Goal: Obtain resource: Obtain resource

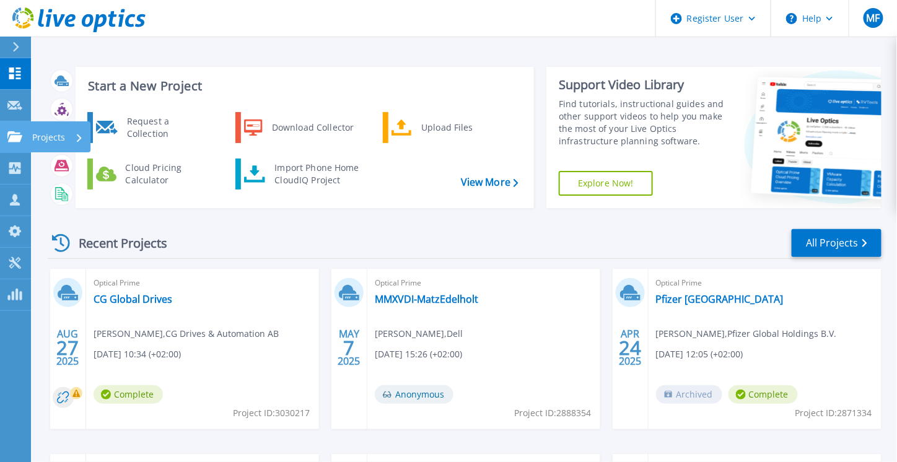
click at [57, 136] on p "Projects" at bounding box center [48, 137] width 33 height 32
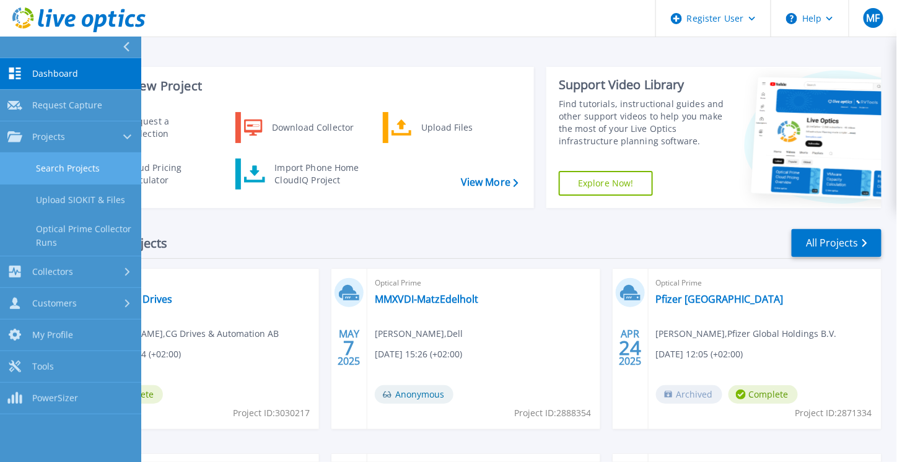
click at [65, 168] on link "Search Projects" at bounding box center [70, 169] width 141 height 32
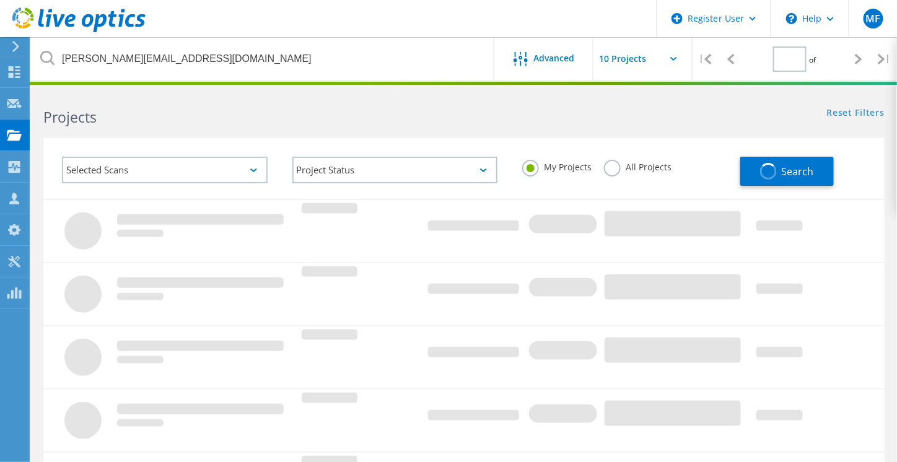
type input "1"
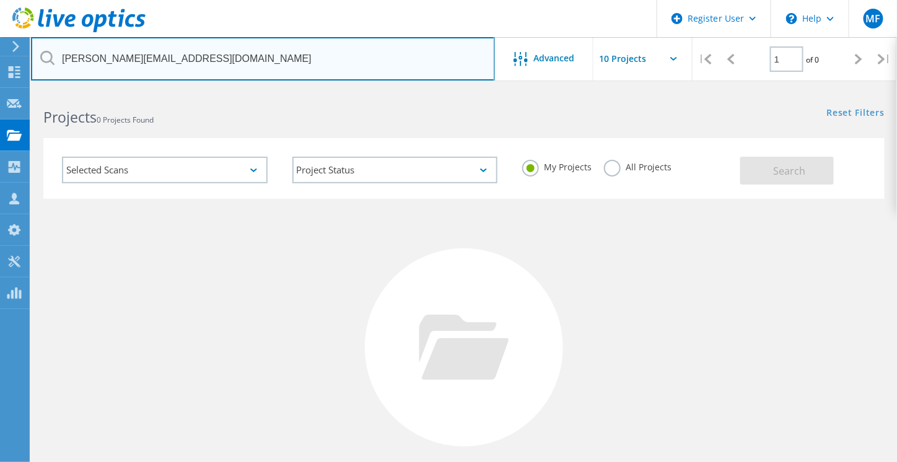
click at [221, 57] on input "tomas.jonsson@ohb-sweden.se" at bounding box center [263, 58] width 464 height 43
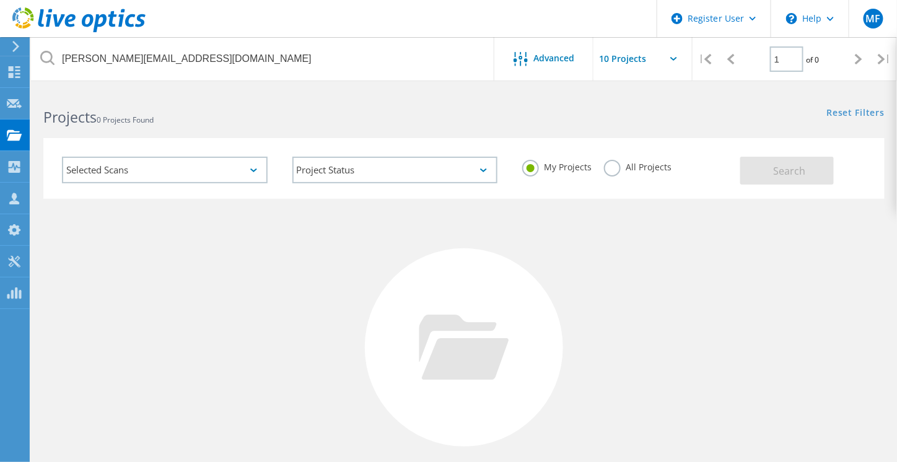
click at [610, 167] on label "All Projects" at bounding box center [638, 166] width 68 height 12
click at [0, 0] on input "All Projects" at bounding box center [0, 0] width 0 height 0
click at [808, 176] on button "Search" at bounding box center [787, 171] width 94 height 28
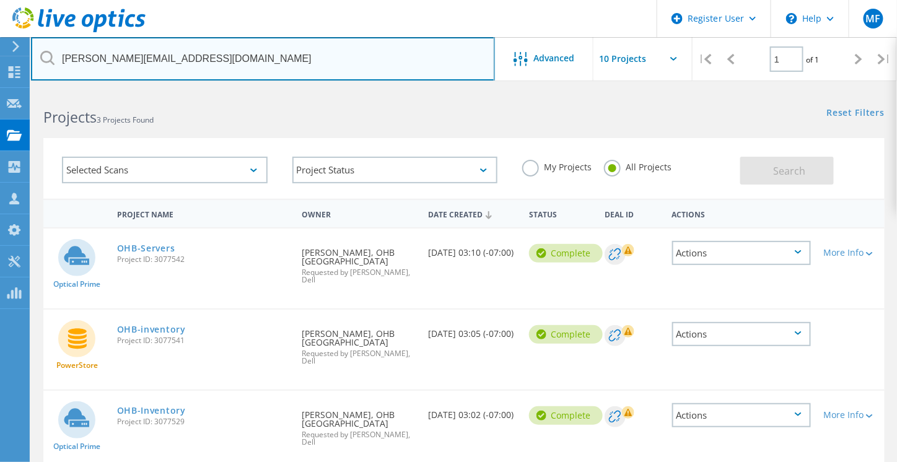
drag, startPoint x: 222, startPoint y: 58, endPoint x: 63, endPoint y: 50, distance: 159.4
click at [63, 50] on input "[PERSON_NAME][EMAIL_ADDRESS][DOMAIN_NAME]" at bounding box center [263, 58] width 464 height 43
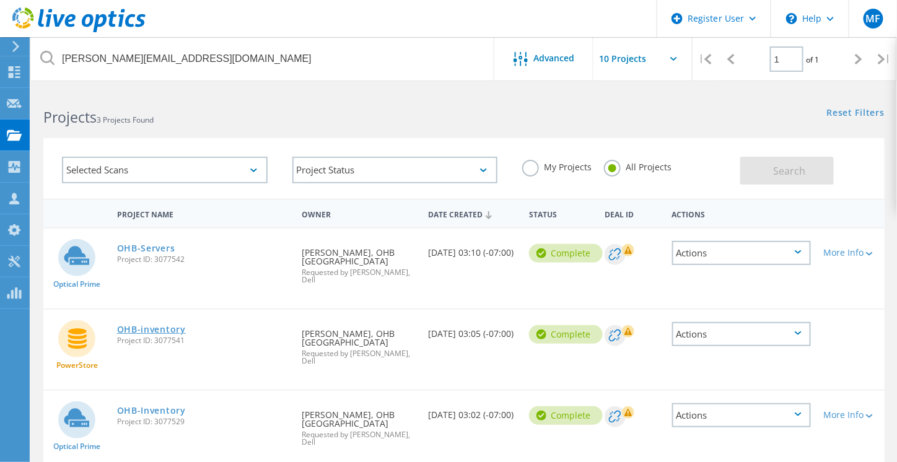
click at [162, 325] on link "OHB-inventory" at bounding box center [151, 329] width 69 height 9
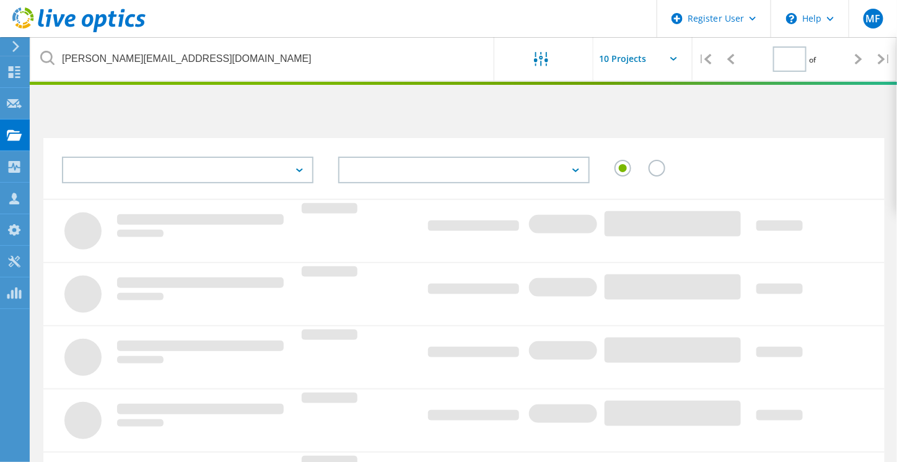
type input "1"
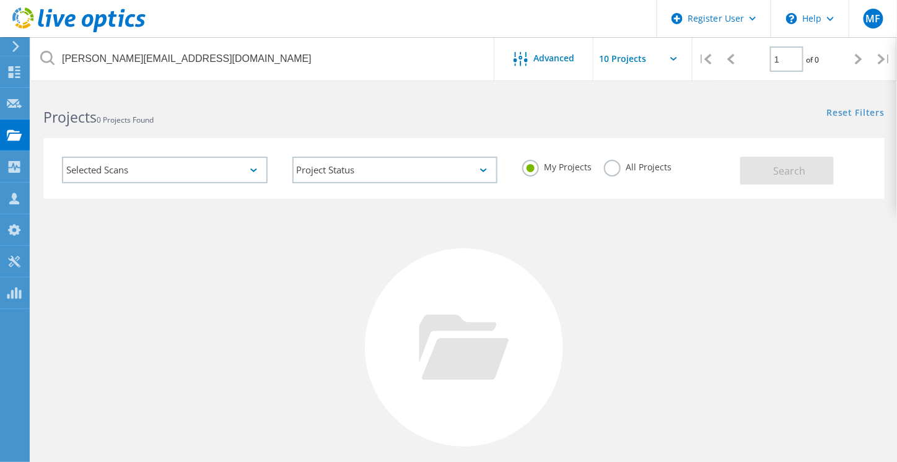
click at [619, 170] on label "All Projects" at bounding box center [638, 166] width 68 height 12
click at [0, 0] on input "All Projects" at bounding box center [0, 0] width 0 height 0
click at [772, 173] on button "Search" at bounding box center [787, 171] width 94 height 28
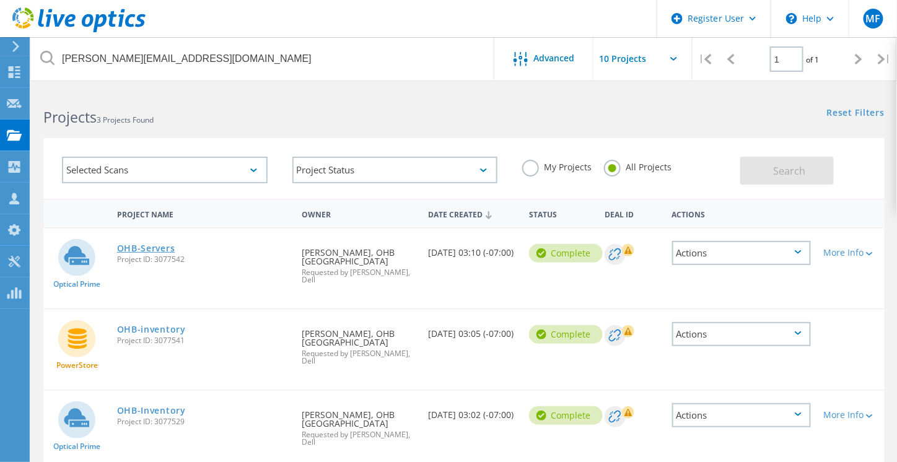
click at [139, 253] on link "OHB-Servers" at bounding box center [146, 248] width 58 height 9
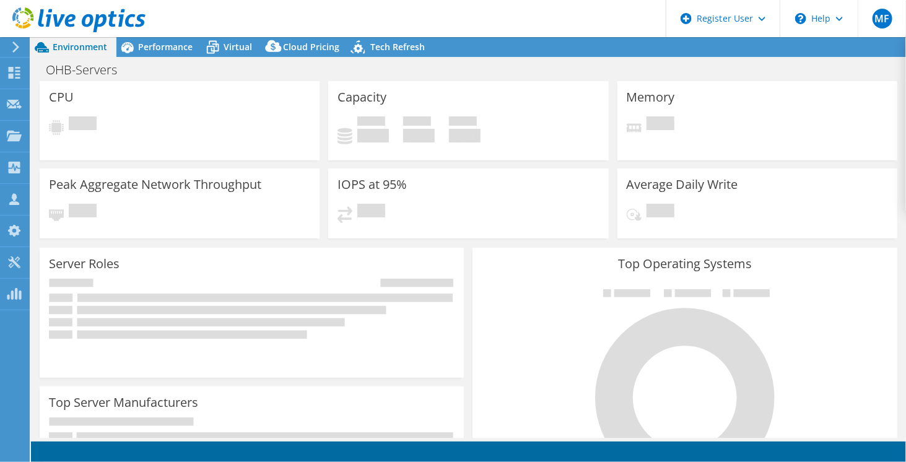
select select "EUFrankfurt"
select select "SEK"
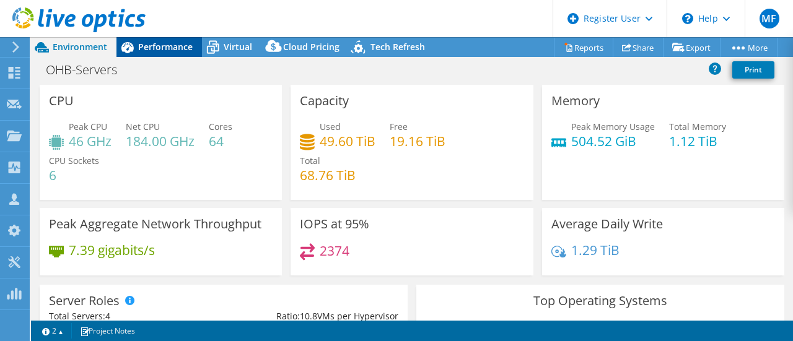
click at [167, 44] on span "Performance" at bounding box center [165, 47] width 55 height 12
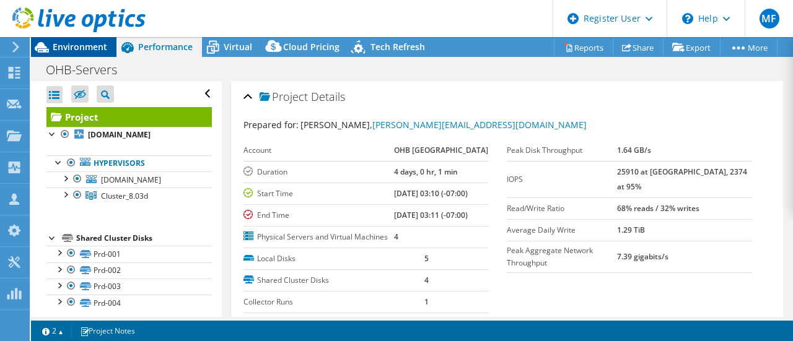
click at [67, 45] on span "Environment" at bounding box center [80, 47] width 55 height 12
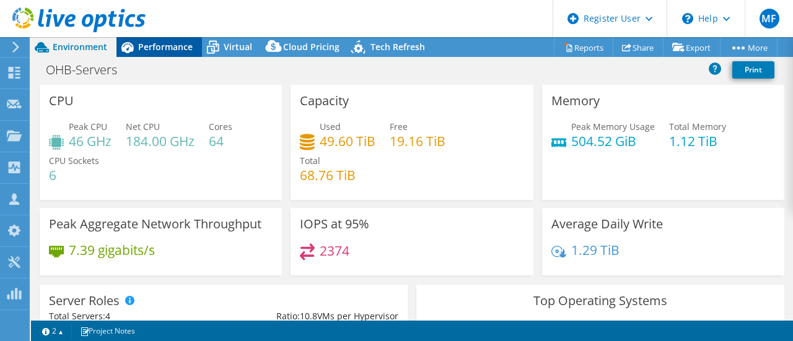
click at [152, 43] on span "Performance" at bounding box center [165, 47] width 55 height 12
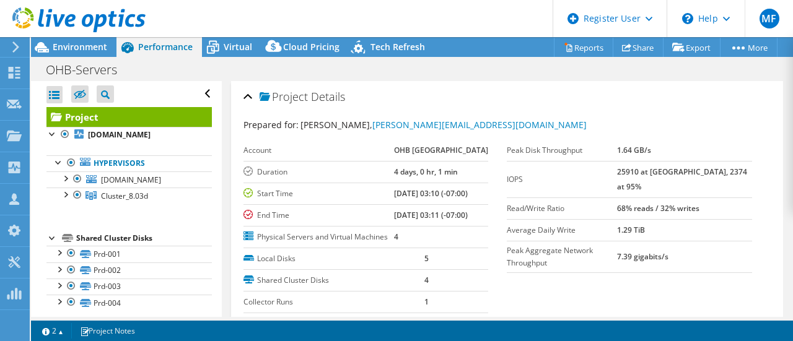
click at [739, 174] on td "25910 at [GEOGRAPHIC_DATA], 2374 at 95%" at bounding box center [684, 179] width 135 height 37
click at [102, 45] on span "Environment" at bounding box center [80, 47] width 55 height 12
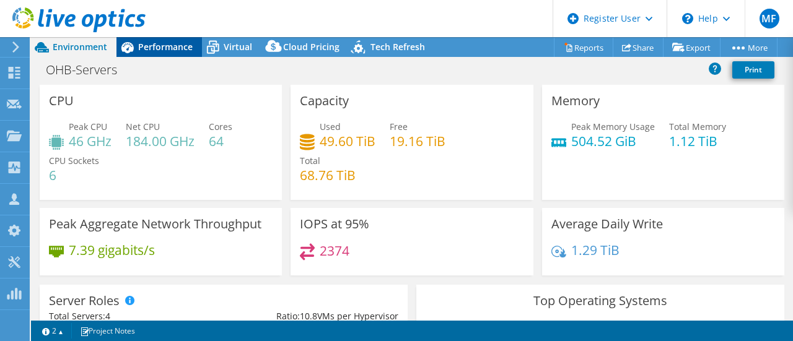
click at [164, 50] on span "Performance" at bounding box center [165, 47] width 55 height 12
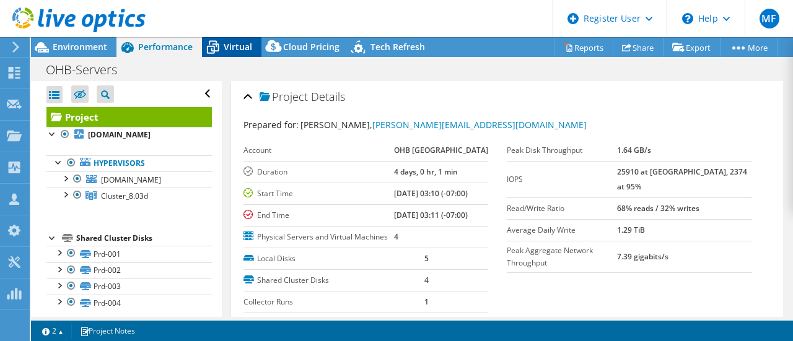
click at [241, 44] on span "Virtual" at bounding box center [238, 47] width 28 height 12
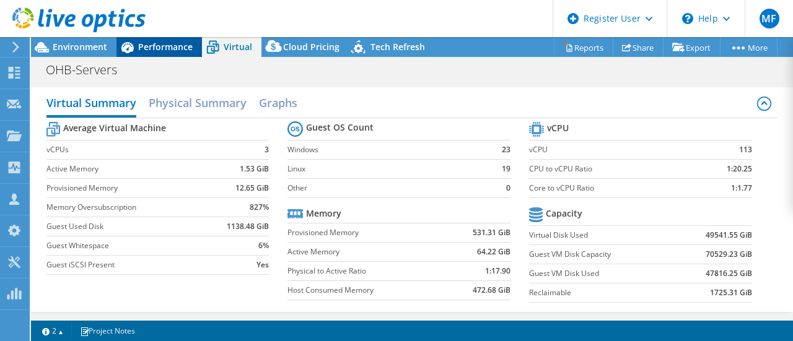
click at [167, 48] on span "Performance" at bounding box center [165, 47] width 55 height 12
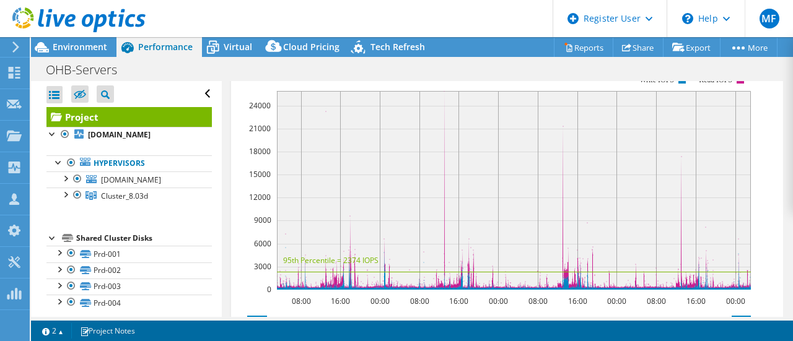
scroll to position [393, 0]
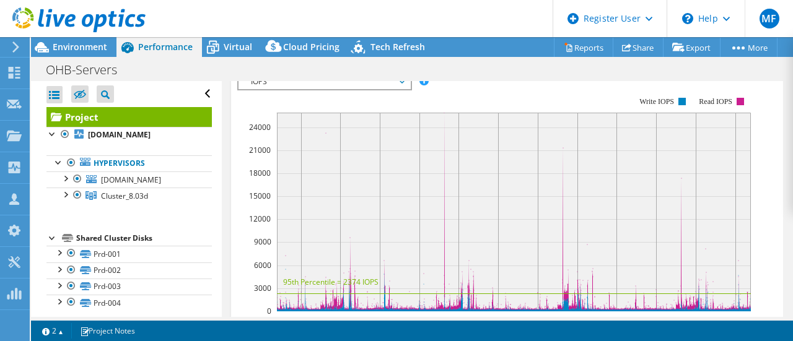
click at [408, 89] on span "IOPS" at bounding box center [324, 81] width 172 height 15
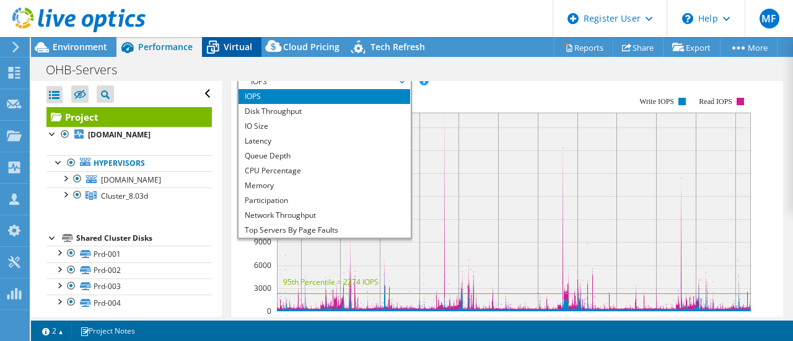
click at [232, 53] on span "Virtual" at bounding box center [238, 47] width 28 height 12
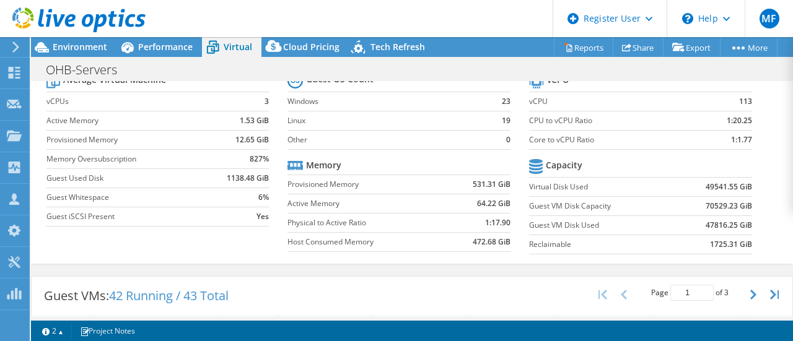
scroll to position [0, 0]
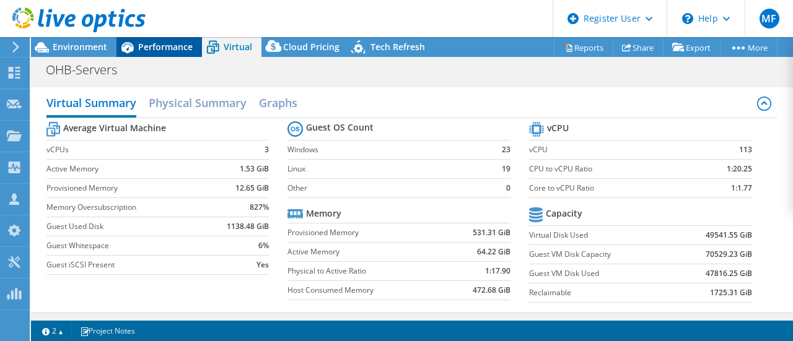
click at [167, 43] on span "Performance" at bounding box center [165, 47] width 55 height 12
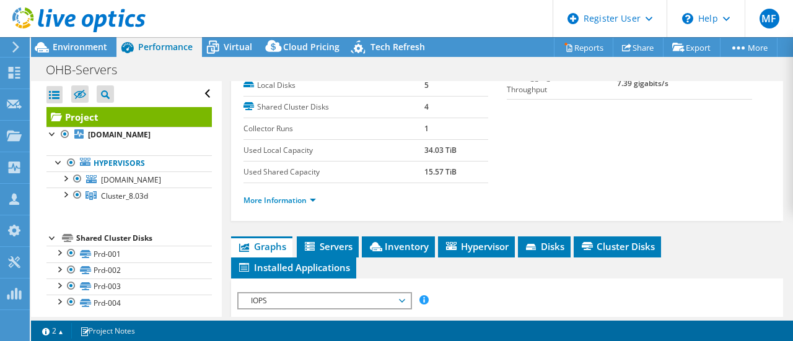
scroll to position [180, 0]
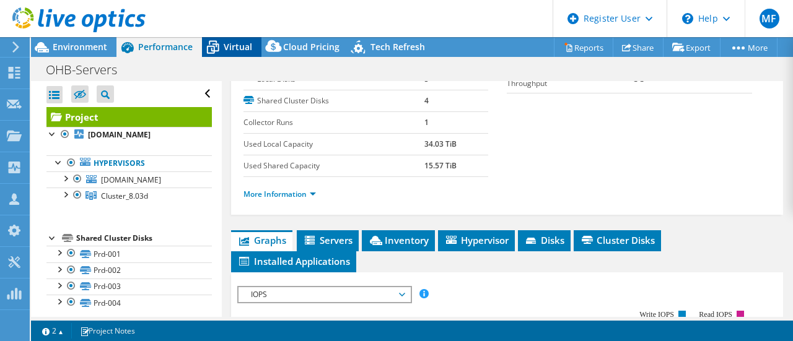
click at [240, 48] on span "Virtual" at bounding box center [238, 47] width 28 height 12
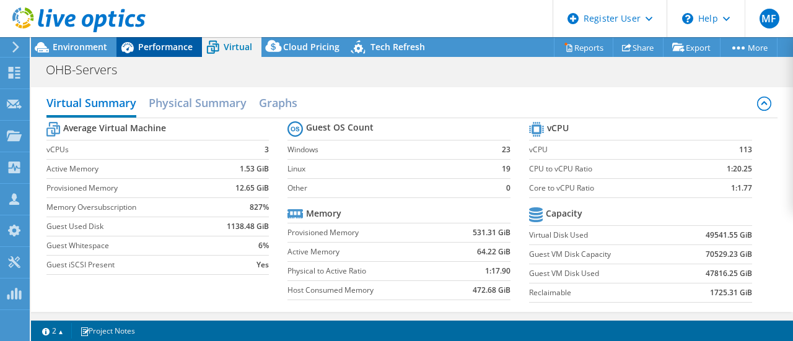
click at [167, 46] on span "Performance" at bounding box center [165, 47] width 55 height 12
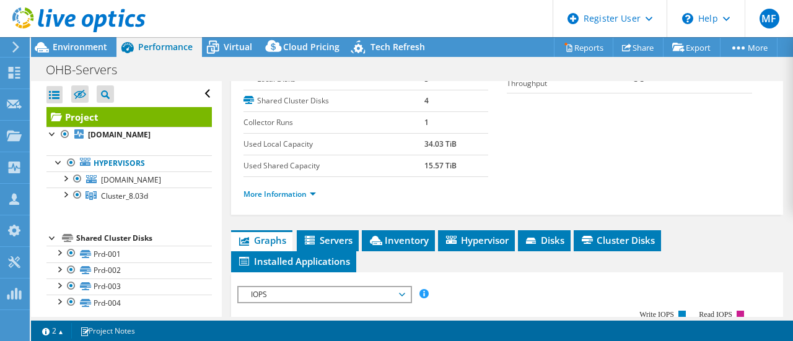
click at [56, 237] on div at bounding box center [52, 237] width 12 height 12
click at [53, 240] on div at bounding box center [52, 237] width 12 height 12
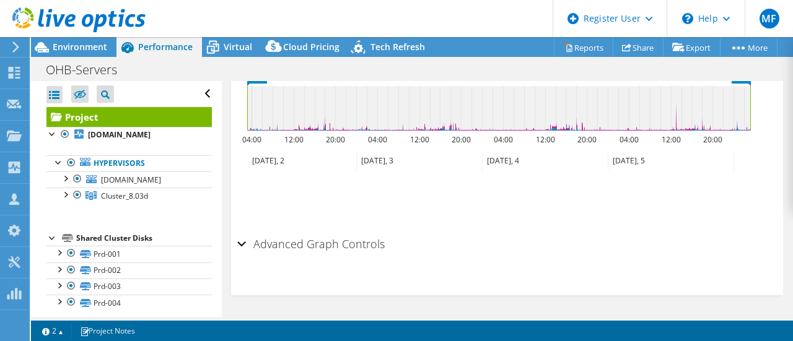
scroll to position [7, 0]
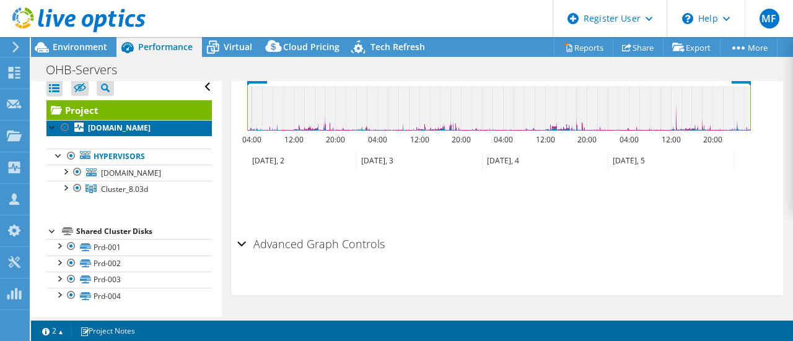
click at [111, 127] on b "vms7.l.ohb-sweden.se" at bounding box center [119, 128] width 63 height 11
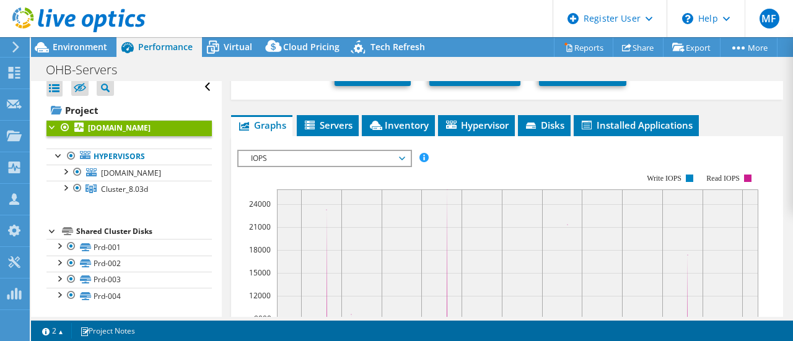
scroll to position [0, 0]
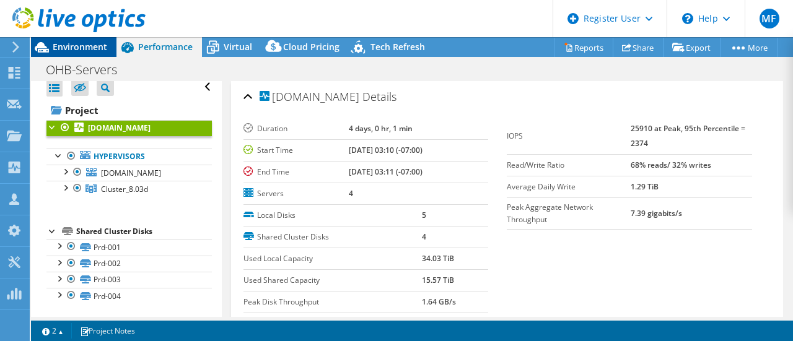
click at [89, 43] on span "Environment" at bounding box center [80, 47] width 55 height 12
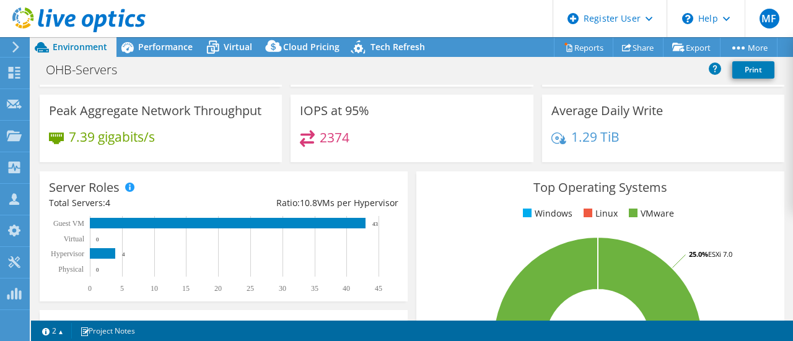
scroll to position [89, 0]
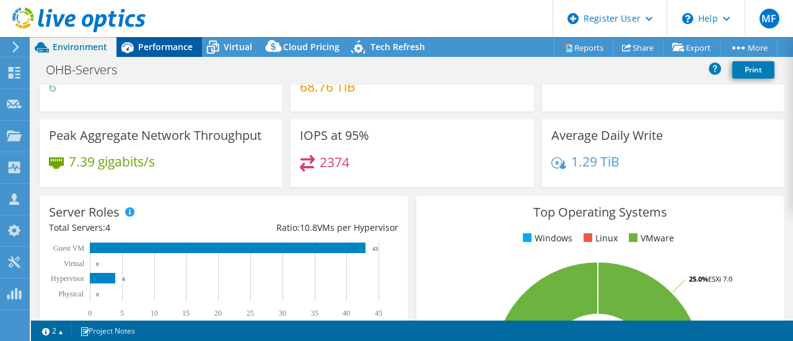
click at [157, 56] on div "Performance" at bounding box center [158, 47] width 85 height 20
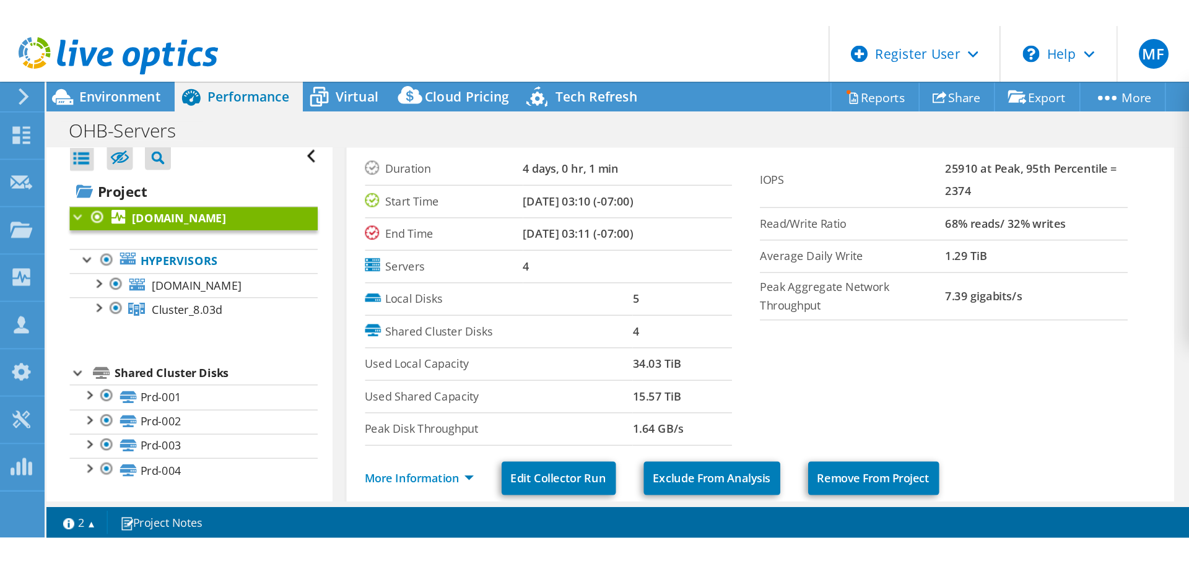
scroll to position [34, 0]
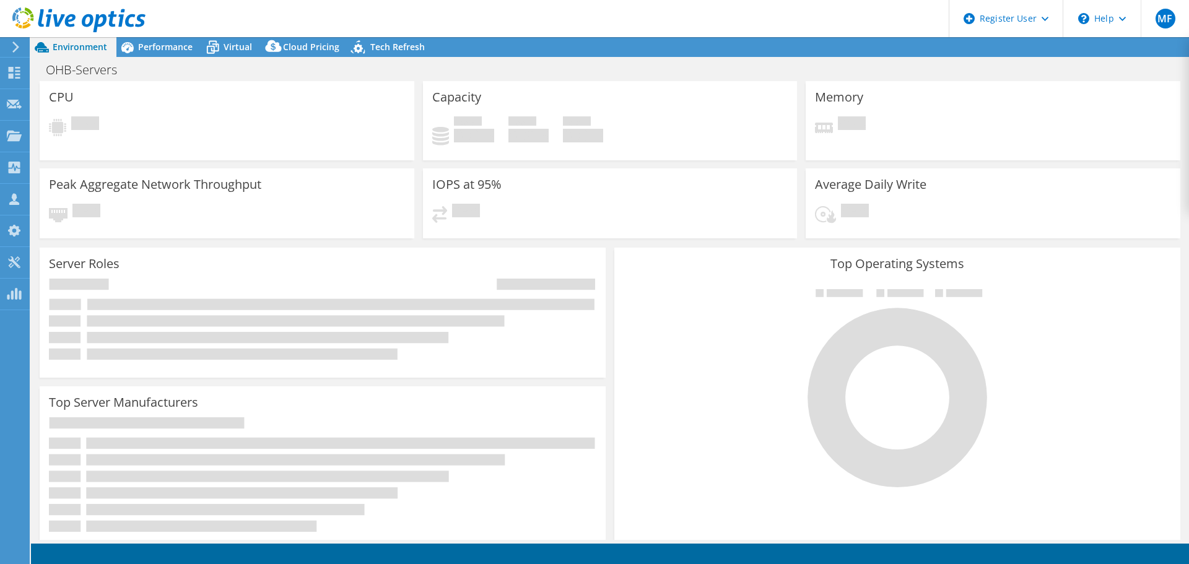
select select "EUFrankfurt"
select select "USD"
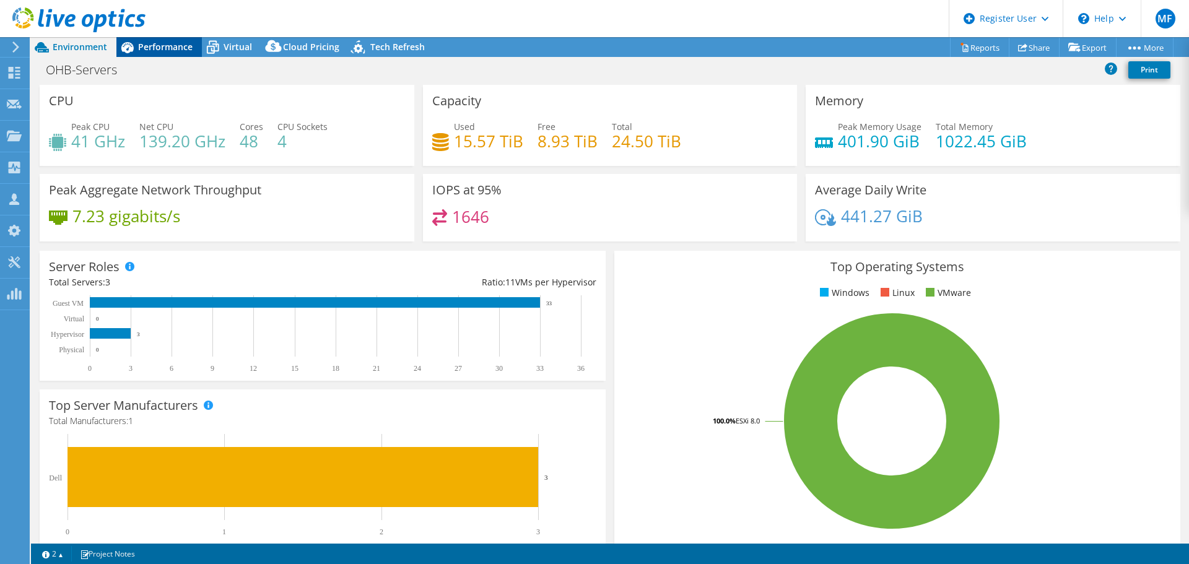
click at [164, 46] on span "Performance" at bounding box center [165, 47] width 55 height 12
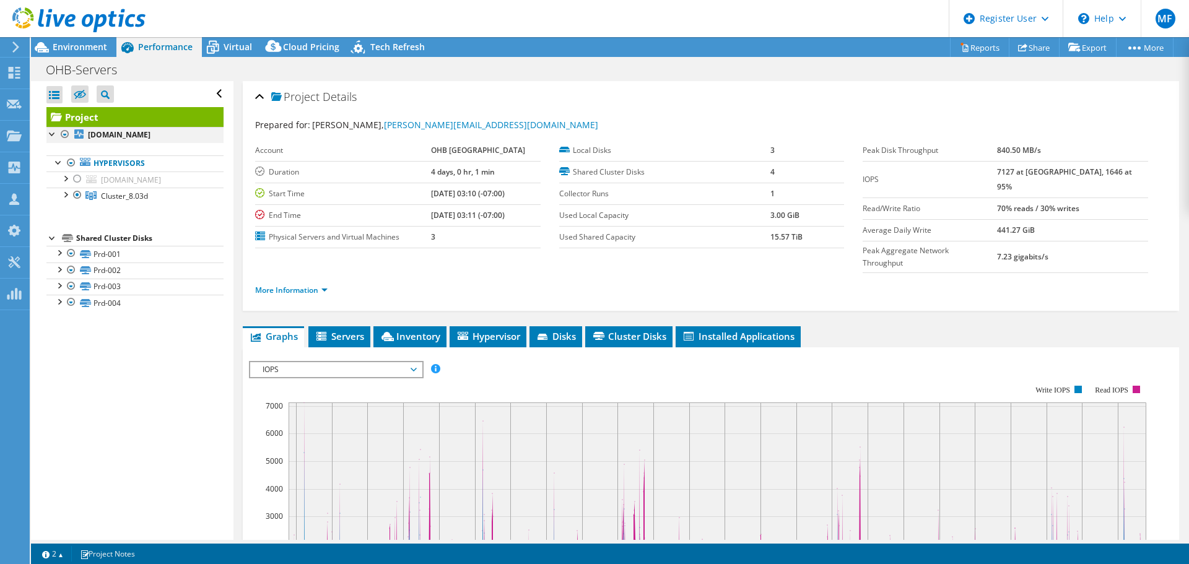
click at [53, 133] on div at bounding box center [52, 133] width 12 height 12
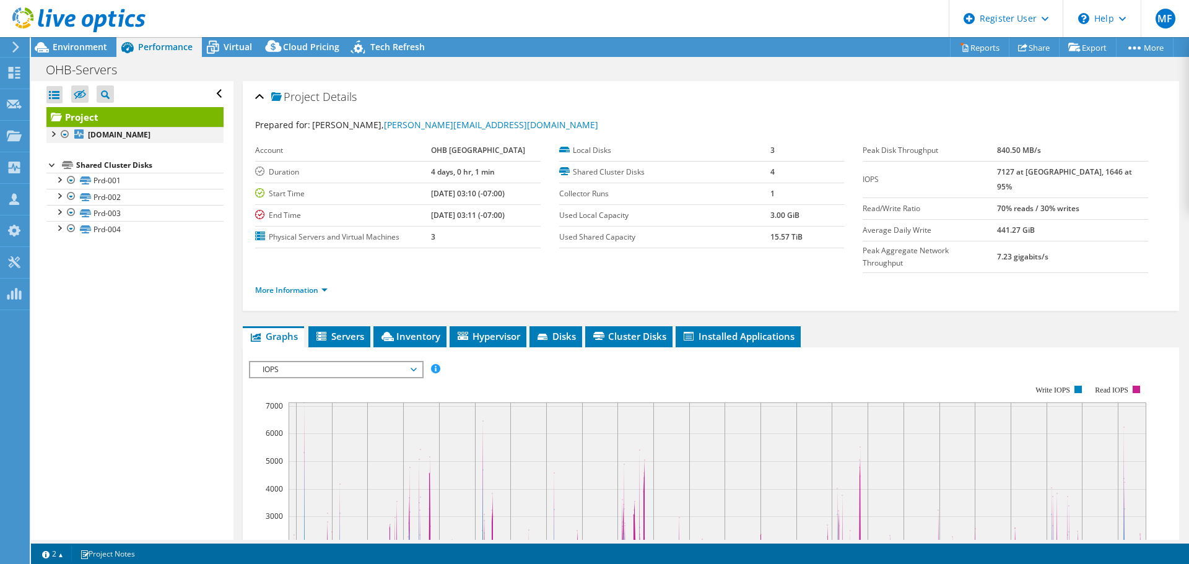
click at [53, 133] on div at bounding box center [52, 133] width 12 height 12
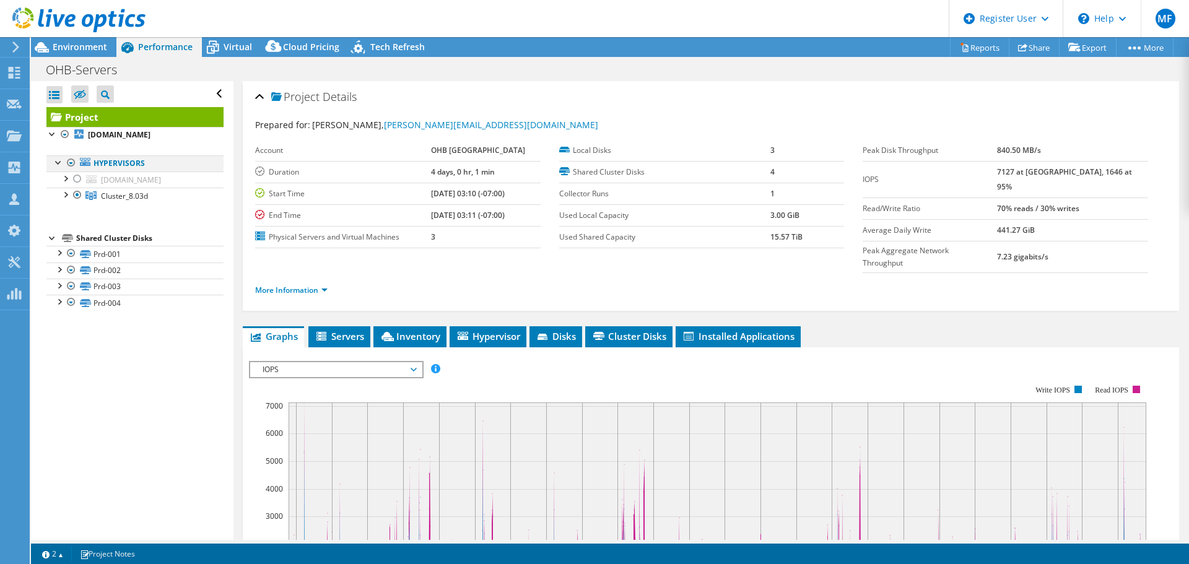
click at [56, 160] on div at bounding box center [59, 161] width 12 height 12
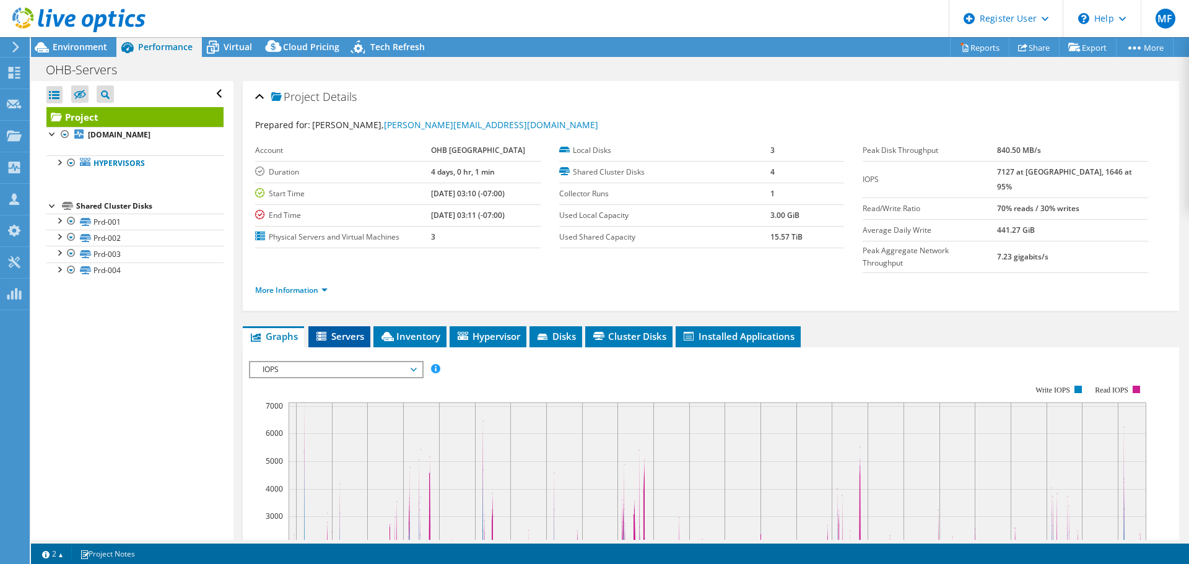
click at [350, 330] on span "Servers" at bounding box center [340, 336] width 50 height 12
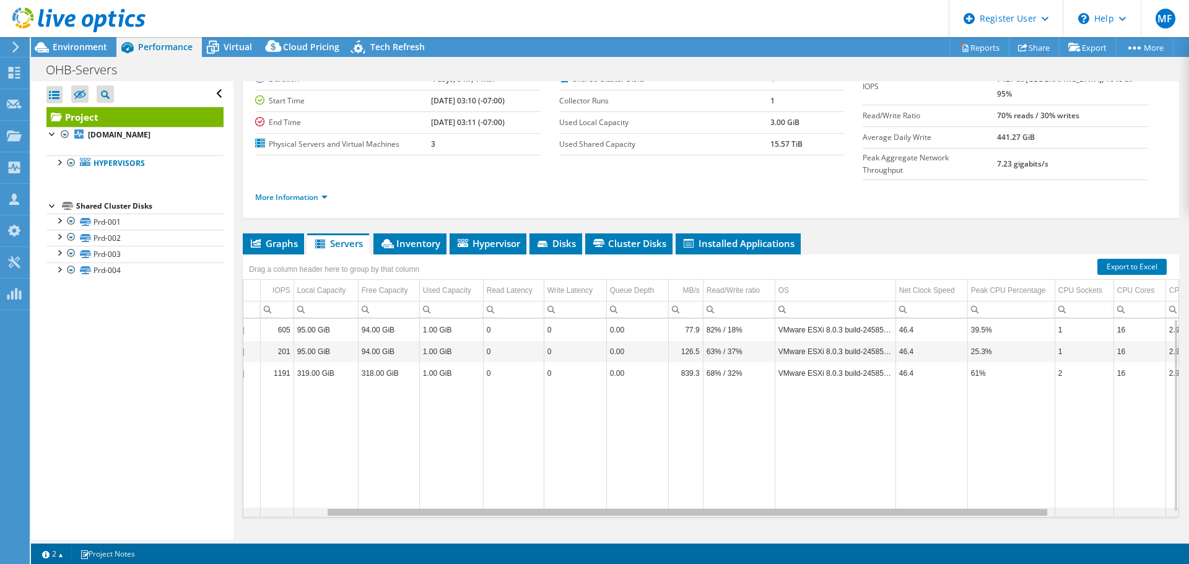
scroll to position [0, 10]
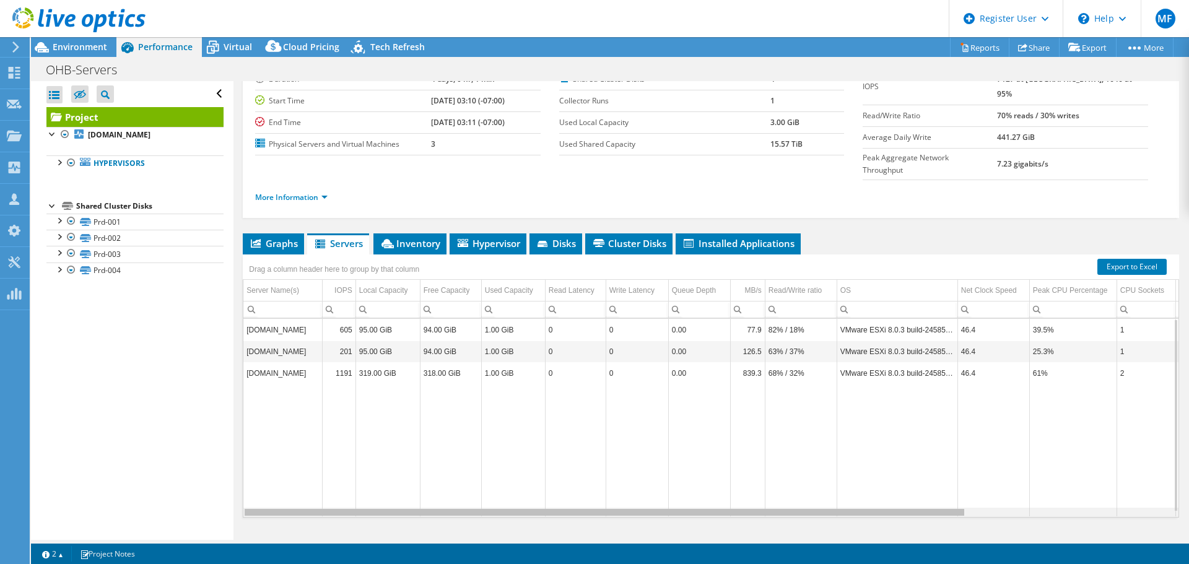
drag, startPoint x: 839, startPoint y: 489, endPoint x: 499, endPoint y: 486, distance: 340.7
click at [501, 496] on body "MF Dell User Marisa Fabrega Marisa.Arango@Dell.com Dell My Profile Log Out \n H…" at bounding box center [594, 282] width 1189 height 564
drag, startPoint x: 335, startPoint y: 486, endPoint x: 641, endPoint y: 500, distance: 306.3
click at [641, 500] on body "MF Dell User Marisa Fabrega Marisa.Arango@Dell.com Dell My Profile Log Out \n H…" at bounding box center [594, 282] width 1189 height 564
click at [49, 135] on div at bounding box center [52, 133] width 12 height 12
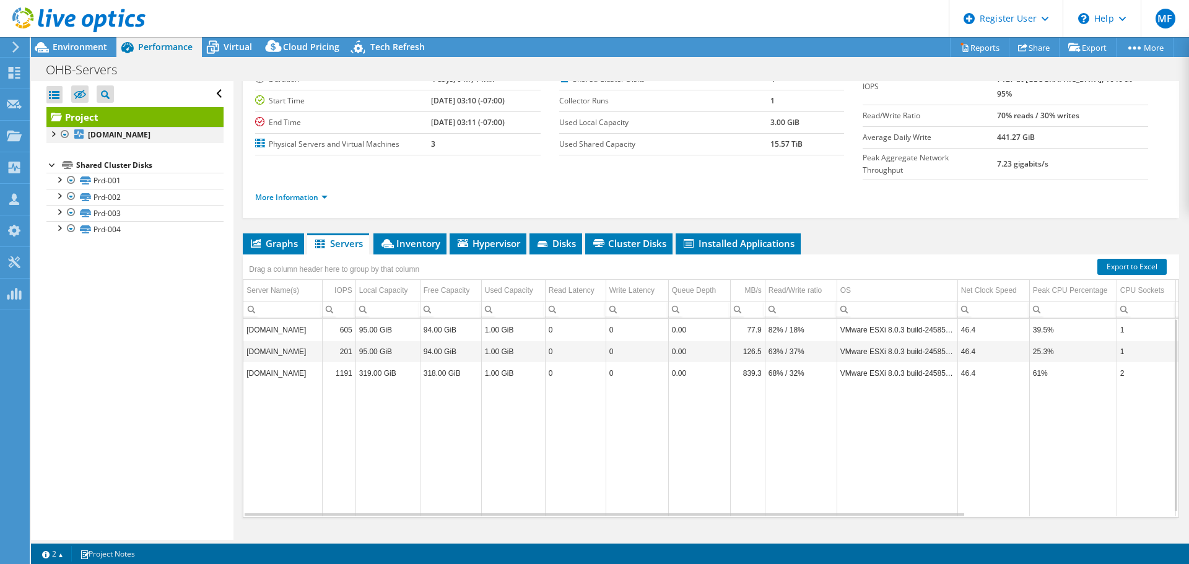
click at [49, 134] on div at bounding box center [52, 133] width 12 height 12
click at [77, 91] on icon at bounding box center [80, 94] width 12 height 9
click at [0, 0] on input "checkbox" at bounding box center [0, 0] width 0 height 0
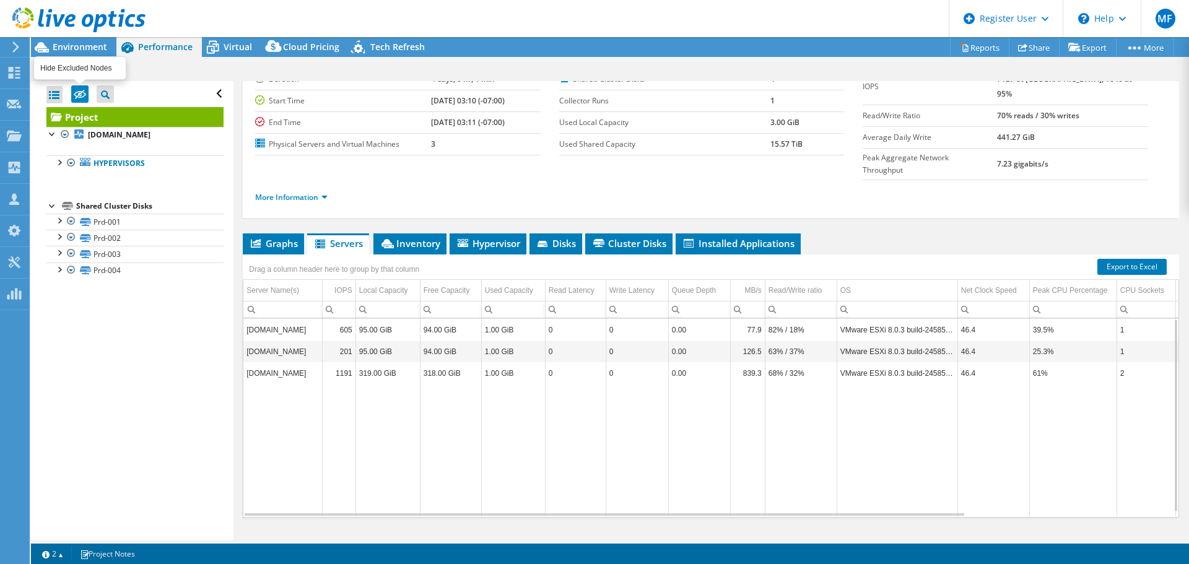
click at [77, 95] on icon at bounding box center [80, 94] width 12 height 9
click at [0, 0] on input "checkbox" at bounding box center [0, 0] width 0 height 0
click at [77, 95] on icon at bounding box center [80, 94] width 12 height 9
click at [0, 0] on input "checkbox" at bounding box center [0, 0] width 0 height 0
click at [56, 162] on div at bounding box center [59, 161] width 12 height 12
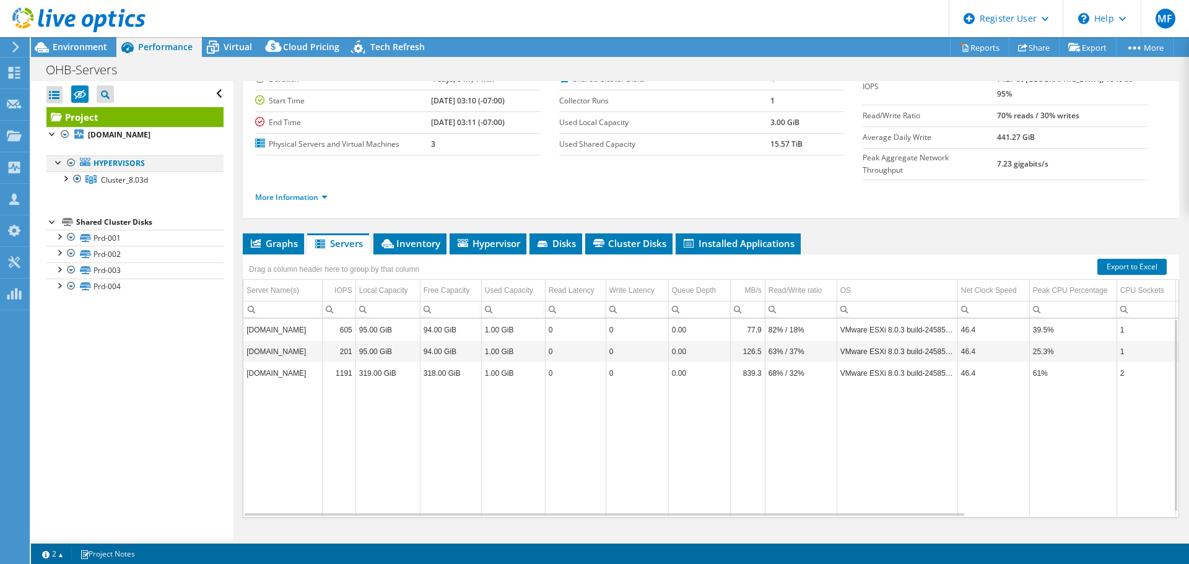
click at [56, 162] on div at bounding box center [59, 161] width 12 height 12
click at [48, 131] on div at bounding box center [52, 133] width 12 height 12
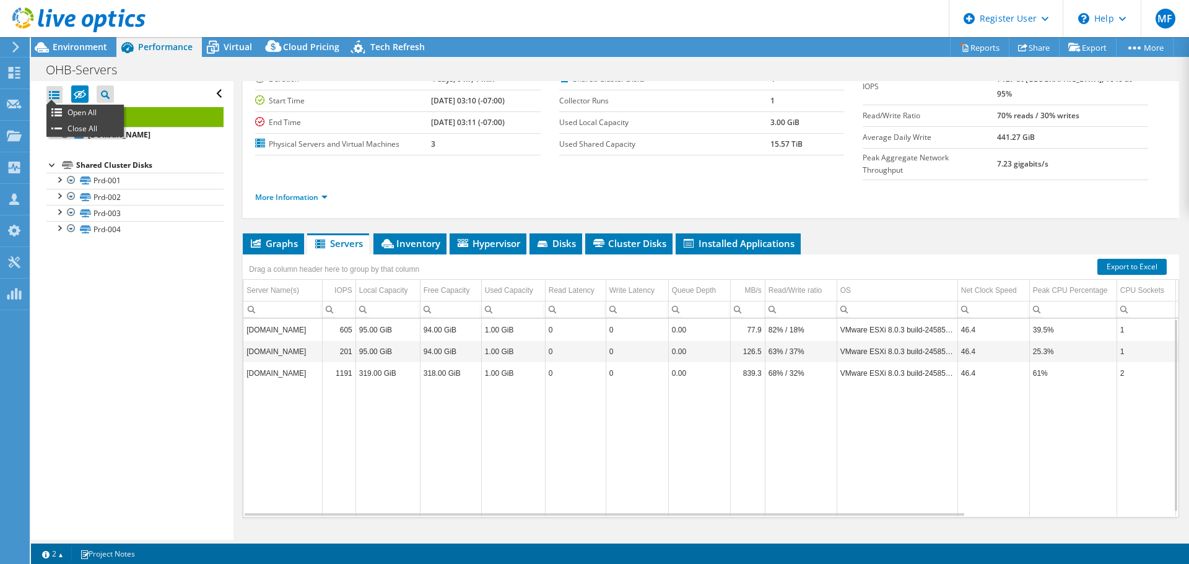
click at [52, 90] on div at bounding box center [54, 94] width 16 height 17
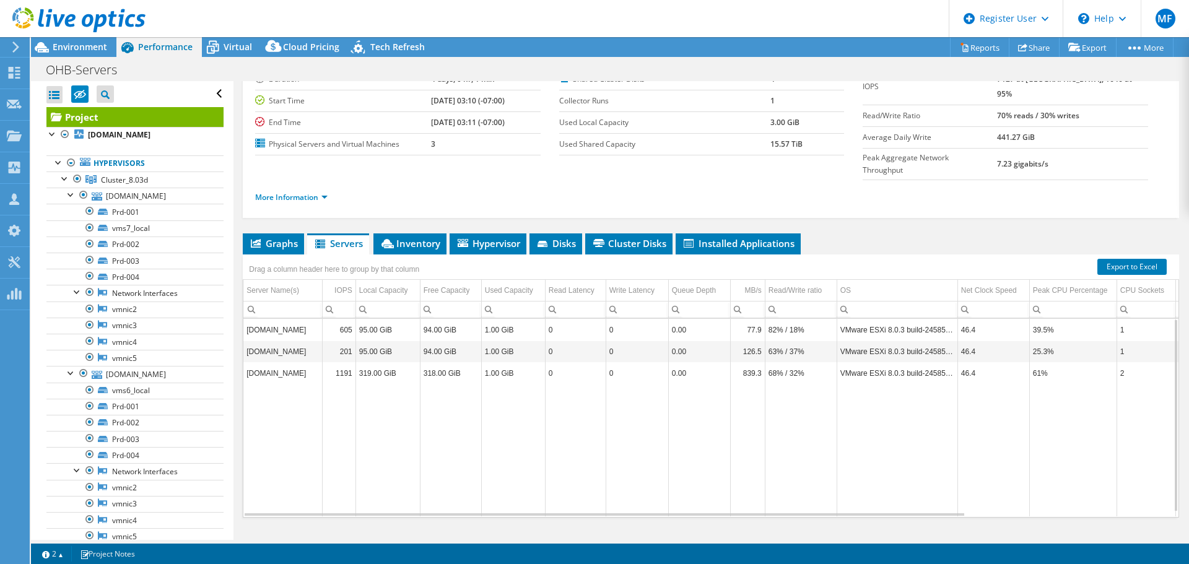
click at [55, 94] on div at bounding box center [54, 94] width 16 height 17
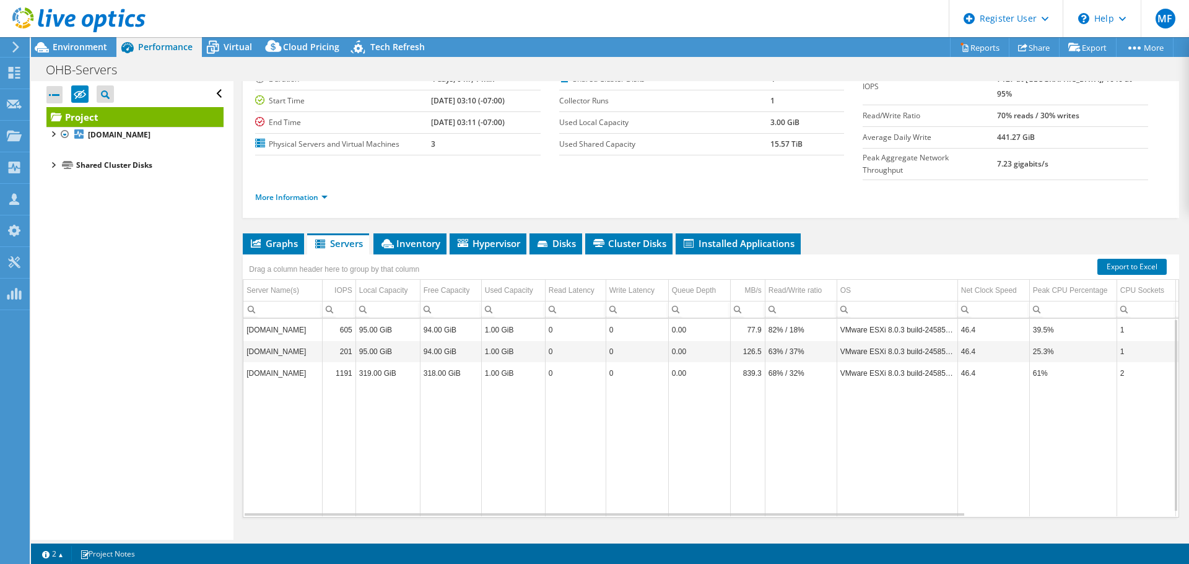
click at [55, 164] on div at bounding box center [52, 164] width 12 height 12
click at [64, 134] on div at bounding box center [65, 134] width 12 height 15
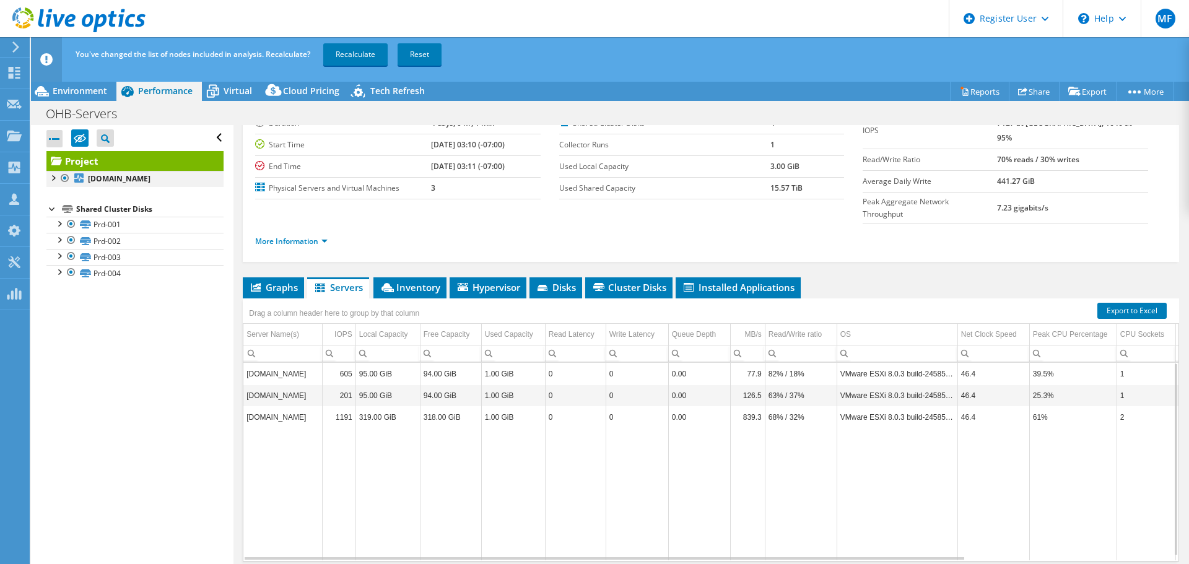
click at [55, 177] on div at bounding box center [52, 177] width 12 height 12
click at [57, 207] on div at bounding box center [59, 205] width 12 height 12
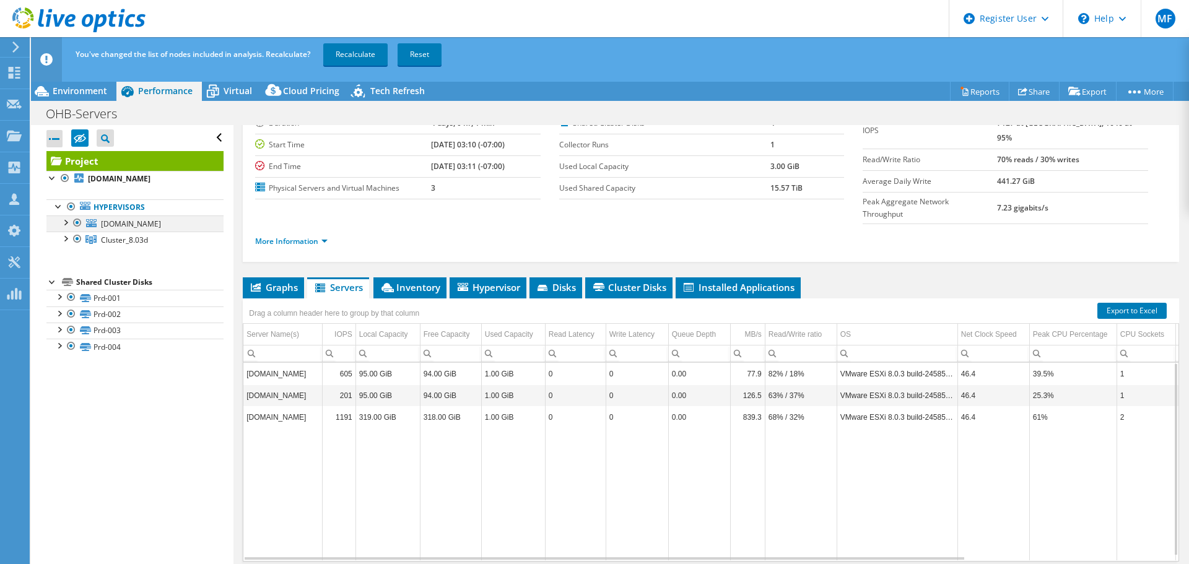
click at [66, 224] on div at bounding box center [65, 222] width 12 height 12
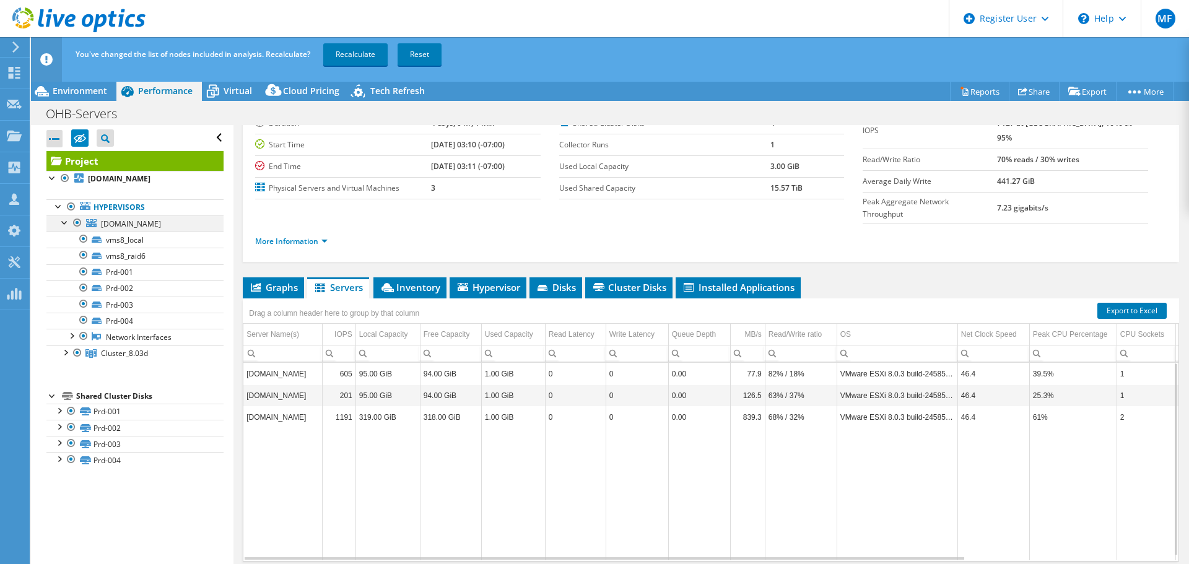
click at [62, 223] on div at bounding box center [65, 222] width 12 height 12
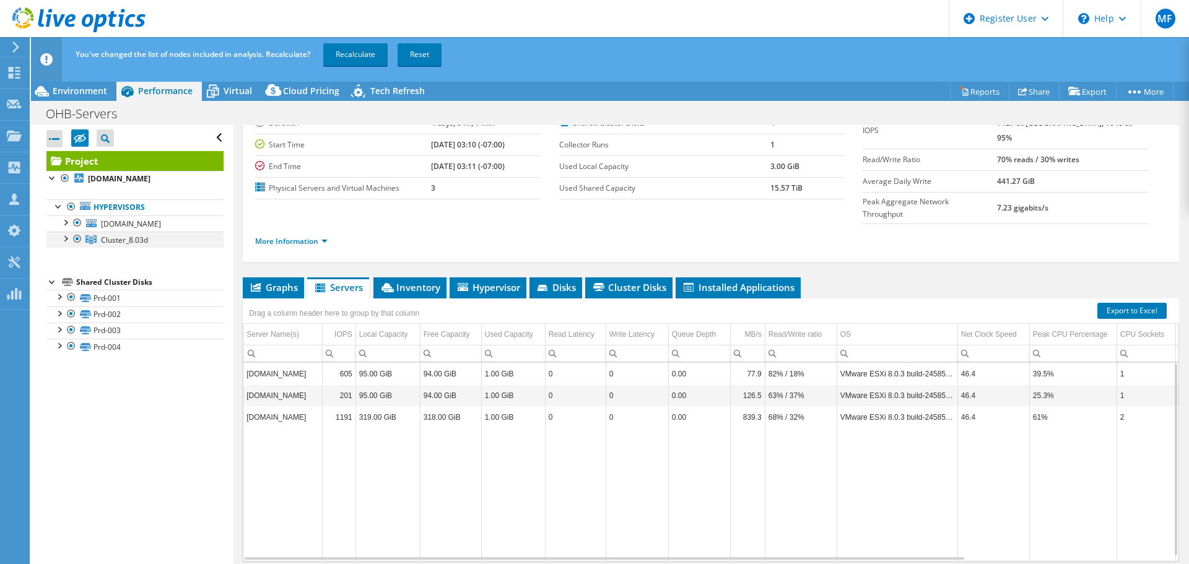
click at [65, 241] on div at bounding box center [65, 238] width 12 height 12
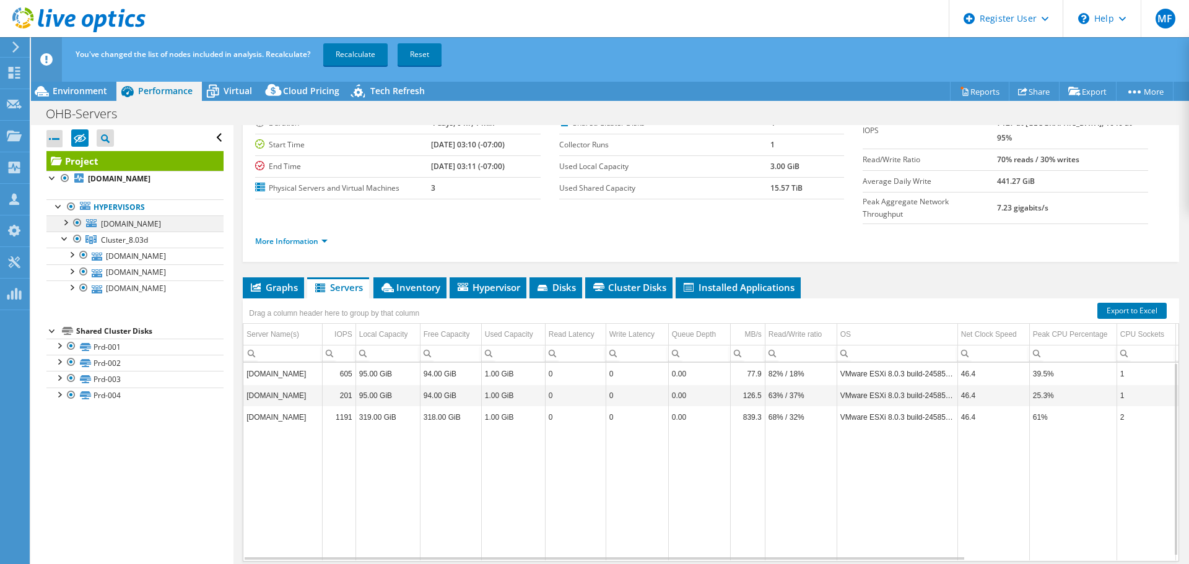
click at [65, 222] on div at bounding box center [65, 222] width 12 height 12
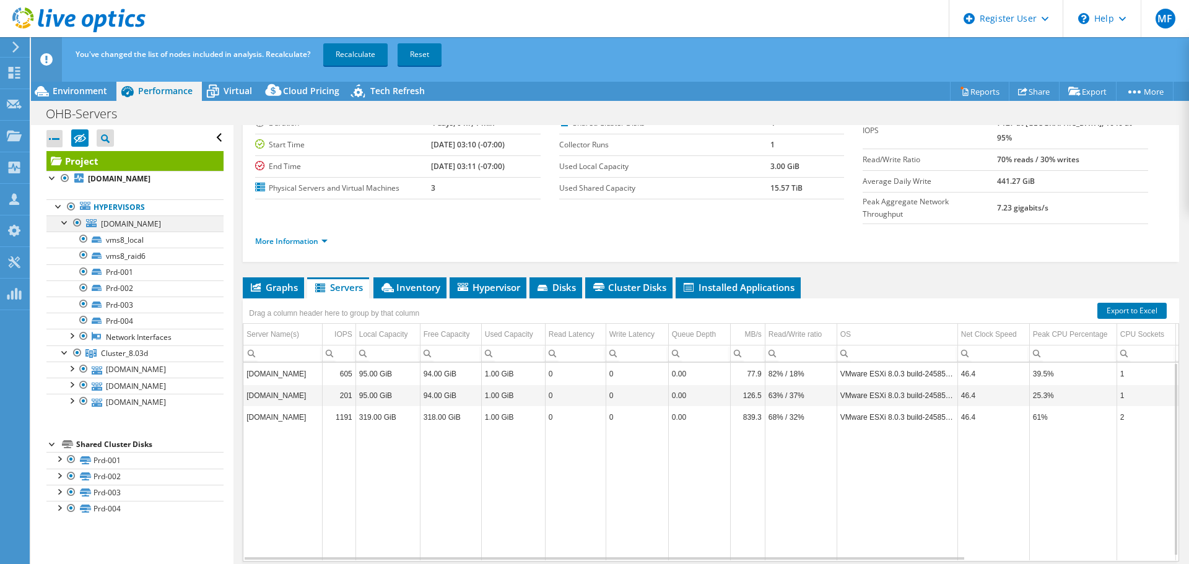
click at [65, 222] on div at bounding box center [65, 222] width 12 height 12
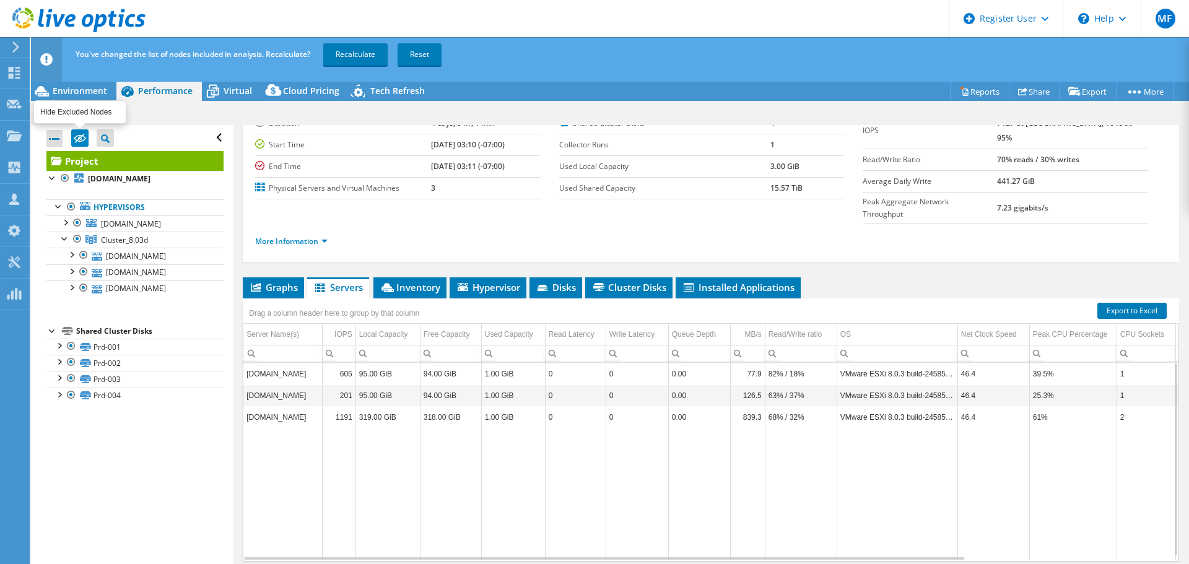
click at [76, 136] on icon at bounding box center [80, 138] width 12 height 9
click at [0, 0] on input "checkbox" at bounding box center [0, 0] width 0 height 0
click at [76, 136] on icon at bounding box center [80, 138] width 12 height 9
click at [0, 0] on input "checkbox" at bounding box center [0, 0] width 0 height 0
click at [77, 137] on icon at bounding box center [80, 138] width 12 height 9
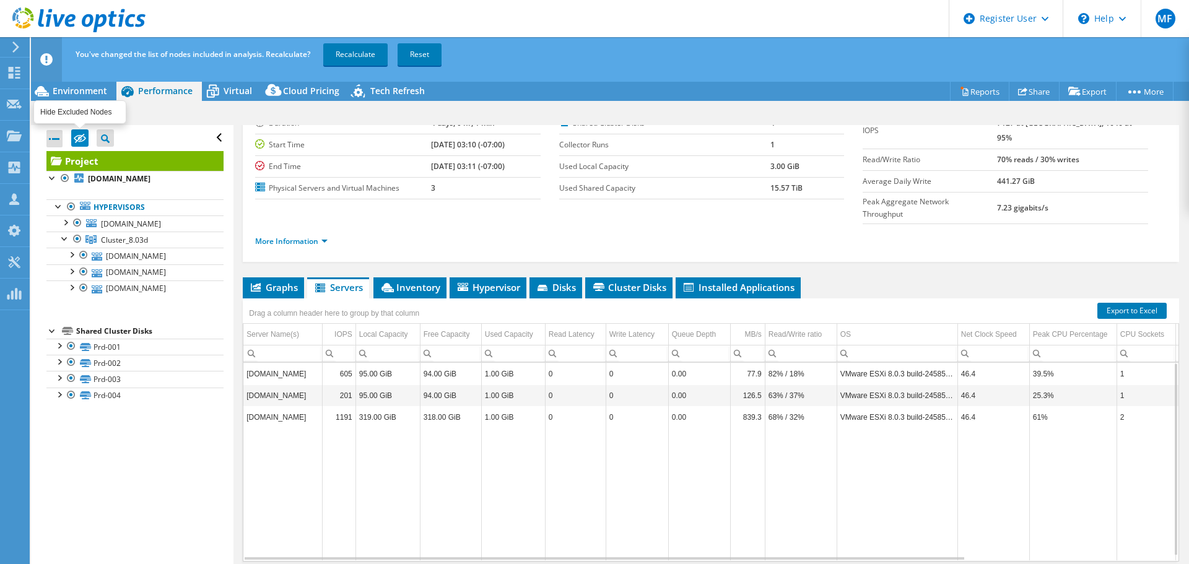
click at [0, 0] on input "checkbox" at bounding box center [0, 0] width 0 height 0
click at [281, 281] on span "Graphs" at bounding box center [273, 287] width 49 height 12
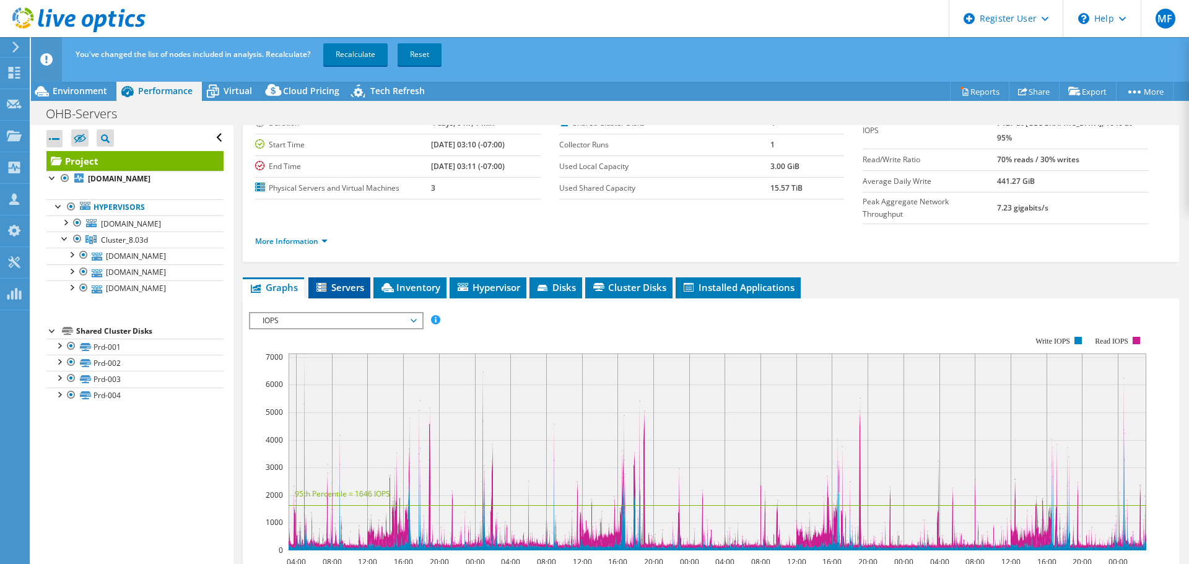
click at [350, 281] on span "Servers" at bounding box center [340, 287] width 50 height 12
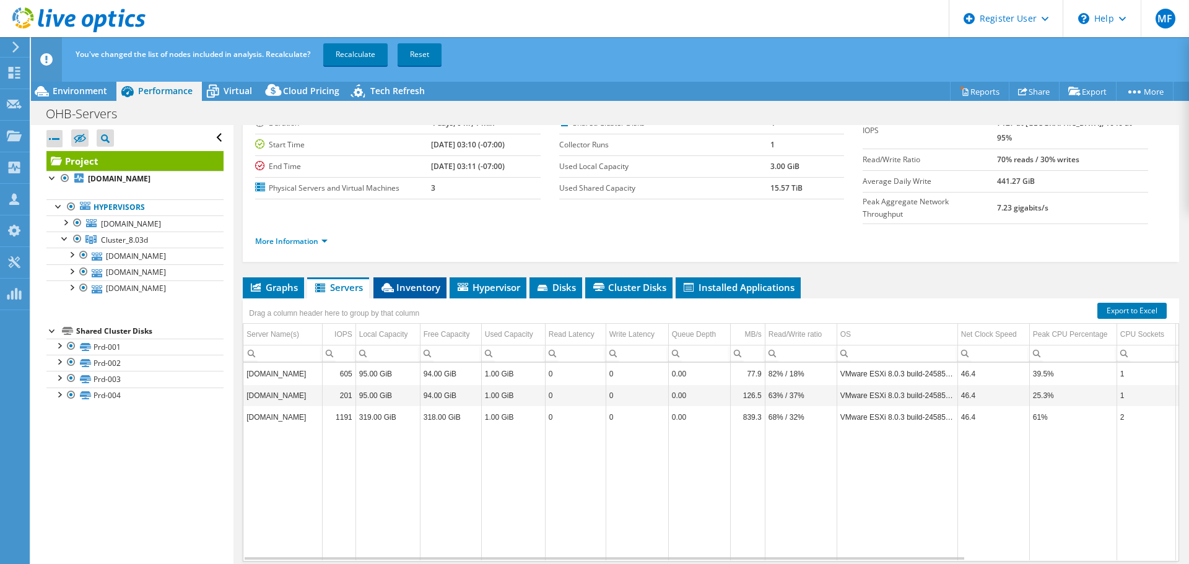
click at [410, 281] on span "Inventory" at bounding box center [410, 287] width 61 height 12
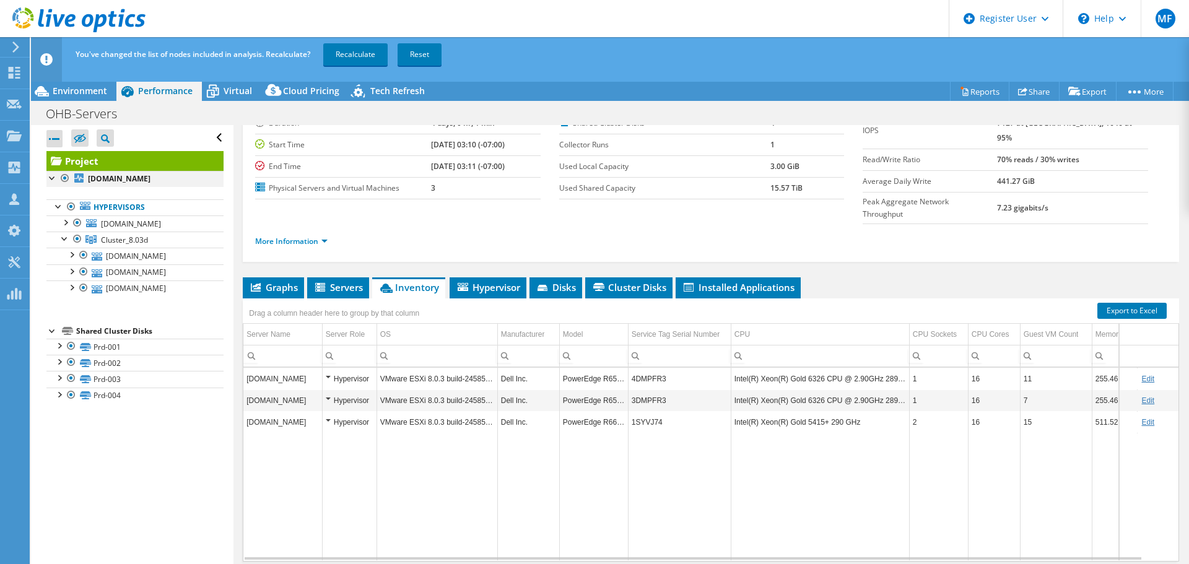
click at [51, 179] on div at bounding box center [52, 177] width 12 height 12
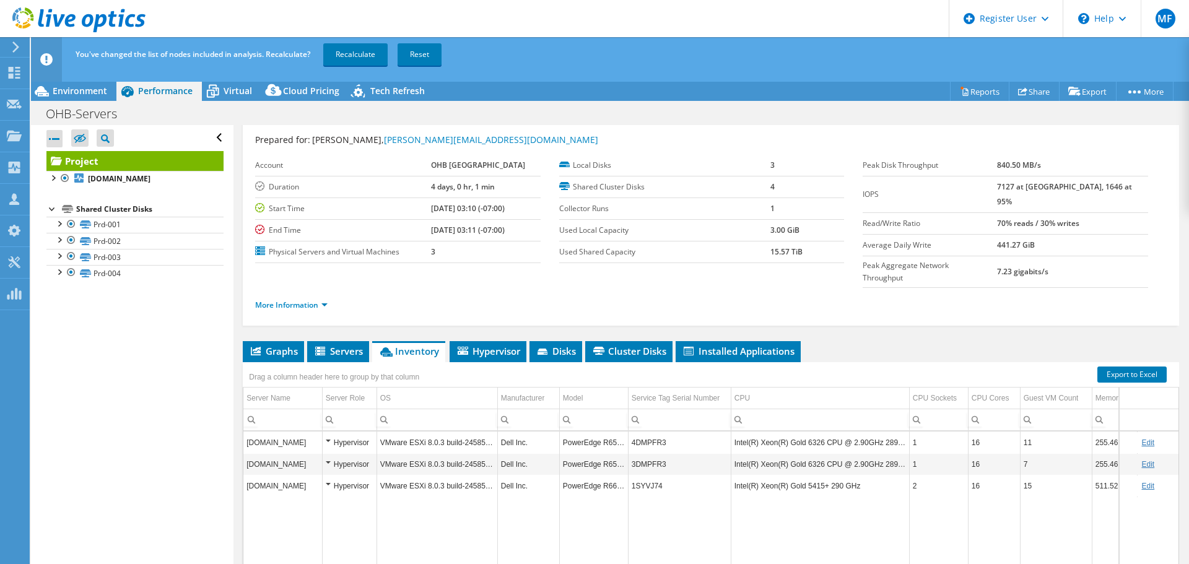
scroll to position [0, 0]
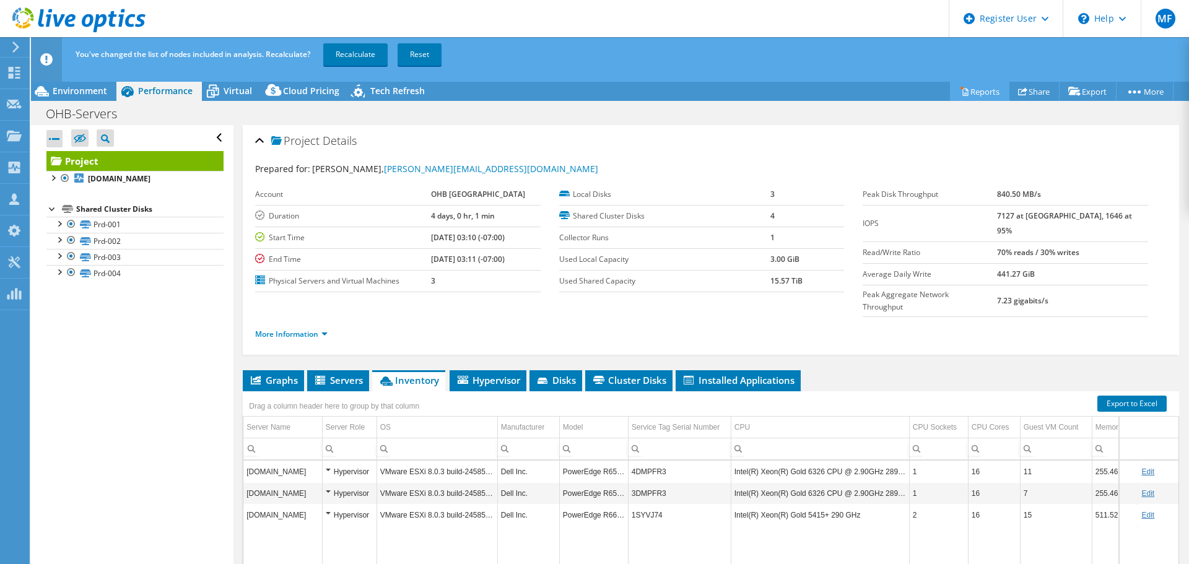
click at [983, 90] on link "Reports" at bounding box center [979, 91] width 59 height 19
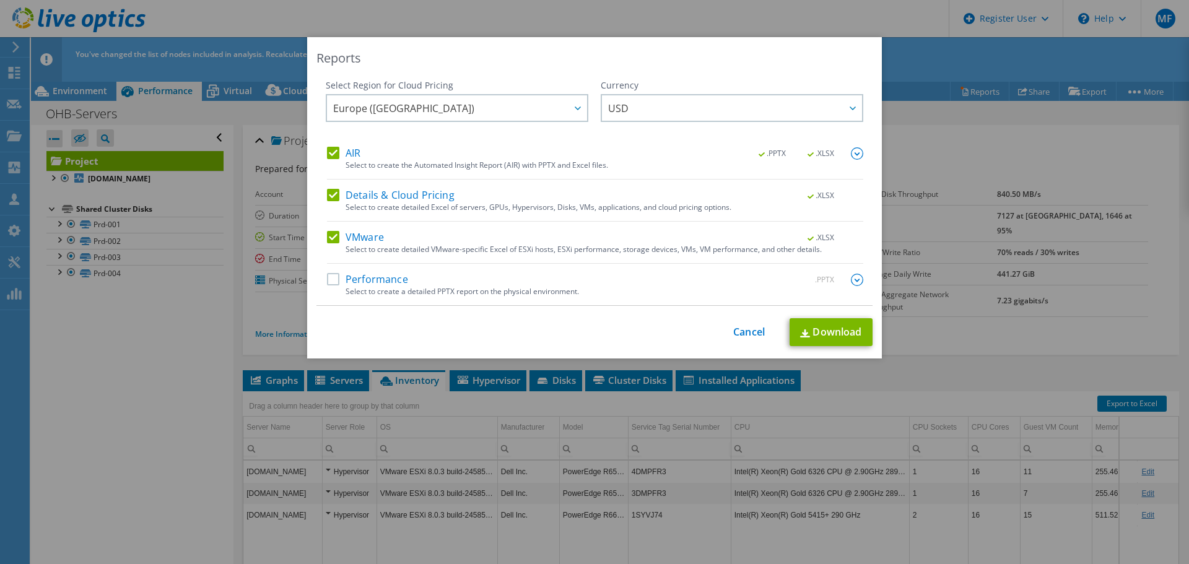
click at [330, 278] on label "Performance" at bounding box center [367, 280] width 81 height 12
click at [0, 0] on input "Performance" at bounding box center [0, 0] width 0 height 0
click at [330, 198] on label "Details & Cloud Pricing" at bounding box center [391, 196] width 128 height 12
click at [0, 0] on input "Details & Cloud Pricing" at bounding box center [0, 0] width 0 height 0
click at [848, 326] on link "Download" at bounding box center [831, 333] width 83 height 28
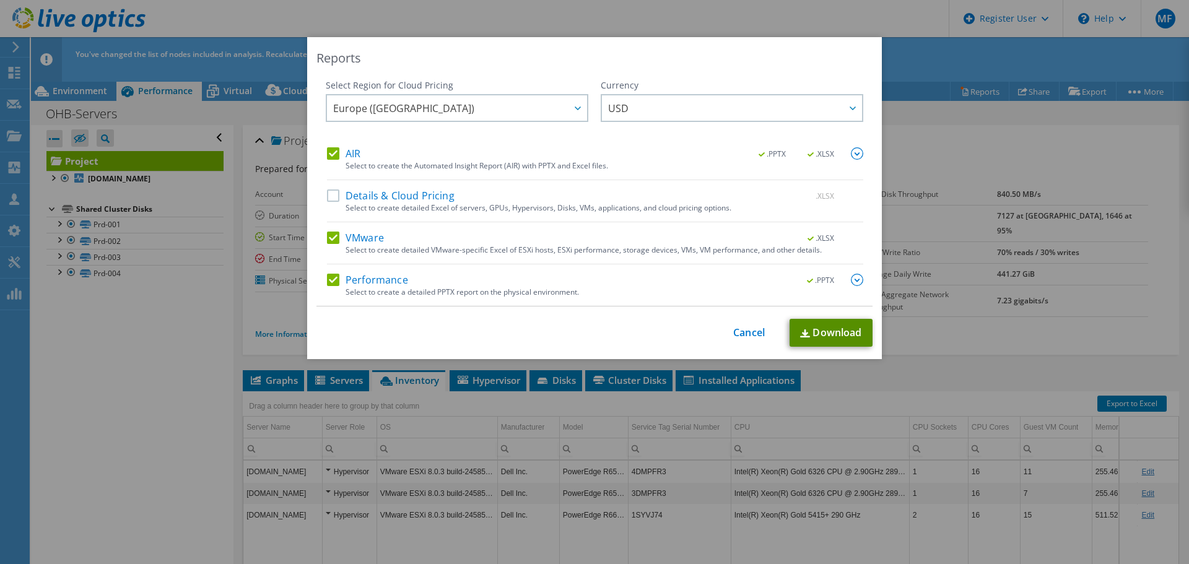
click at [842, 334] on link "Download" at bounding box center [831, 333] width 83 height 28
click at [743, 328] on link "Cancel" at bounding box center [749, 333] width 32 height 12
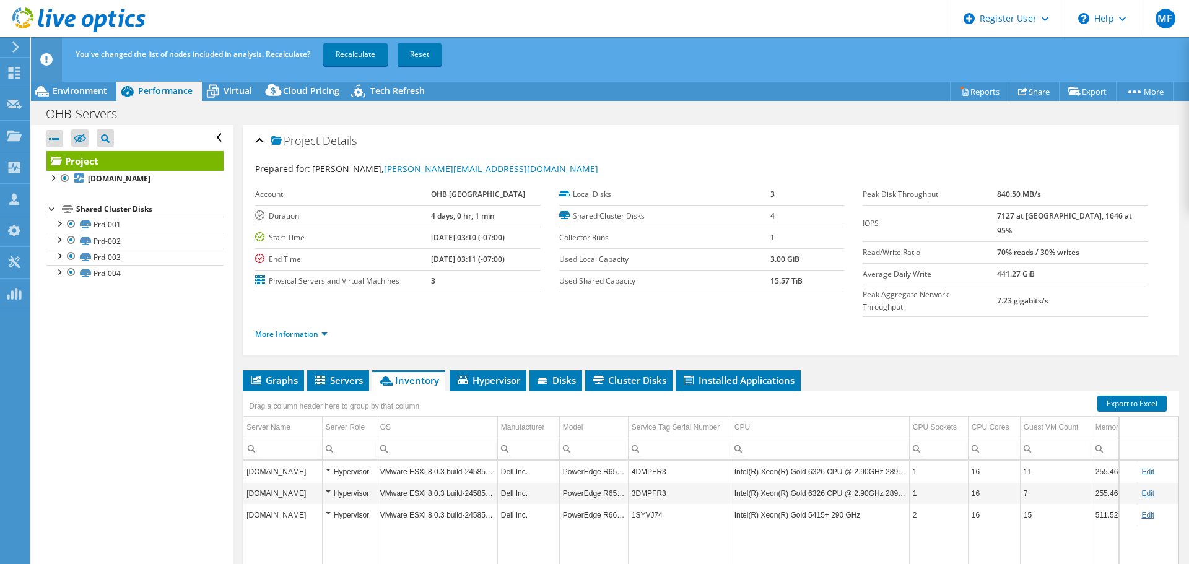
click at [209, 135] on div "Open All Close All Hide Excluded Nodes Project Tree Filter" at bounding box center [134, 138] width 177 height 26
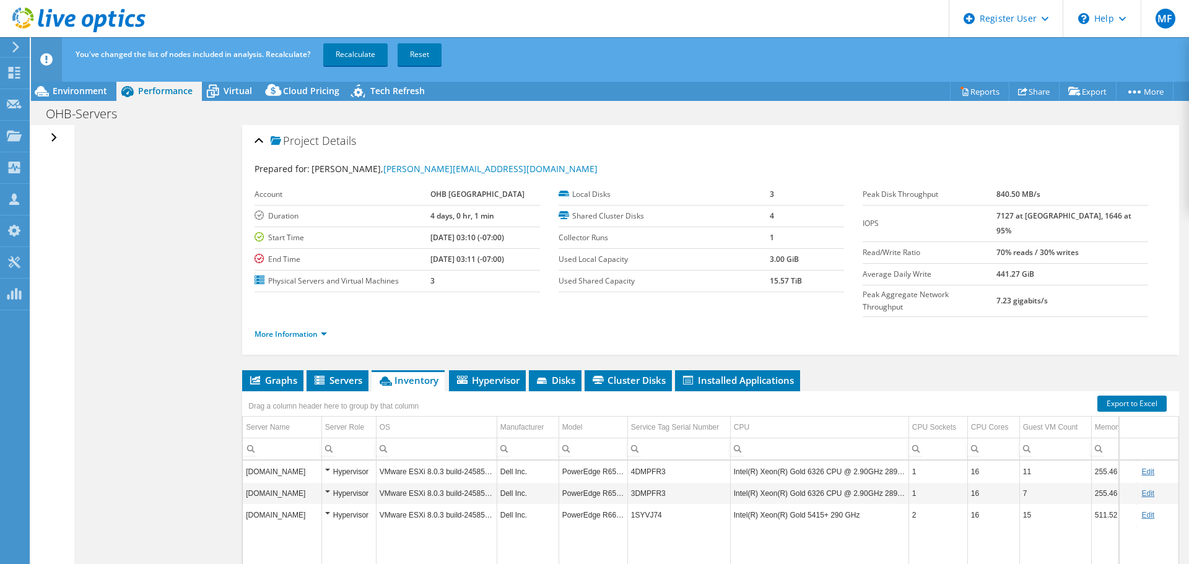
click at [55, 136] on div "Open All Close All Hide Excluded Nodes Project Tree Filter" at bounding box center [55, 138] width 18 height 26
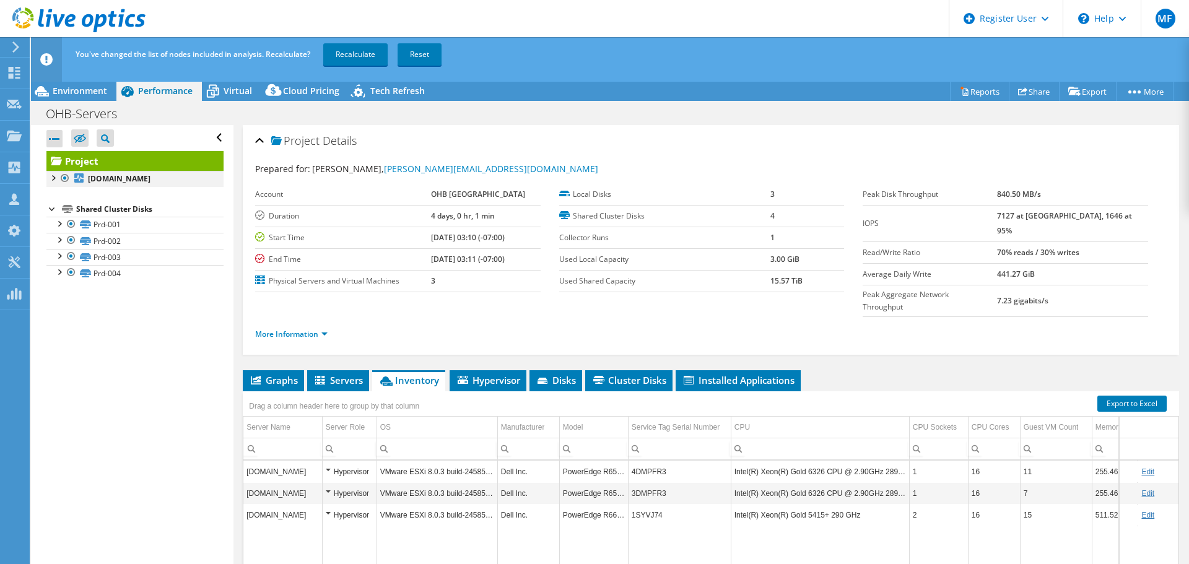
click at [53, 177] on div at bounding box center [52, 177] width 12 height 12
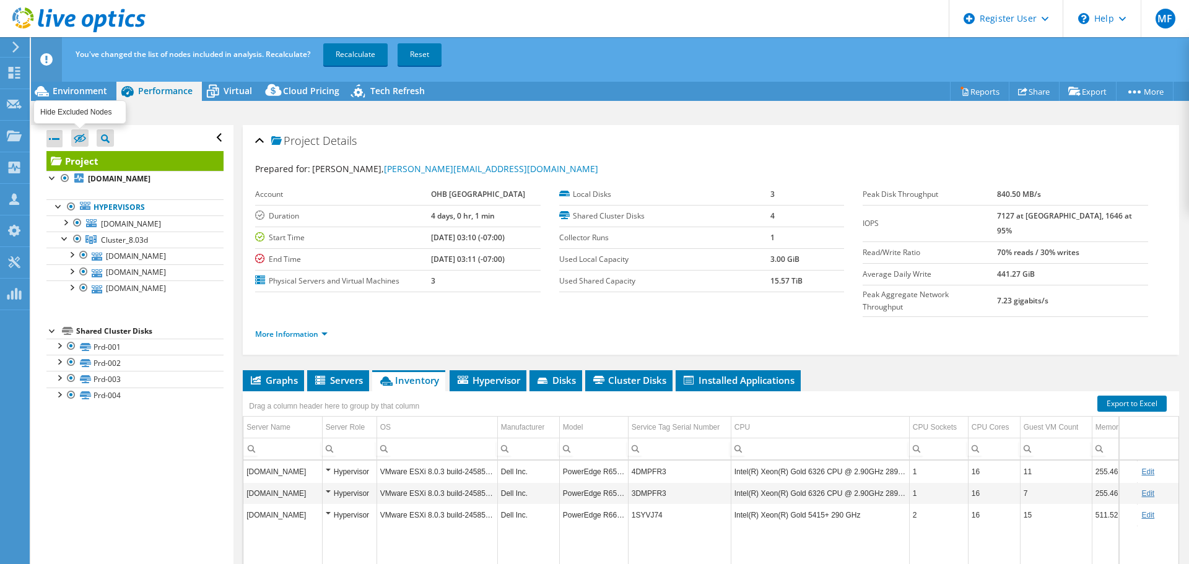
click at [78, 135] on icon at bounding box center [80, 138] width 12 height 9
click at [0, 0] on input "checkbox" at bounding box center [0, 0] width 0 height 0
click at [78, 135] on icon at bounding box center [80, 138] width 12 height 9
click at [0, 0] on input "checkbox" at bounding box center [0, 0] width 0 height 0
click at [330, 374] on span "Servers" at bounding box center [338, 380] width 50 height 12
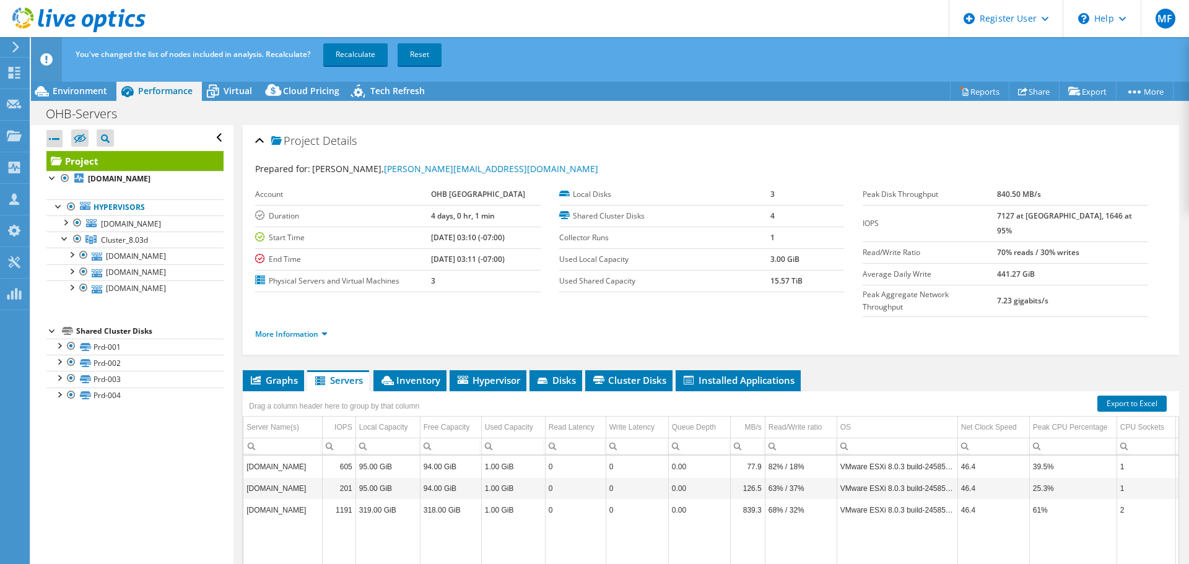
click at [209, 136] on div "Open All Close All Hide Excluded Nodes Project Tree Filter" at bounding box center [134, 138] width 177 height 26
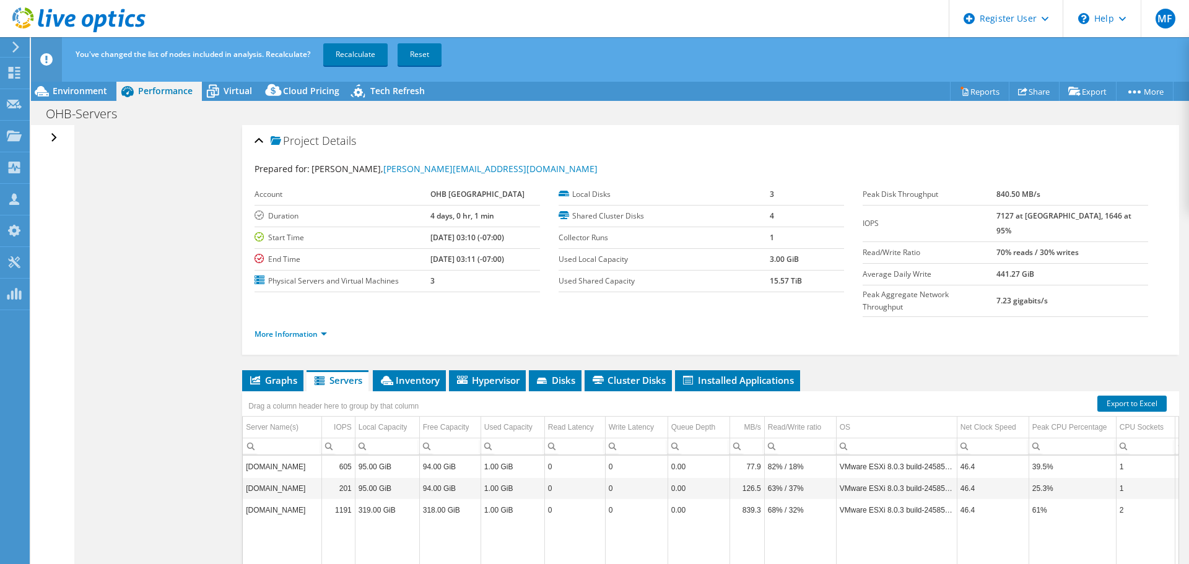
click at [50, 138] on div "Open All Close All Hide Excluded Nodes Project Tree Filter" at bounding box center [55, 138] width 18 height 26
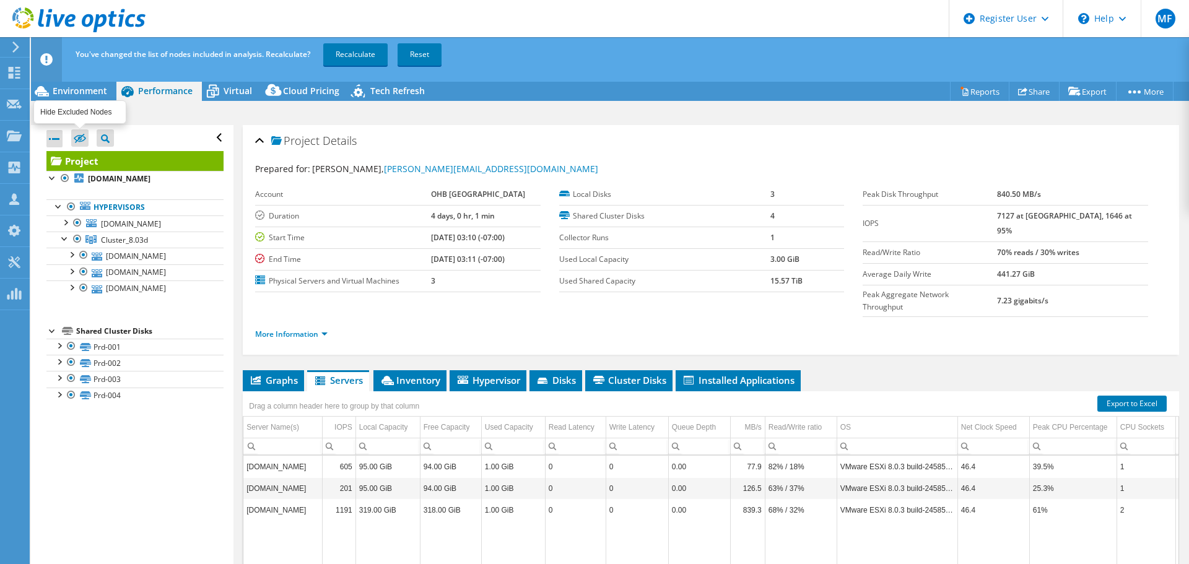
click at [81, 135] on icon at bounding box center [80, 138] width 12 height 9
click at [0, 0] on input "checkbox" at bounding box center [0, 0] width 0 height 0
click at [79, 135] on icon at bounding box center [80, 138] width 12 height 9
click at [0, 0] on input "checkbox" at bounding box center [0, 0] width 0 height 0
click at [53, 178] on div at bounding box center [52, 177] width 12 height 12
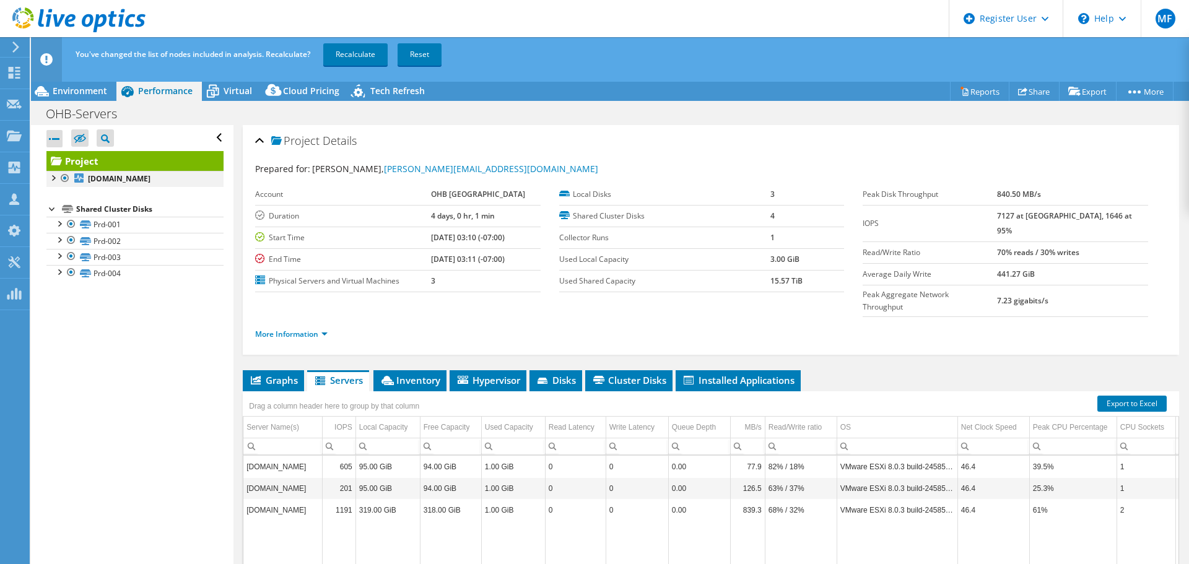
click at [53, 178] on div at bounding box center [52, 177] width 12 height 12
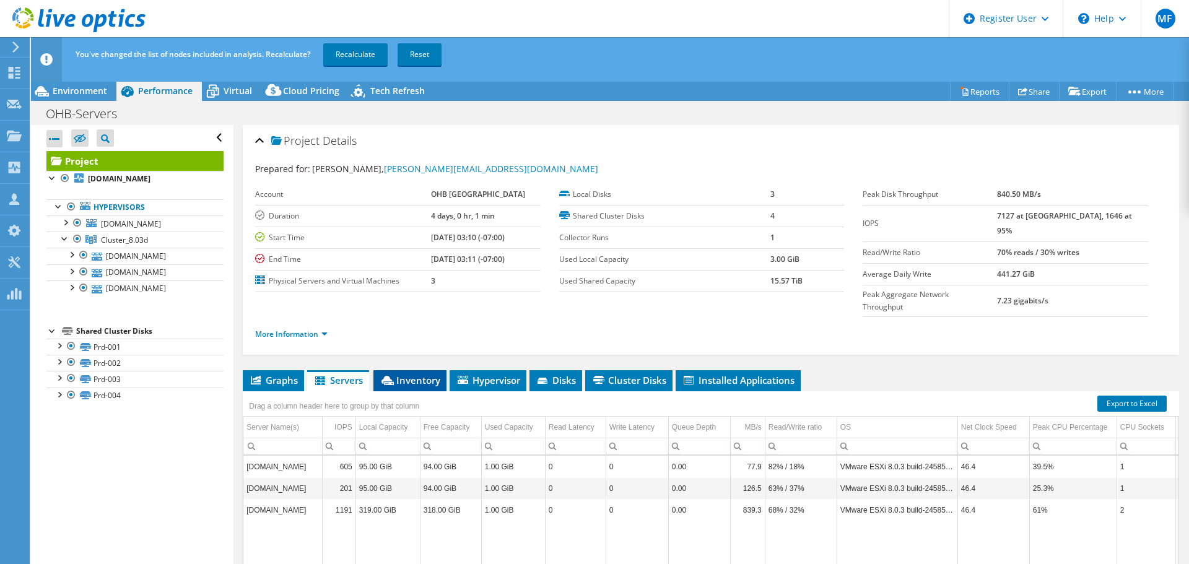
click at [424, 374] on span "Inventory" at bounding box center [410, 380] width 61 height 12
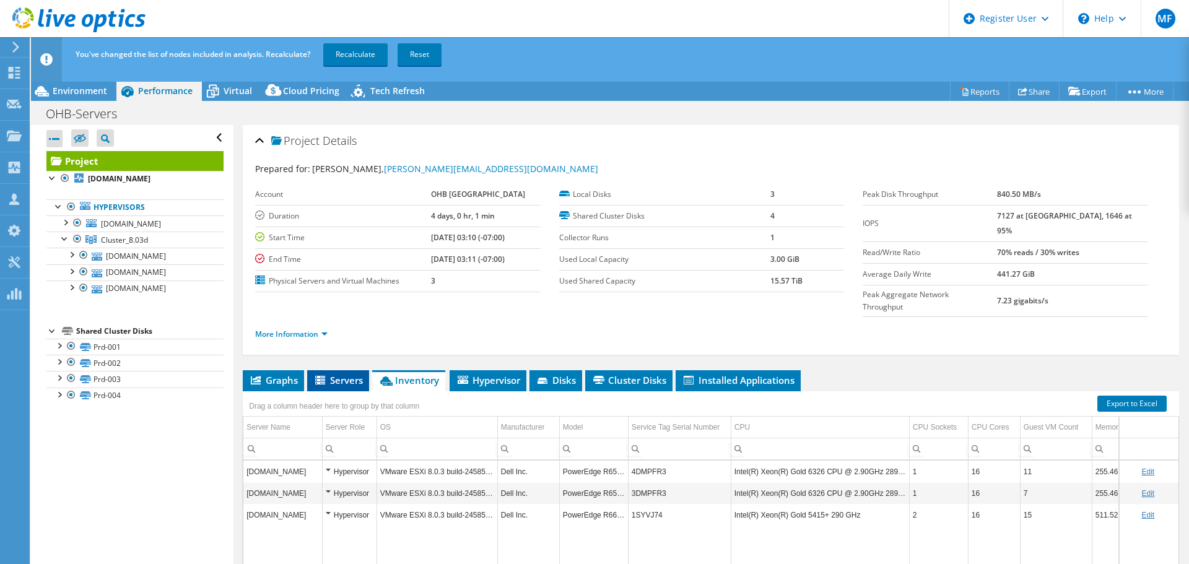
click at [336, 374] on span "Servers" at bounding box center [338, 380] width 50 height 12
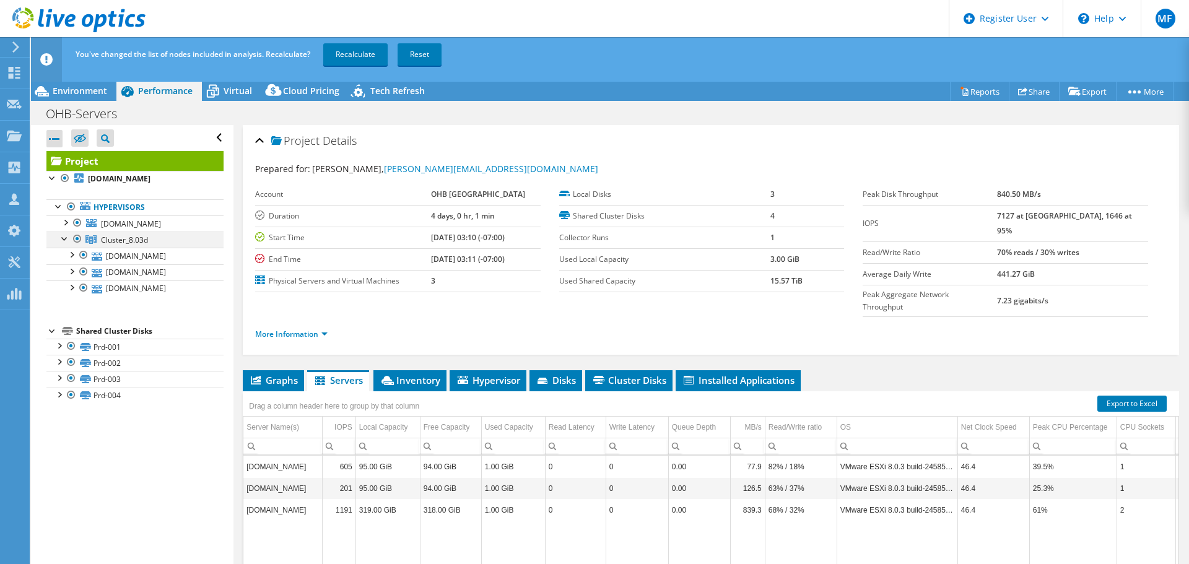
click at [66, 237] on div at bounding box center [65, 238] width 12 height 12
click at [63, 222] on div at bounding box center [65, 222] width 12 height 12
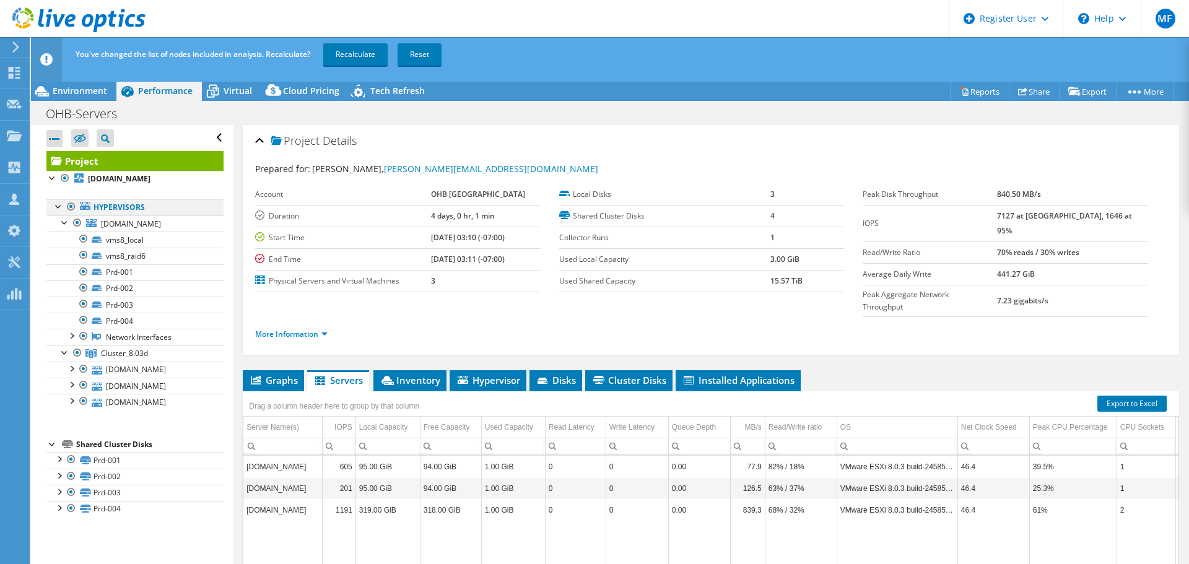
click at [56, 208] on div at bounding box center [59, 205] width 12 height 12
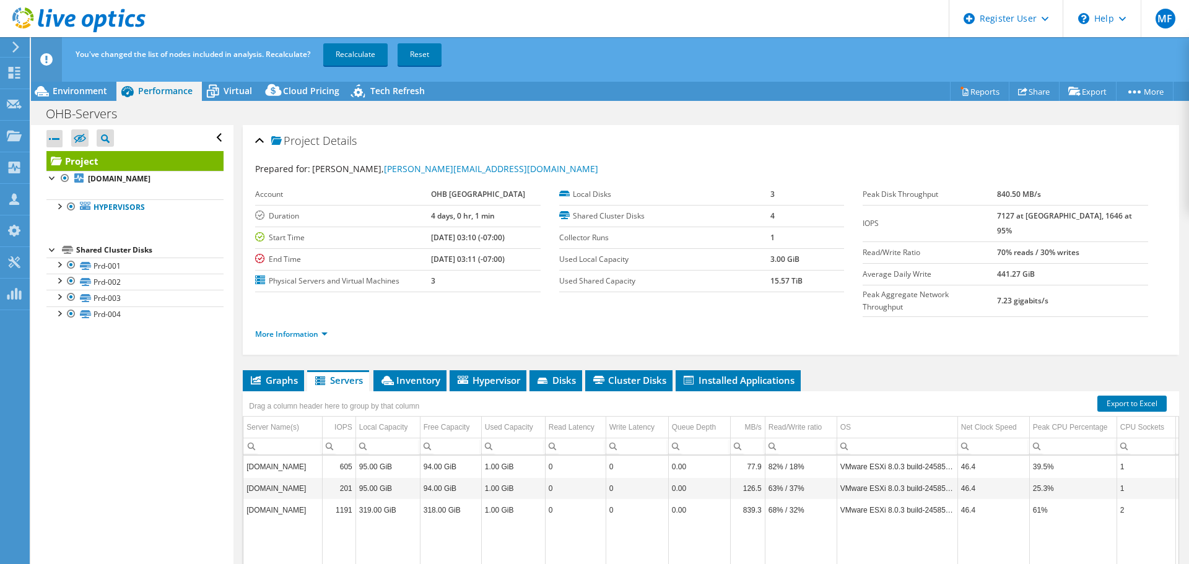
click at [52, 252] on div at bounding box center [52, 249] width 12 height 12
click at [51, 248] on div at bounding box center [52, 249] width 12 height 12
click at [59, 203] on div at bounding box center [59, 205] width 12 height 12
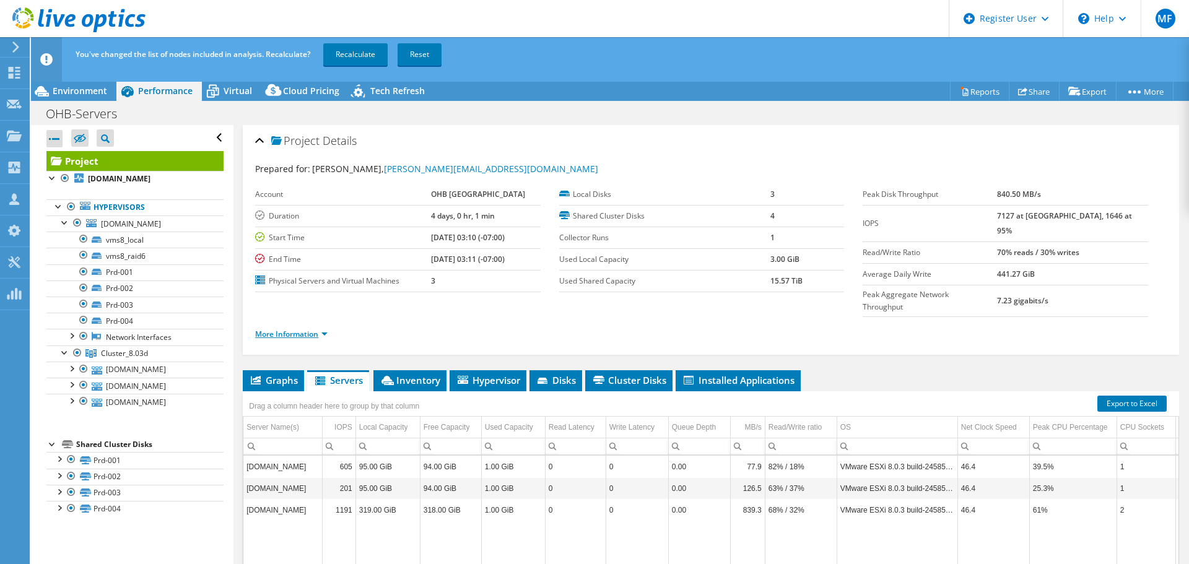
click at [326, 329] on link "More Information" at bounding box center [291, 334] width 72 height 11
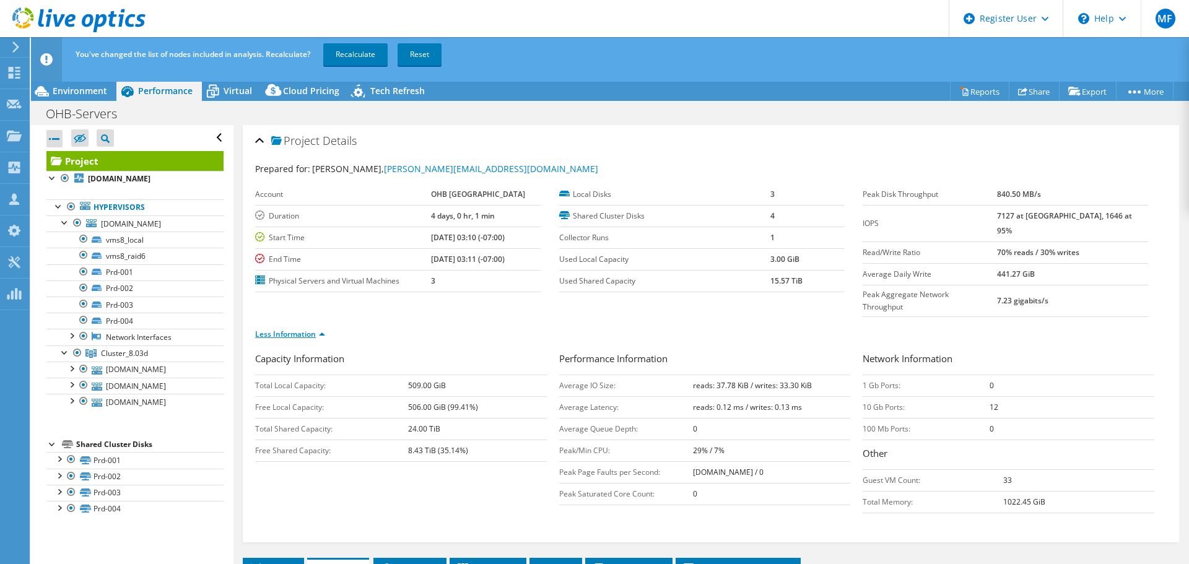
click at [321, 329] on link "Less Information" at bounding box center [290, 334] width 70 height 11
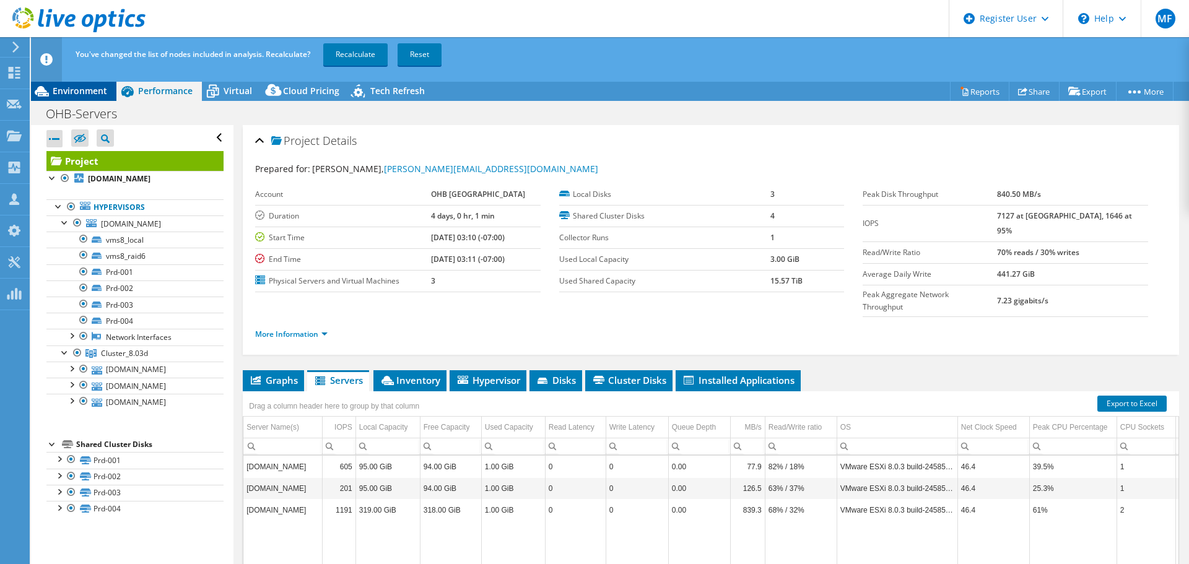
click at [93, 93] on span "Environment" at bounding box center [80, 91] width 55 height 12
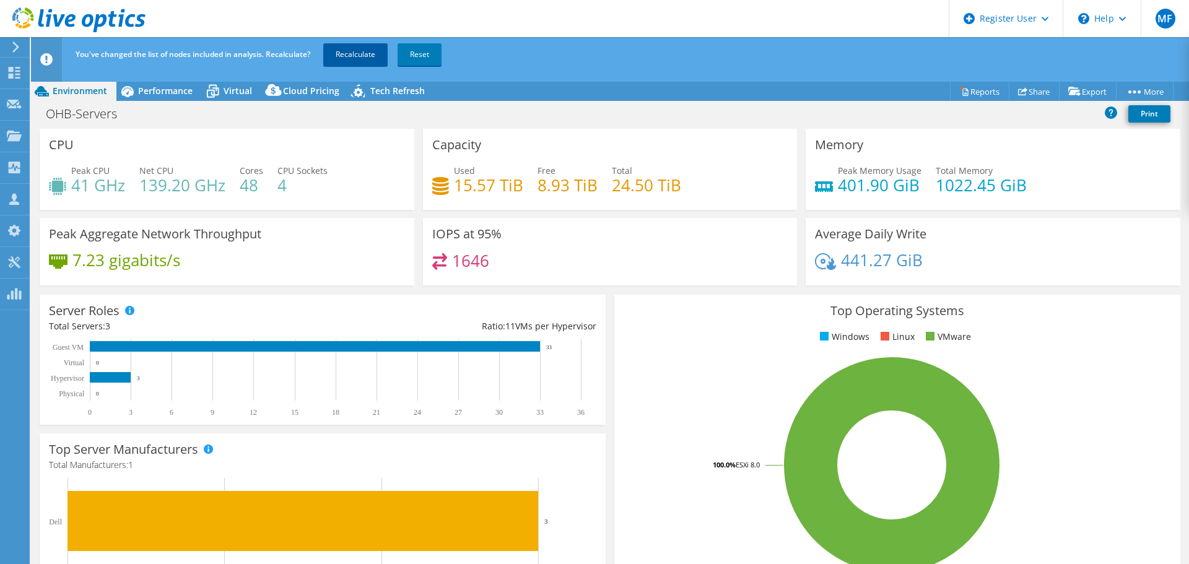
click at [356, 50] on link "Recalculate" at bounding box center [355, 54] width 64 height 22
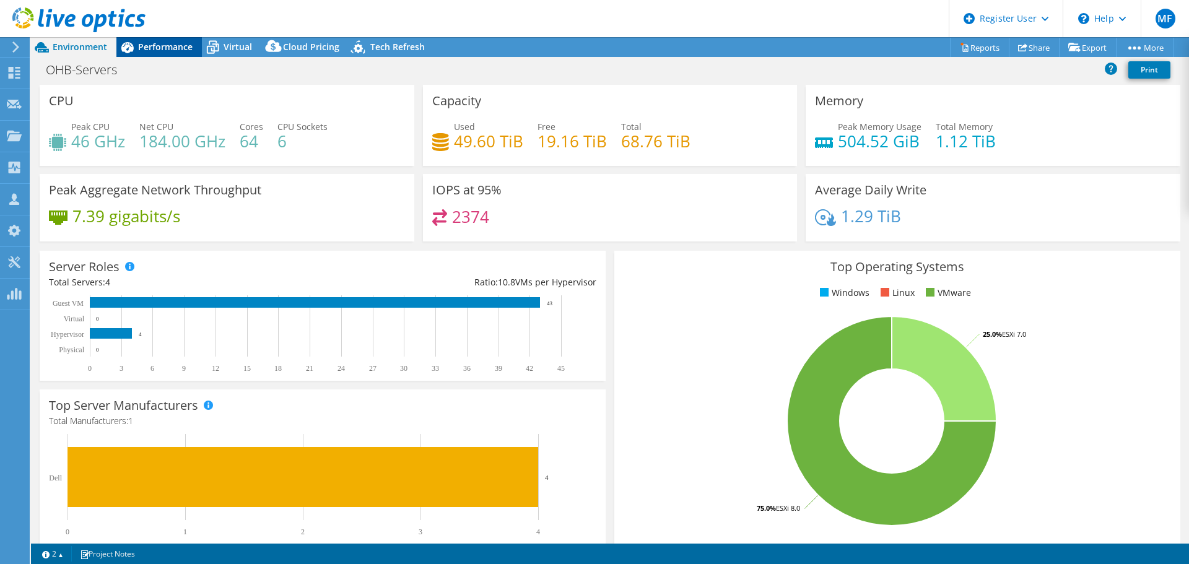
click at [175, 46] on span "Performance" at bounding box center [165, 47] width 55 height 12
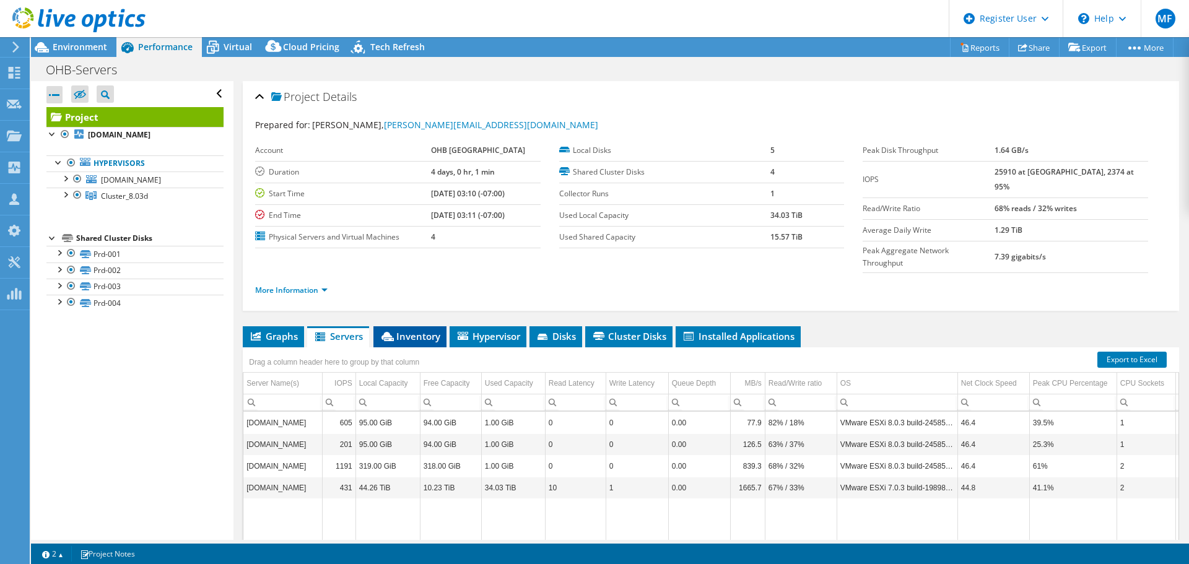
click at [405, 330] on span "Inventory" at bounding box center [410, 336] width 61 height 12
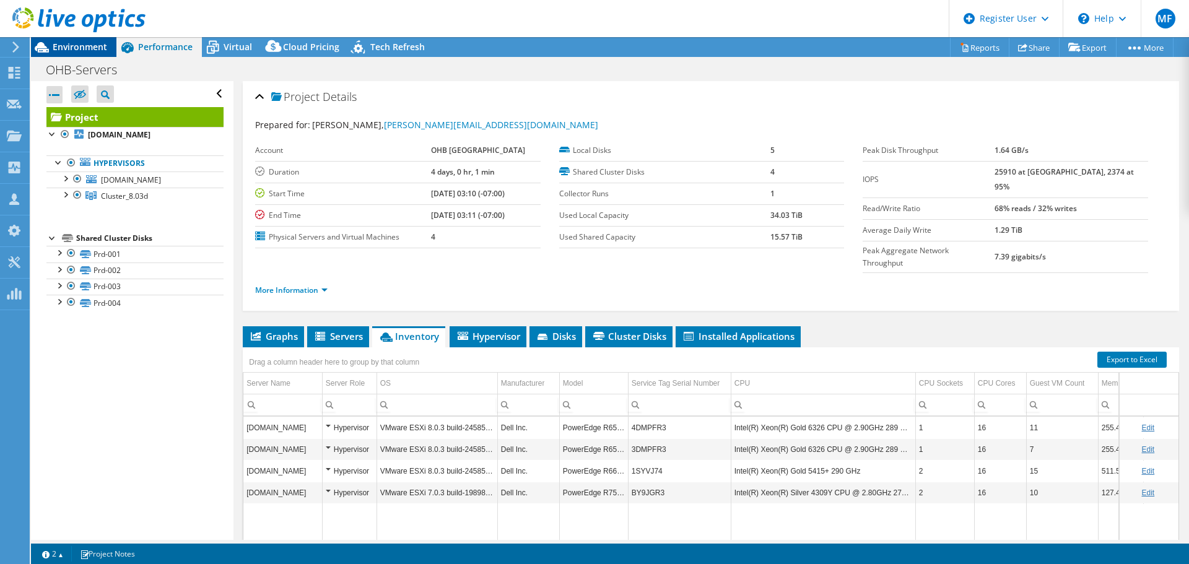
click at [84, 48] on span "Environment" at bounding box center [80, 47] width 55 height 12
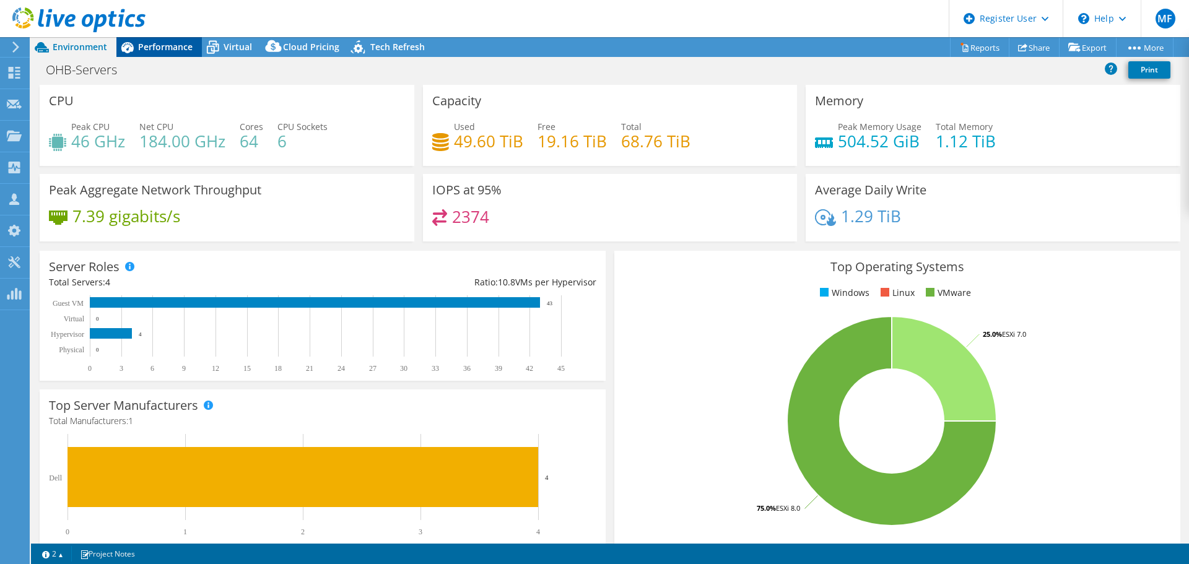
click at [167, 47] on span "Performance" at bounding box center [165, 47] width 55 height 12
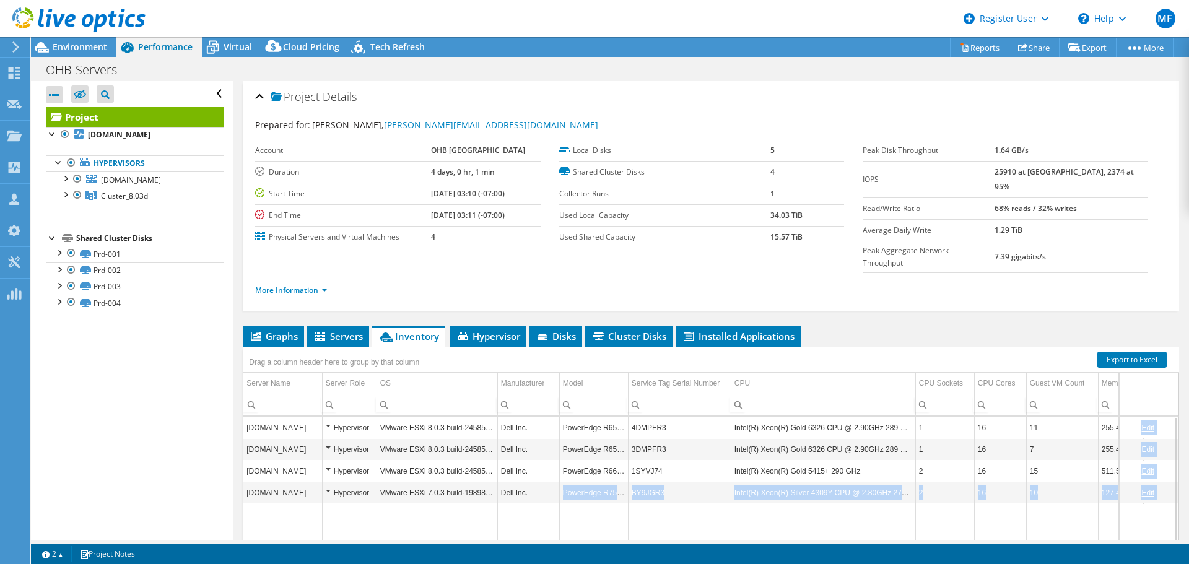
drag, startPoint x: 543, startPoint y: 471, endPoint x: 1156, endPoint y: 468, distance: 612.6
click at [1156, 468] on div "vms7.l.ohb-sweden.se Hypervisor VMware ESXi 8.0.3 build-24585383 Dell Inc. Powe…" at bounding box center [711, 513] width 937 height 195
click at [470, 482] on td "VMware ESXi 7.0.3 build-19898904" at bounding box center [437, 493] width 121 height 22
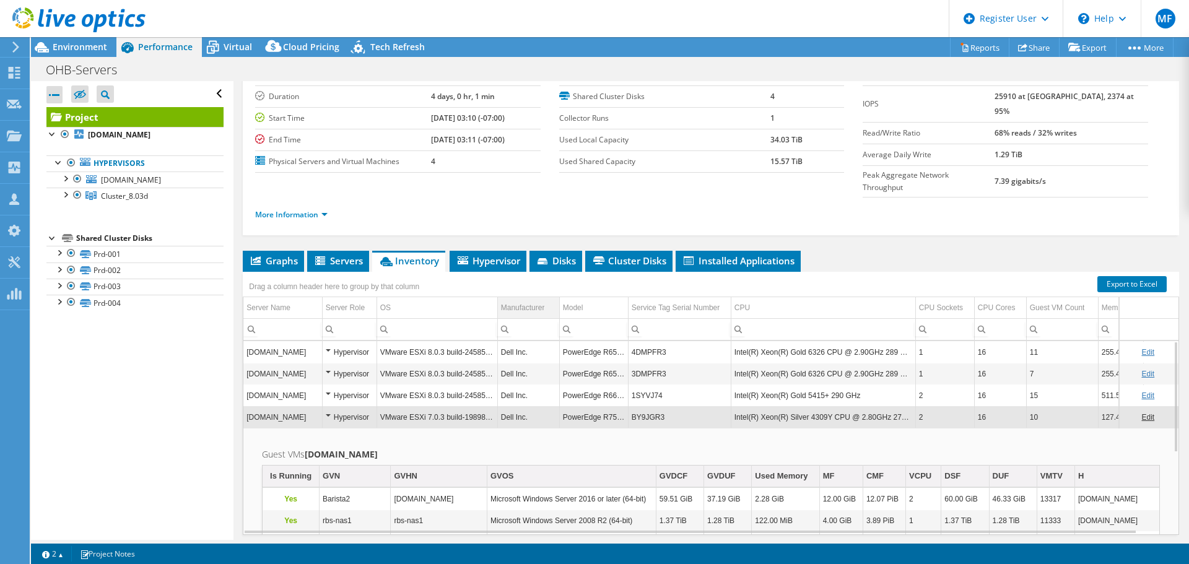
scroll to position [31, 0]
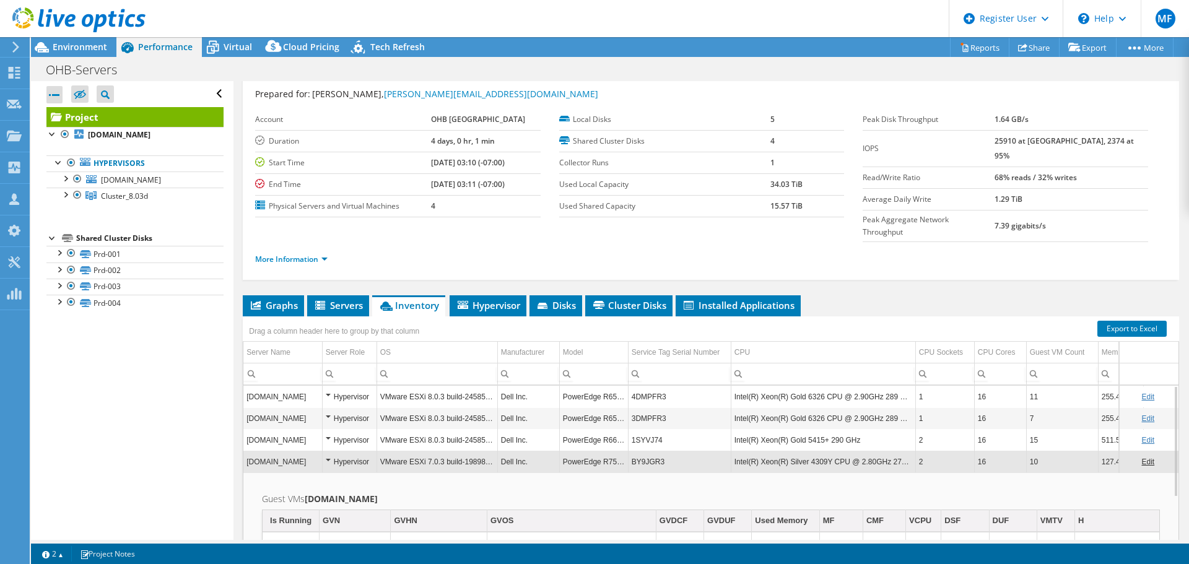
click at [490, 451] on td "VMware ESXi 7.0.3 build-19898904" at bounding box center [437, 462] width 121 height 22
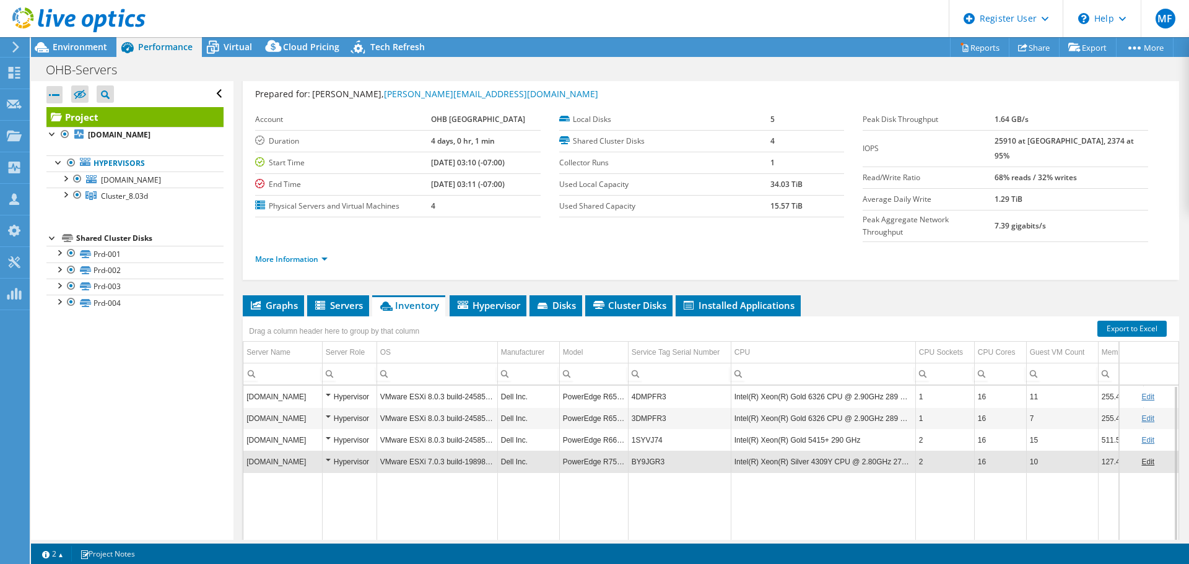
click at [494, 451] on td "VMware ESXi 7.0.3 build-19898904" at bounding box center [437, 462] width 121 height 22
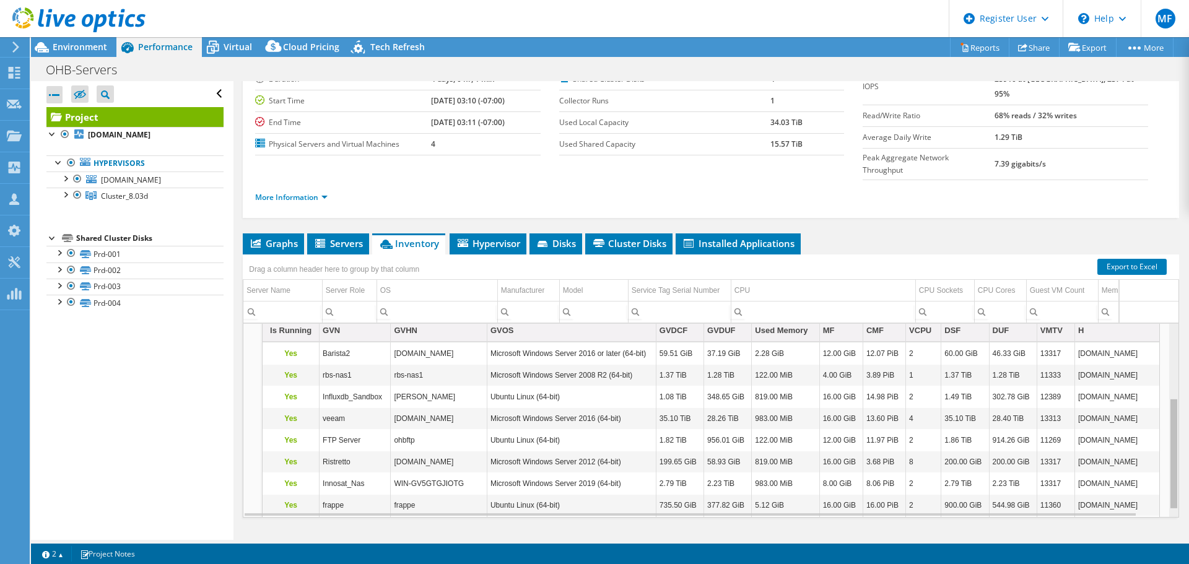
scroll to position [138, 0]
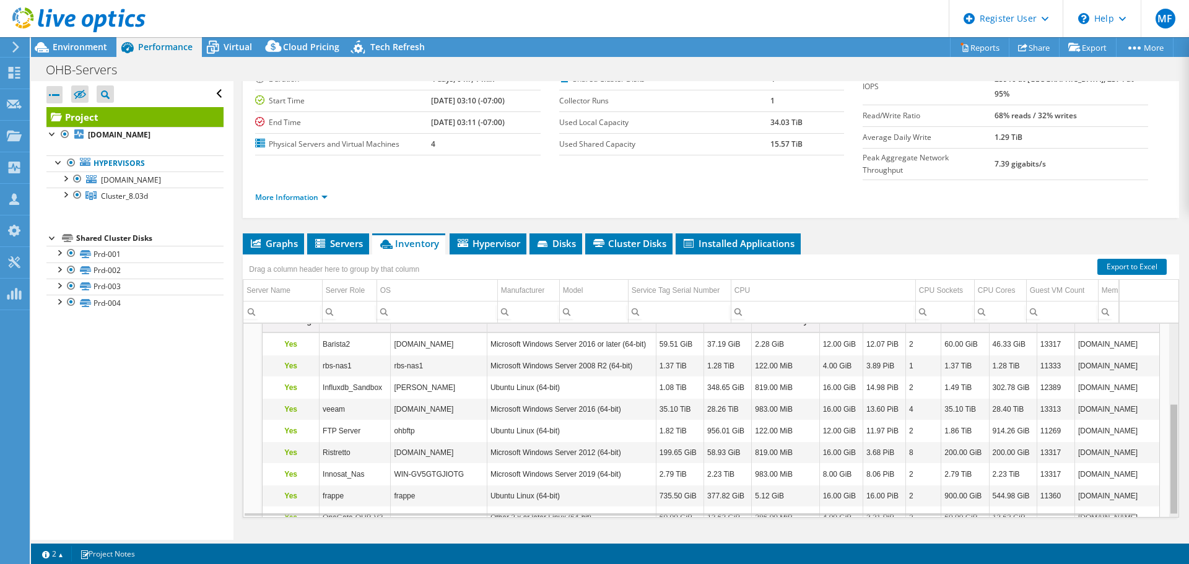
drag, startPoint x: 1165, startPoint y: 367, endPoint x: 1186, endPoint y: 453, distance: 88.2
click at [1186, 453] on body "MF Dell User Marisa Fabrega Marisa.Arango@Dell.com Dell My Profile Log Out \n H…" at bounding box center [594, 282] width 1189 height 564
drag, startPoint x: 1094, startPoint y: 411, endPoint x: 973, endPoint y: 411, distance: 121.4
click at [973, 421] on tr "Yes FTP Server ohbftp Ubuntu Linux (64-bit) 1.82 TiB 956.01 GiB 122.00 MiB 12.0…" at bounding box center [711, 432] width 897 height 22
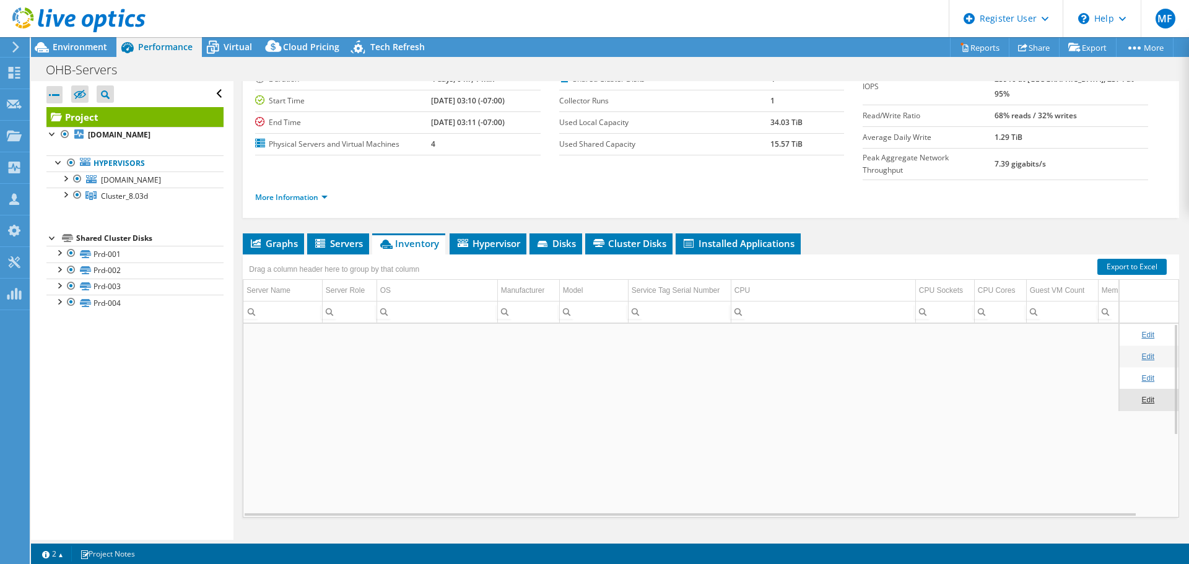
scroll to position [0, 0]
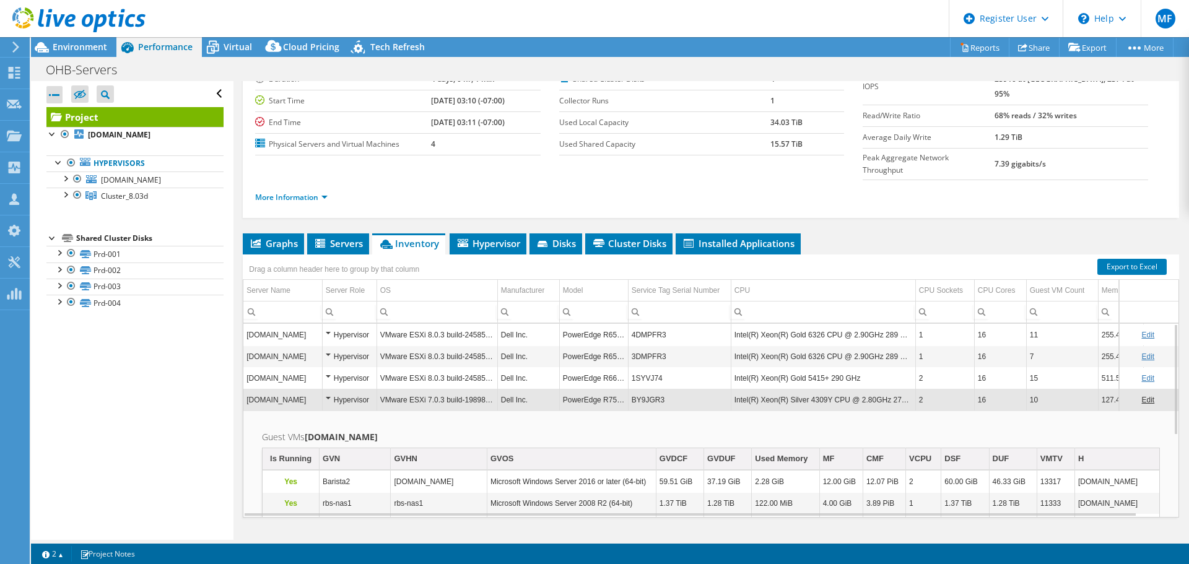
click at [516, 367] on td "Dell Inc." at bounding box center [528, 378] width 62 height 22
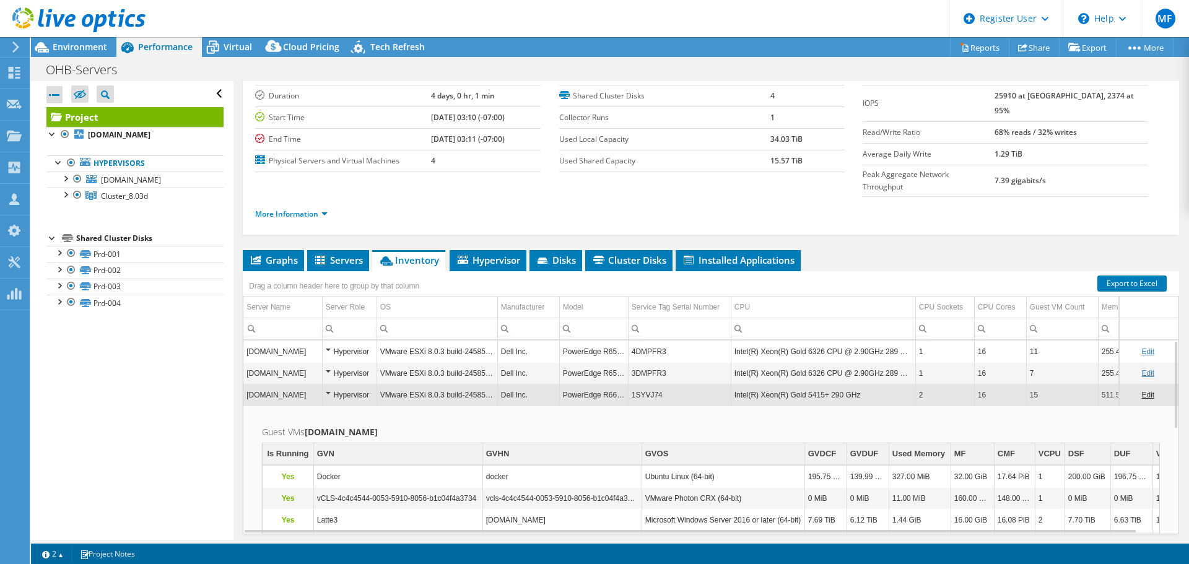
scroll to position [31, 0]
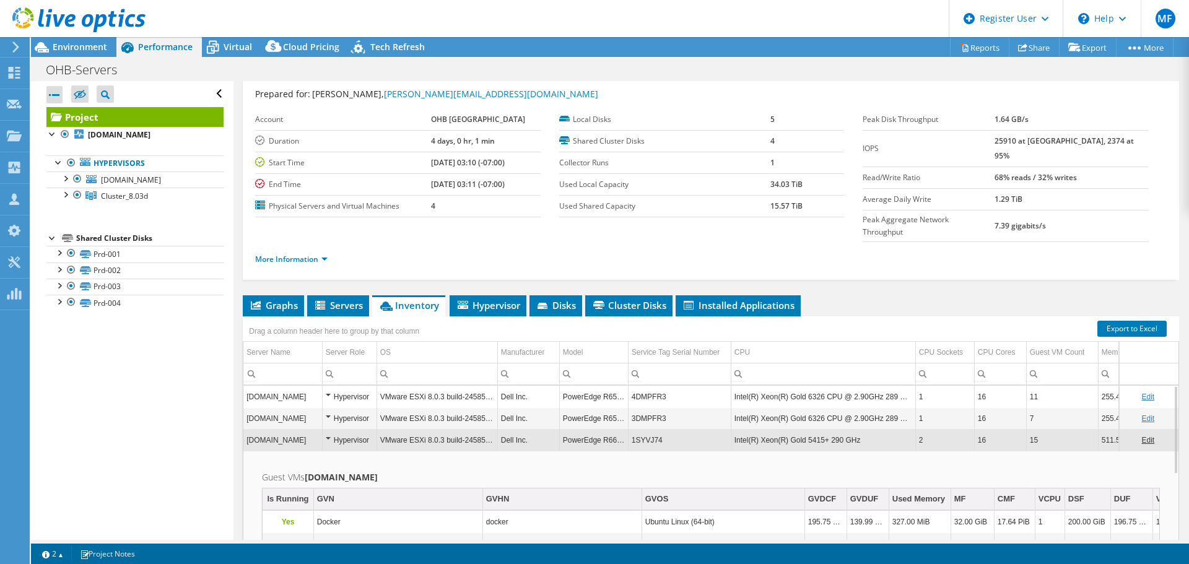
click at [340, 433] on div "Hypervisor" at bounding box center [350, 440] width 48 height 15
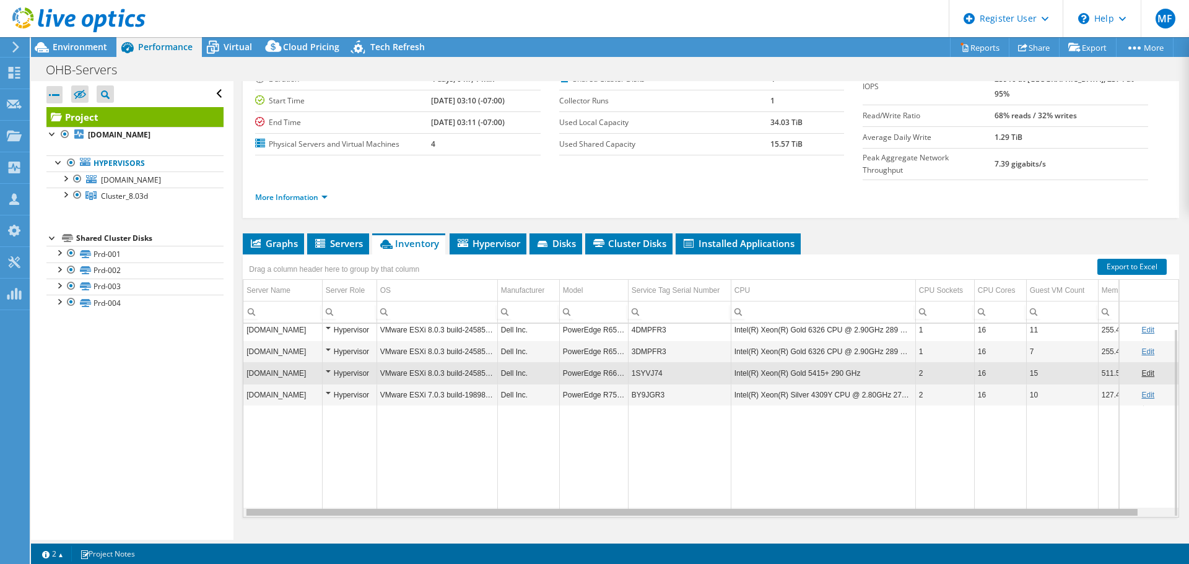
scroll to position [0, 33]
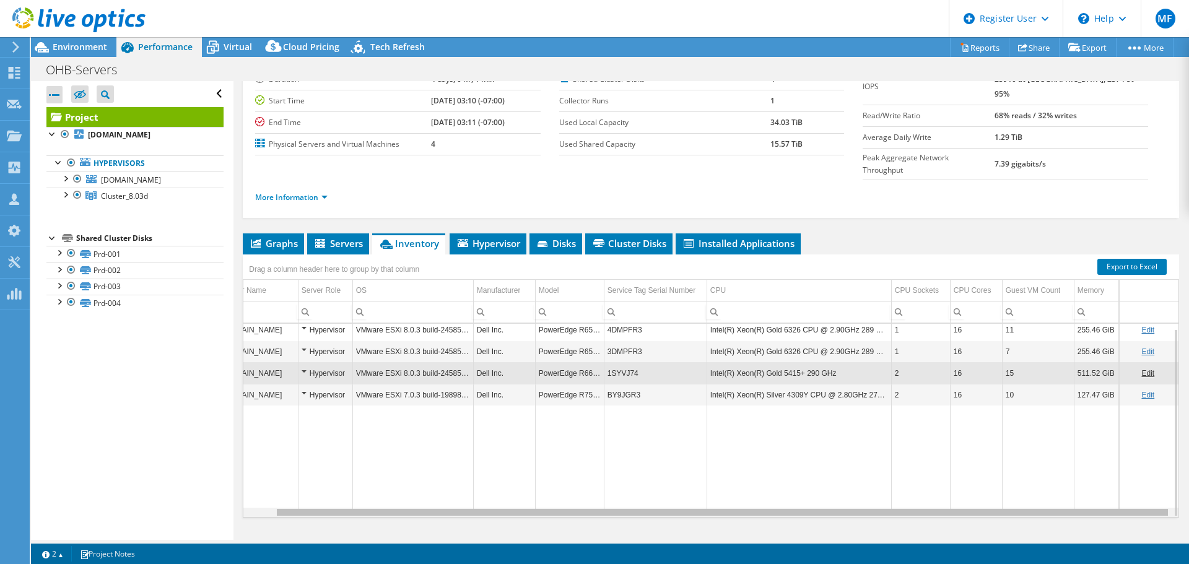
drag, startPoint x: 325, startPoint y: 487, endPoint x: 611, endPoint y: 489, distance: 286.2
click at [611, 489] on body "MF Dell User Marisa Fabrega Marisa.Arango@Dell.com Dell My Profile Log Out \n H…" at bounding box center [594, 282] width 1189 height 564
drag, startPoint x: 634, startPoint y: 485, endPoint x: 857, endPoint y: 485, distance: 223.0
click at [857, 485] on body "MF Dell User Marisa Fabrega Marisa.Arango@Dell.com Dell My Profile Log Out \n H…" at bounding box center [594, 282] width 1189 height 564
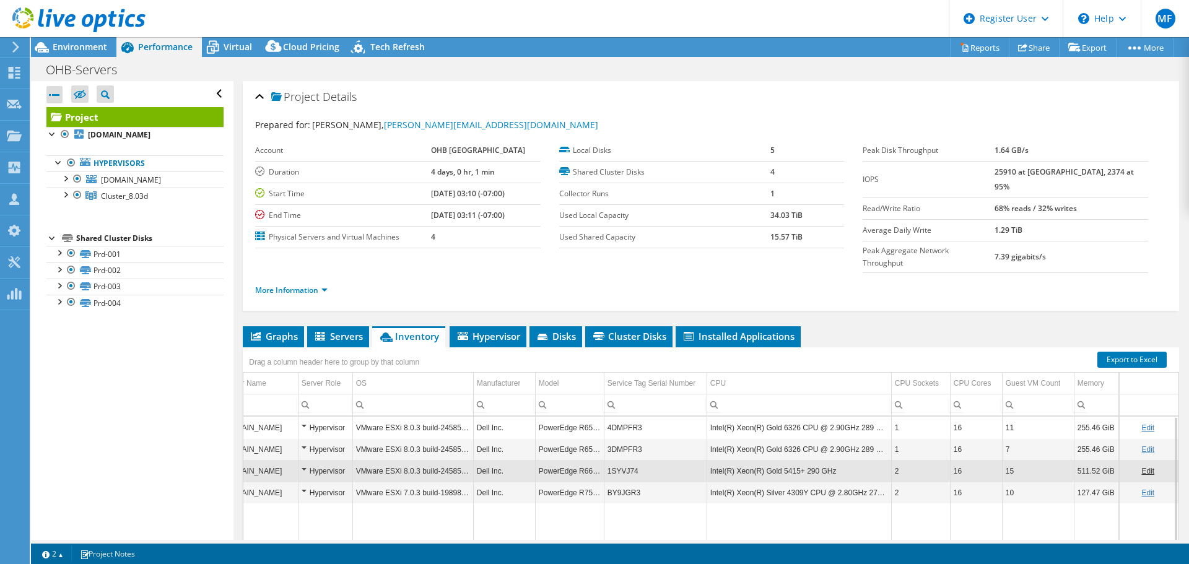
scroll to position [62, 0]
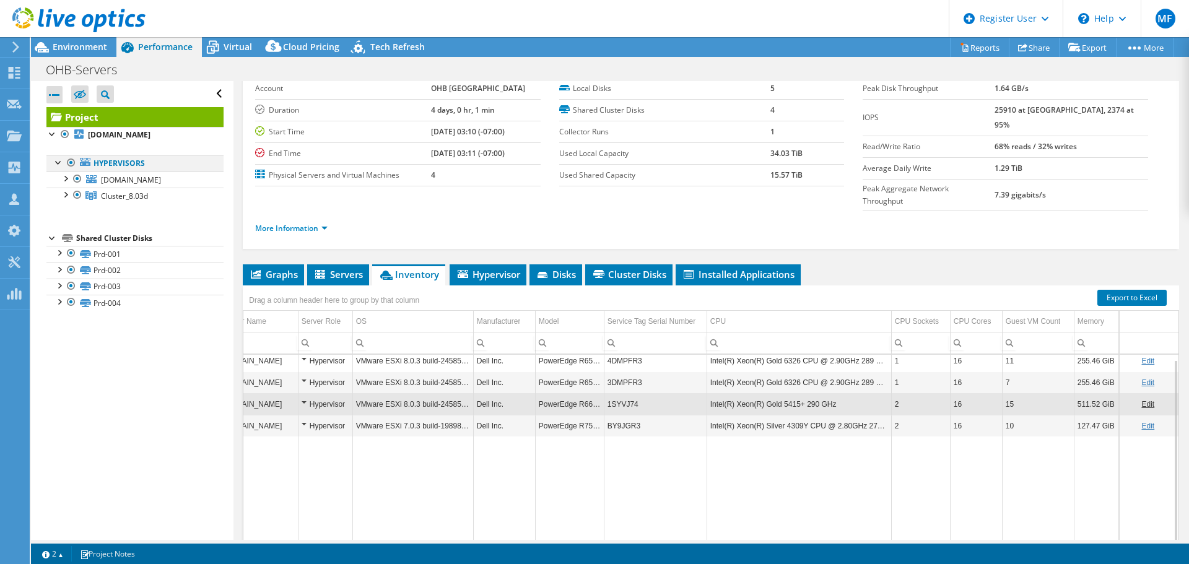
click at [56, 165] on div at bounding box center [59, 161] width 12 height 12
click at [60, 162] on div at bounding box center [59, 161] width 12 height 12
click at [63, 193] on div at bounding box center [65, 194] width 12 height 12
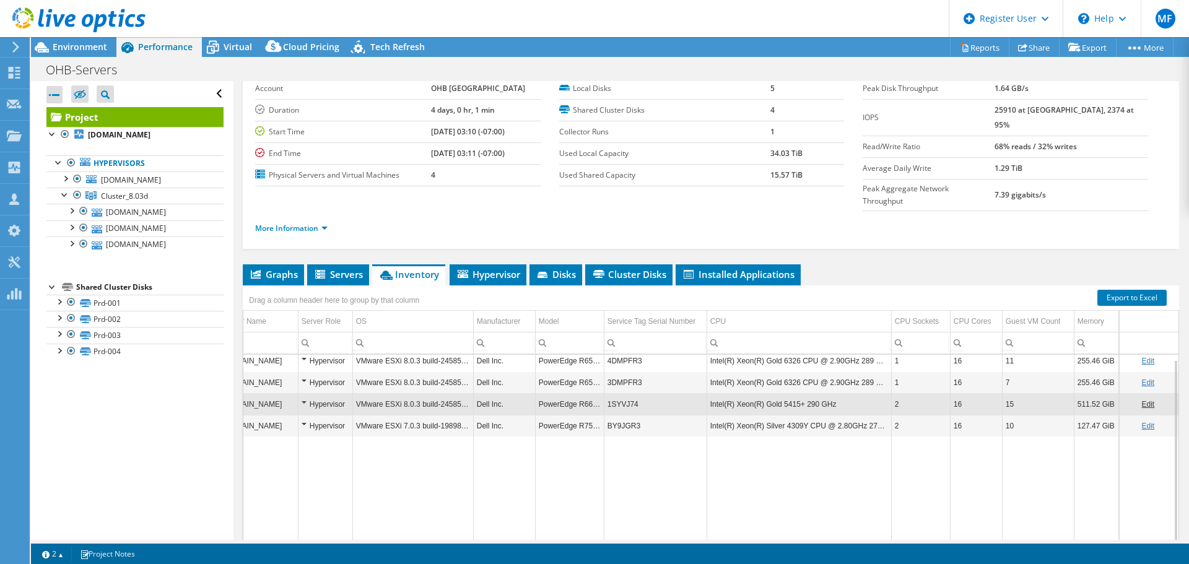
click at [645, 415] on td "BY9JGR3" at bounding box center [655, 426] width 103 height 22
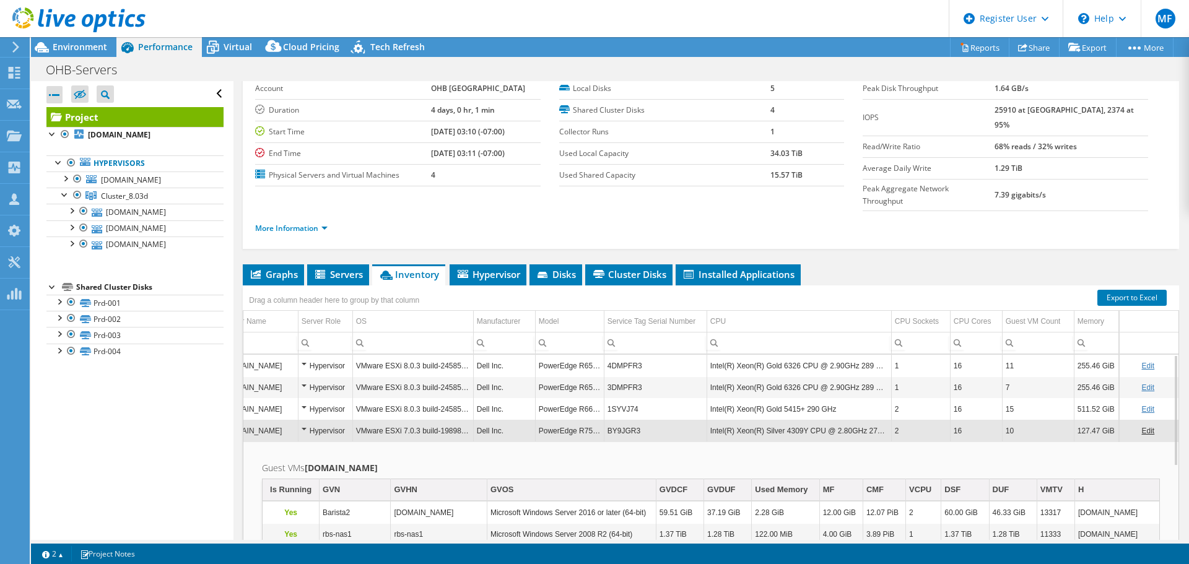
click at [648, 420] on td "BY9JGR3" at bounding box center [655, 431] width 103 height 22
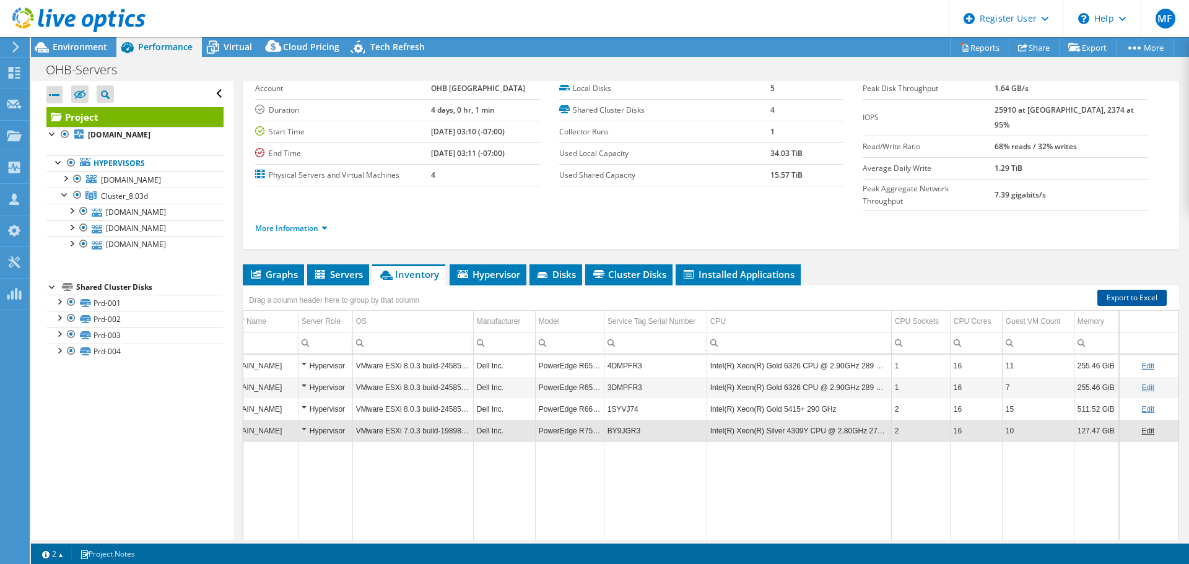
click at [1140, 290] on link "Export to Excel" at bounding box center [1132, 298] width 69 height 16
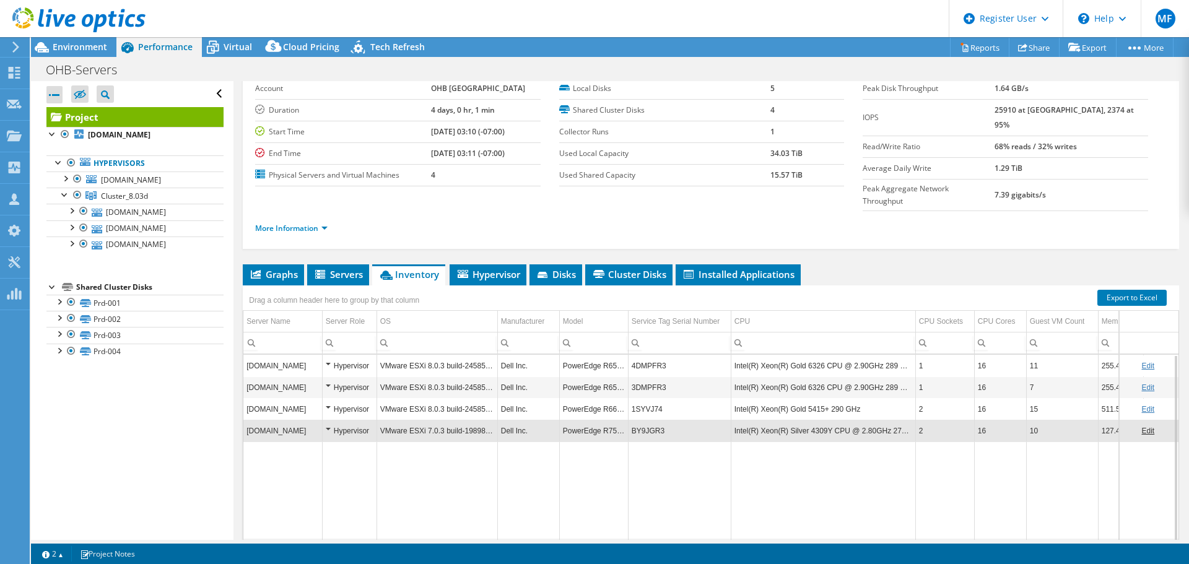
drag, startPoint x: 349, startPoint y: 520, endPoint x: 291, endPoint y: 517, distance: 58.3
click at [291, 517] on body "MF Dell User Marisa Fabrega Marisa.Arango@Dell.com Dell My Profile Log Out \n H…" at bounding box center [594, 282] width 1189 height 564
drag, startPoint x: 793, startPoint y: 520, endPoint x: 799, endPoint y: 520, distance: 6.2
click at [799, 520] on body "MF Dell User Marisa Fabrega Marisa.Arango@Dell.com Dell My Profile Log Out \n H…" at bounding box center [594, 282] width 1189 height 564
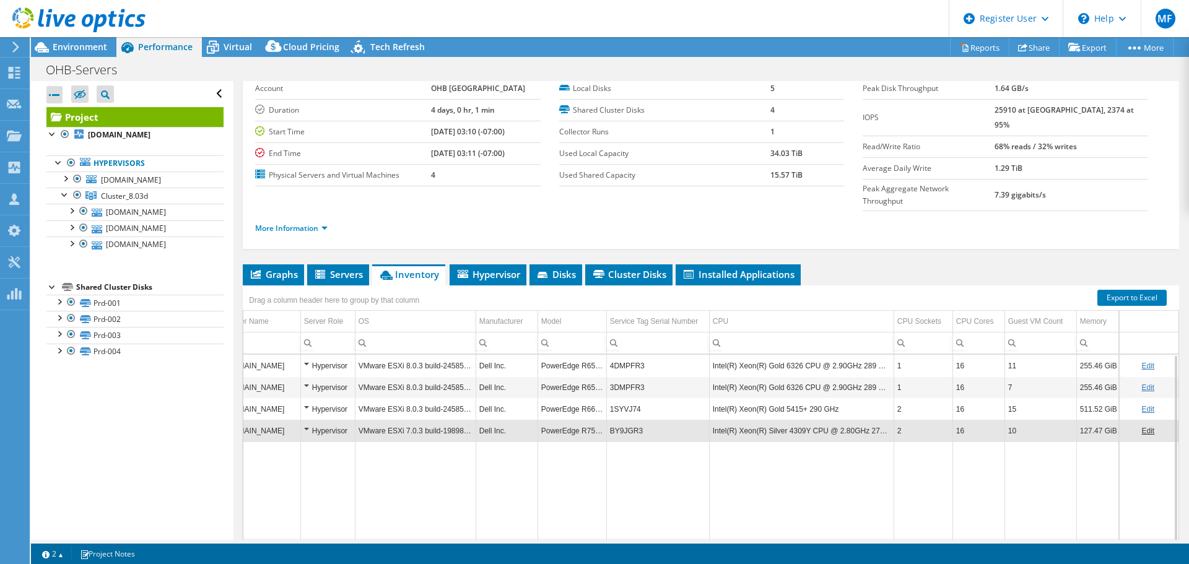
scroll to position [0, 33]
drag, startPoint x: 754, startPoint y: 516, endPoint x: 839, endPoint y: 526, distance: 85.4
click at [839, 526] on body "MF Dell User Marisa Fabrega Marisa.Arango@Dell.com Dell My Profile Log Out \n H…" at bounding box center [594, 282] width 1189 height 564
drag, startPoint x: 767, startPoint y: 516, endPoint x: 820, endPoint y: 522, distance: 52.3
click at [820, 522] on body "MF Dell User Marisa Fabrega Marisa.Arango@Dell.com Dell My Profile Log Out \n H…" at bounding box center [594, 282] width 1189 height 564
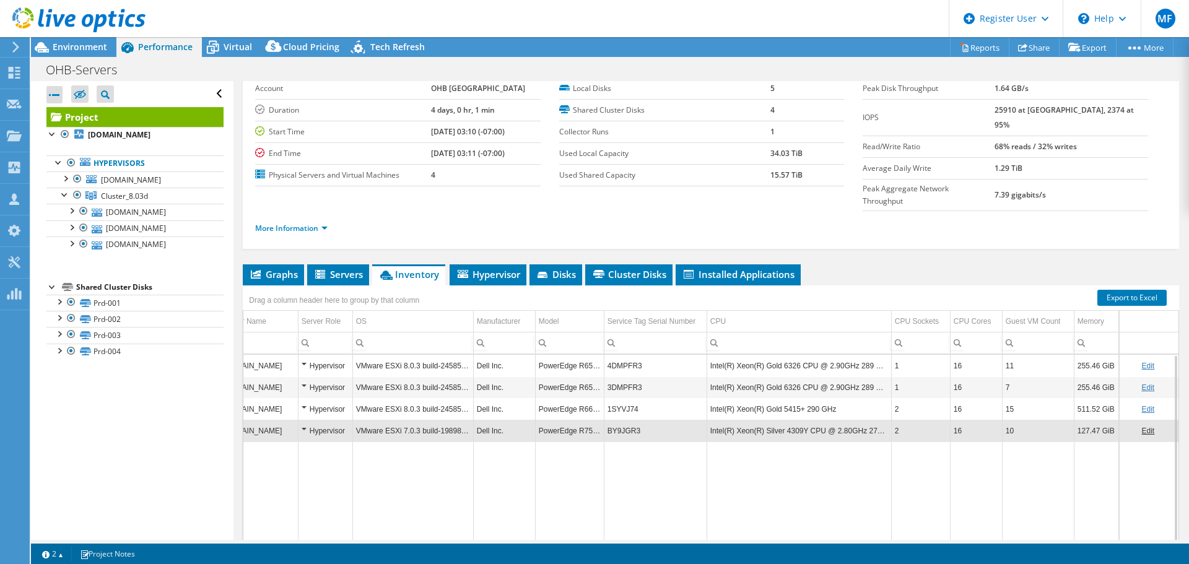
click at [611, 420] on td "BY9JGR3" at bounding box center [655, 431] width 103 height 22
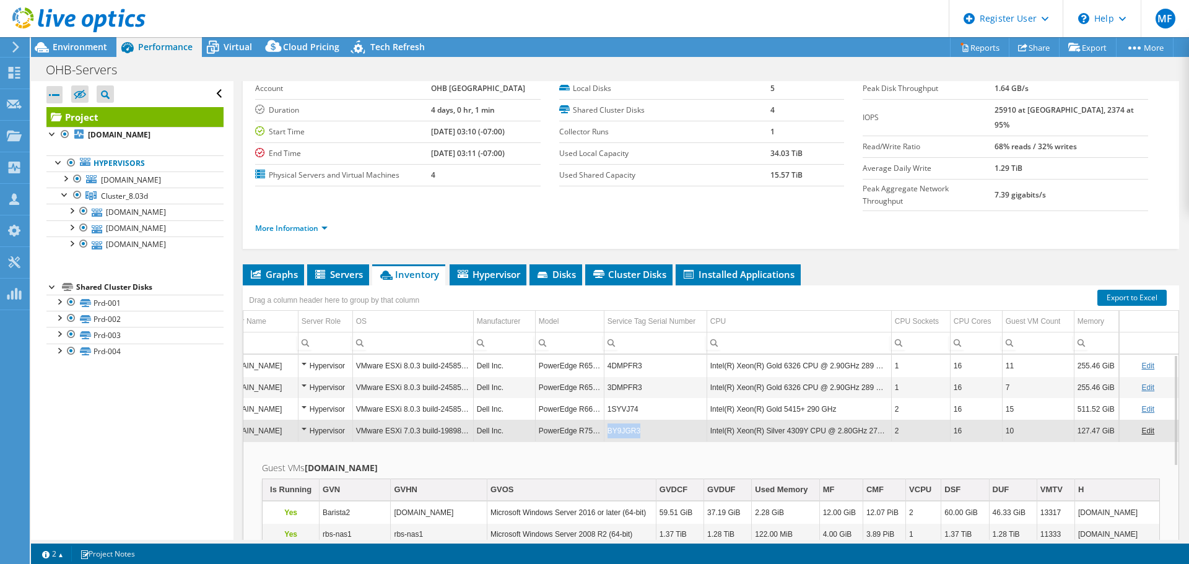
drag, startPoint x: 631, startPoint y: 407, endPoint x: 600, endPoint y: 411, distance: 31.2
click at [604, 420] on td "BY9JGR3" at bounding box center [655, 431] width 103 height 22
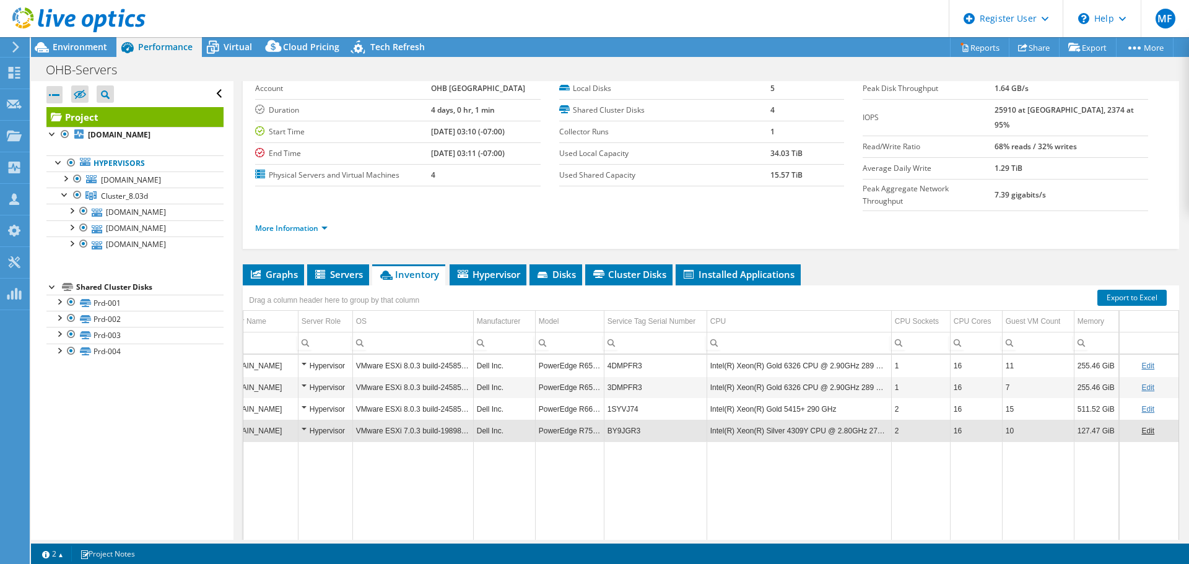
copy td "BY9JGR3"
drag, startPoint x: 626, startPoint y: 407, endPoint x: 599, endPoint y: 410, distance: 27.4
click at [604, 420] on td "BY9JGR3" at bounding box center [655, 431] width 103 height 22
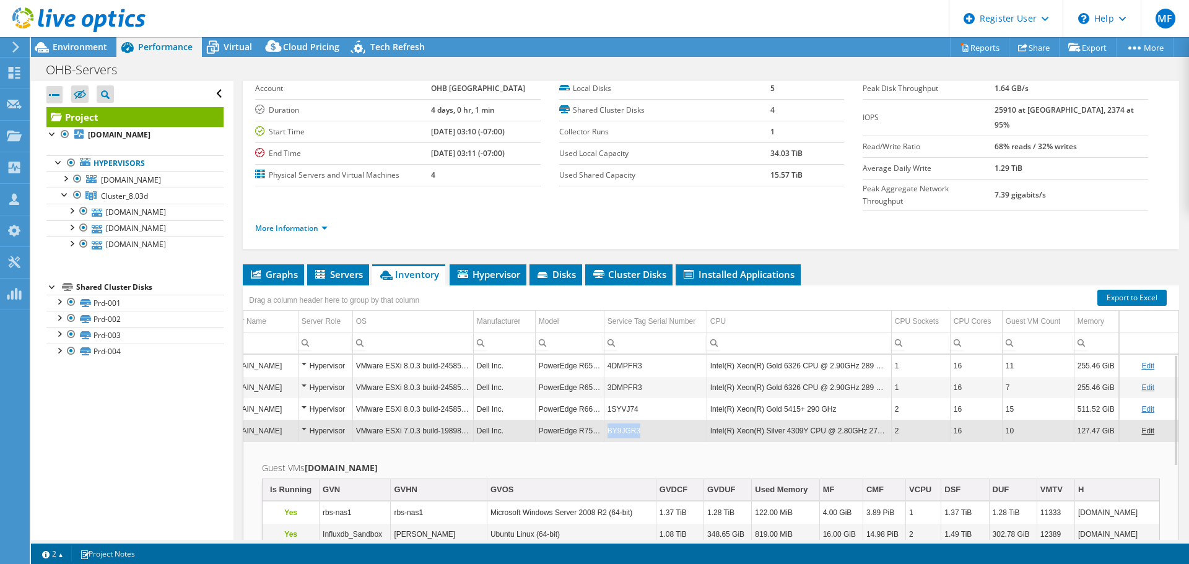
drag, startPoint x: 628, startPoint y: 407, endPoint x: 599, endPoint y: 409, distance: 29.2
click at [604, 420] on td "BY9JGR3" at bounding box center [655, 431] width 103 height 22
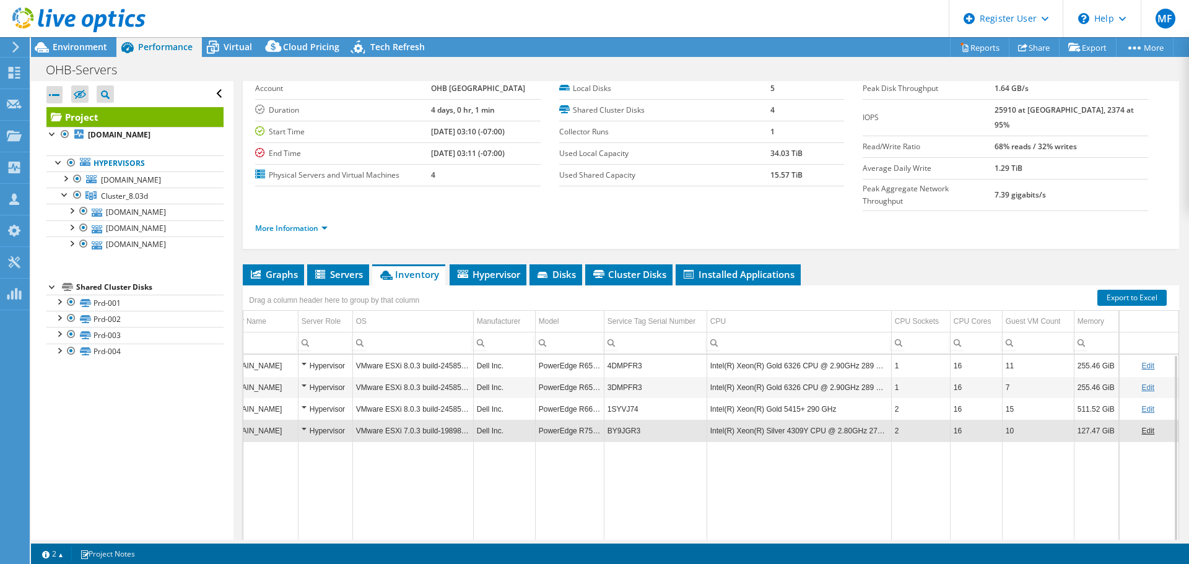
click at [607, 420] on td "BY9JGR3" at bounding box center [655, 431] width 103 height 22
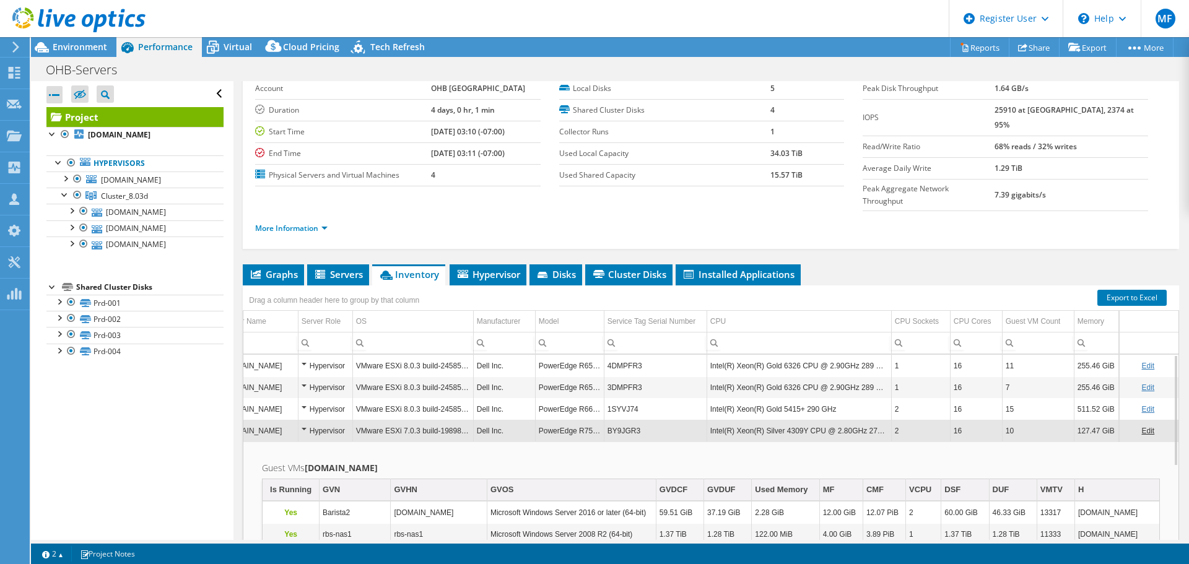
click at [612, 420] on td "BY9JGR3" at bounding box center [655, 431] width 103 height 22
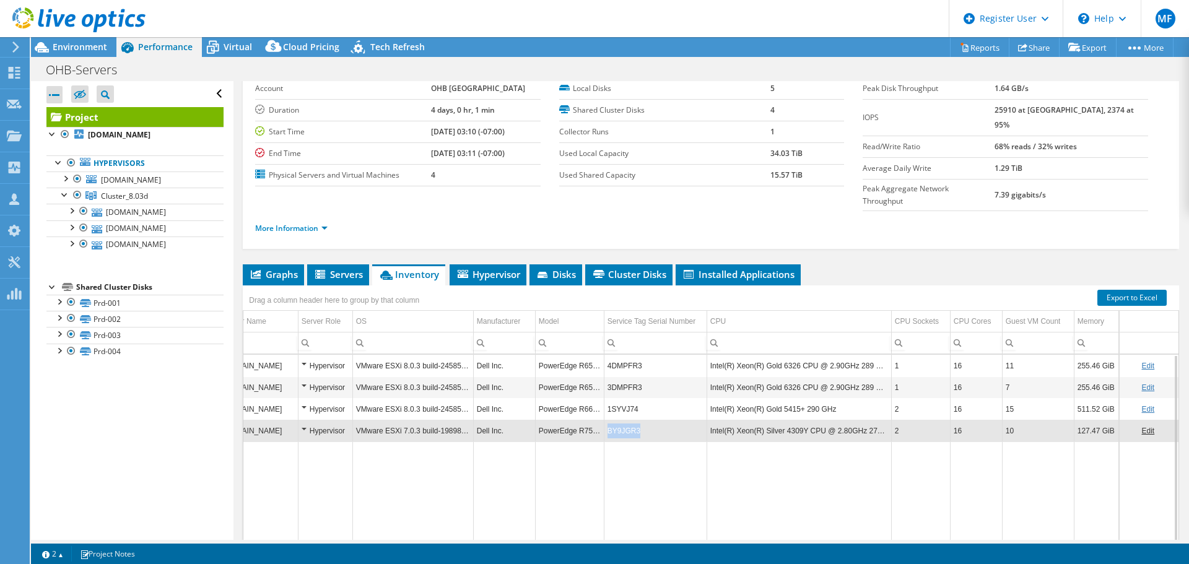
drag, startPoint x: 630, startPoint y: 404, endPoint x: 600, endPoint y: 408, distance: 30.6
click at [604, 420] on td "BY9JGR3" at bounding box center [655, 431] width 103 height 22
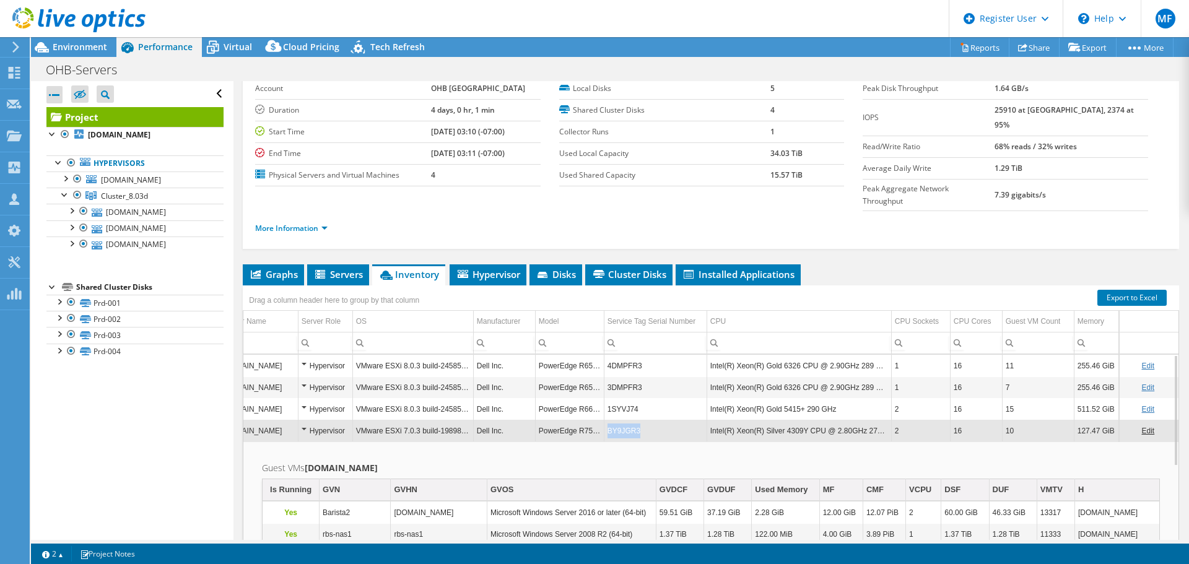
copy td "BY9JGR3"
drag, startPoint x: 632, startPoint y: 406, endPoint x: 595, endPoint y: 410, distance: 36.7
click at [604, 420] on td "BY9JGR3" at bounding box center [655, 431] width 103 height 22
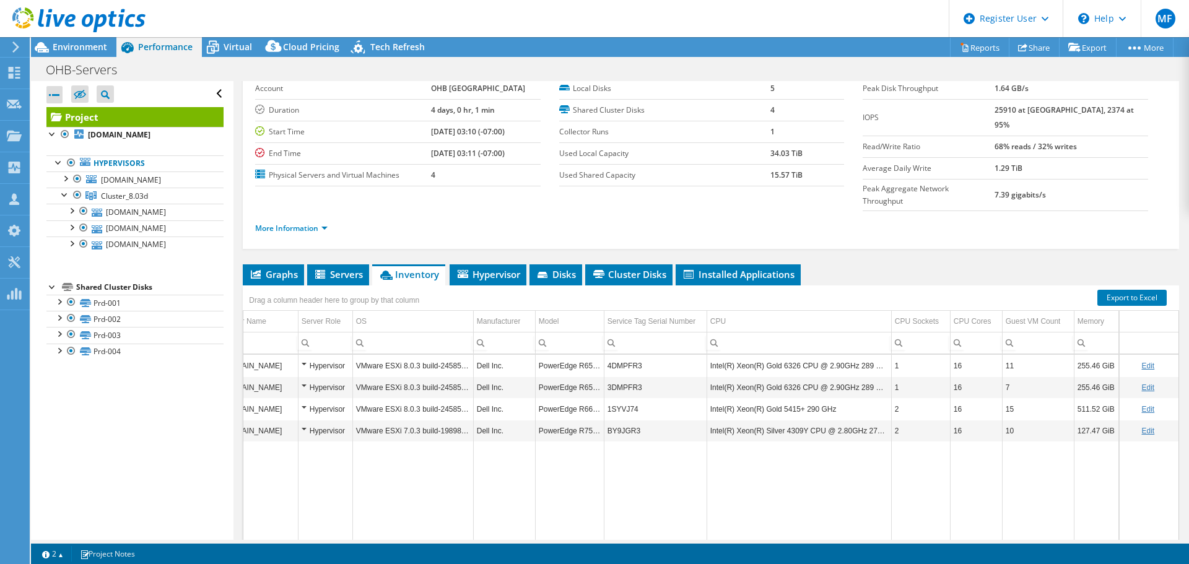
drag, startPoint x: 606, startPoint y: 408, endPoint x: 627, endPoint y: 453, distance: 49.3
click at [627, 453] on td "Data grid" at bounding box center [655, 495] width 103 height 106
drag, startPoint x: 600, startPoint y: 408, endPoint x: 626, endPoint y: 408, distance: 26.6
click at [626, 420] on td "BY9JGR3" at bounding box center [655, 431] width 103 height 22
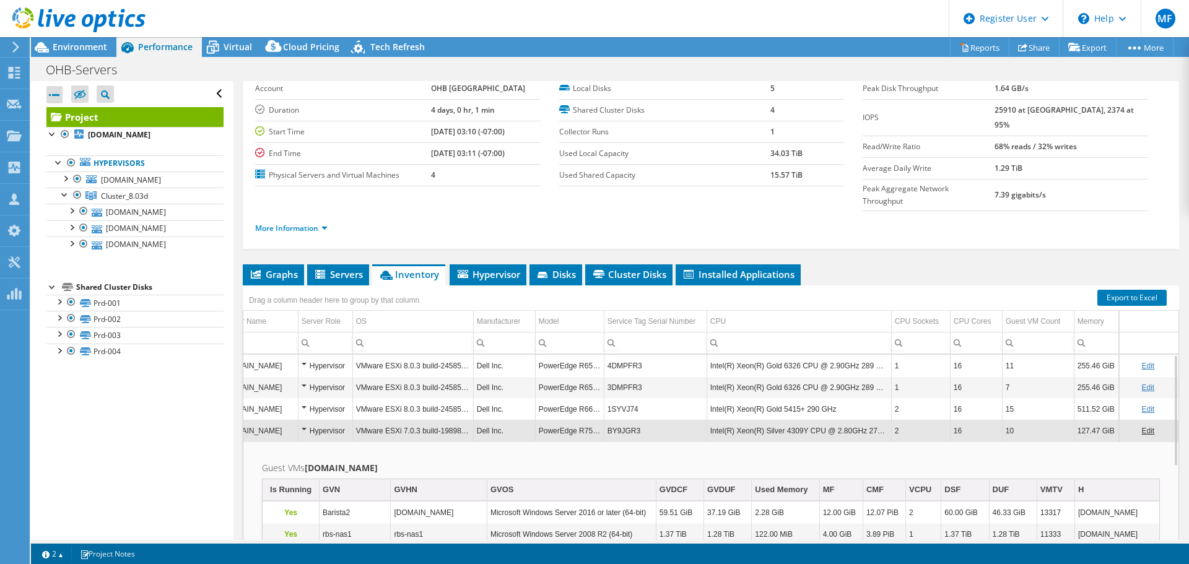
click at [619, 420] on td "BY9JGR3" at bounding box center [655, 431] width 103 height 22
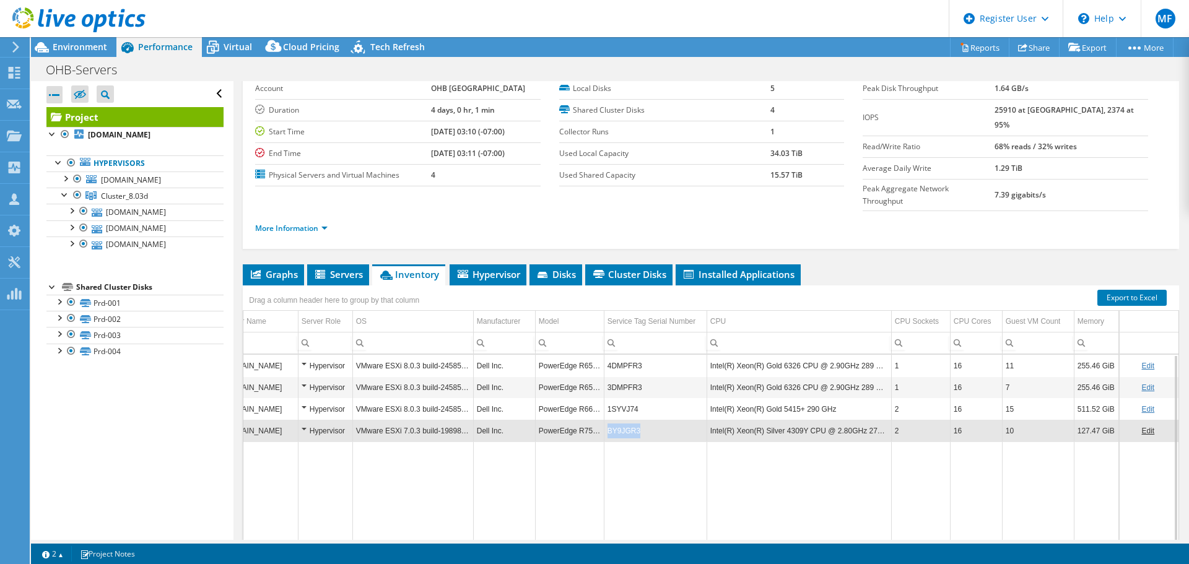
click at [619, 420] on td "BY9JGR3" at bounding box center [655, 431] width 103 height 22
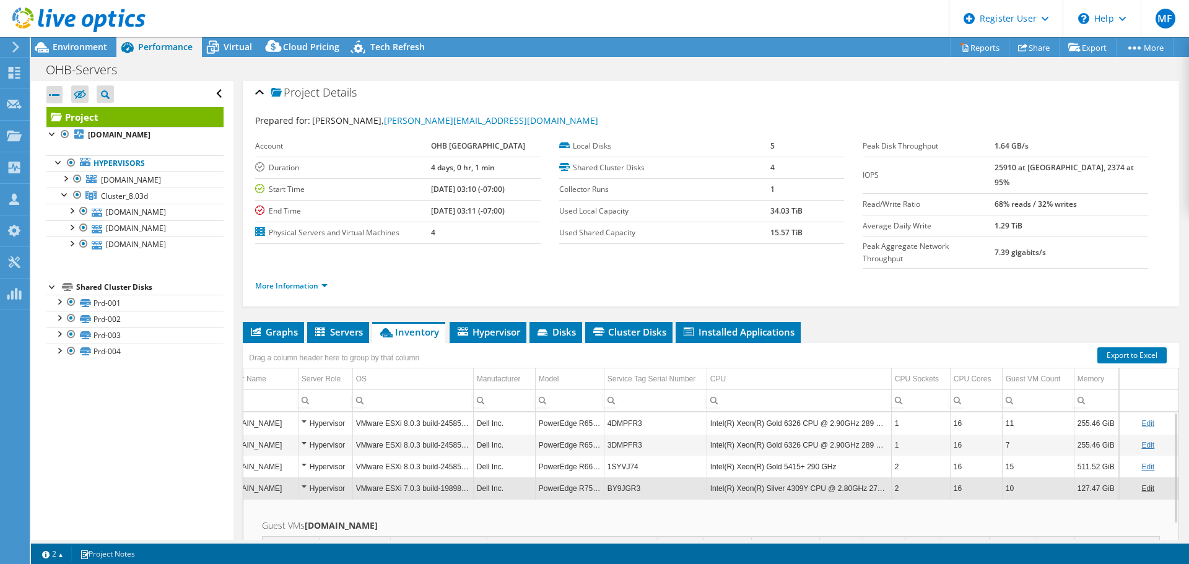
scroll to position [0, 0]
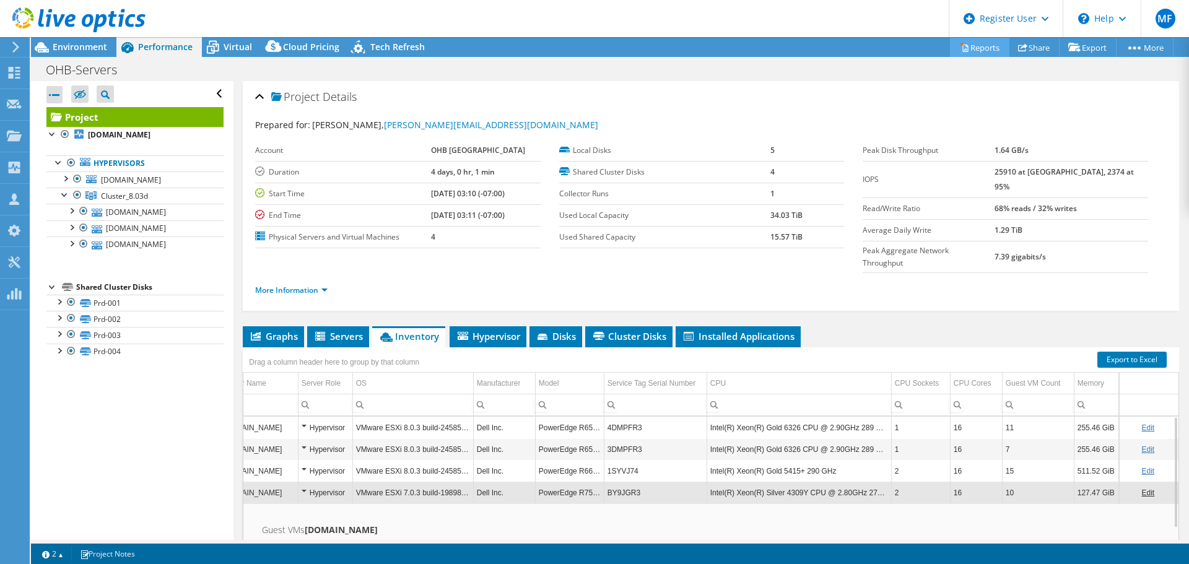
click at [980, 48] on link "Reports" at bounding box center [979, 47] width 59 height 19
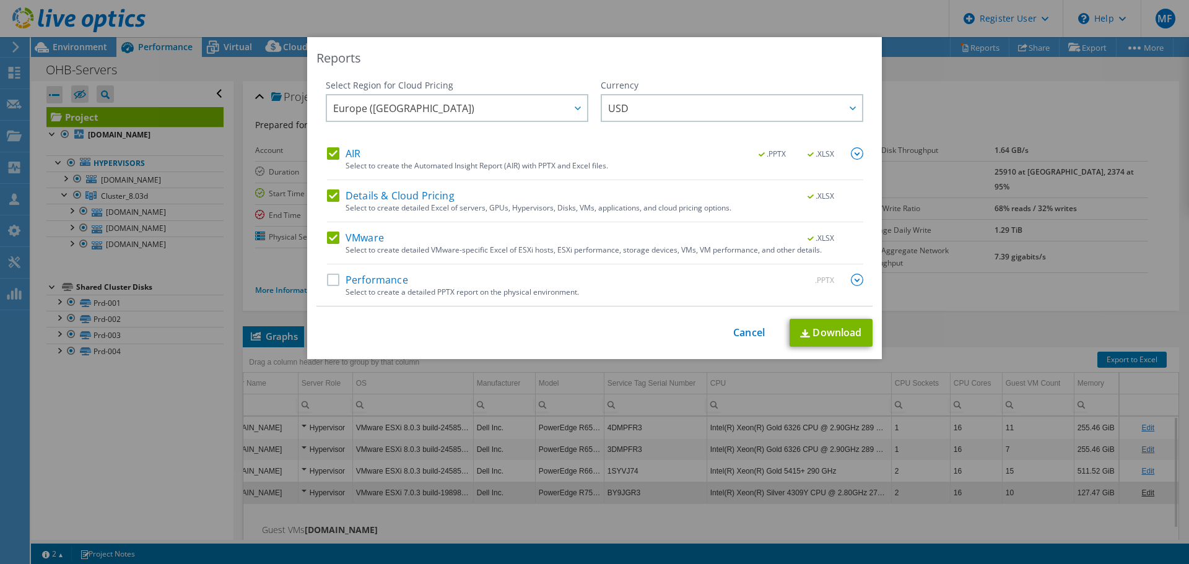
click at [327, 242] on label "VMware" at bounding box center [355, 238] width 57 height 12
click at [0, 0] on input "VMware" at bounding box center [0, 0] width 0 height 0
click at [330, 194] on label "Details & Cloud Pricing" at bounding box center [391, 196] width 128 height 12
click at [0, 0] on input "Details & Cloud Pricing" at bounding box center [0, 0] width 0 height 0
click at [327, 147] on label "AIR" at bounding box center [343, 153] width 33 height 12
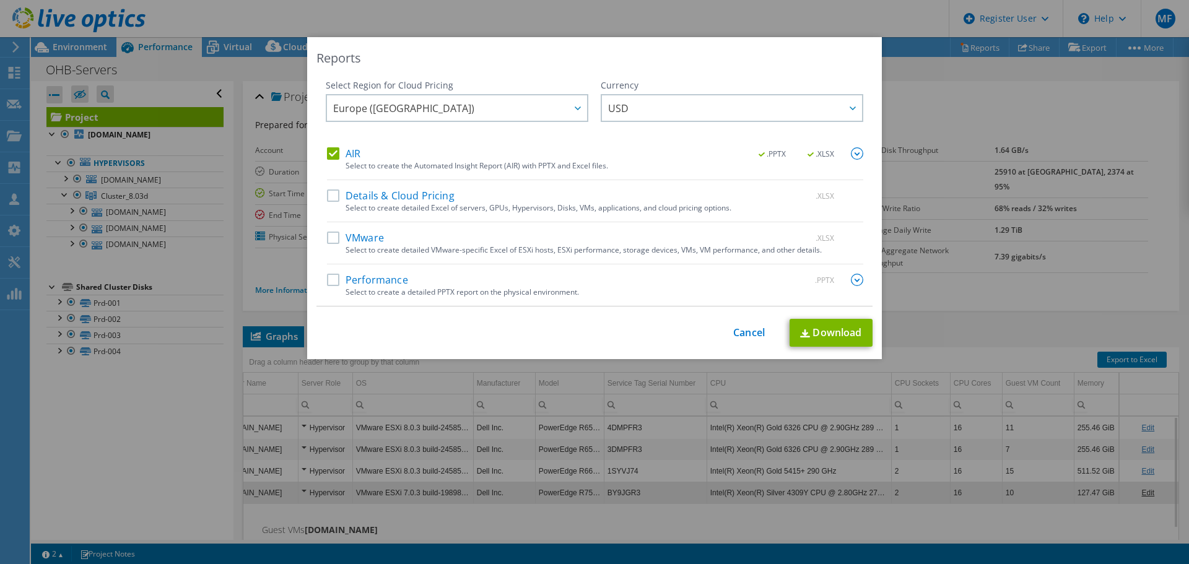
click at [0, 0] on input "AIR" at bounding box center [0, 0] width 0 height 0
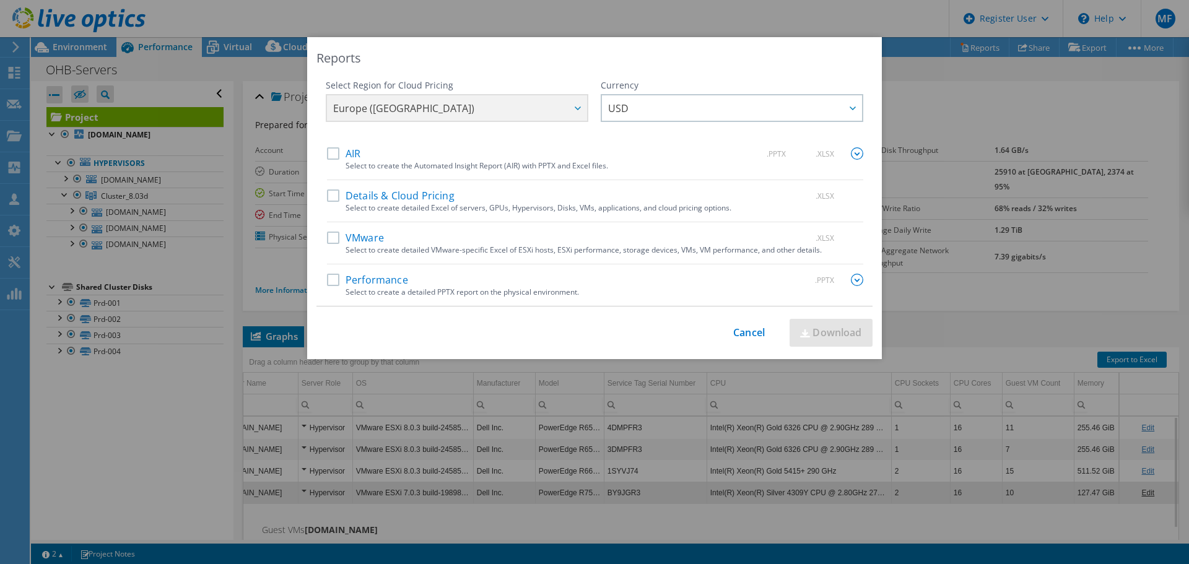
click at [330, 281] on label "Performance" at bounding box center [367, 280] width 81 height 12
click at [0, 0] on input "Performance" at bounding box center [0, 0] width 0 height 0
click at [833, 333] on link "Download" at bounding box center [831, 333] width 83 height 28
click at [154, 475] on div "Reports Select Region for Cloud Pricing Asia Pacific (Hong Kong) Asia Pacific (…" at bounding box center [594, 282] width 1189 height 490
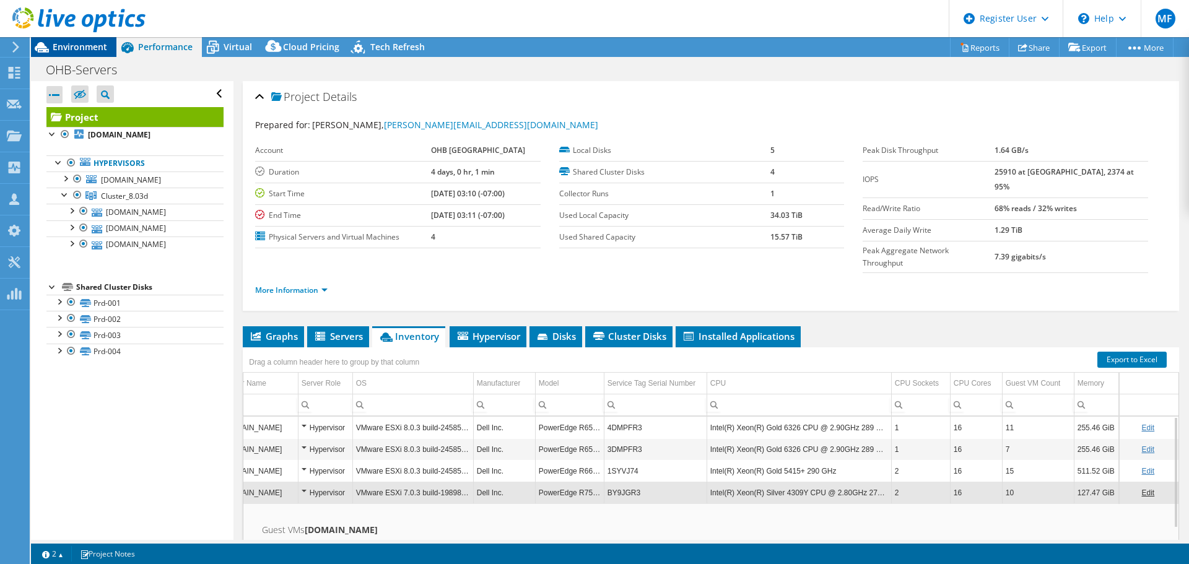
click at [65, 43] on span "Environment" at bounding box center [80, 47] width 55 height 12
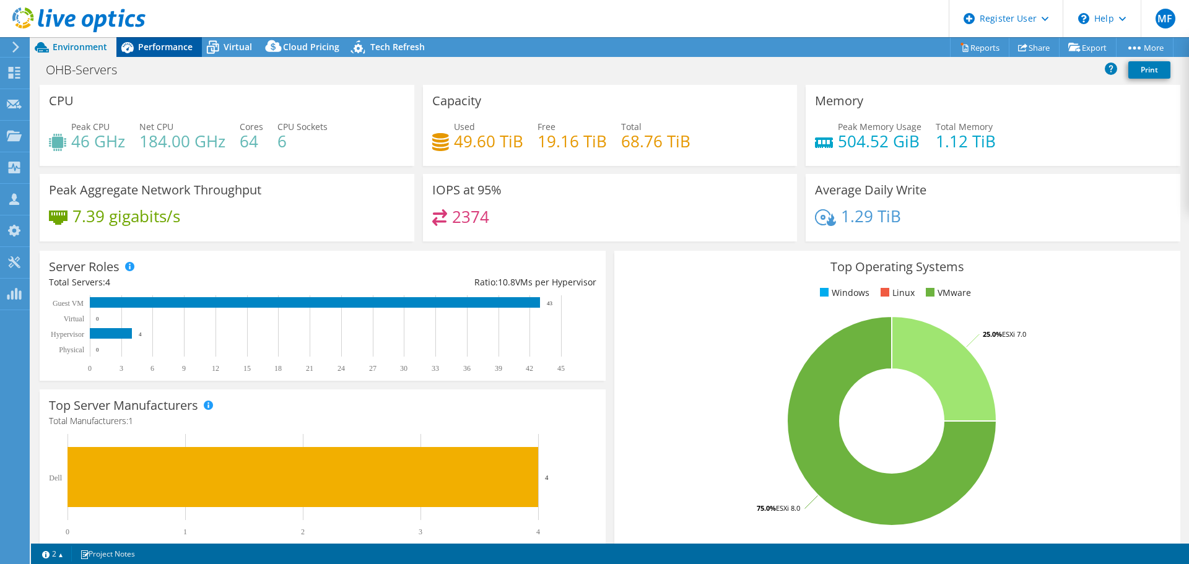
click at [163, 46] on span "Performance" at bounding box center [165, 47] width 55 height 12
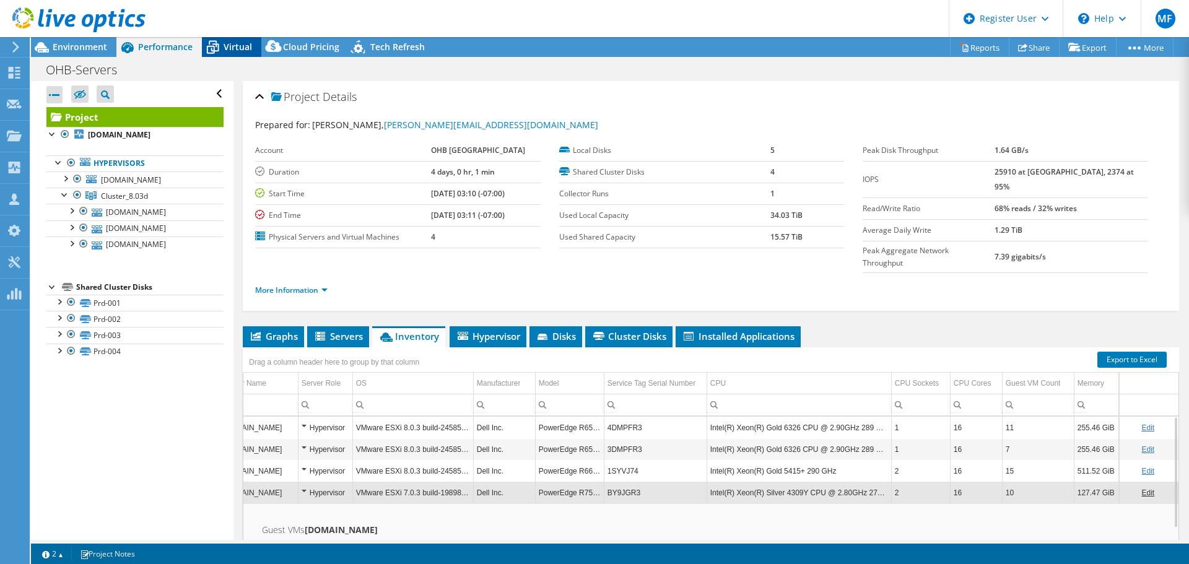
click at [234, 47] on span "Virtual" at bounding box center [238, 47] width 28 height 12
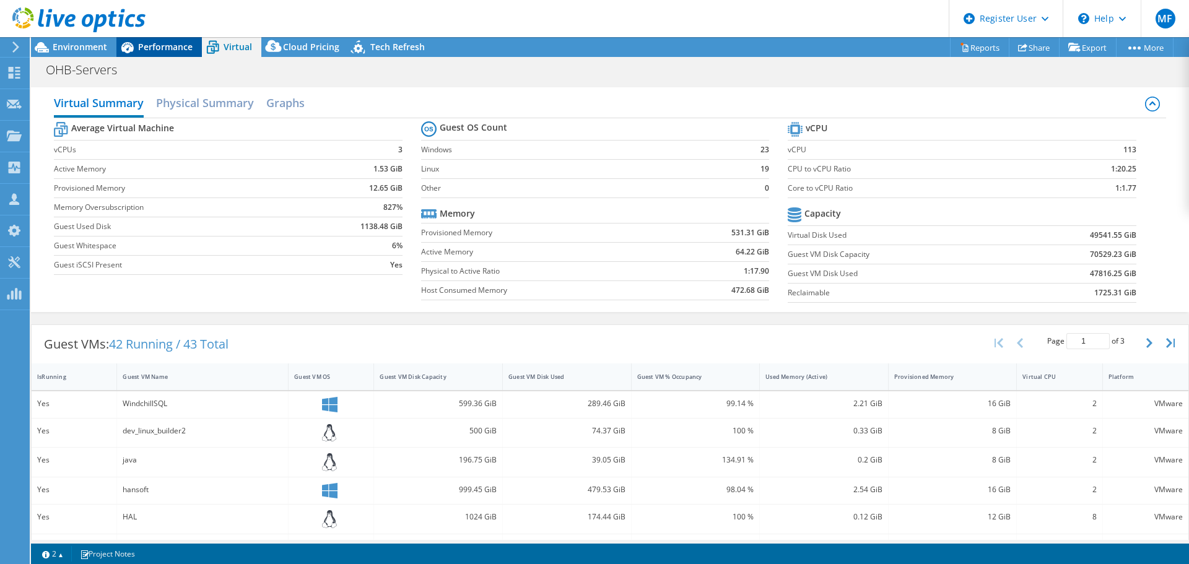
click at [154, 45] on span "Performance" at bounding box center [165, 47] width 55 height 12
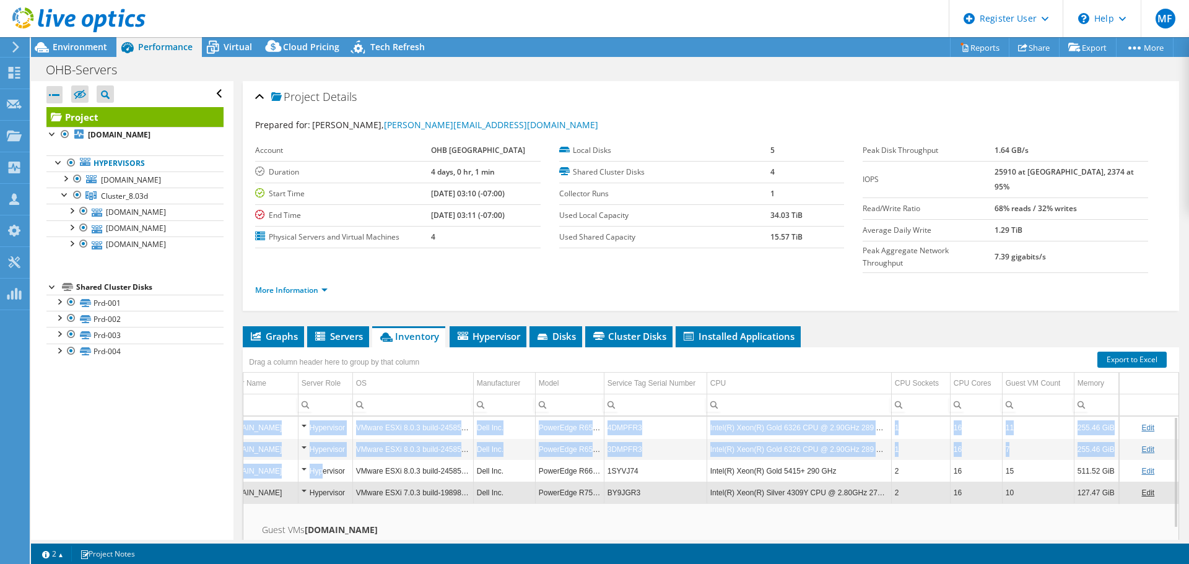
drag, startPoint x: 315, startPoint y: 444, endPoint x: 234, endPoint y: 442, distance: 81.2
click at [234, 442] on div "Project Details Prepared for: Tomas Jonsson, tomas.jonsson@ohb-sweden.se Accoun…" at bounding box center [711, 369] width 955 height 577
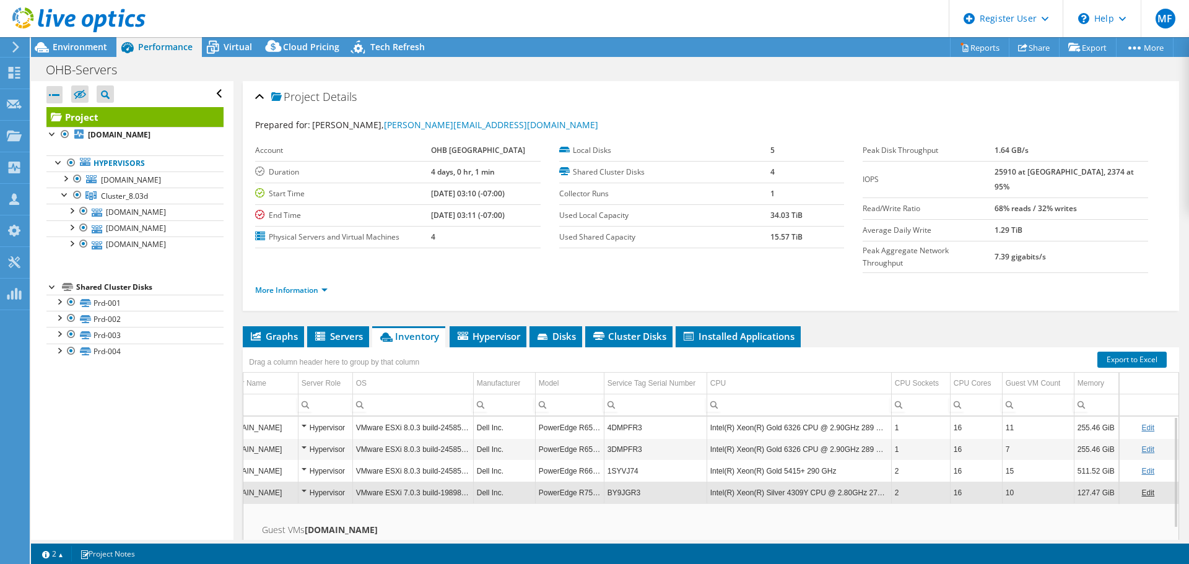
click at [429, 373] on td "OS" at bounding box center [412, 384] width 121 height 22
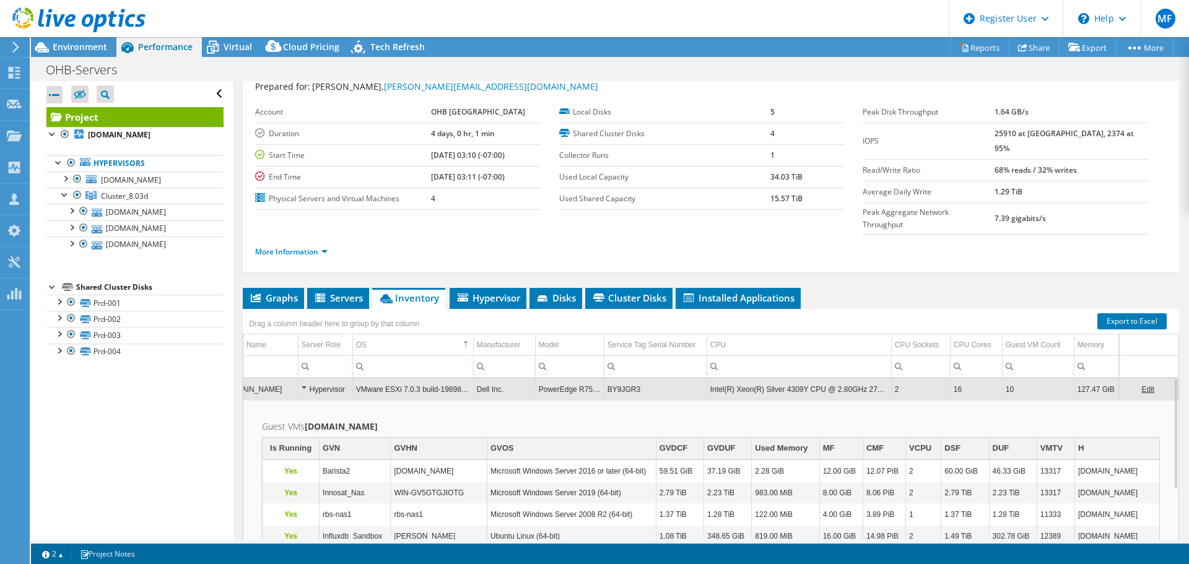
scroll to position [38, 0]
click at [326, 294] on icon at bounding box center [321, 299] width 12 height 11
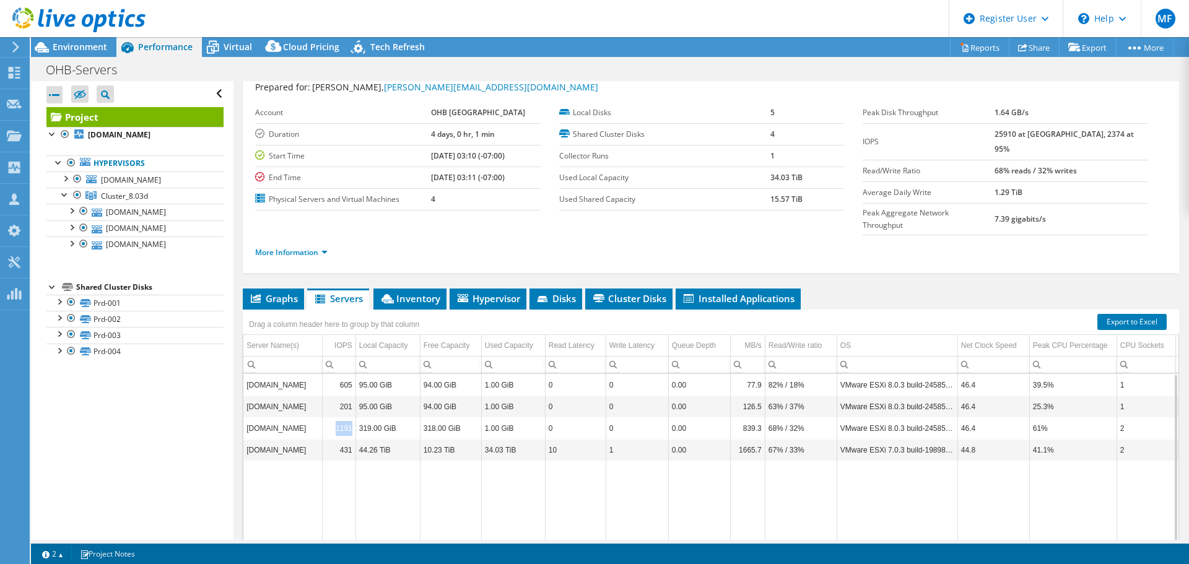
drag, startPoint x: 331, startPoint y: 404, endPoint x: 359, endPoint y: 408, distance: 27.6
click at [359, 418] on tr "vms9.l.ohb-sweden.se 1191 319.00 GiB 318.00 GiB 1.00 GiB 0 0 0.00 839.3 68% / 3…" at bounding box center [836, 429] width 1187 height 22
click at [244, 374] on td "vms7.l.ohb-sweden.se" at bounding box center [282, 385] width 79 height 22
drag, startPoint x: 244, startPoint y: 318, endPoint x: 396, endPoint y: 383, distance: 165.7
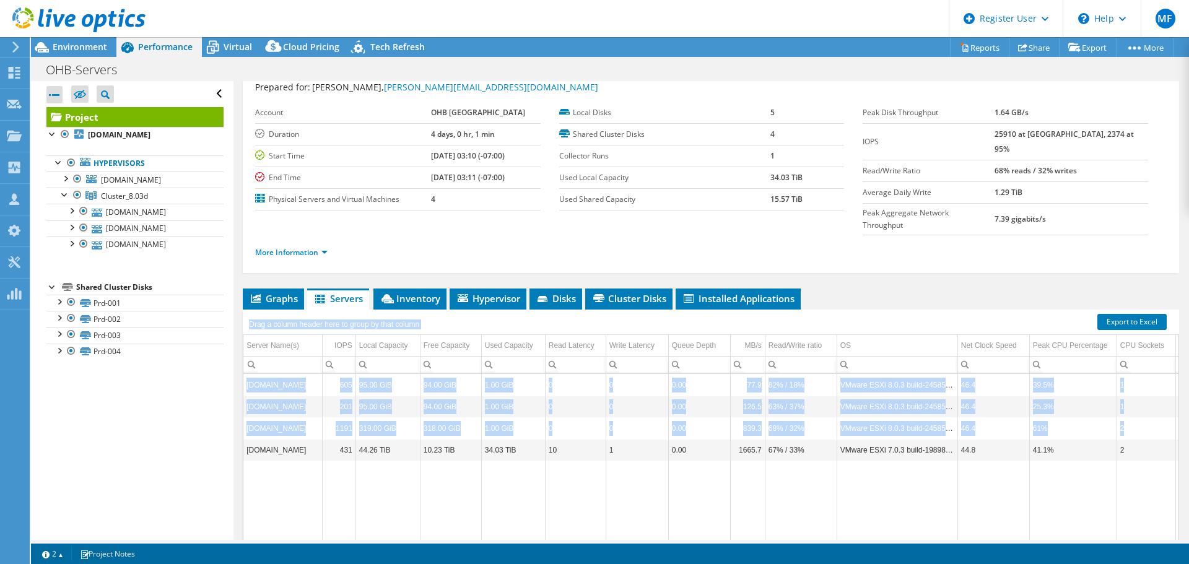
drag, startPoint x: 247, startPoint y: 303, endPoint x: 1138, endPoint y: 397, distance: 895.7
click at [1138, 397] on div "Drag a column header here to group by that column Server Name(s) IOPS Local Cap…" at bounding box center [711, 441] width 937 height 263
copy div "Drag a column header here to group by that column Server Name(s) IOPS Local Cap…"
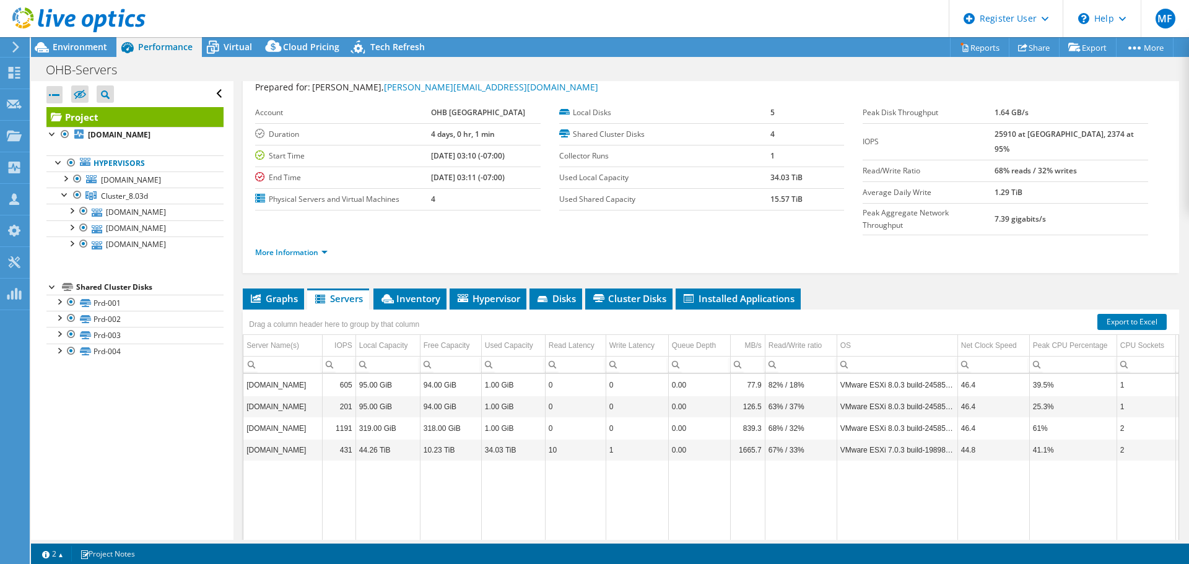
click at [497, 479] on td "Data grid" at bounding box center [513, 516] width 64 height 111
drag, startPoint x: 329, startPoint y: 404, endPoint x: 353, endPoint y: 405, distance: 24.2
click at [353, 418] on td "1191" at bounding box center [338, 429] width 33 height 22
click at [344, 338] on div "IOPS" at bounding box center [343, 345] width 18 height 15
click at [344, 338] on div "IOPS" at bounding box center [344, 345] width 16 height 15
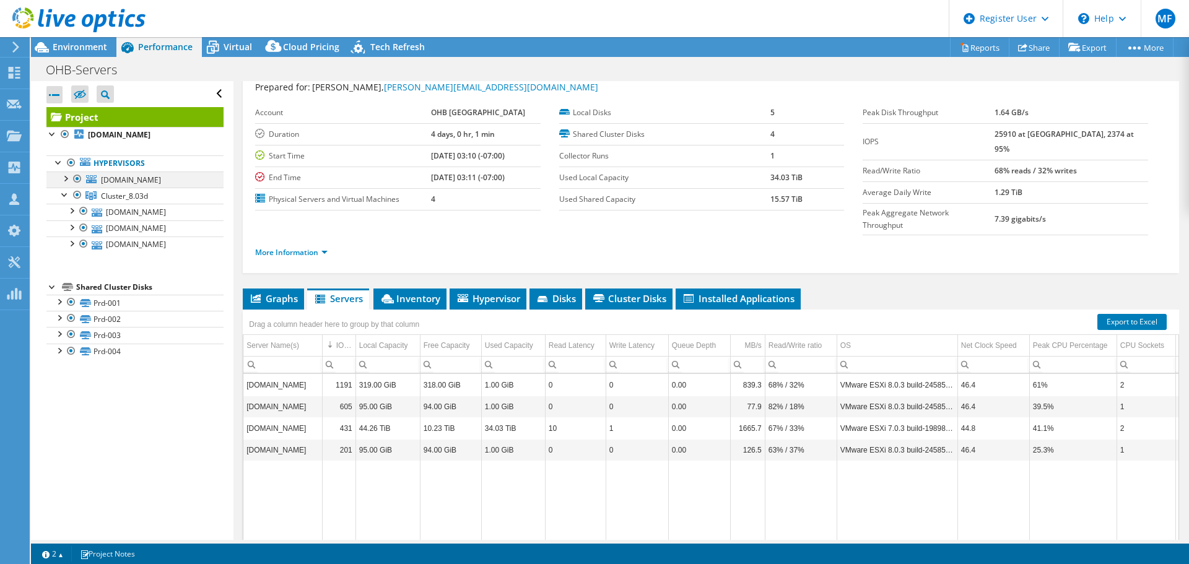
click at [77, 178] on div at bounding box center [77, 179] width 12 height 15
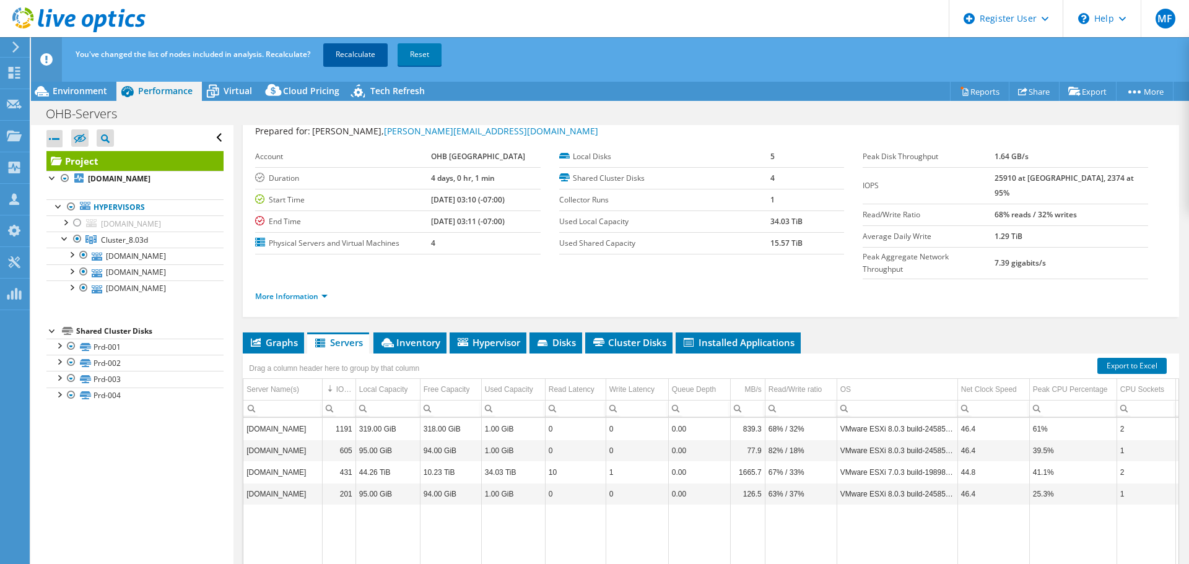
click at [361, 54] on link "Recalculate" at bounding box center [355, 54] width 64 height 22
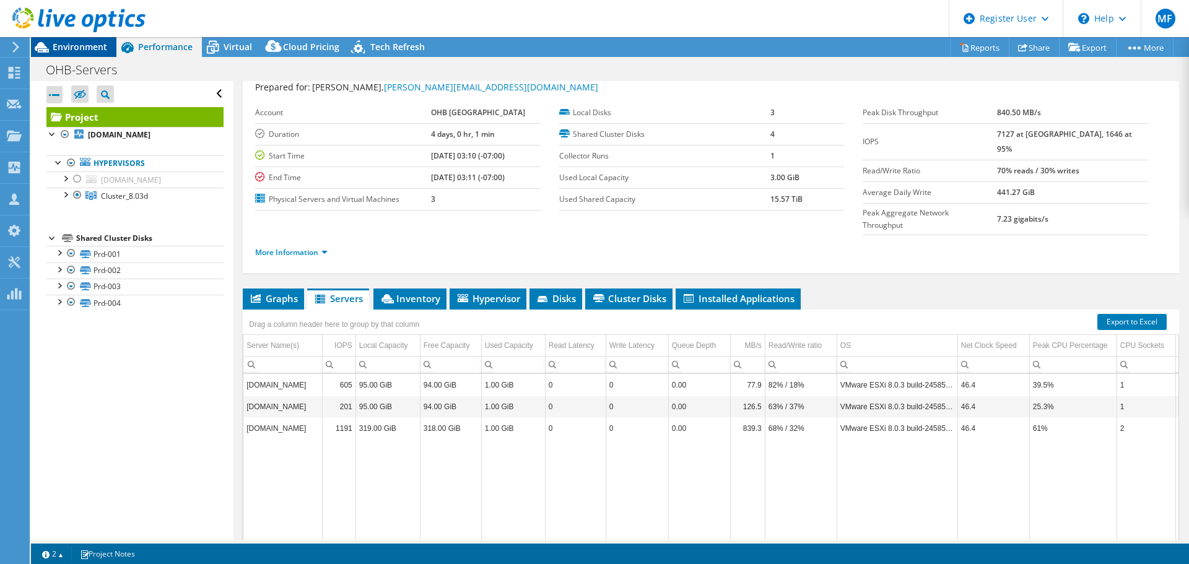
click at [84, 44] on span "Environment" at bounding box center [80, 47] width 55 height 12
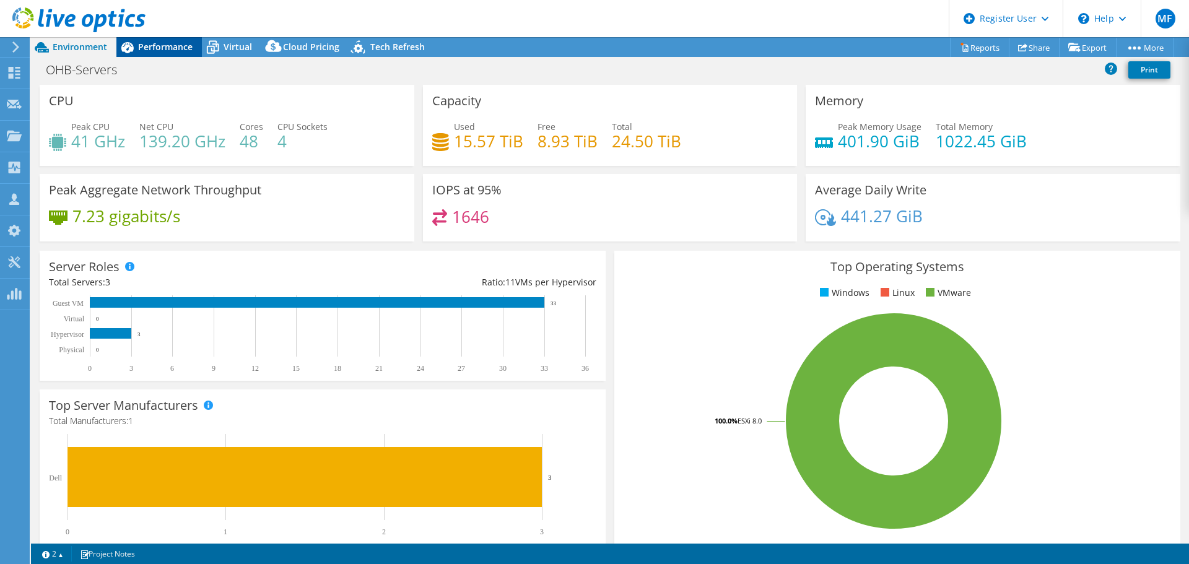
click at [160, 50] on span "Performance" at bounding box center [165, 47] width 55 height 12
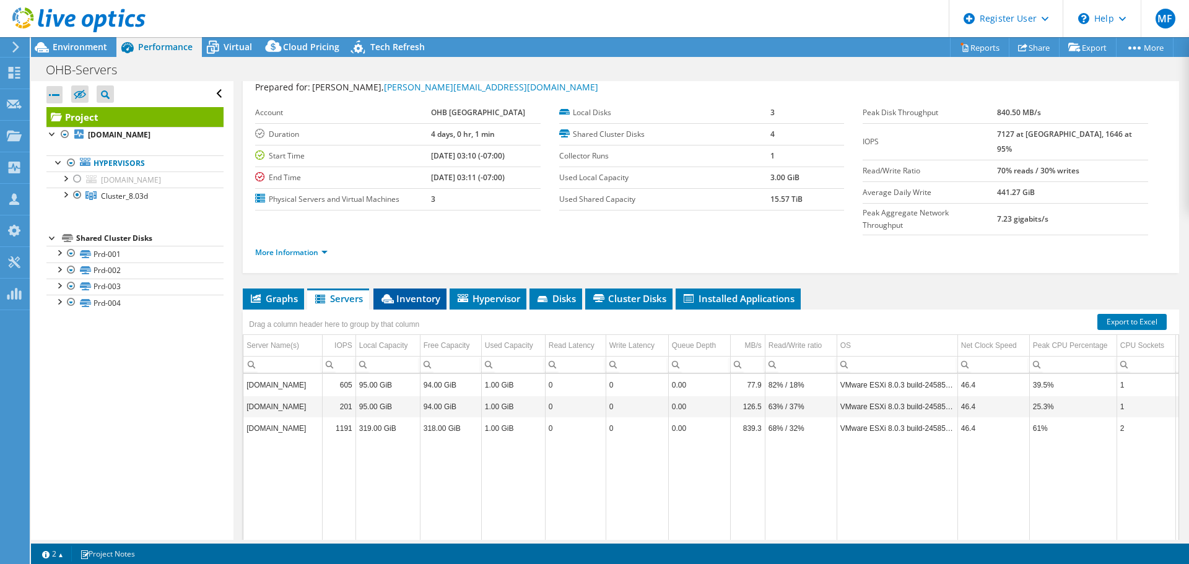
click at [421, 292] on span "Inventory" at bounding box center [410, 298] width 61 height 12
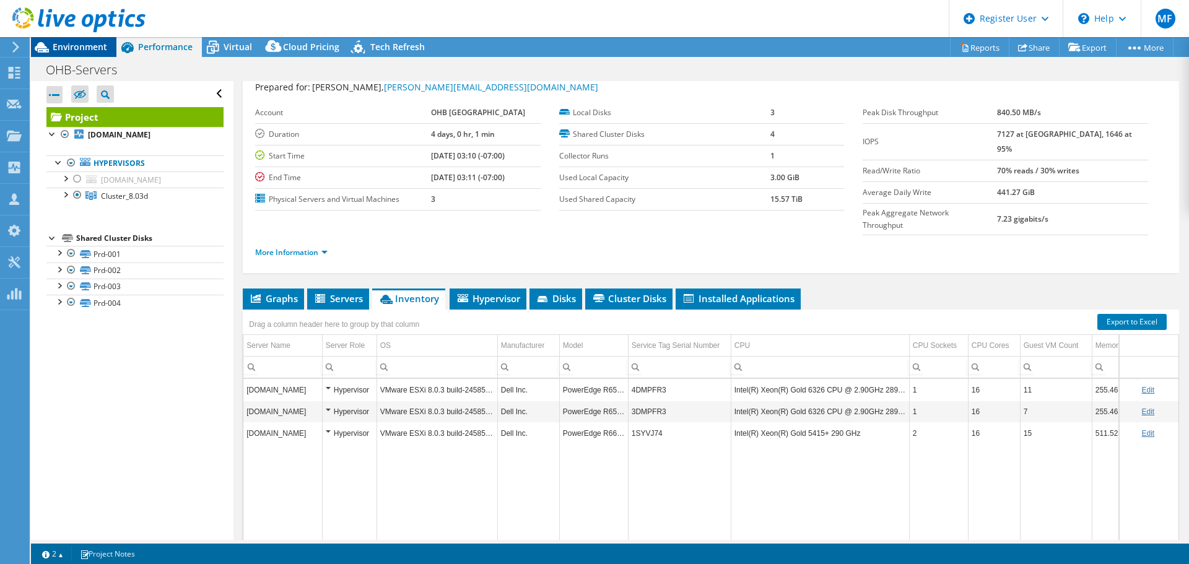
click at [69, 45] on span "Environment" at bounding box center [80, 47] width 55 height 12
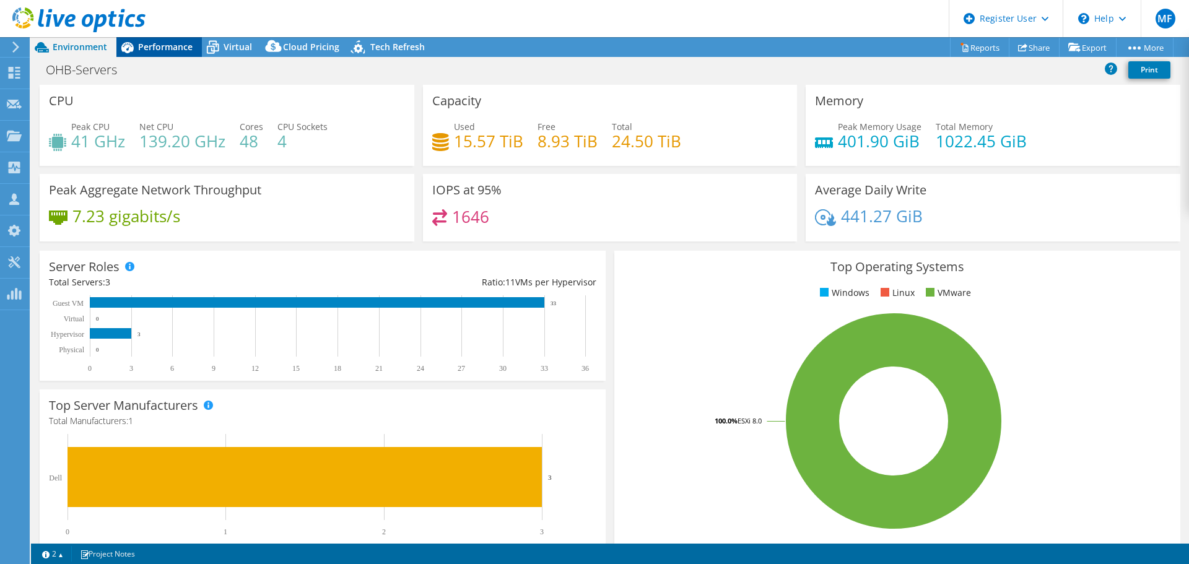
click at [173, 48] on span "Performance" at bounding box center [165, 47] width 55 height 12
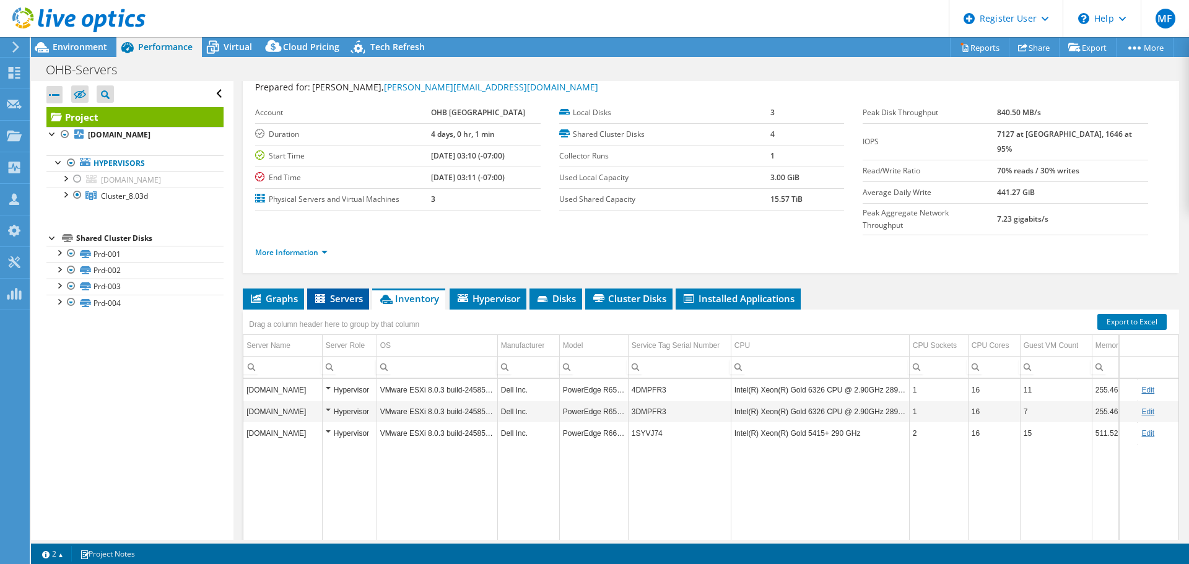
click at [358, 292] on span "Servers" at bounding box center [338, 298] width 50 height 12
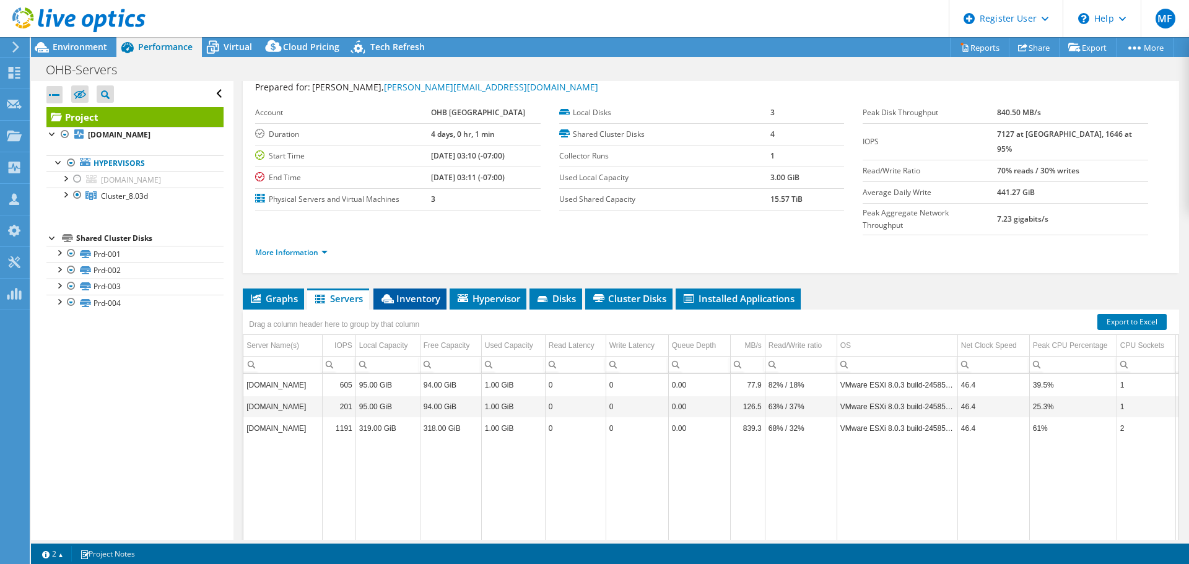
click at [396, 292] on span "Inventory" at bounding box center [410, 298] width 61 height 12
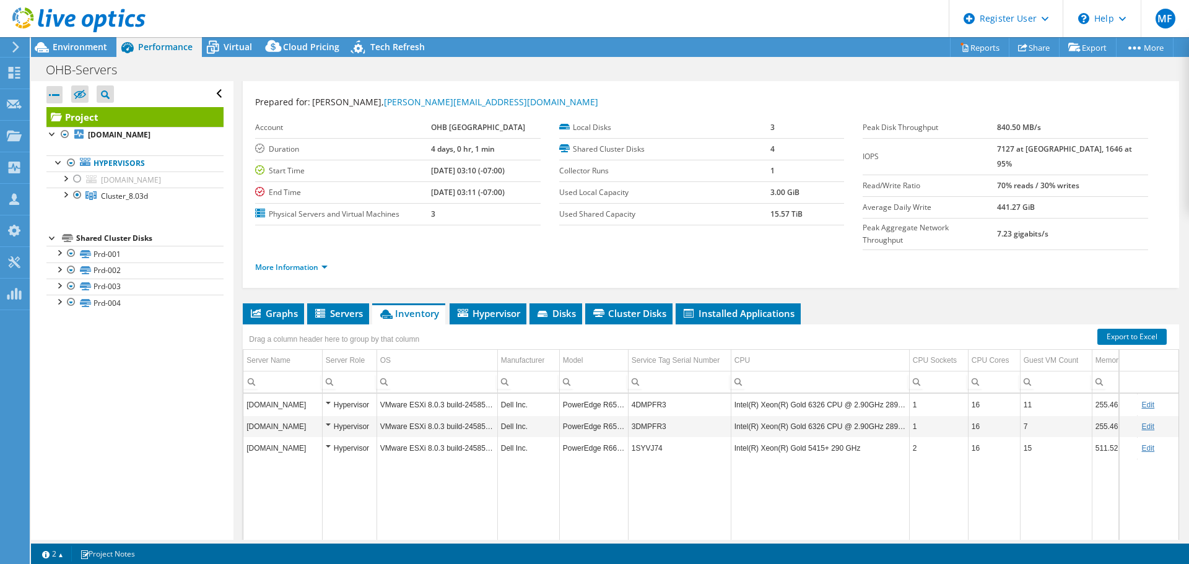
scroll to position [0, 0]
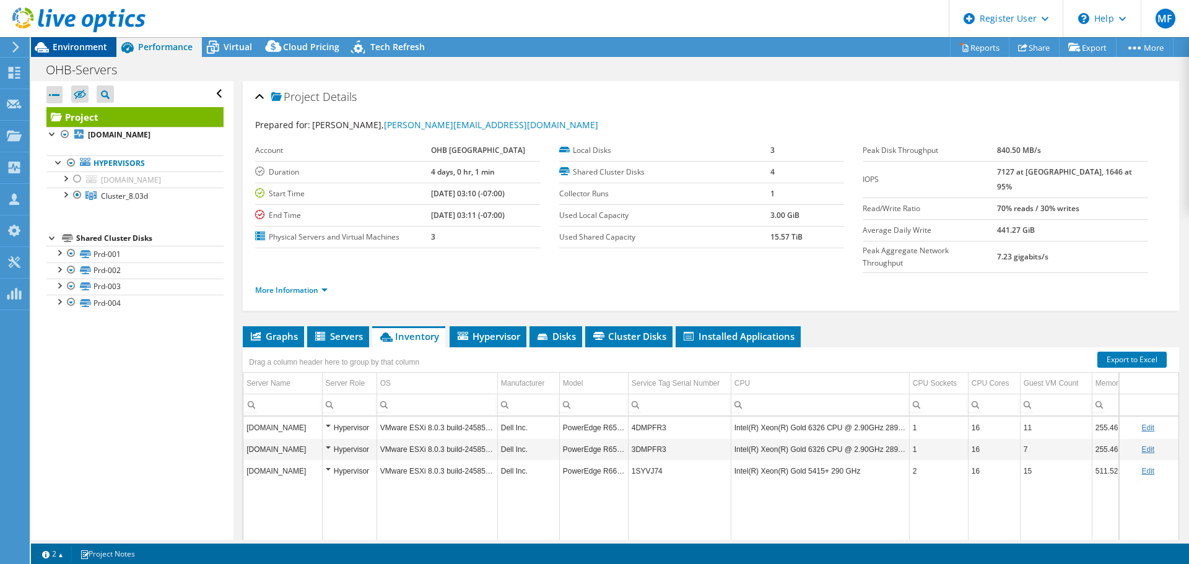
click at [72, 50] on span "Environment" at bounding box center [80, 47] width 55 height 12
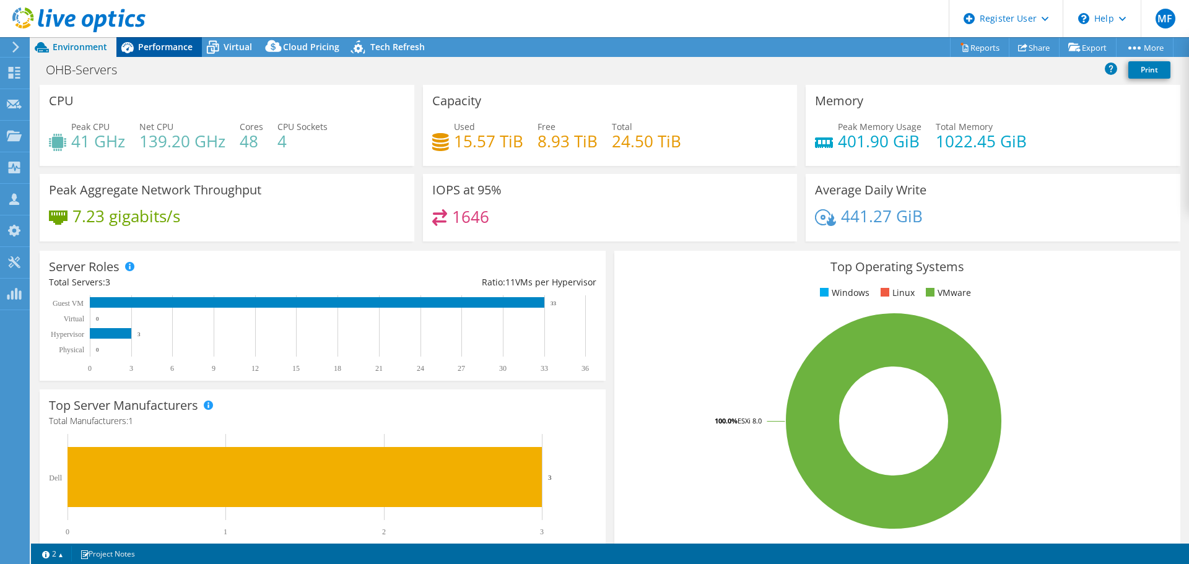
click at [165, 46] on span "Performance" at bounding box center [165, 47] width 55 height 12
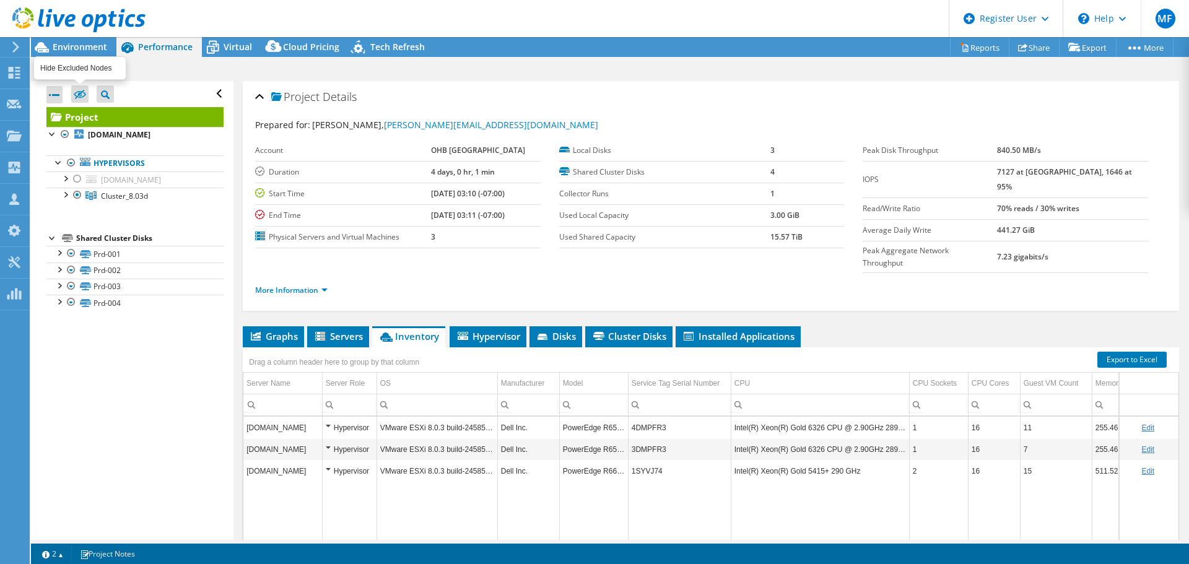
click at [76, 92] on icon at bounding box center [80, 94] width 12 height 9
click at [0, 0] on input "checkbox" at bounding box center [0, 0] width 0 height 0
click at [76, 92] on icon at bounding box center [80, 94] width 12 height 9
click at [0, 0] on input "checkbox" at bounding box center [0, 0] width 0 height 0
click at [94, 45] on span "Environment" at bounding box center [80, 47] width 55 height 12
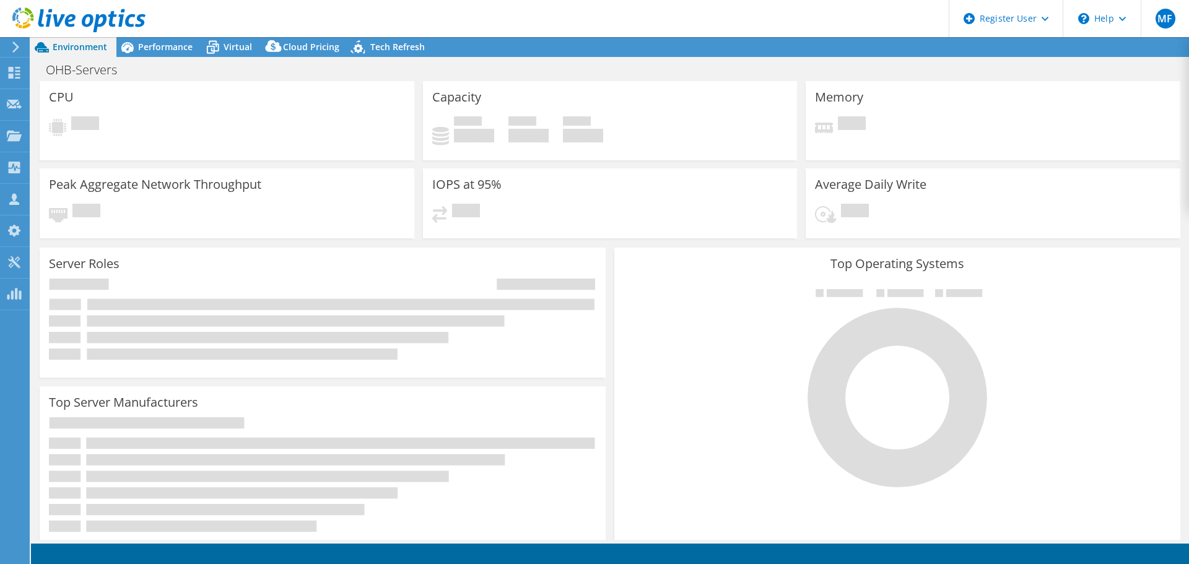
select select "EUFrankfurt"
select select "USD"
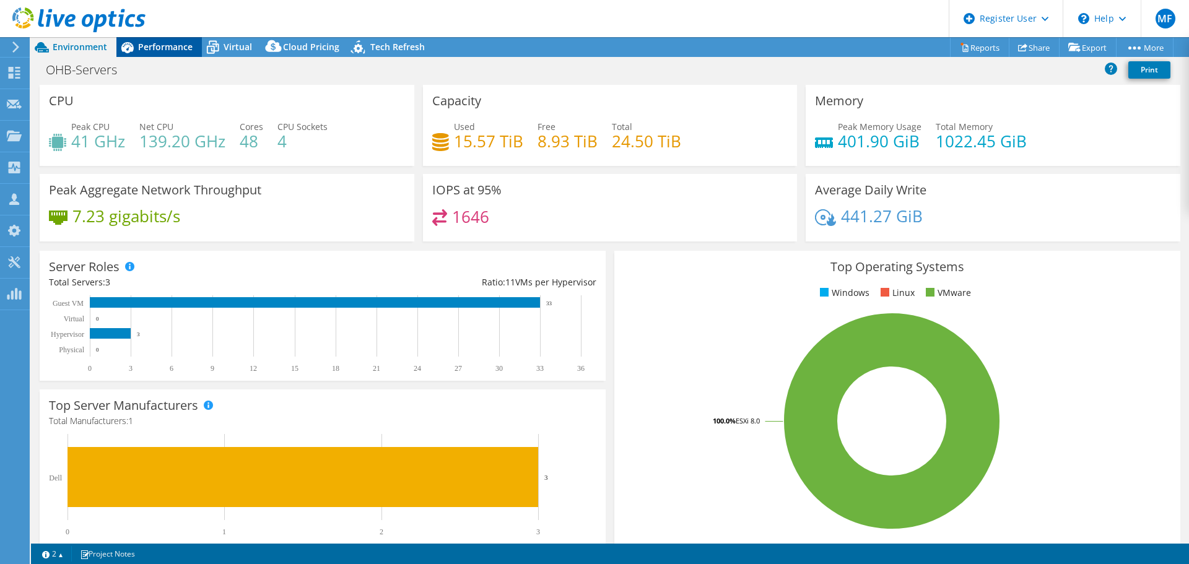
click at [154, 48] on span "Performance" at bounding box center [165, 47] width 55 height 12
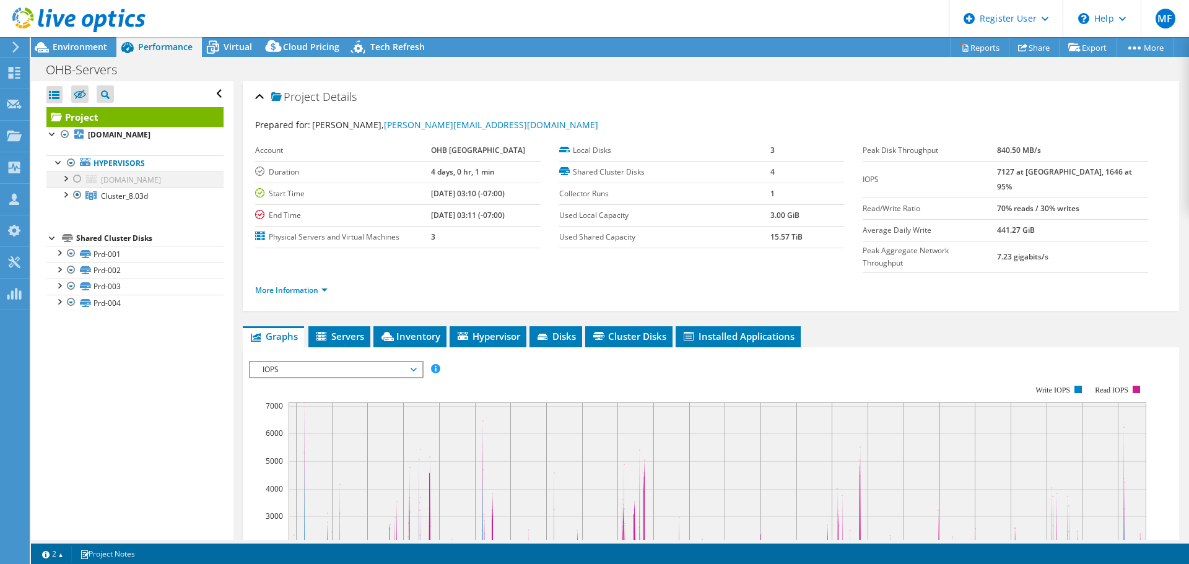
click at [76, 177] on div at bounding box center [77, 179] width 12 height 15
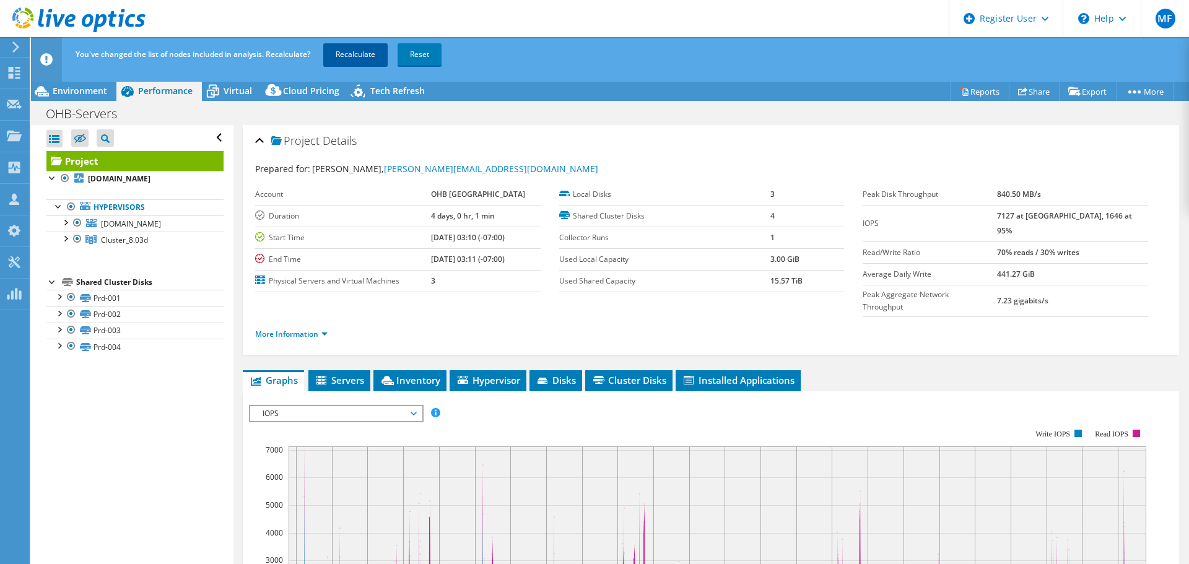
click at [351, 54] on link "Recalculate" at bounding box center [355, 54] width 64 height 22
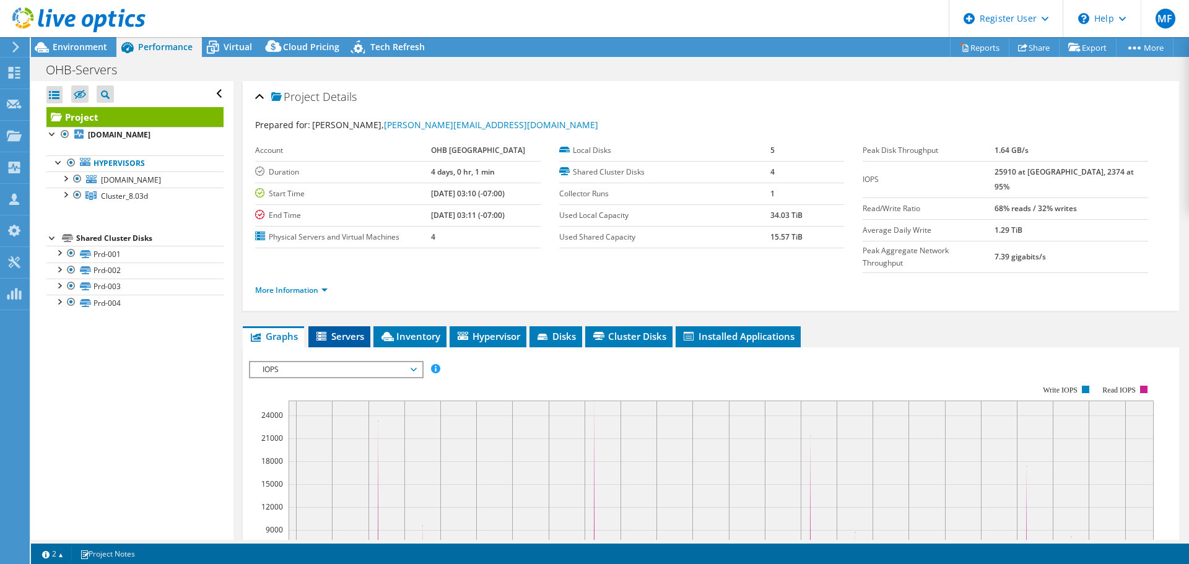
click at [348, 330] on span "Servers" at bounding box center [340, 336] width 50 height 12
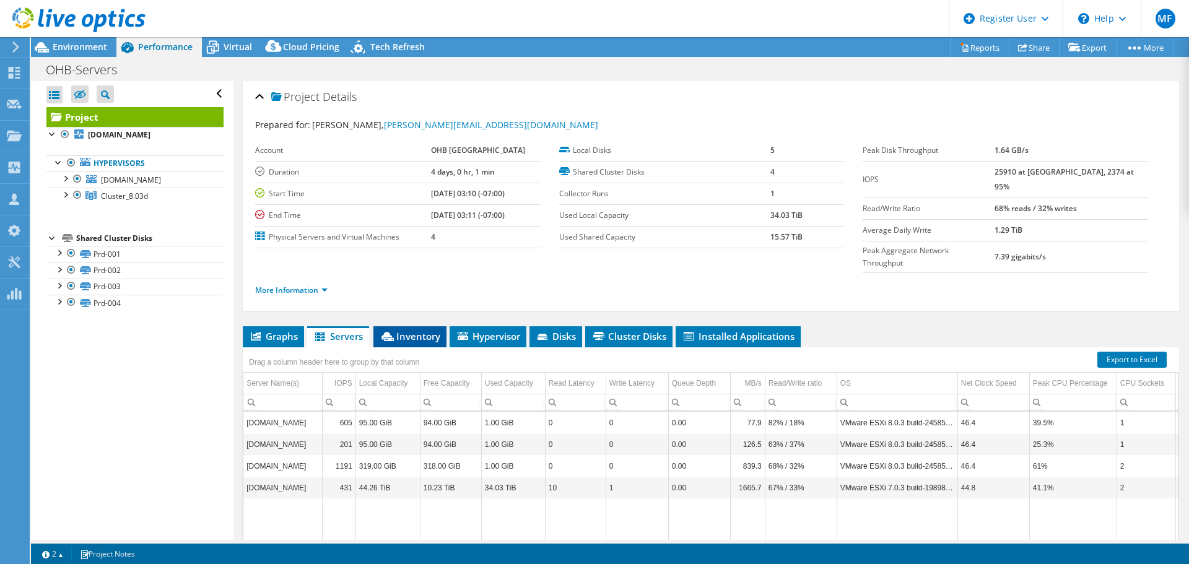
click at [416, 330] on span "Inventory" at bounding box center [410, 336] width 61 height 12
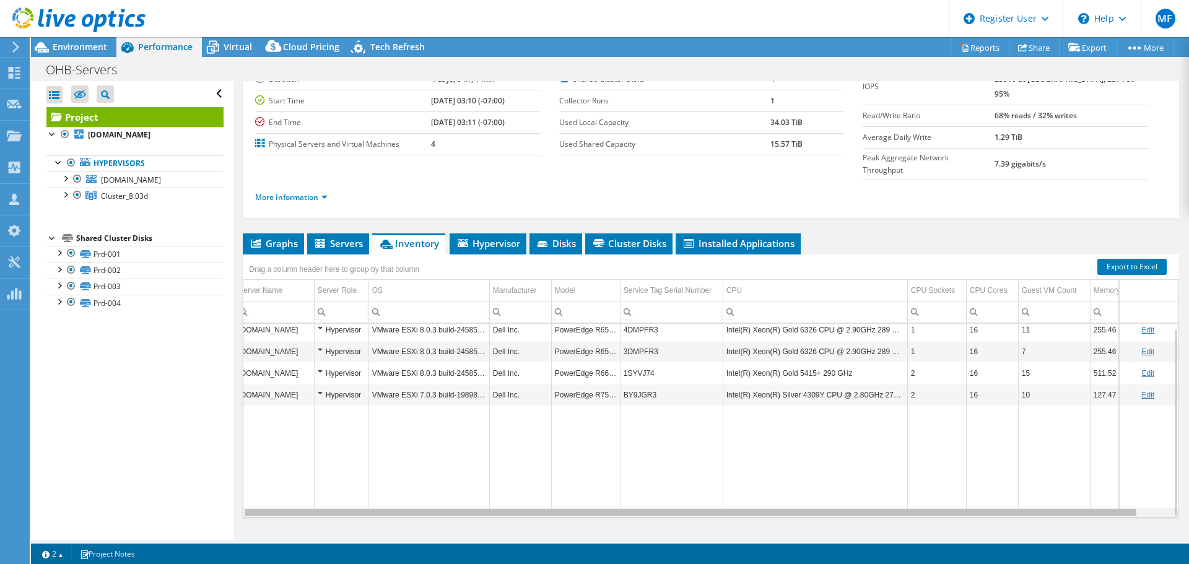
scroll to position [0, 33]
drag, startPoint x: 514, startPoint y: 486, endPoint x: 566, endPoint y: 481, distance: 52.2
click at [566, 481] on body "MF Dell User Marisa Fabrega Marisa.Arango@Dell.com Dell My Profile Log Out \n H…" at bounding box center [594, 282] width 1189 height 564
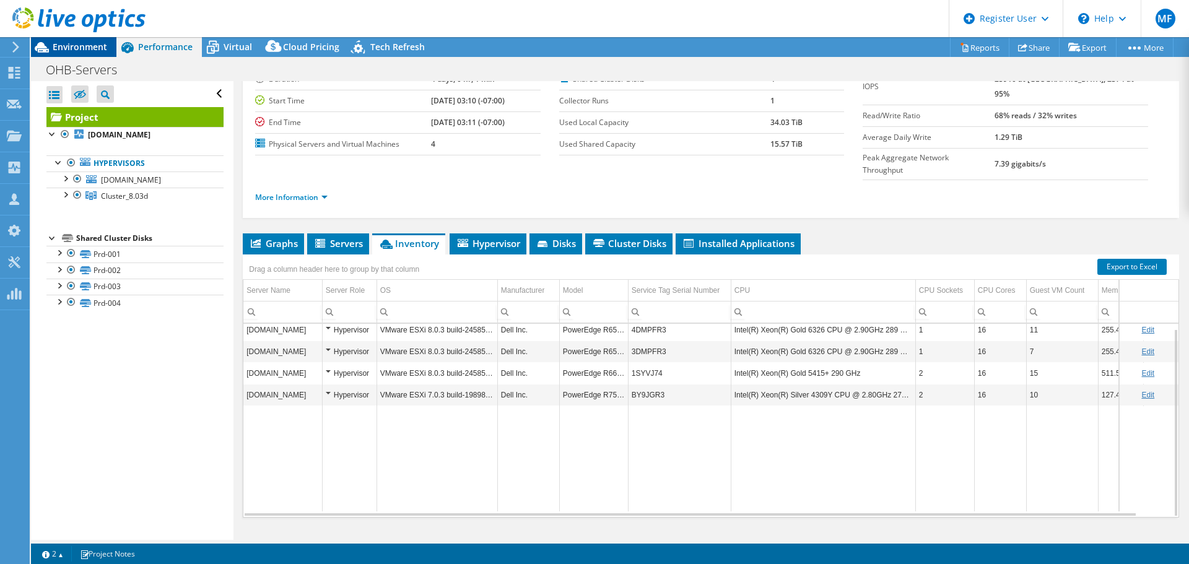
click at [66, 48] on span "Environment" at bounding box center [80, 47] width 55 height 12
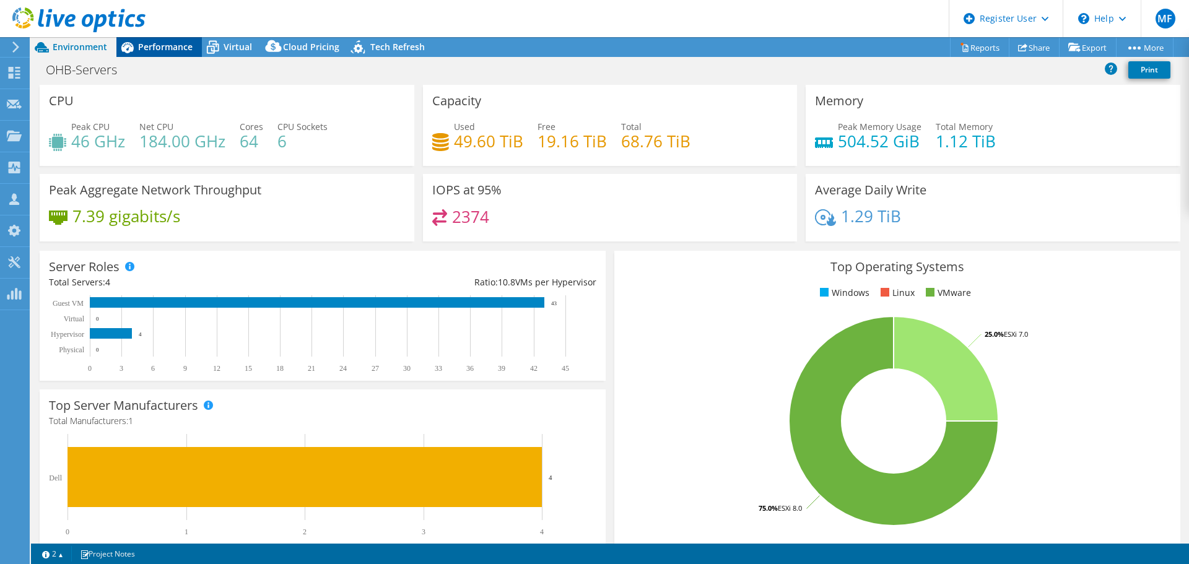
click at [173, 44] on span "Performance" at bounding box center [165, 47] width 55 height 12
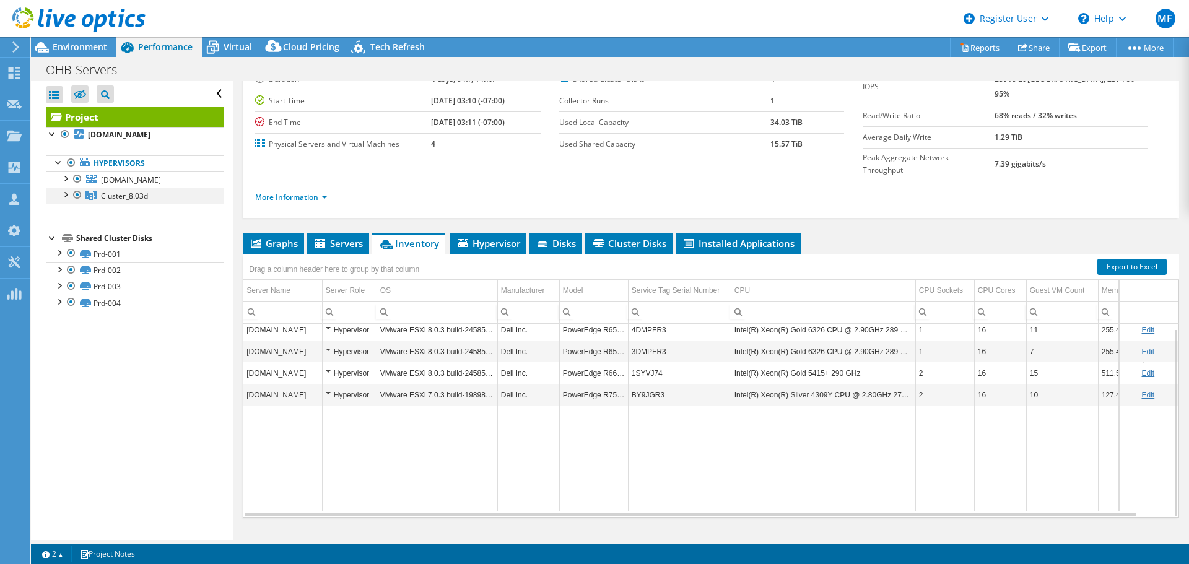
click at [64, 194] on div at bounding box center [65, 194] width 12 height 12
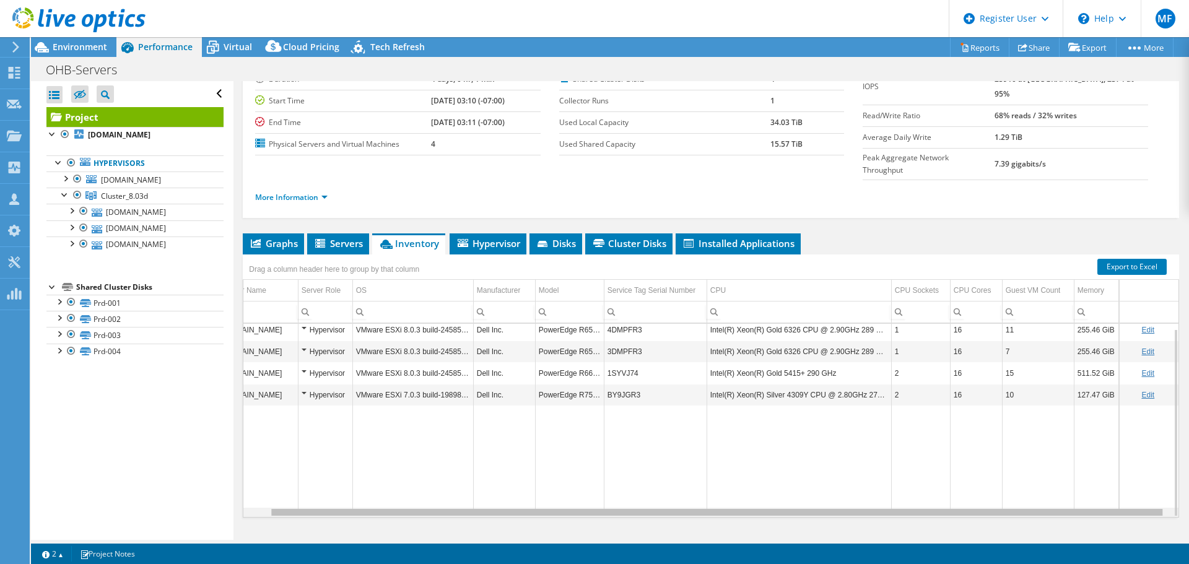
scroll to position [0, 29]
drag, startPoint x: 352, startPoint y: 488, endPoint x: 429, endPoint y: 486, distance: 76.8
click at [429, 486] on body "MF Dell User Marisa Fabrega Marisa.Arango@Dell.com Dell My Profile Log Out \n H…" at bounding box center [594, 282] width 1189 height 564
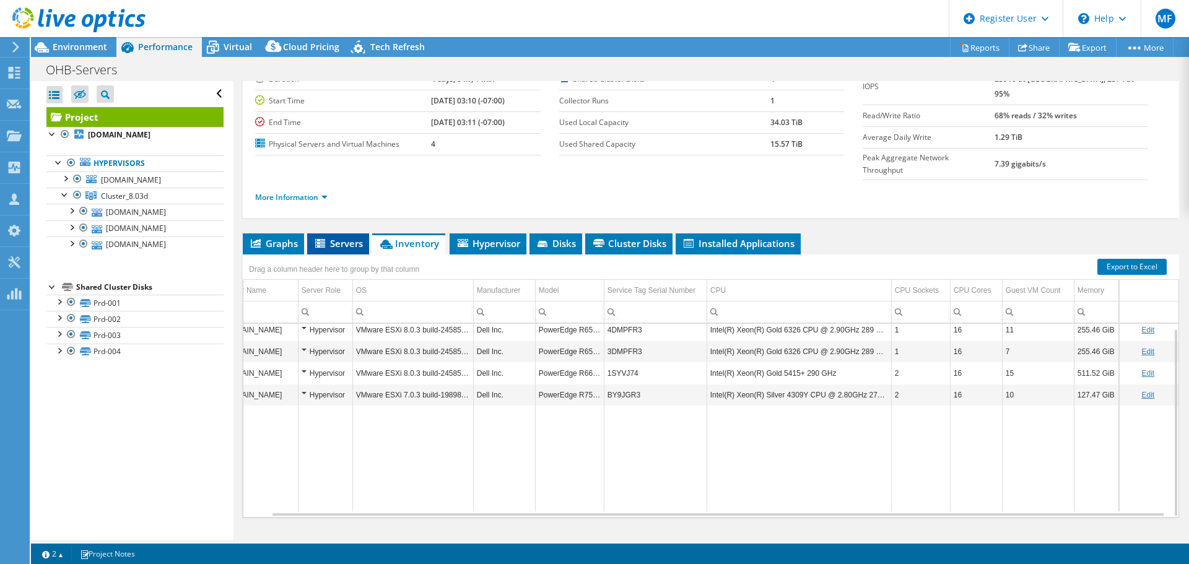
click at [337, 237] on span "Servers" at bounding box center [338, 243] width 50 height 12
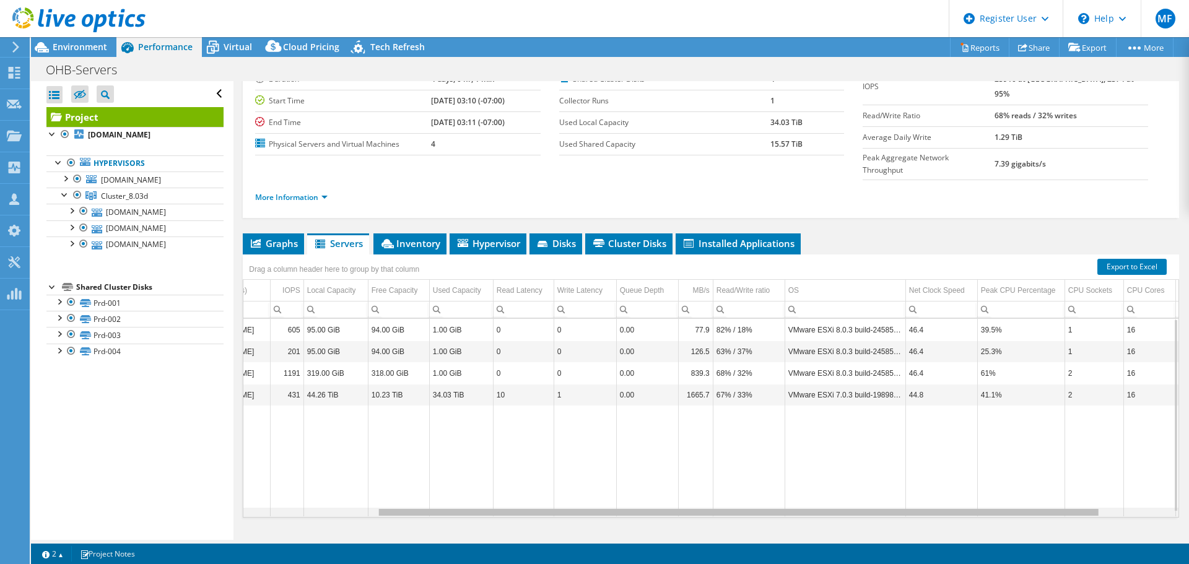
scroll to position [0, 0]
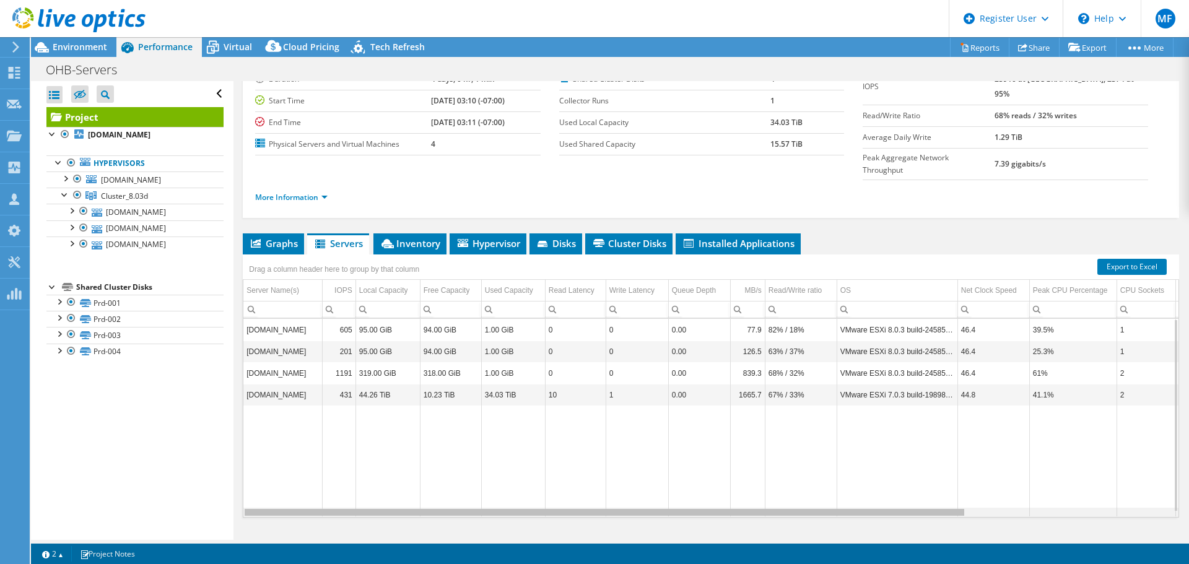
drag, startPoint x: 765, startPoint y: 490, endPoint x: 770, endPoint y: 508, distance: 18.6
click at [770, 508] on body "MF Dell User Marisa Fabrega Marisa.Arango@Dell.com Dell My Profile Log Out \n H…" at bounding box center [594, 282] width 1189 height 564
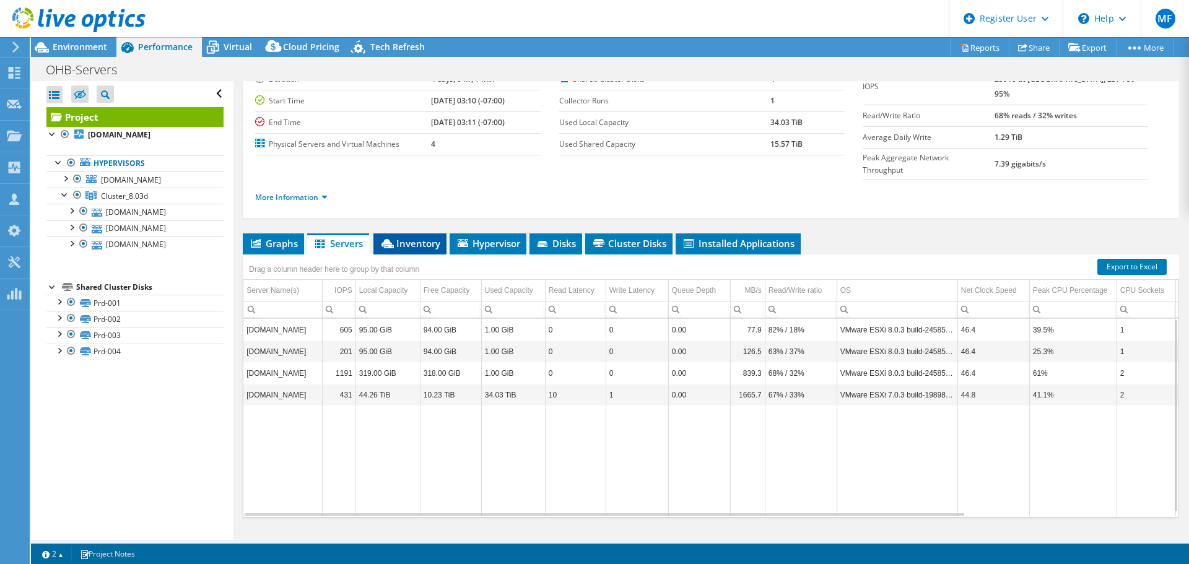
click at [414, 237] on span "Inventory" at bounding box center [410, 243] width 61 height 12
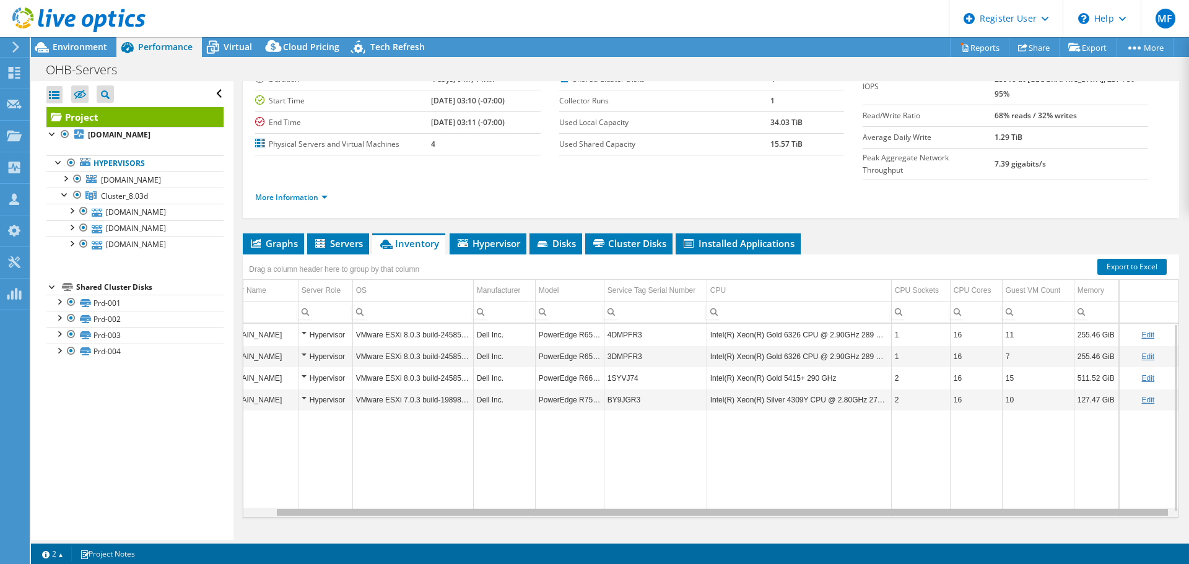
drag, startPoint x: 724, startPoint y: 490, endPoint x: 846, endPoint y: 486, distance: 122.1
click at [846, 486] on body "MF Dell User Marisa Fabrega Marisa.Arango@Dell.com Dell My Profile Log Out \n H…" at bounding box center [594, 282] width 1189 height 564
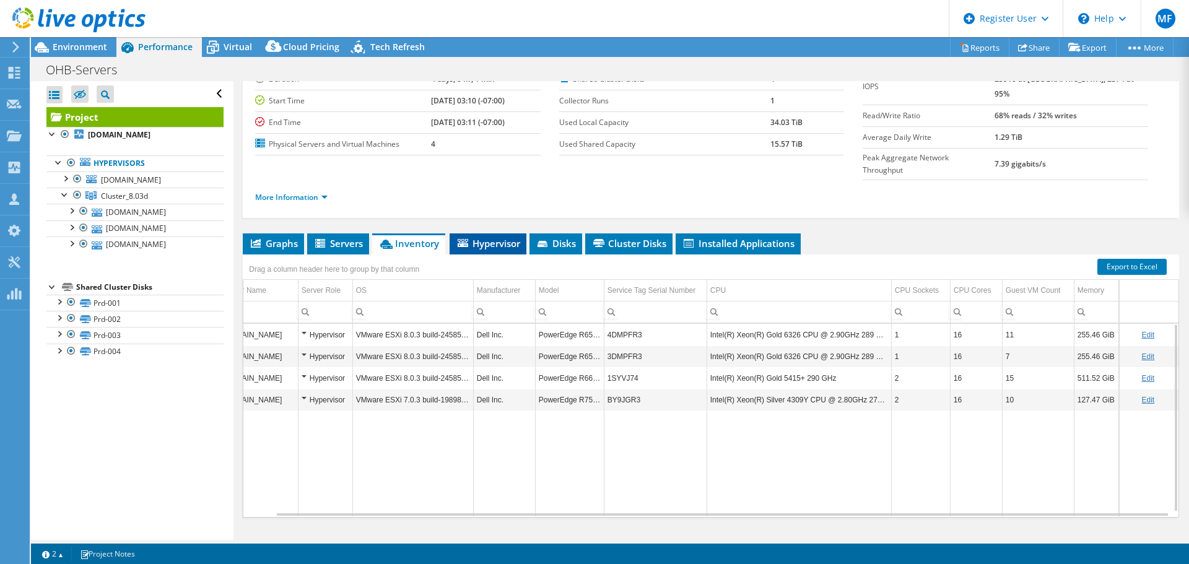
click at [502, 237] on span "Hypervisor" at bounding box center [488, 243] width 64 height 12
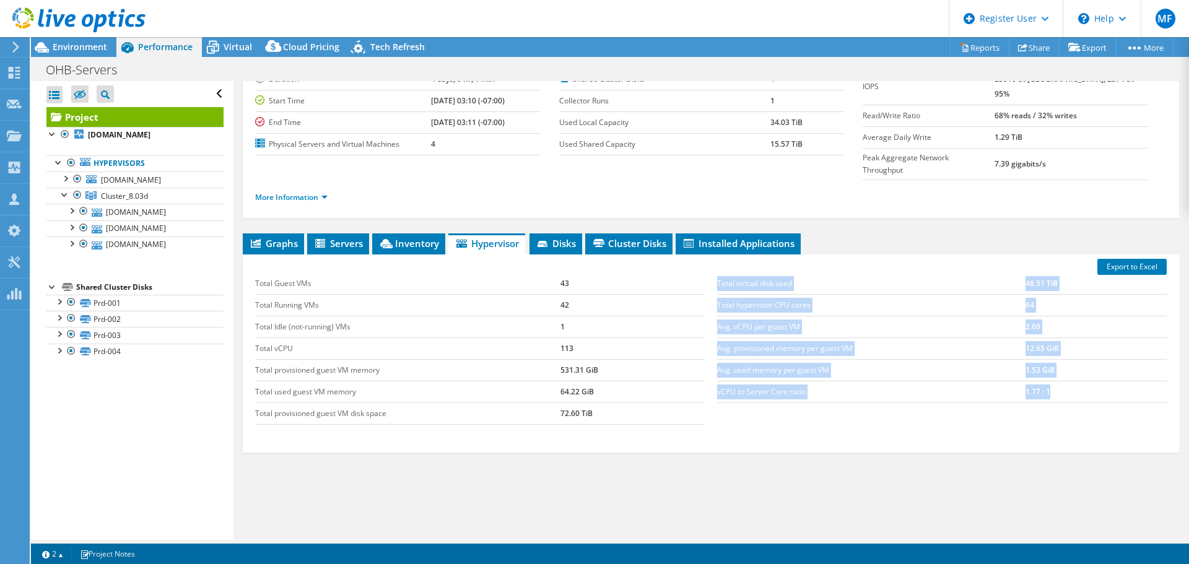
drag, startPoint x: 1052, startPoint y: 367, endPoint x: 712, endPoint y: 369, distance: 340.7
click at [712, 369] on div "Total virtual disk used 48.51 TiB Total hypervisor CPU cores 64 Avg. vCPU per g…" at bounding box center [942, 338] width 462 height 155
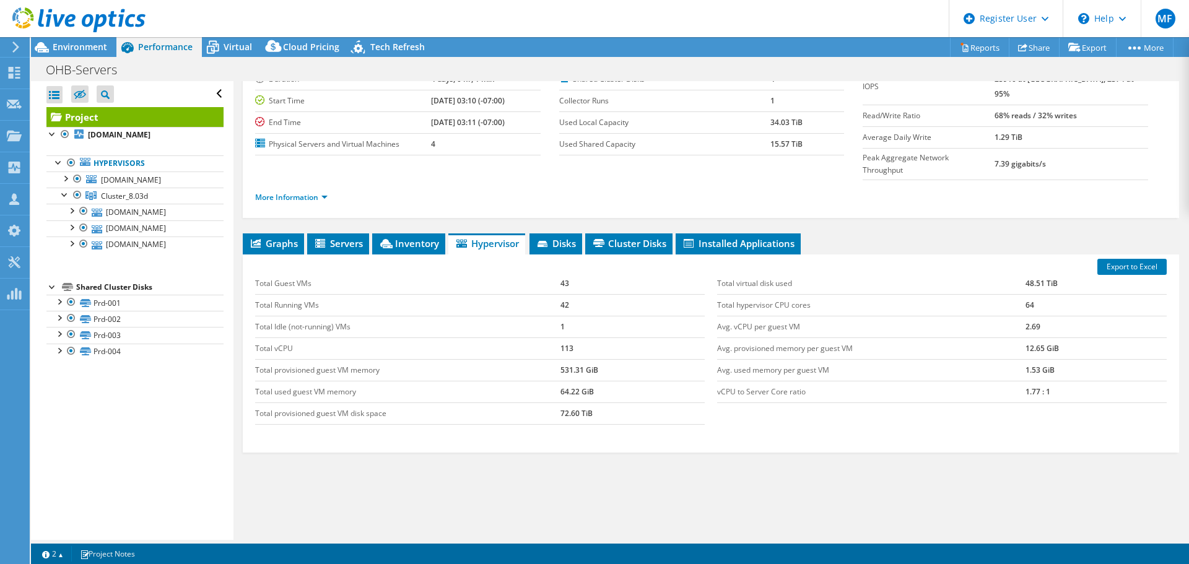
click at [704, 299] on div "Total Guest VMs 43 Total Running VMs 42 Total Idle (not-running) VMs 1 Total vC…" at bounding box center [480, 349] width 462 height 177
click at [214, 46] on icon at bounding box center [213, 48] width 22 height 22
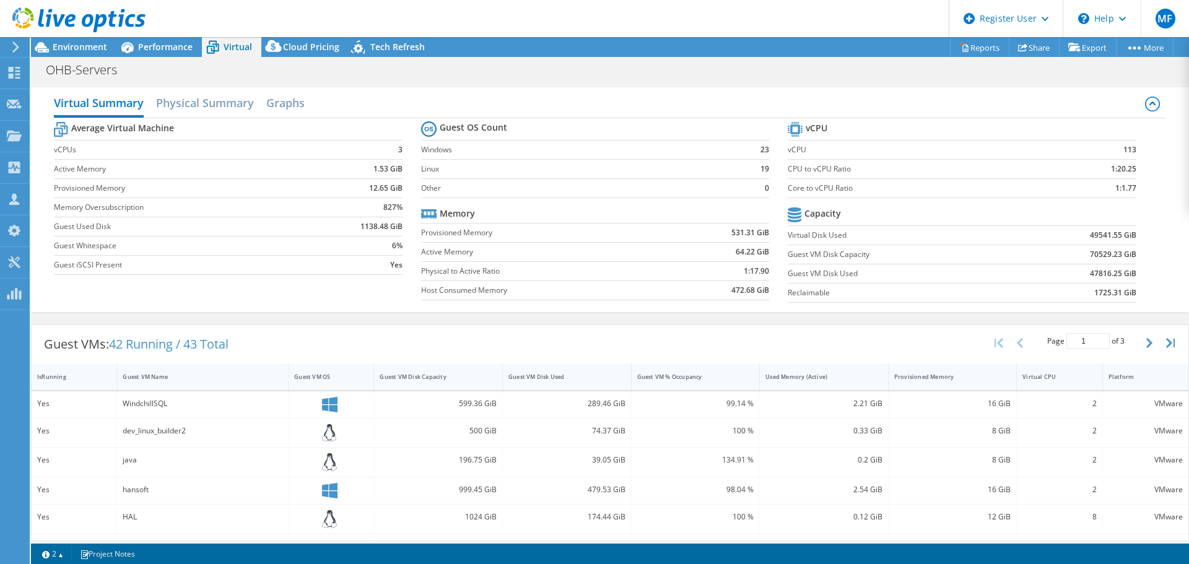
drag, startPoint x: 1132, startPoint y: 189, endPoint x: 784, endPoint y: 119, distance: 354.5
click at [788, 119] on section "vCPU vCPU 113 CPU to vCPU Ratio 1:20.25 Core to vCPU Ratio 1:1.77 Capacity Virt…" at bounding box center [971, 214] width 367 height 190
copy tbody
click at [648, 74] on div "OHB-Servers Print" at bounding box center [610, 69] width 1158 height 23
click at [1154, 186] on div "Average Virtual Machine vCPUs 3 Active Memory 1.53 GiB Provisioned Memory 12.65…" at bounding box center [610, 213] width 1112 height 191
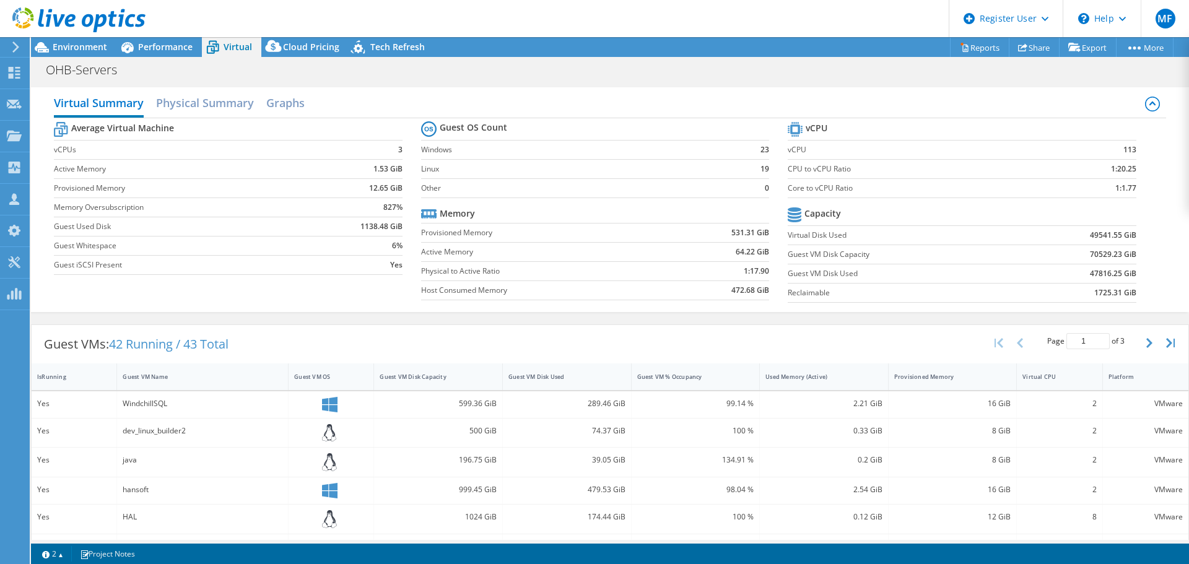
click at [1131, 189] on section "vCPU vCPU 113 CPU to vCPU Ratio 1:20.25 Core to vCPU Ratio 1:1.77 Capacity Virt…" at bounding box center [971, 214] width 367 height 190
click at [162, 43] on span "Performance" at bounding box center [165, 47] width 55 height 12
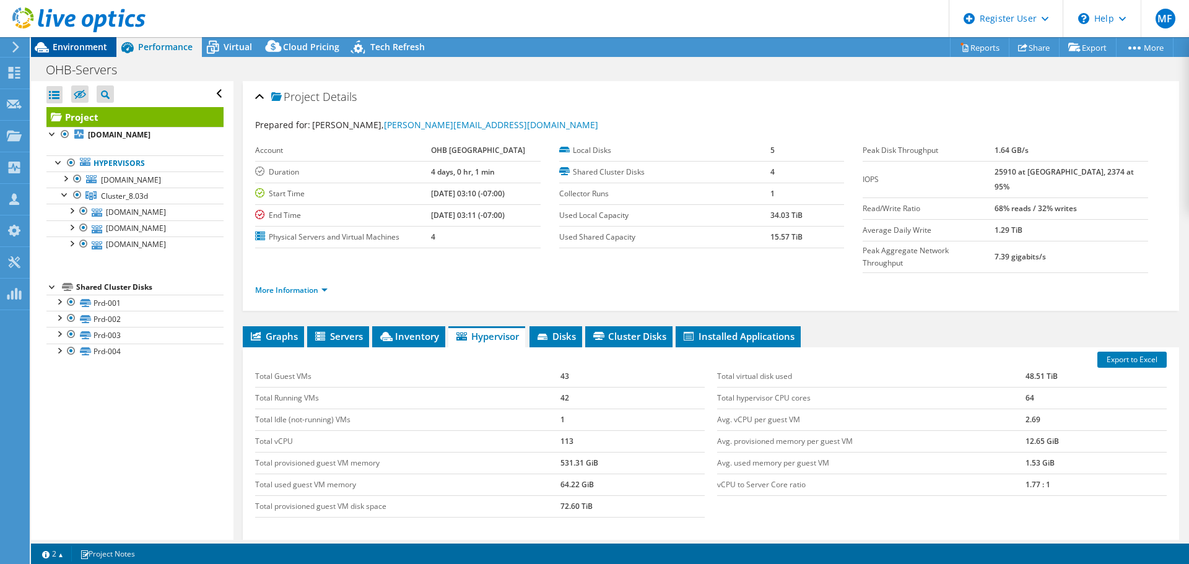
click at [72, 48] on span "Environment" at bounding box center [80, 47] width 55 height 12
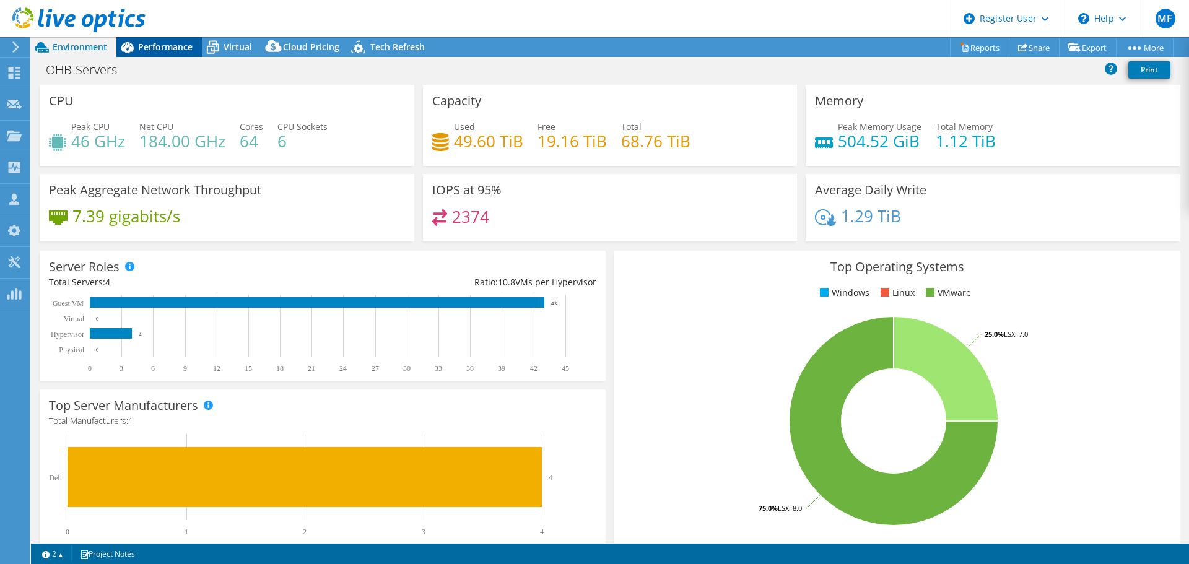
click at [149, 45] on span "Performance" at bounding box center [165, 47] width 55 height 12
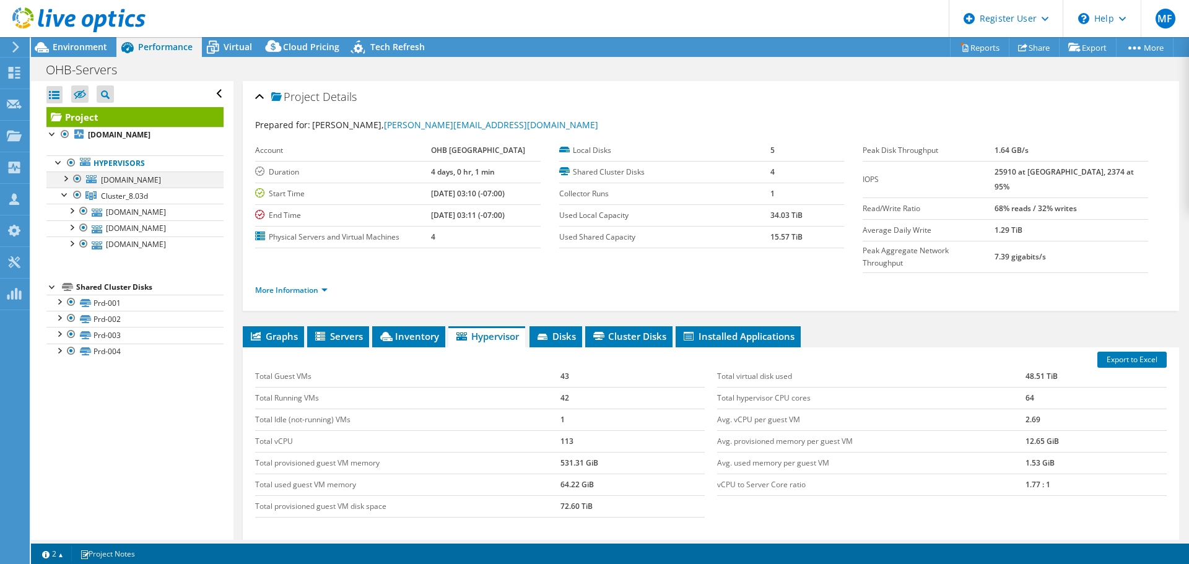
click at [66, 178] on div at bounding box center [65, 178] width 12 height 12
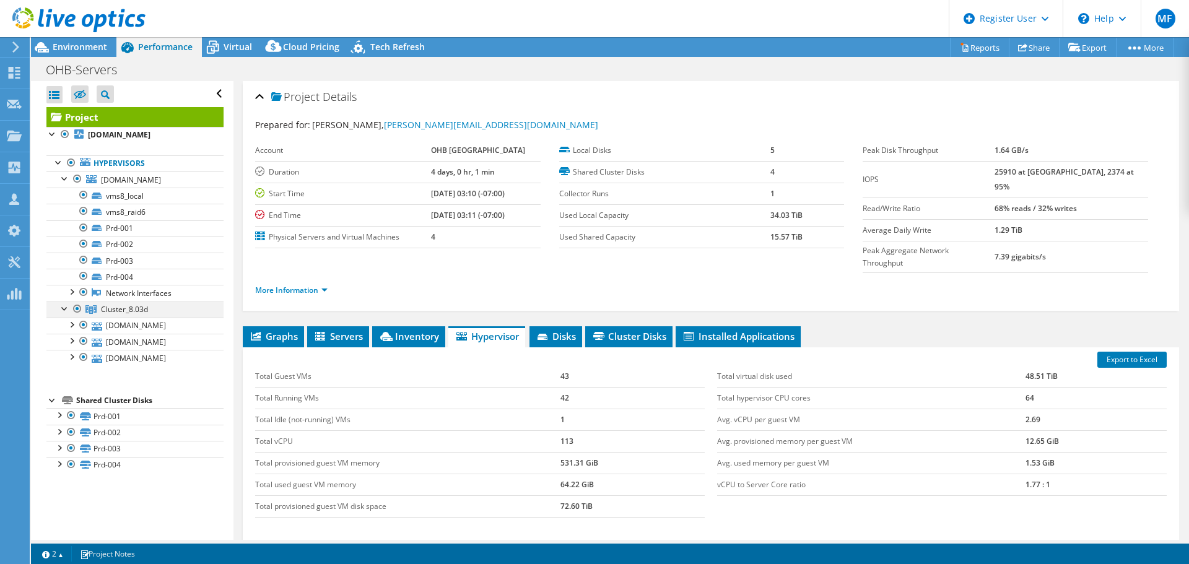
click at [62, 310] on div at bounding box center [65, 308] width 12 height 12
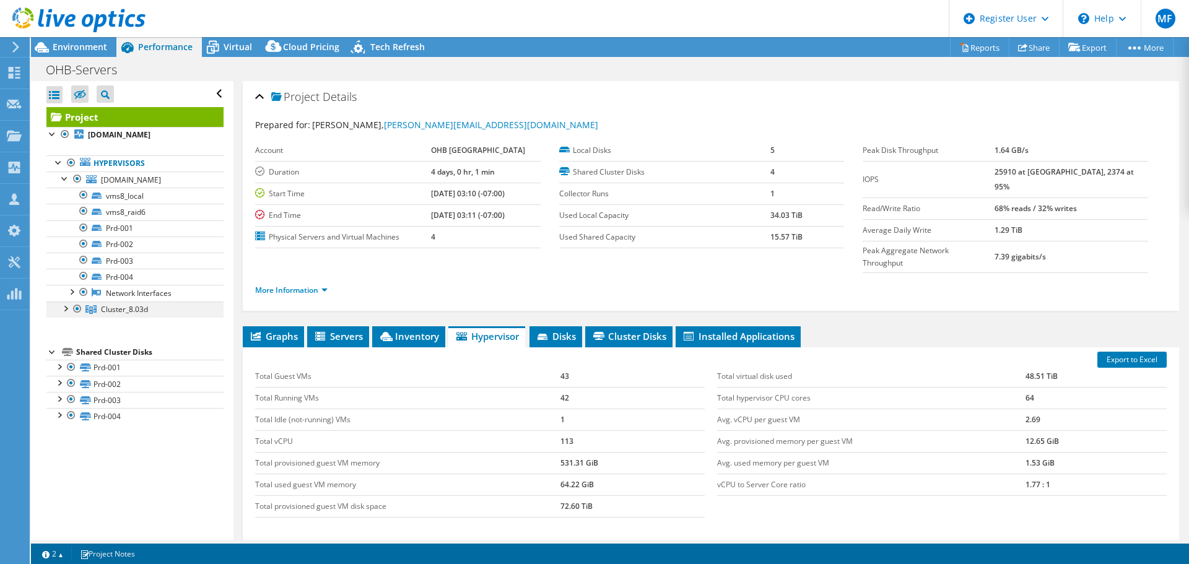
click at [62, 310] on div at bounding box center [65, 308] width 12 height 12
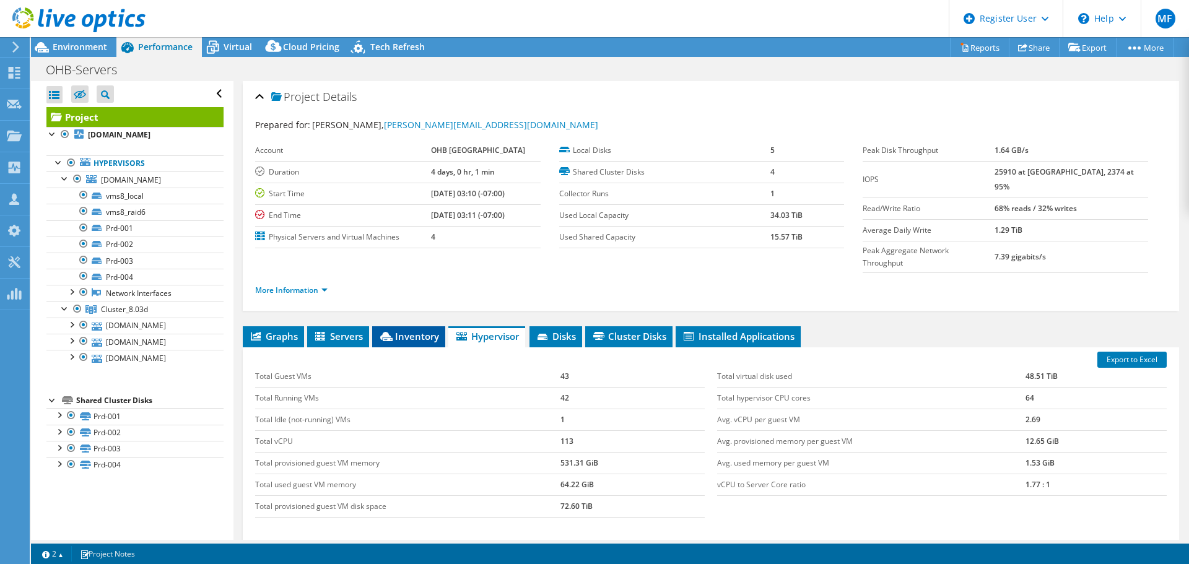
click at [408, 330] on span "Inventory" at bounding box center [408, 336] width 61 height 12
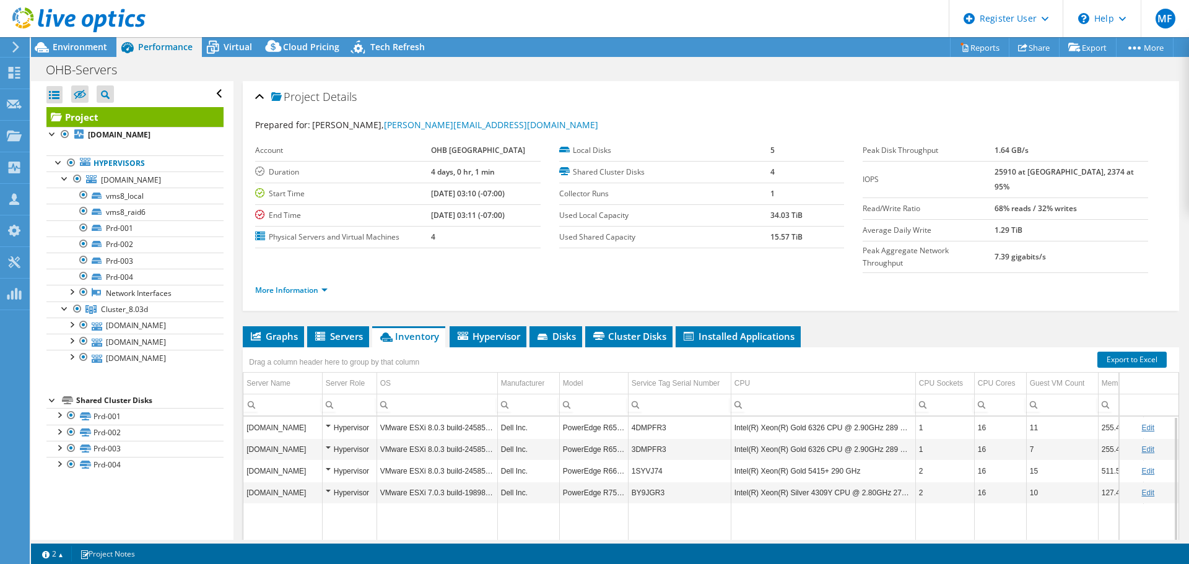
drag, startPoint x: 246, startPoint y: 426, endPoint x: 313, endPoint y: 422, distance: 67.0
click at [313, 439] on td "vms6.l.ohb-sweden.se" at bounding box center [282, 450] width 79 height 22
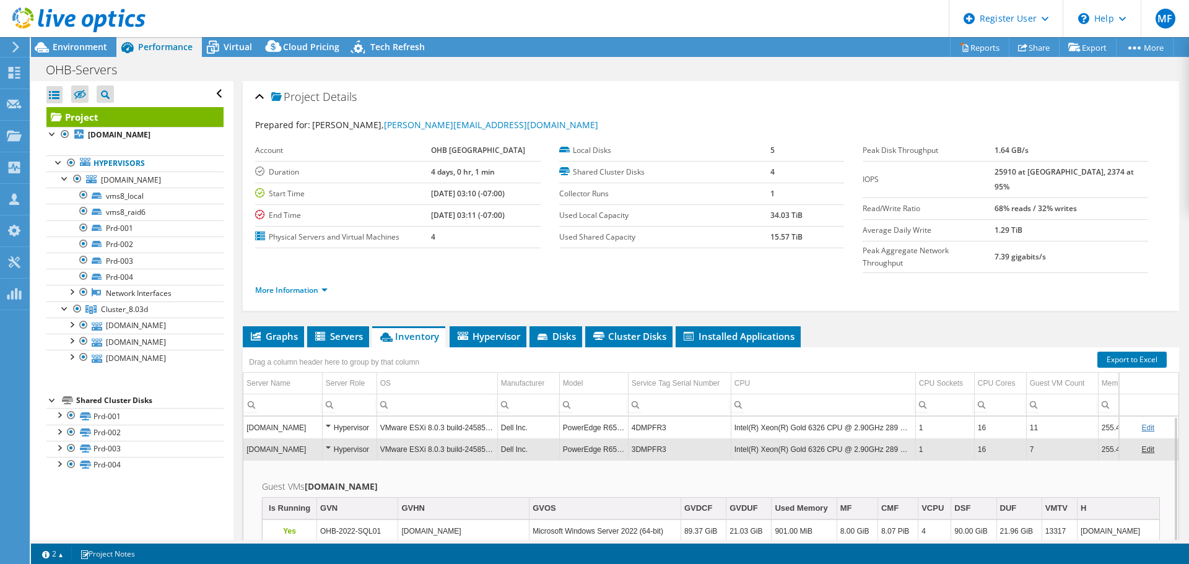
click at [302, 397] on input "Column Server Name, Filter cell" at bounding box center [282, 405] width 79 height 16
click at [466, 348] on div "Drag a column header here to group by that column" at bounding box center [711, 359] width 937 height 22
click at [466, 348] on div "Drag a column header here to group by that column" at bounding box center [711, 356] width 937 height 16
click at [333, 421] on div "Hypervisor" at bounding box center [350, 428] width 48 height 15
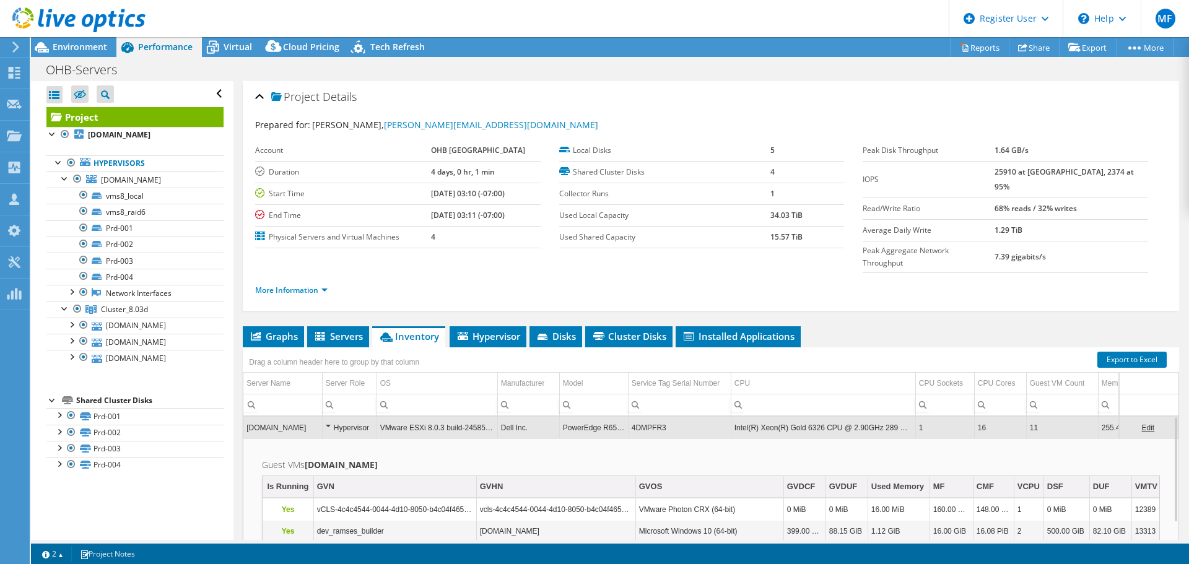
drag, startPoint x: 491, startPoint y: 334, endPoint x: 548, endPoint y: 339, distance: 57.2
click at [492, 348] on div "Drag a column header here to group by that column" at bounding box center [711, 356] width 937 height 16
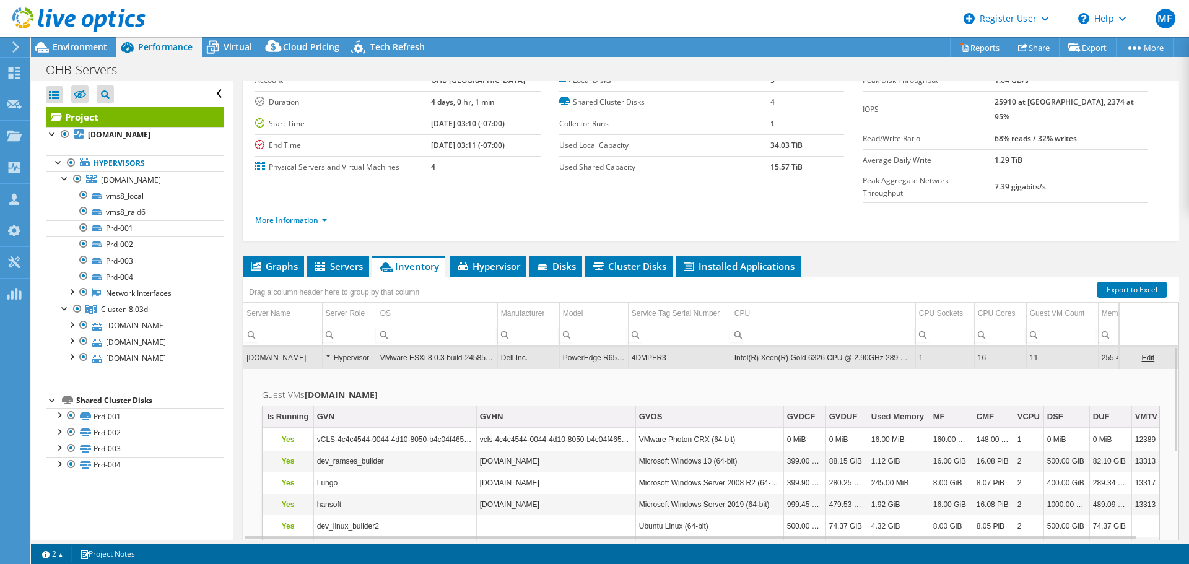
scroll to position [93, 0]
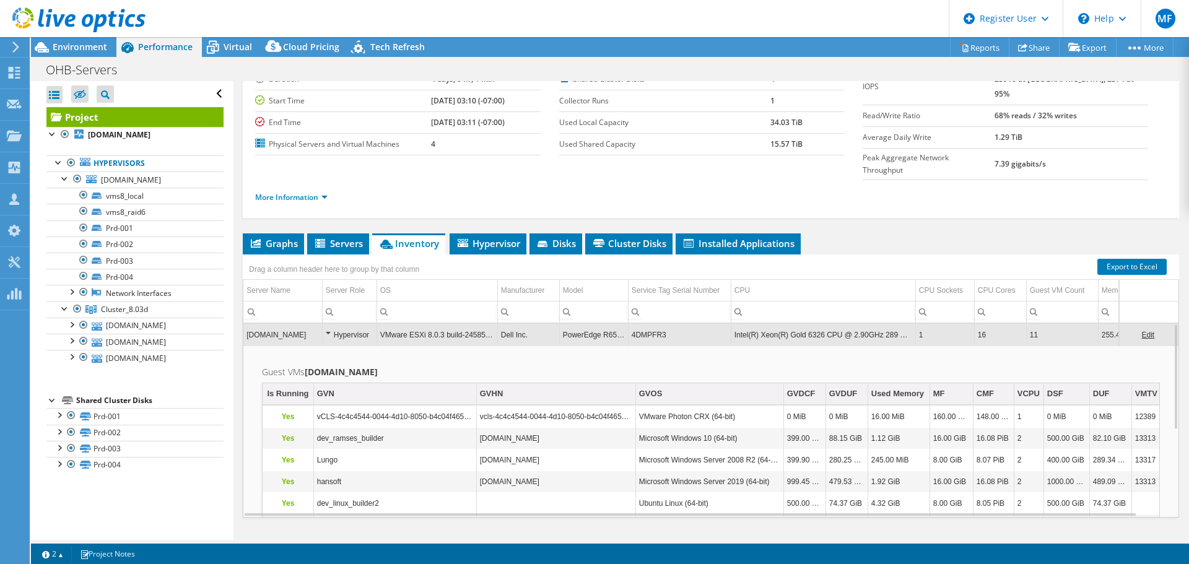
click at [434, 520] on div "Project Details Prepared for: Tomas Jonsson, tomas.jonsson@ohb-sweden.se Accoun…" at bounding box center [711, 276] width 955 height 577
click at [349, 237] on span "Servers" at bounding box center [338, 243] width 50 height 12
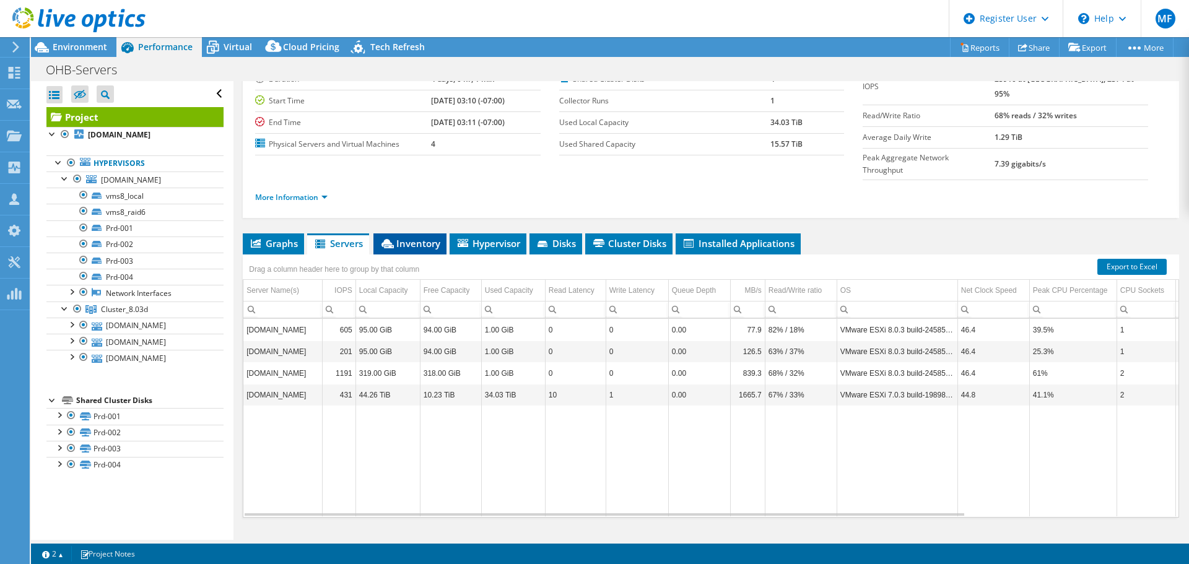
click at [398, 237] on span "Inventory" at bounding box center [410, 243] width 61 height 12
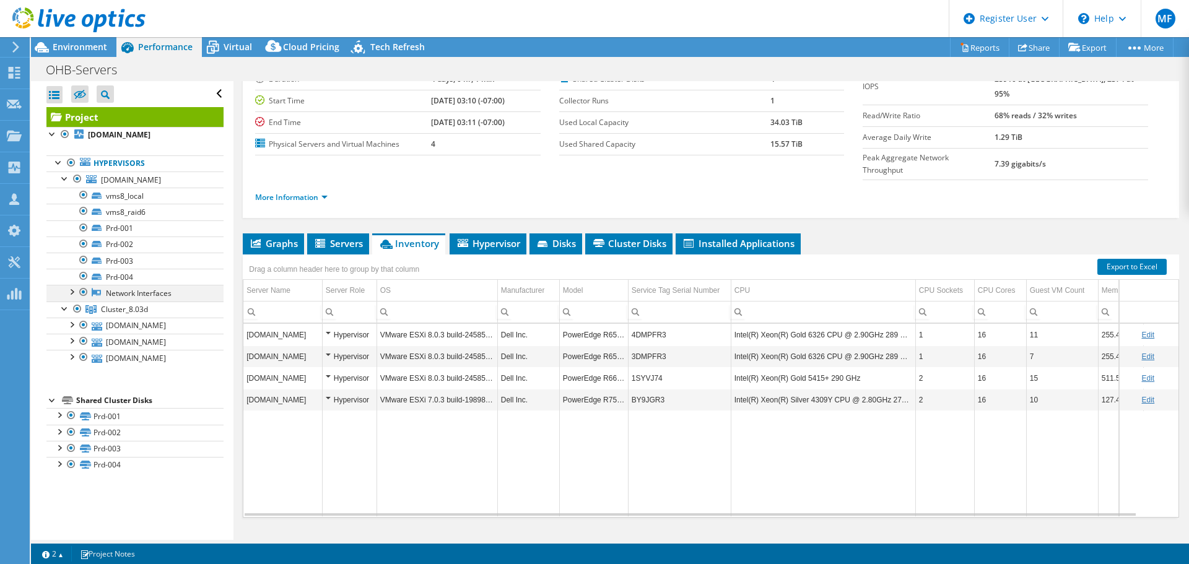
click at [71, 291] on div at bounding box center [71, 291] width 12 height 12
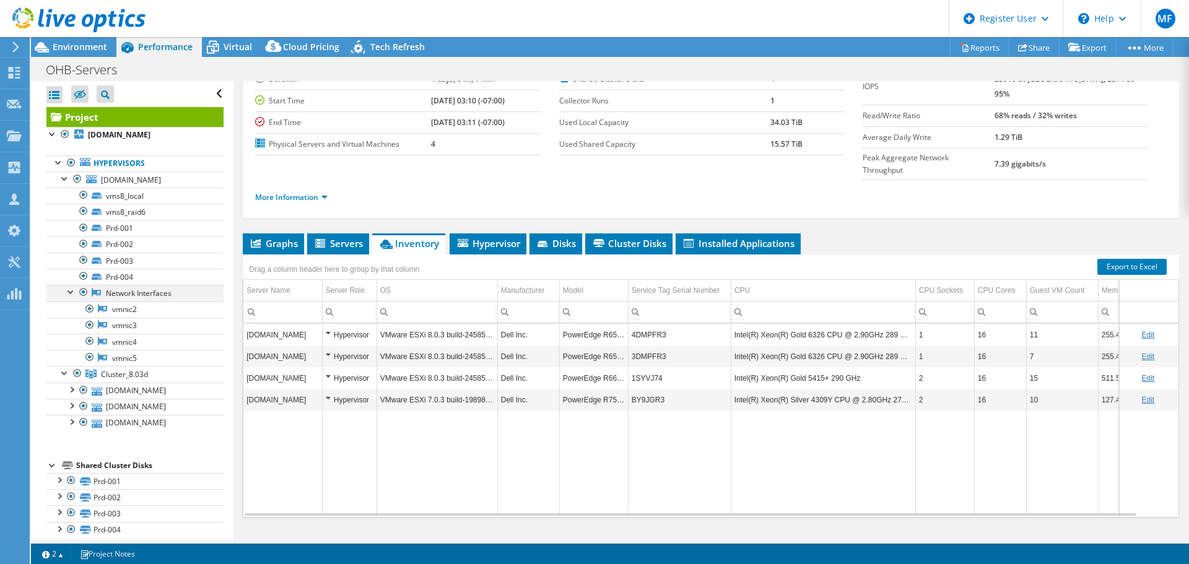
click at [71, 291] on div at bounding box center [71, 291] width 12 height 12
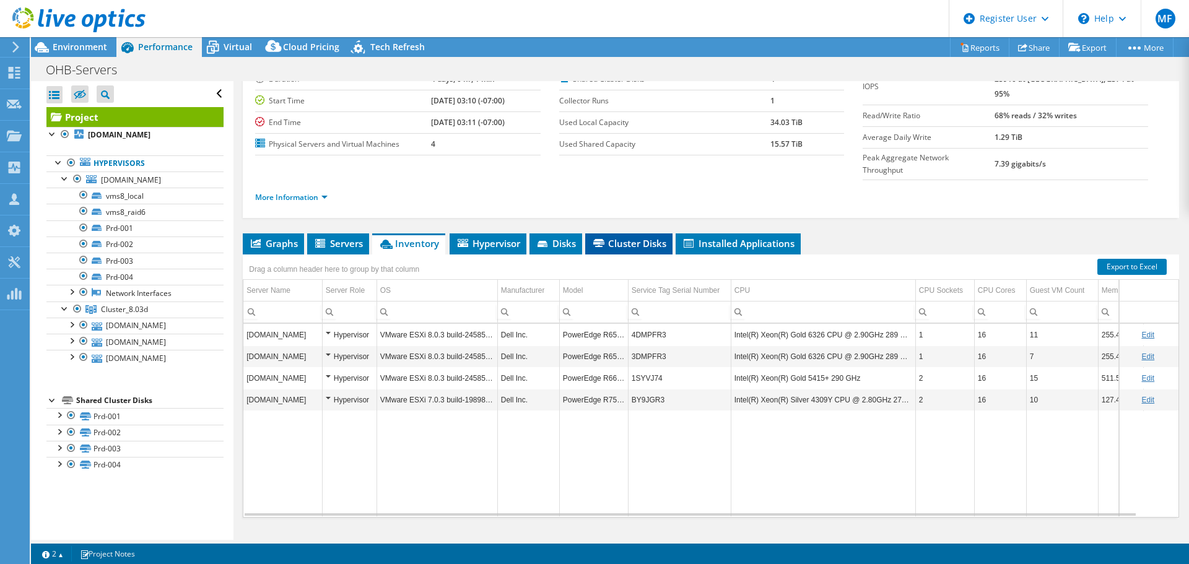
click at [619, 237] on span "Cluster Disks" at bounding box center [629, 243] width 75 height 12
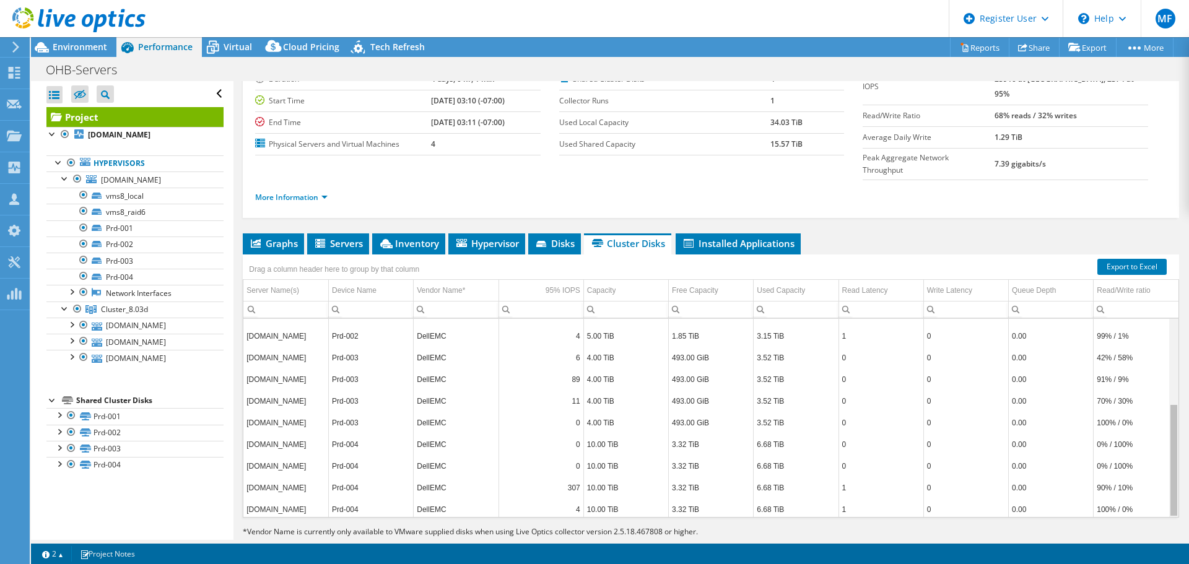
scroll to position [149, 0]
drag, startPoint x: 1165, startPoint y: 436, endPoint x: 1172, endPoint y: 426, distance: 12.4
click at [1172, 426] on body "MF Dell User Marisa Fabrega Marisa.Arango@Dell.com Dell My Profile Log Out \n H…" at bounding box center [594, 282] width 1189 height 564
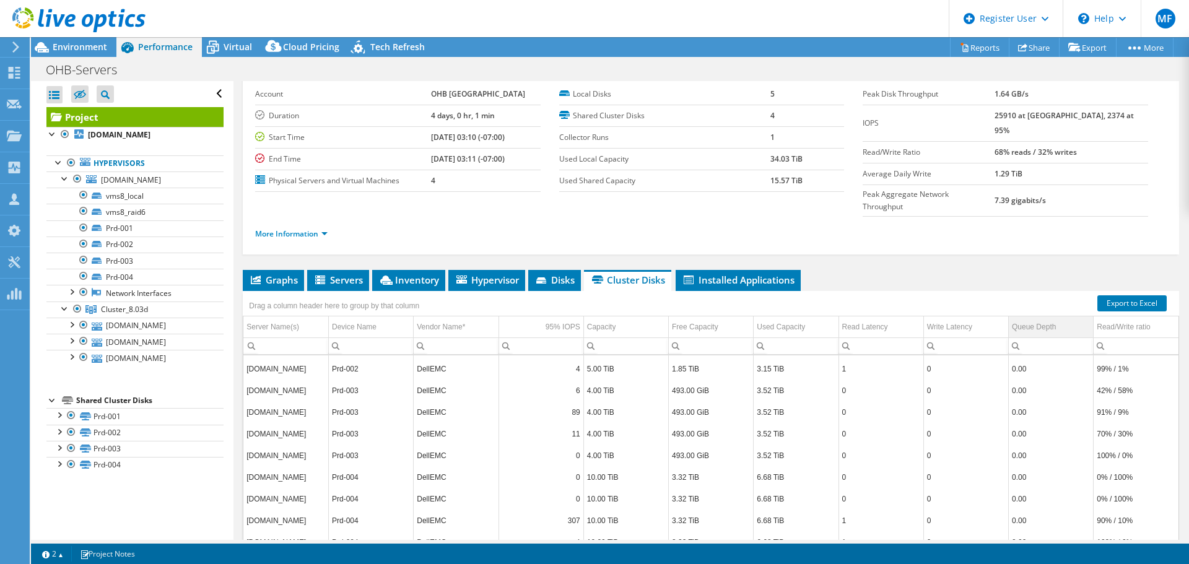
scroll to position [0, 0]
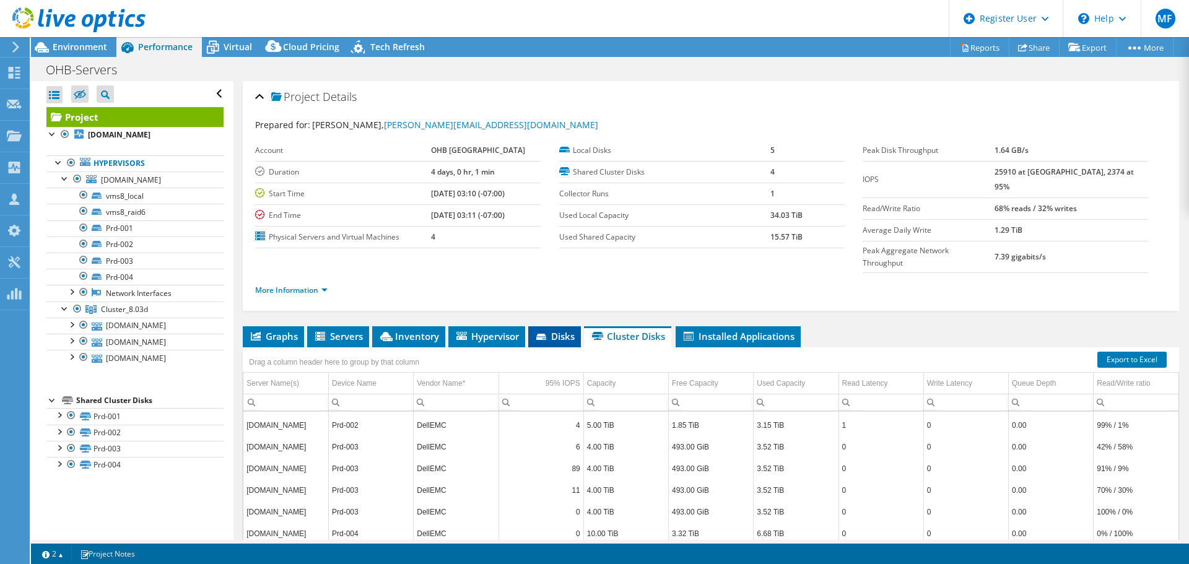
click at [560, 330] on span "Disks" at bounding box center [555, 336] width 40 height 12
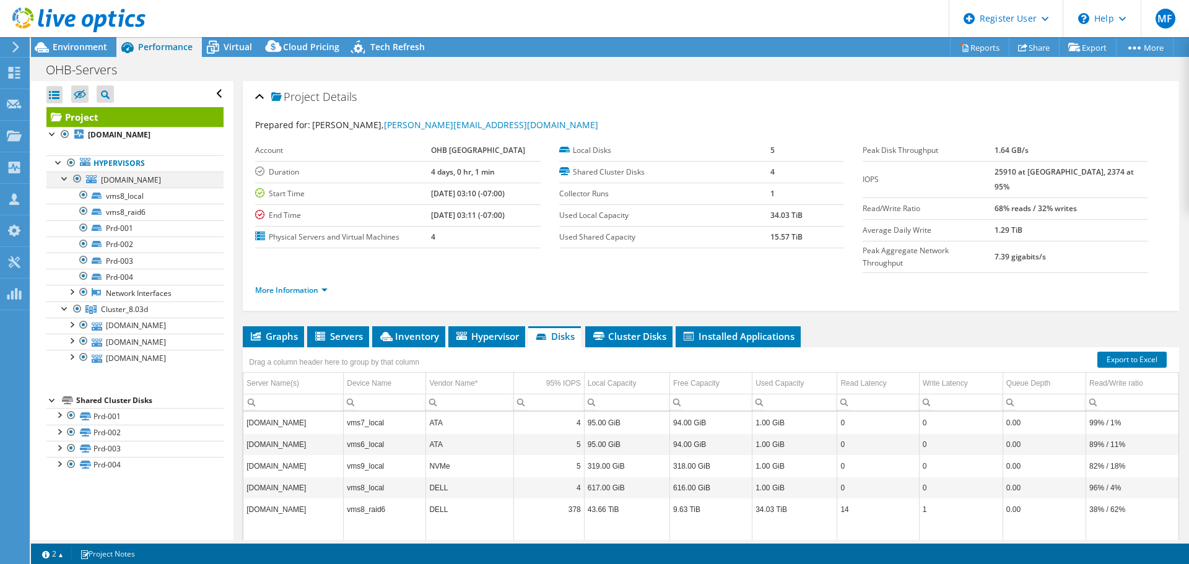
click at [63, 178] on div at bounding box center [65, 178] width 12 height 12
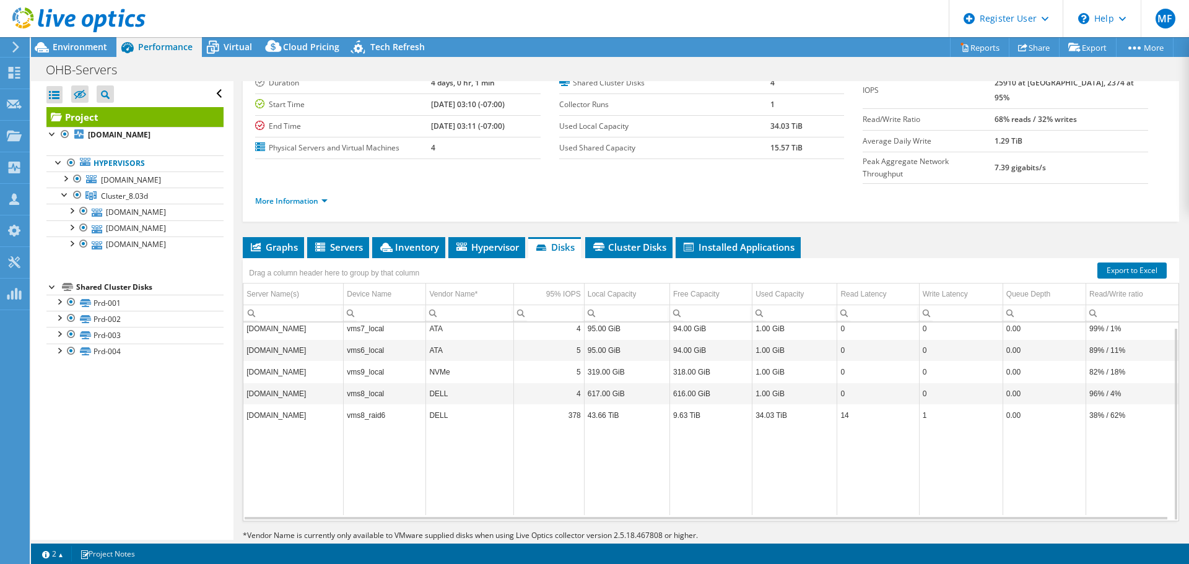
scroll to position [93, 0]
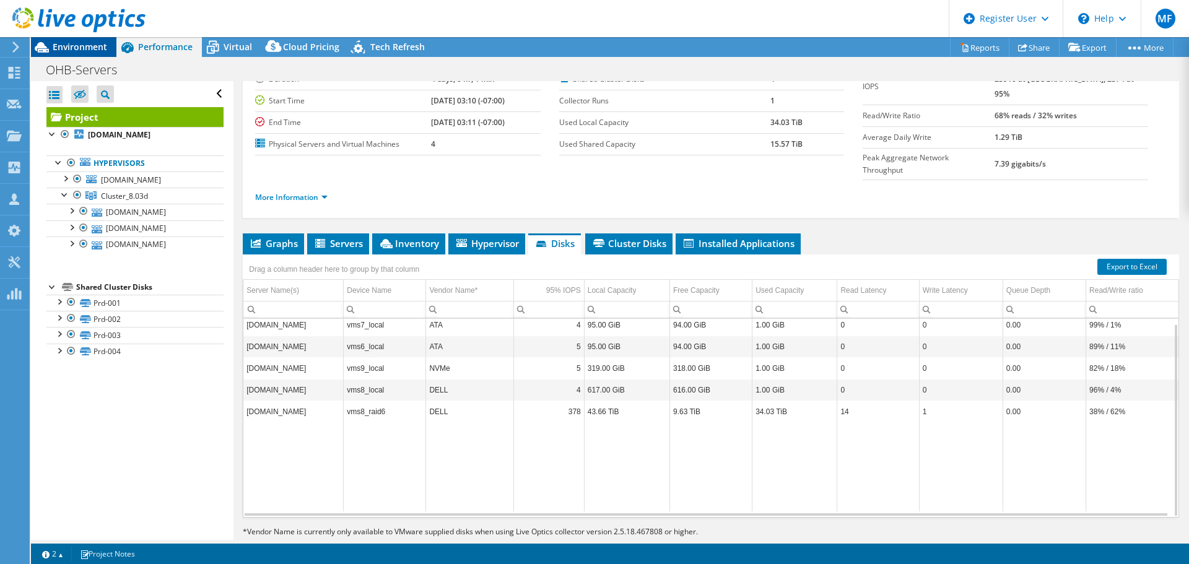
click at [86, 46] on span "Environment" at bounding box center [80, 47] width 55 height 12
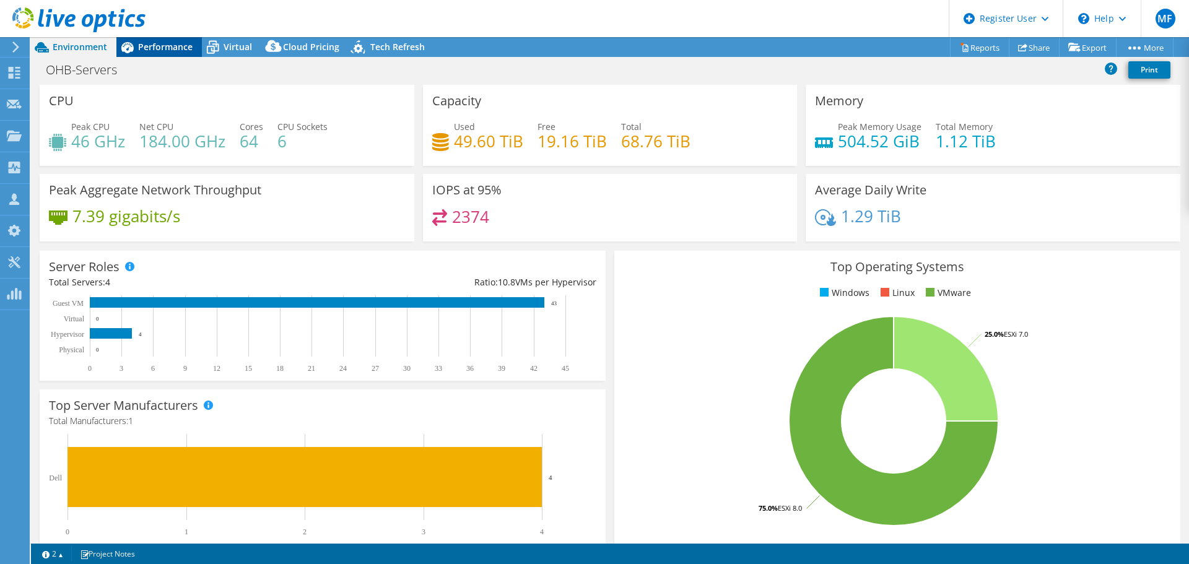
click at [149, 48] on span "Performance" at bounding box center [165, 47] width 55 height 12
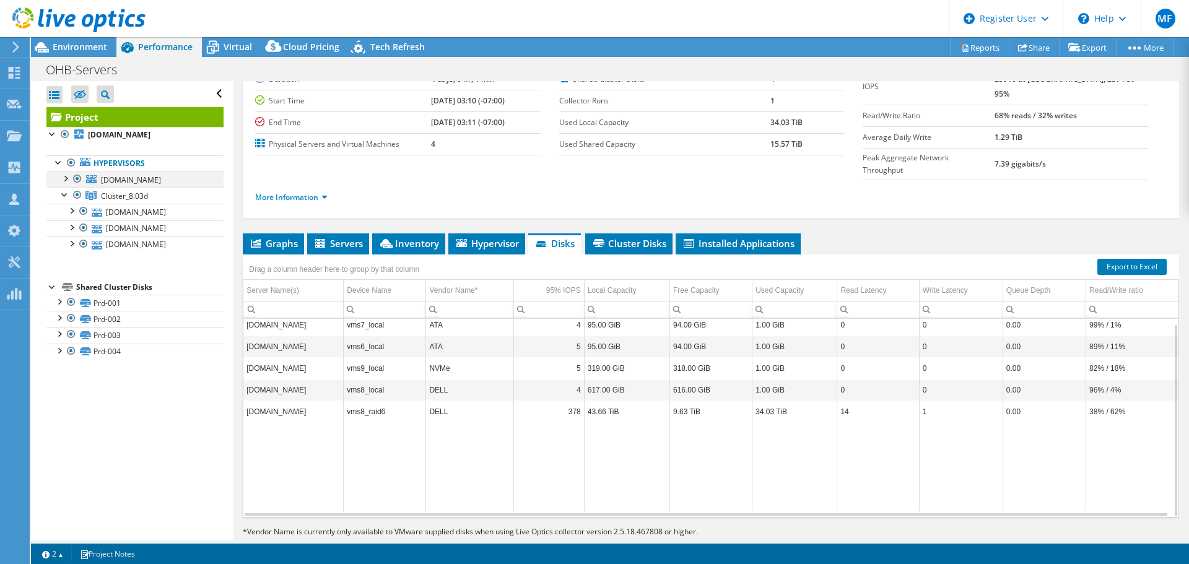
click at [77, 179] on div at bounding box center [77, 179] width 12 height 15
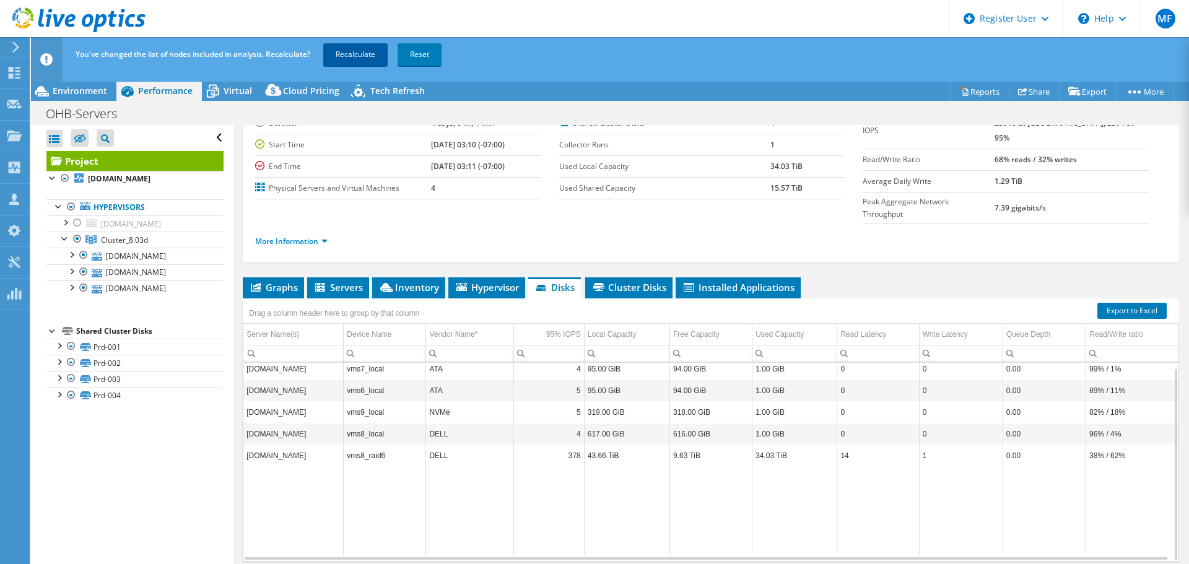
click at [350, 50] on link "Recalculate" at bounding box center [355, 54] width 64 height 22
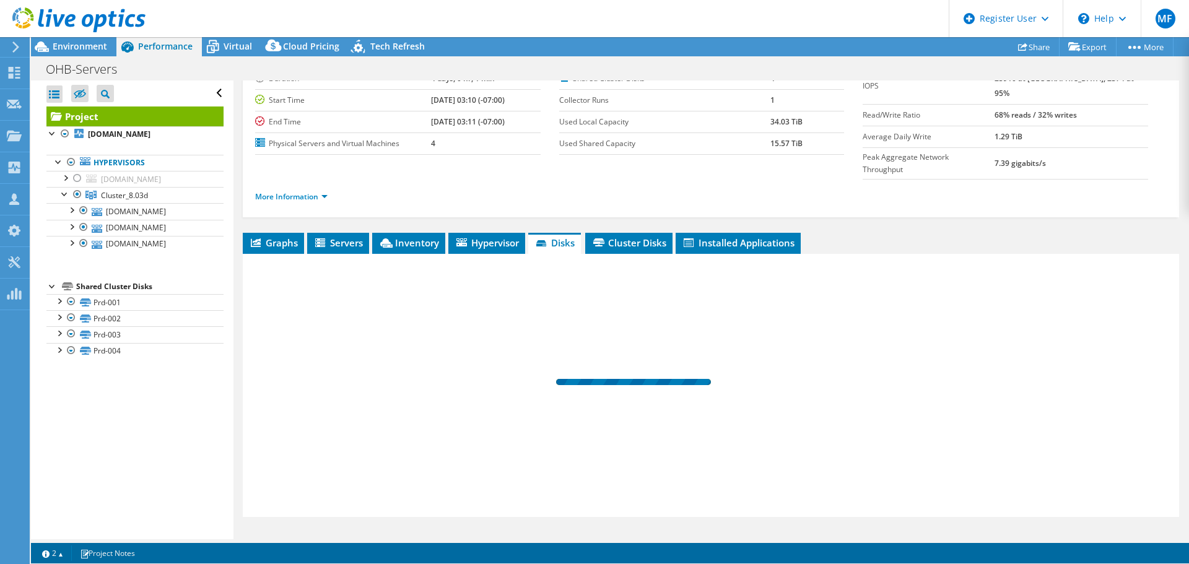
click at [81, 139] on div "Project vms7.l.ohb-sweden.se Hypervisors vms8.l.ohb-sweden.se" at bounding box center [134, 233] width 177 height 253
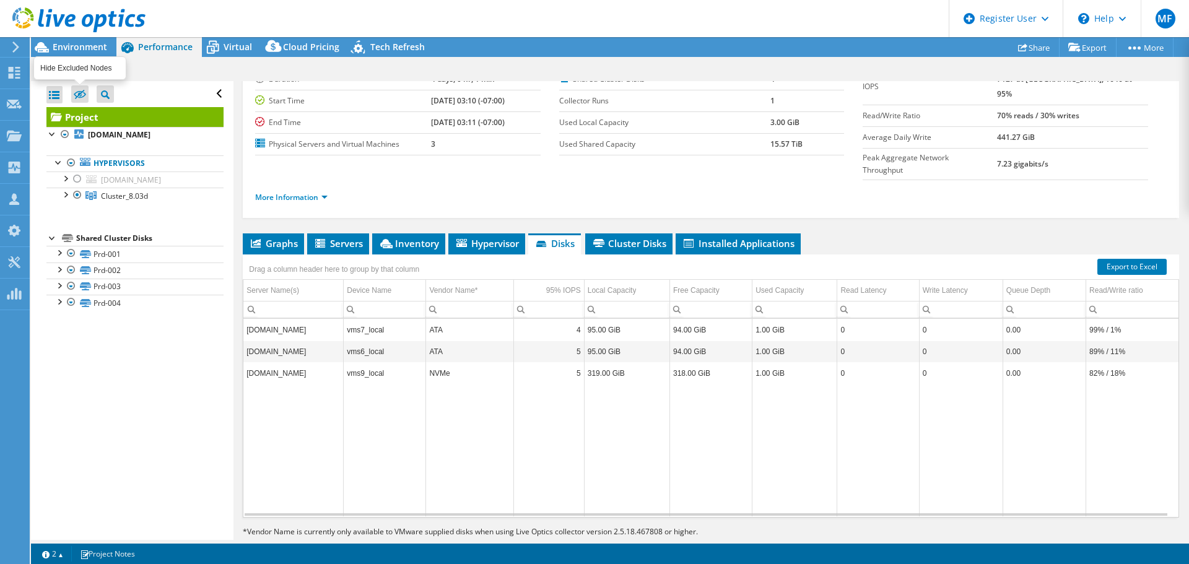
click at [76, 91] on icon at bounding box center [80, 94] width 12 height 9
click at [0, 0] on input "checkbox" at bounding box center [0, 0] width 0 height 0
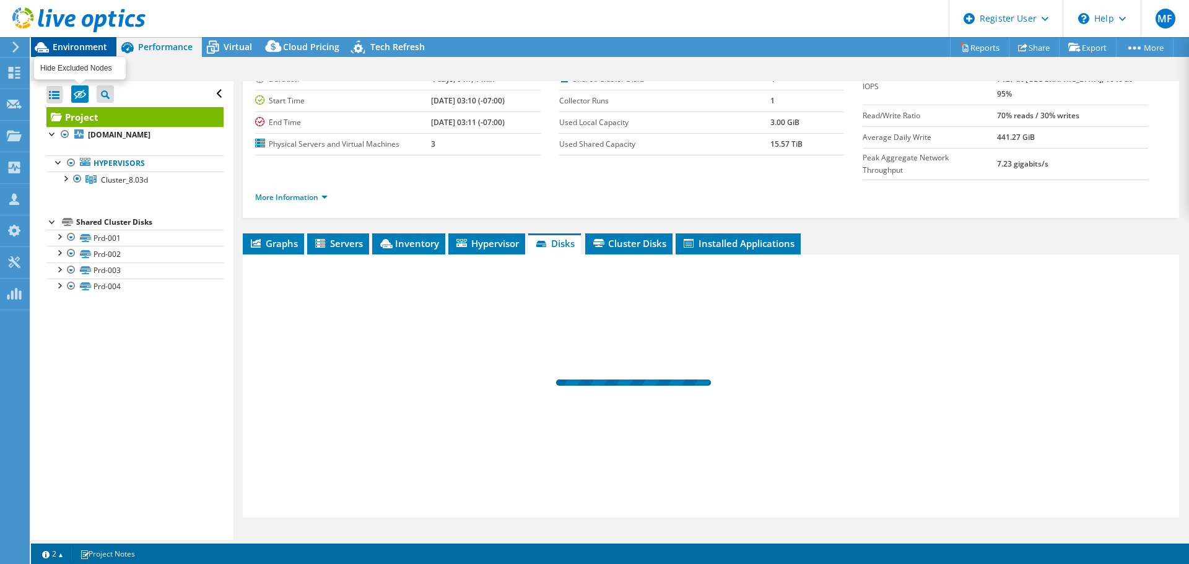
click at [83, 45] on span "Environment" at bounding box center [80, 47] width 55 height 12
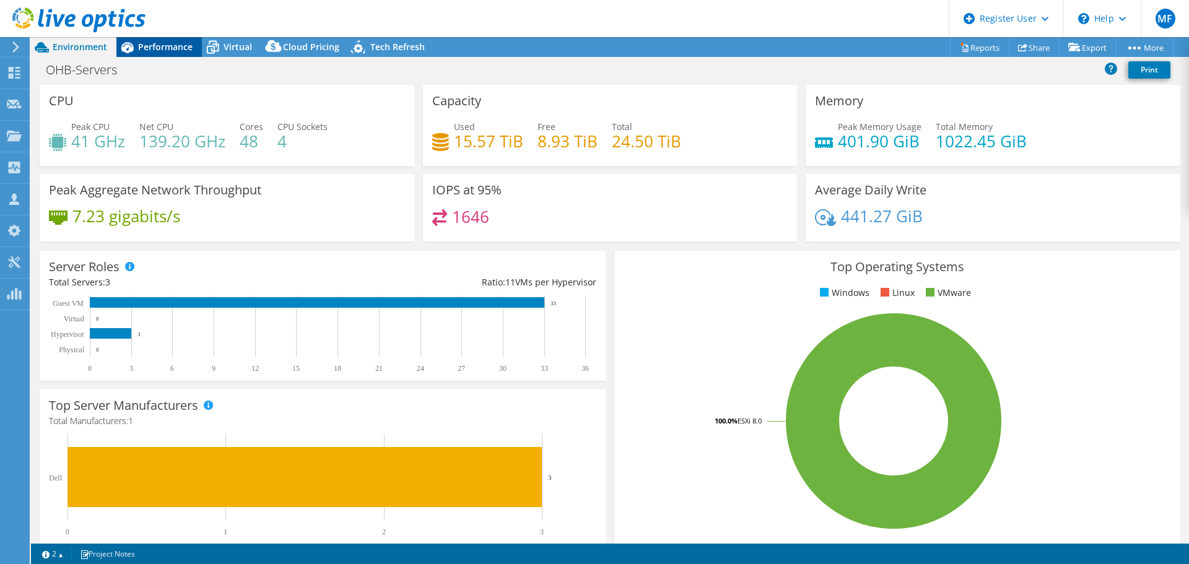
click at [154, 43] on span "Performance" at bounding box center [165, 47] width 55 height 12
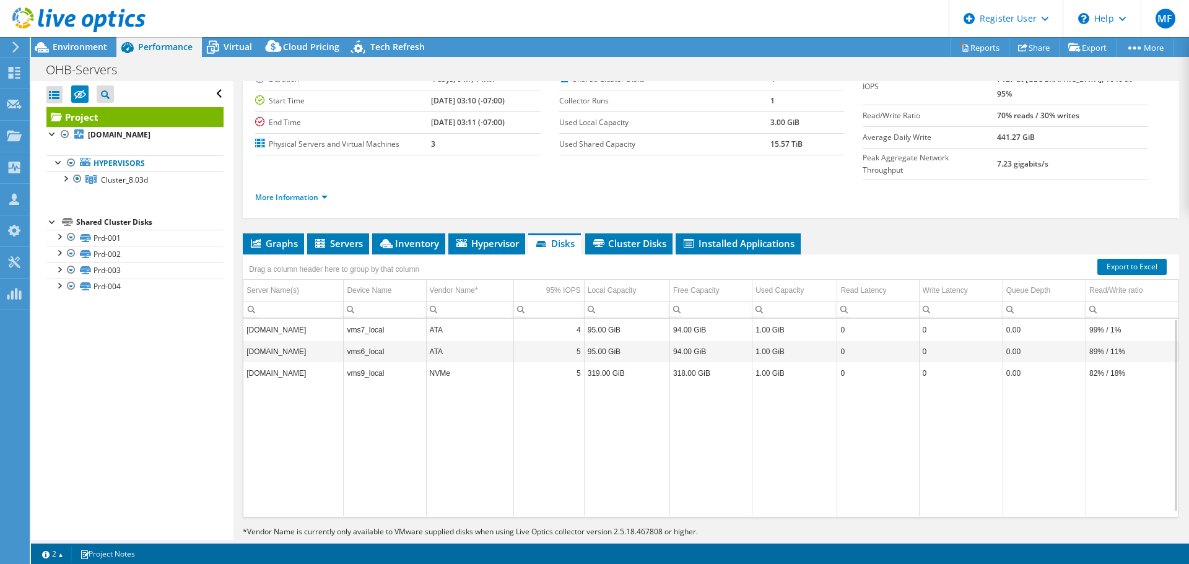
drag, startPoint x: 663, startPoint y: 488, endPoint x: 592, endPoint y: 491, distance: 70.7
click at [594, 491] on div "vms7.l.ohb-sweden.se vms7_local ATA 4 95.00 GiB 94.00 GiB 1.00 GiB 0 0 0.00 99%…" at bounding box center [710, 418] width 935 height 198
click at [413, 237] on span "Inventory" at bounding box center [408, 243] width 61 height 12
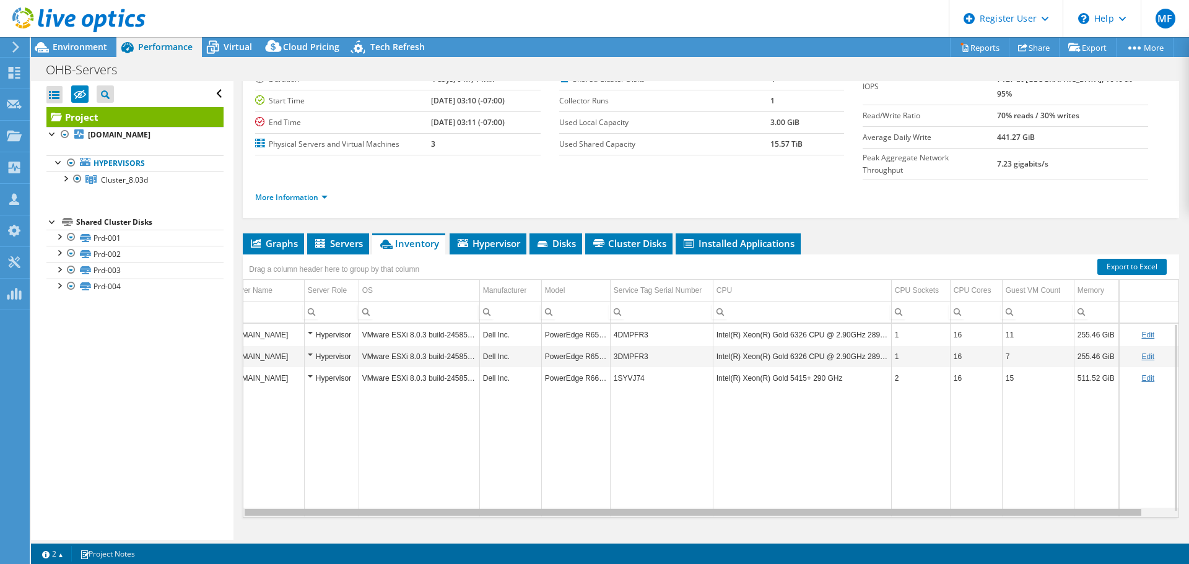
scroll to position [0, 0]
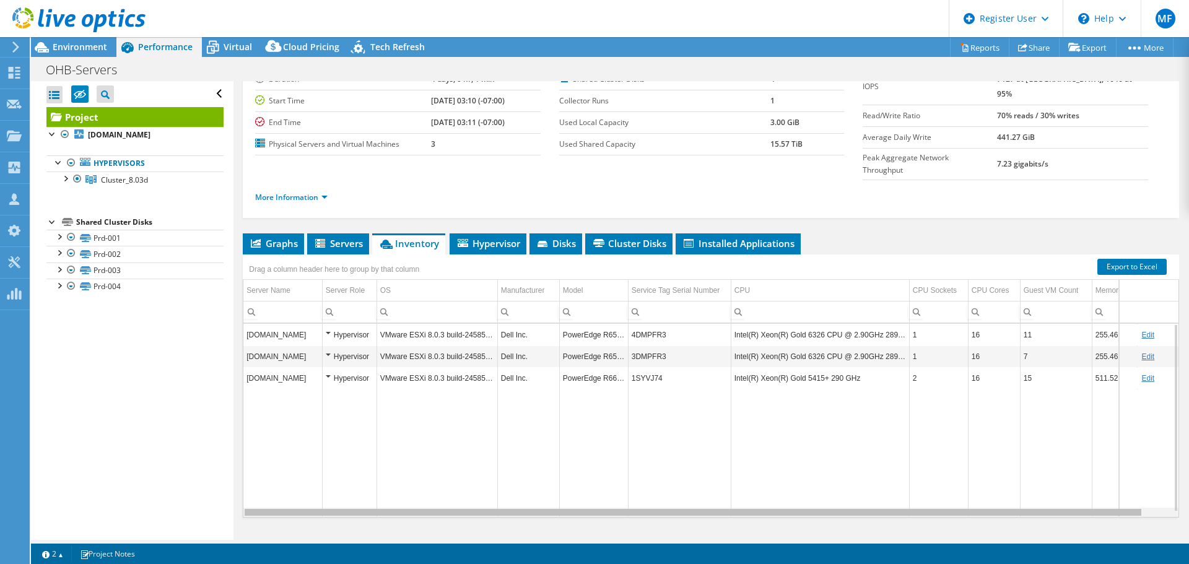
drag, startPoint x: 751, startPoint y: 490, endPoint x: 647, endPoint y: 491, distance: 104.1
click at [647, 491] on body "MF Dell User Marisa Fabrega Marisa.Arango@Dell.com Dell My Profile Log Out \n H…" at bounding box center [594, 282] width 1189 height 564
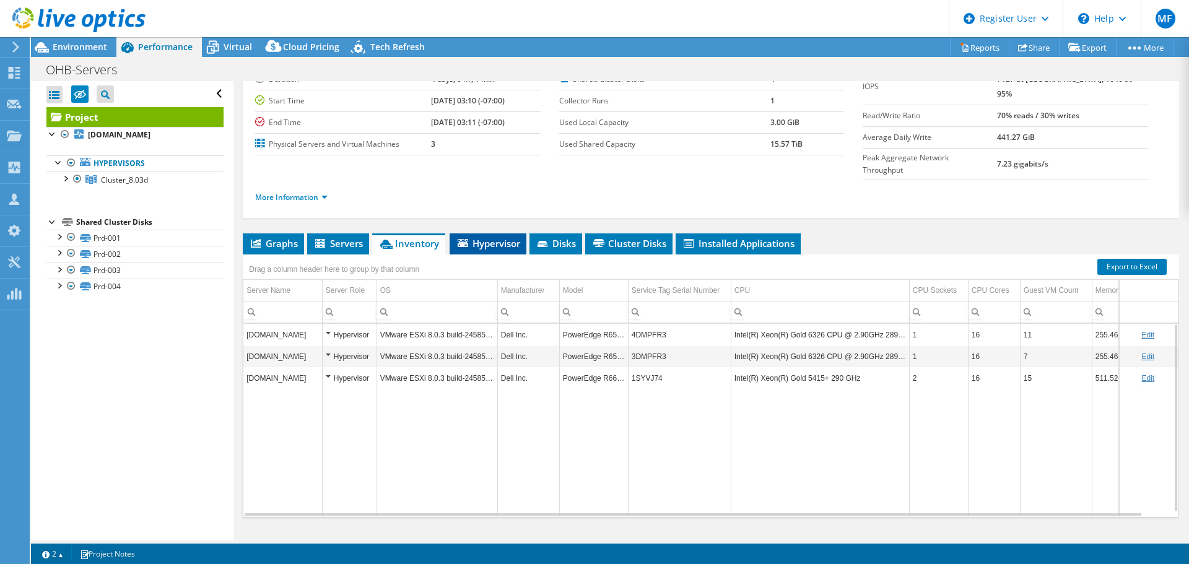
click at [467, 239] on icon at bounding box center [463, 243] width 11 height 8
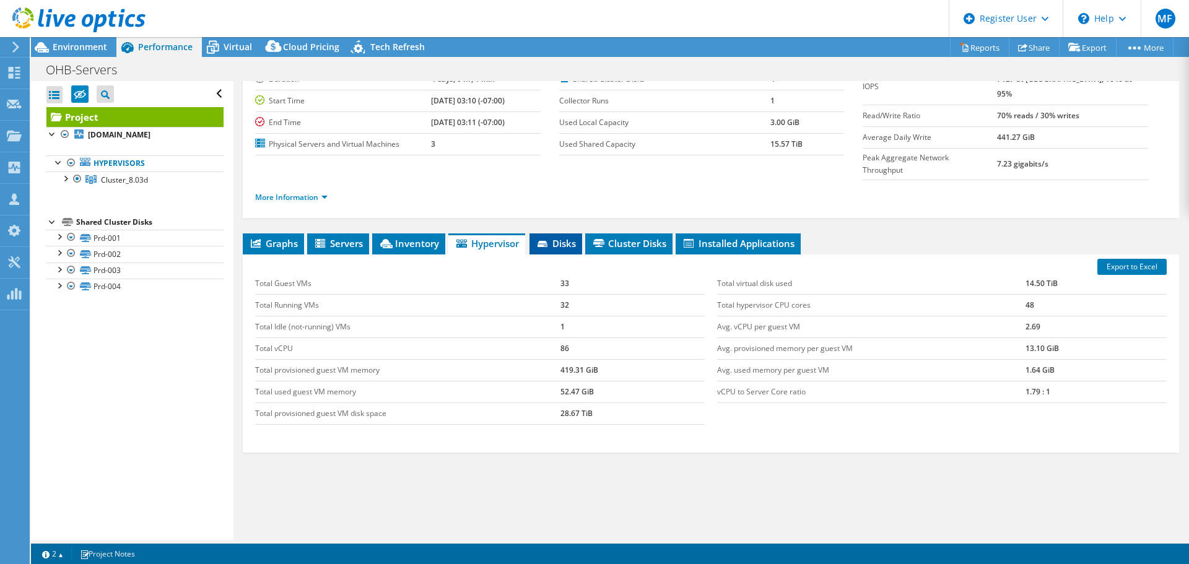
click at [553, 237] on span "Disks" at bounding box center [556, 243] width 40 height 12
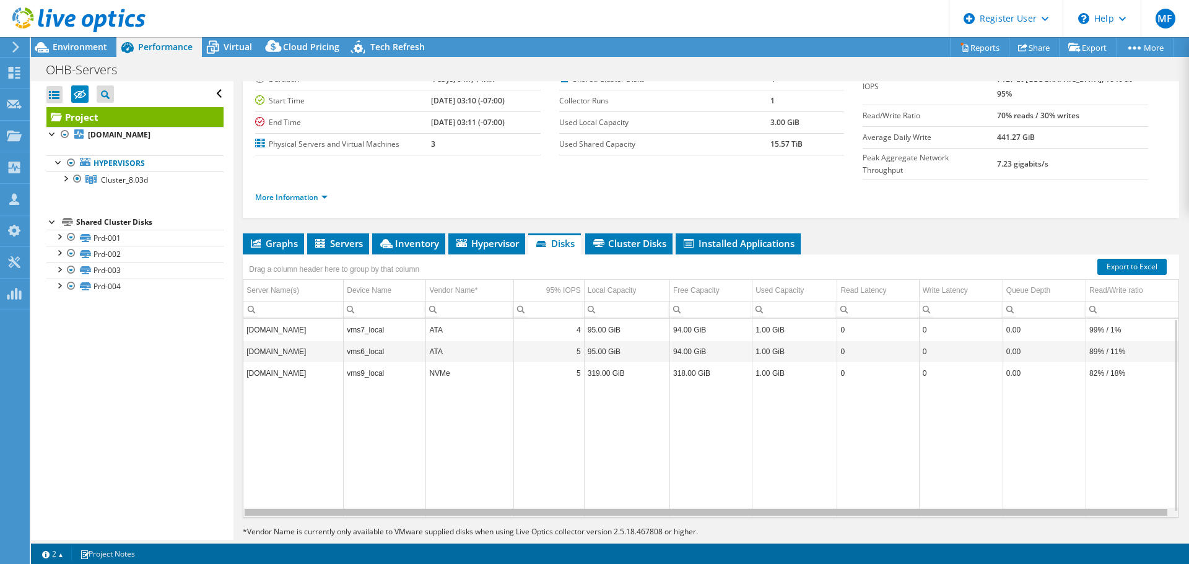
scroll to position [0, 1]
drag, startPoint x: 467, startPoint y: 489, endPoint x: 546, endPoint y: 496, distance: 79.6
click at [546, 496] on body "MF Dell User Marisa Fabrega Marisa.Arango@Dell.com Dell My Profile Log Out \n H…" at bounding box center [594, 282] width 1189 height 564
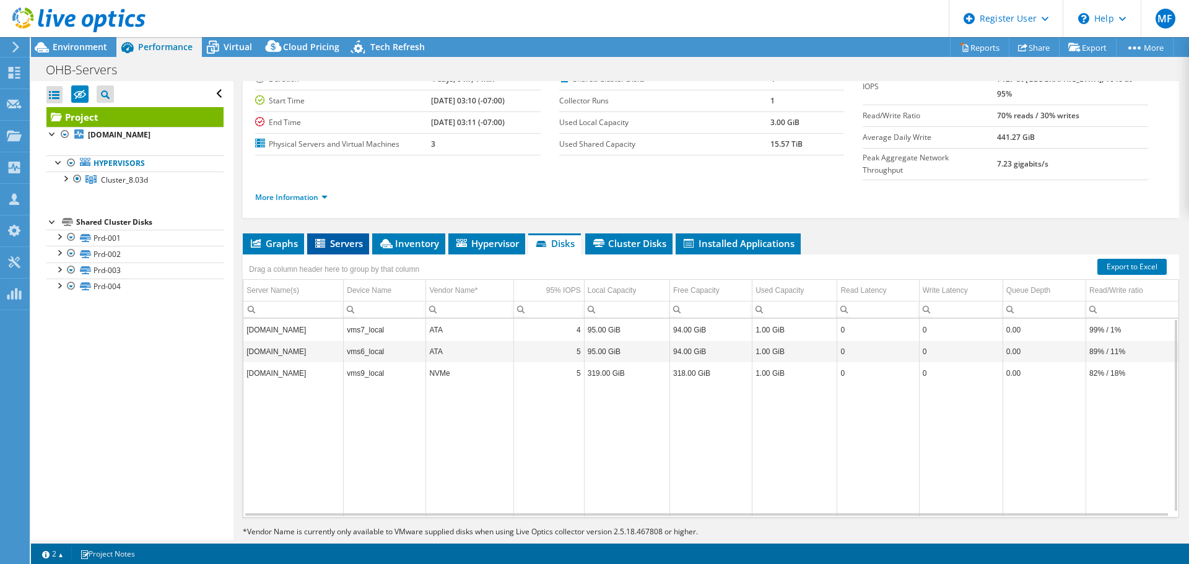
click at [313, 234] on li "Servers" at bounding box center [338, 244] width 62 height 21
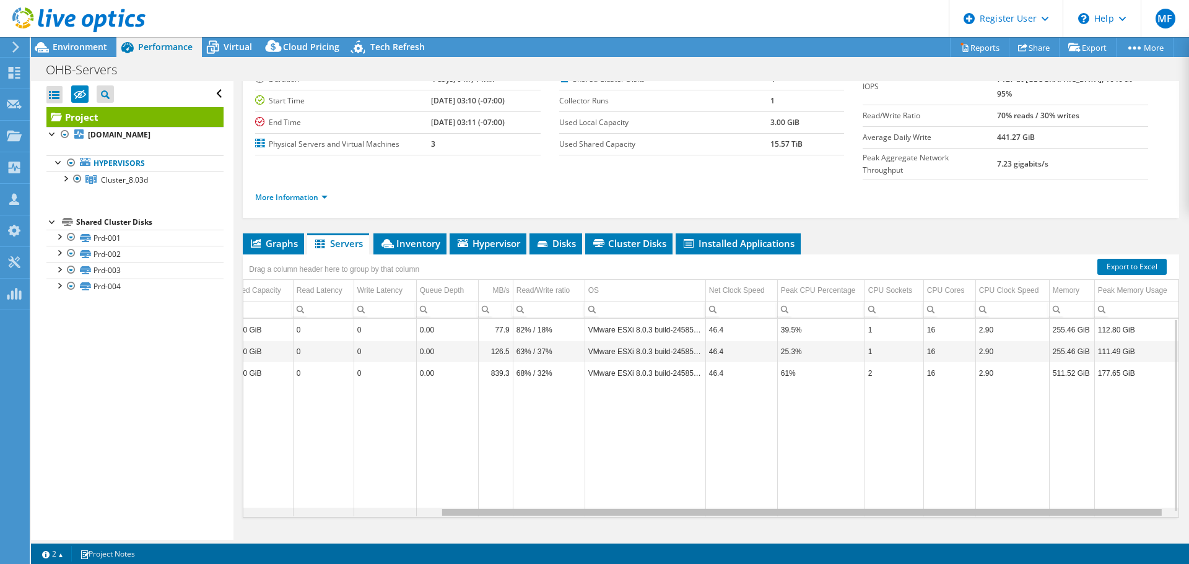
scroll to position [0, 245]
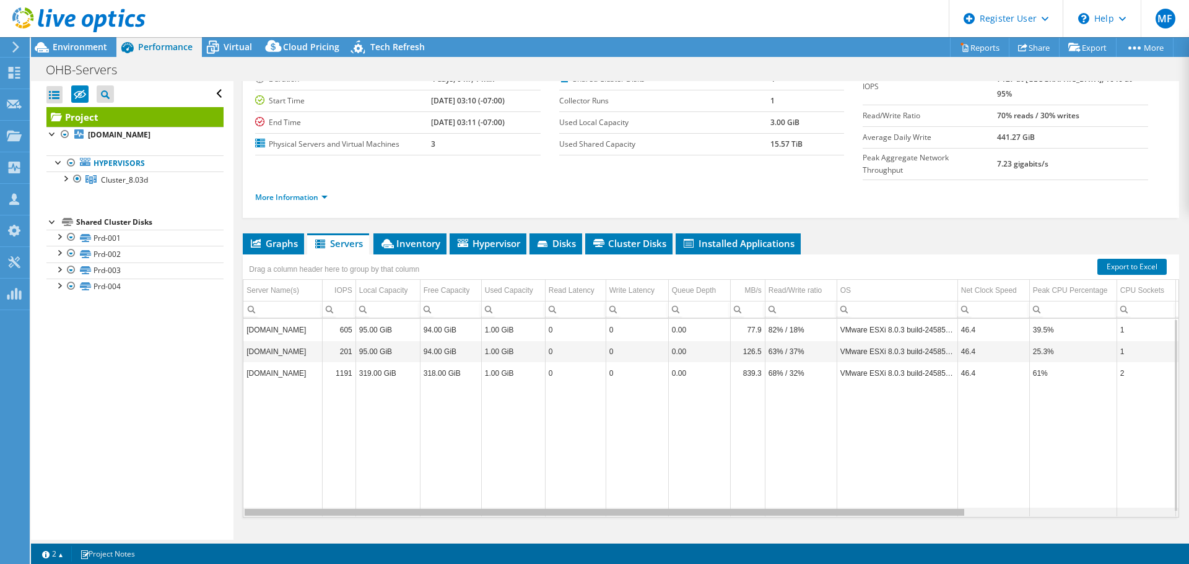
drag, startPoint x: 935, startPoint y: 489, endPoint x: 895, endPoint y: 488, distance: 40.3
click at [895, 488] on body "MF Dell User Marisa Fabrega Marisa.Arango@Dell.com Dell My Profile Log Out \n H…" at bounding box center [594, 282] width 1189 height 564
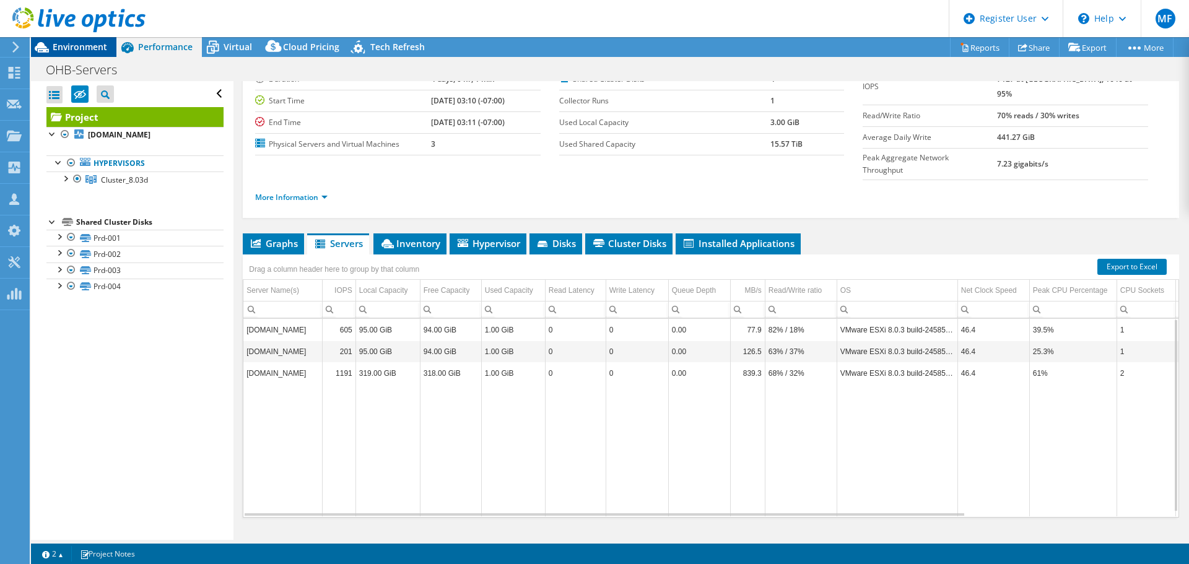
click at [71, 48] on span "Environment" at bounding box center [80, 47] width 55 height 12
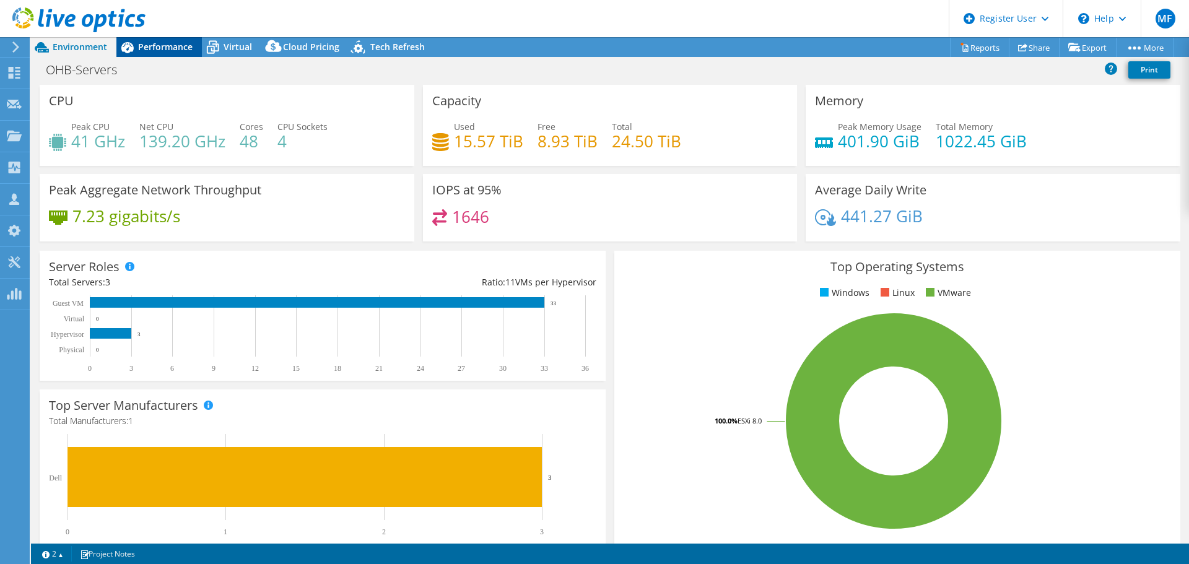
click at [170, 47] on span "Performance" at bounding box center [165, 47] width 55 height 12
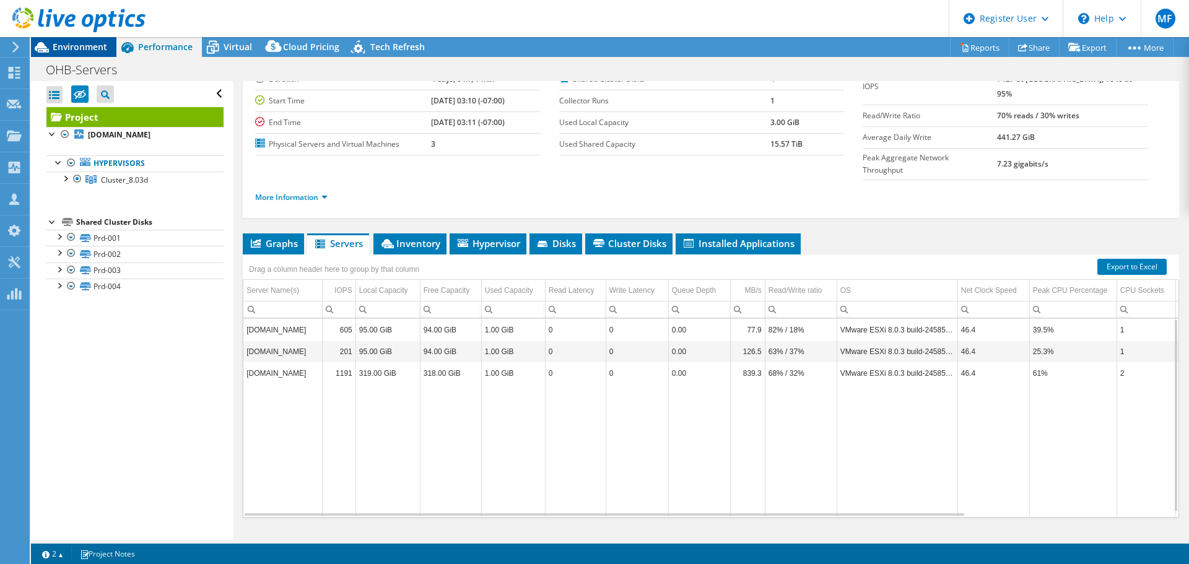
click at [80, 50] on span "Environment" at bounding box center [80, 47] width 55 height 12
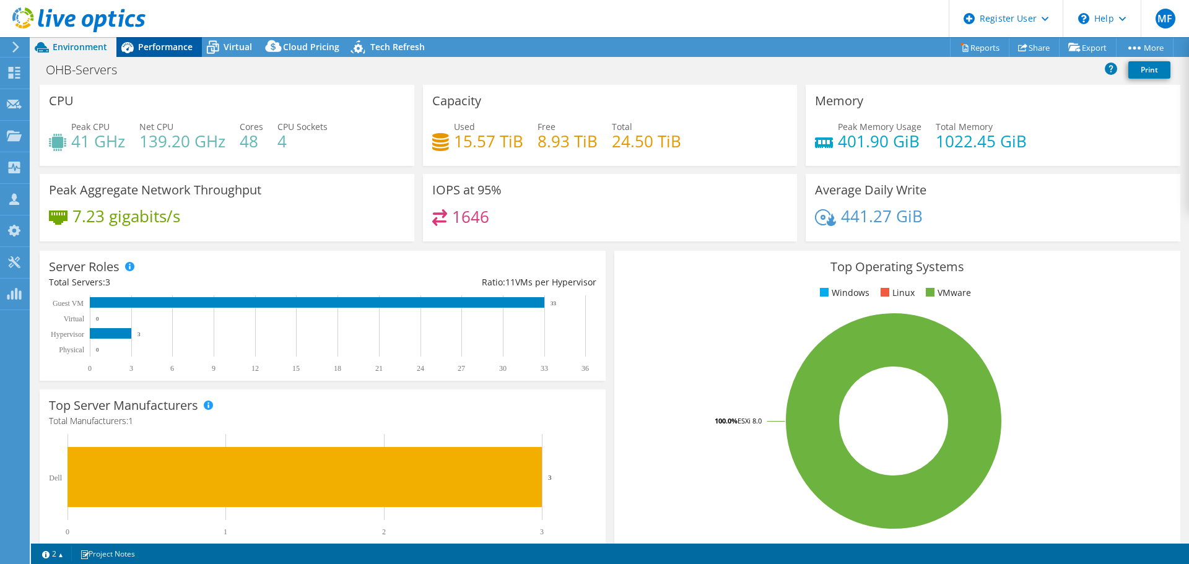
click at [169, 50] on span "Performance" at bounding box center [165, 47] width 55 height 12
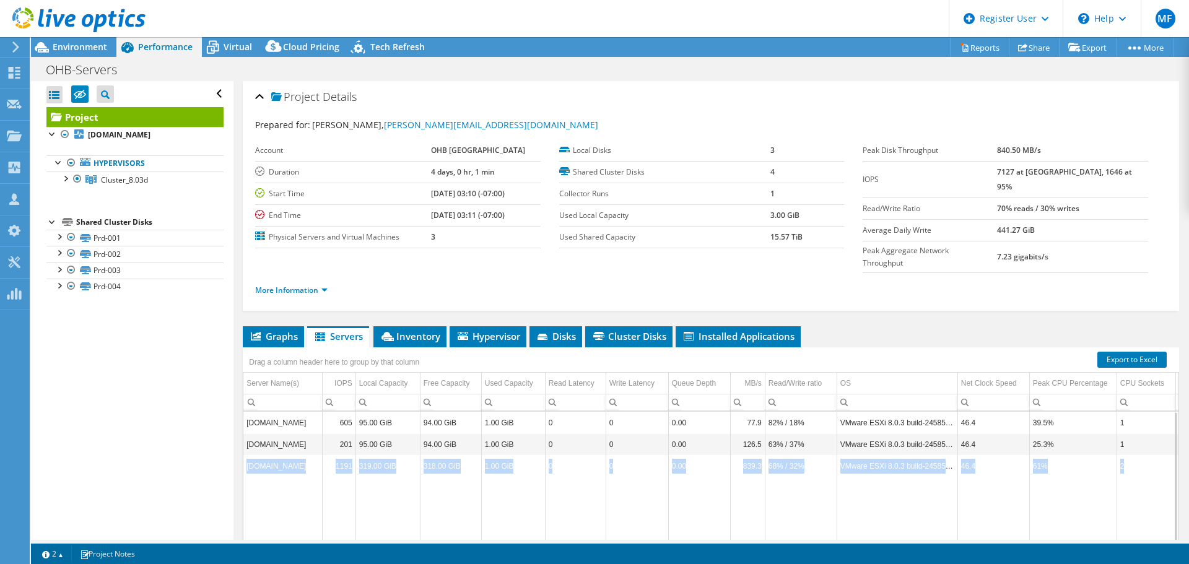
drag, startPoint x: 247, startPoint y: 444, endPoint x: 1142, endPoint y: 442, distance: 895.1
click at [1142, 455] on tr "vms9.l.ohb-sweden.se 1191 319.00 GiB 318.00 GiB 1.00 GiB 0 0 0.00 839.3 68% / 3…" at bounding box center [836, 466] width 1187 height 22
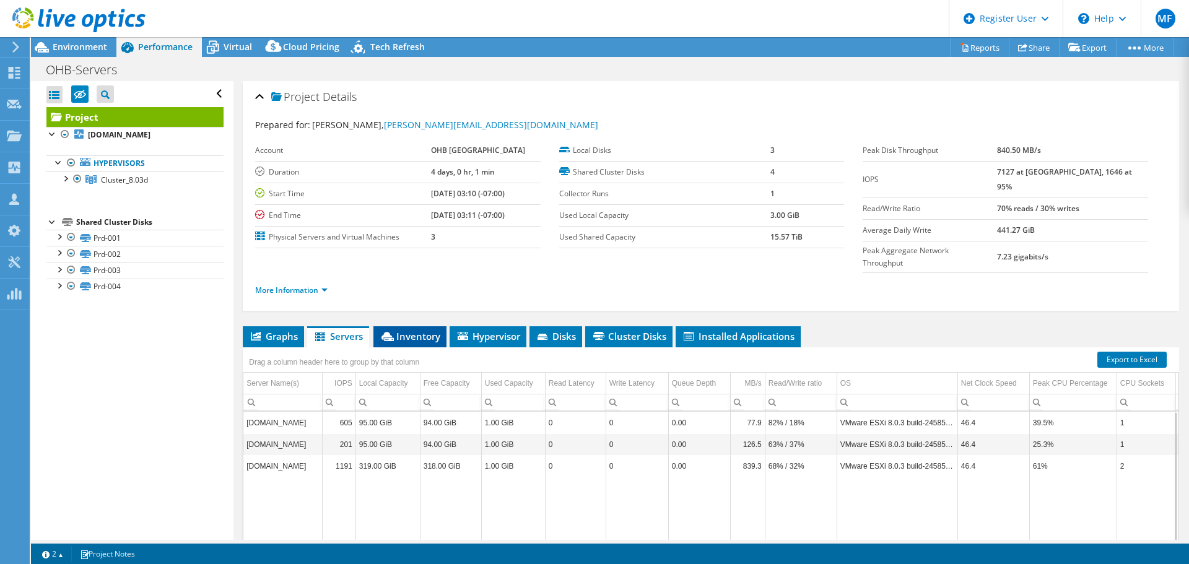
click at [424, 330] on span "Inventory" at bounding box center [410, 336] width 61 height 12
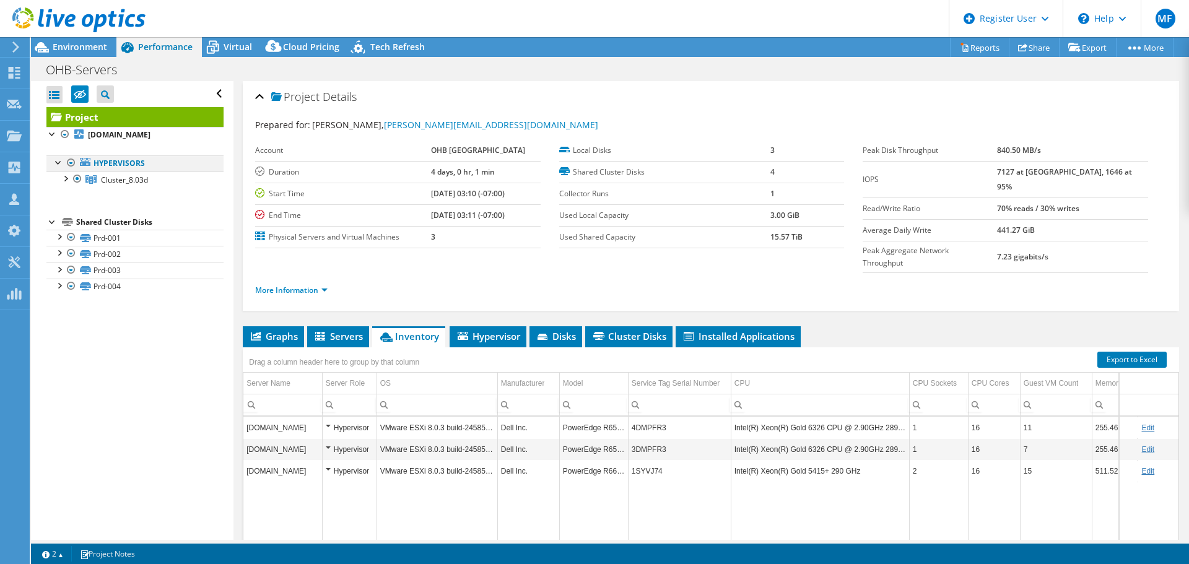
click at [58, 163] on div at bounding box center [59, 161] width 12 height 12
click at [65, 180] on div at bounding box center [65, 178] width 12 height 12
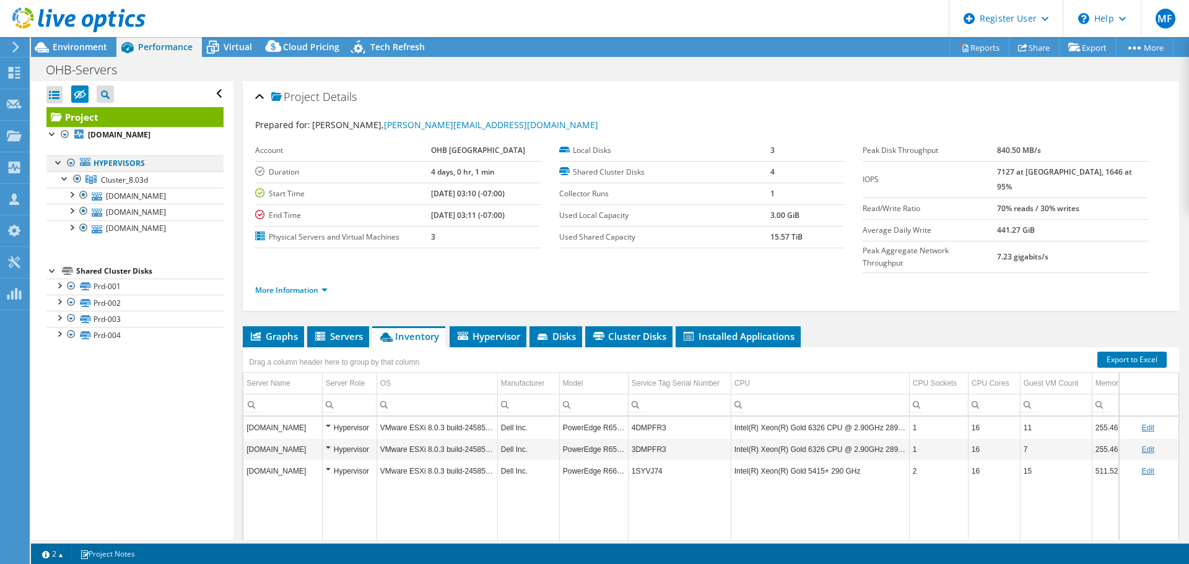
click at [58, 160] on div at bounding box center [59, 161] width 12 height 12
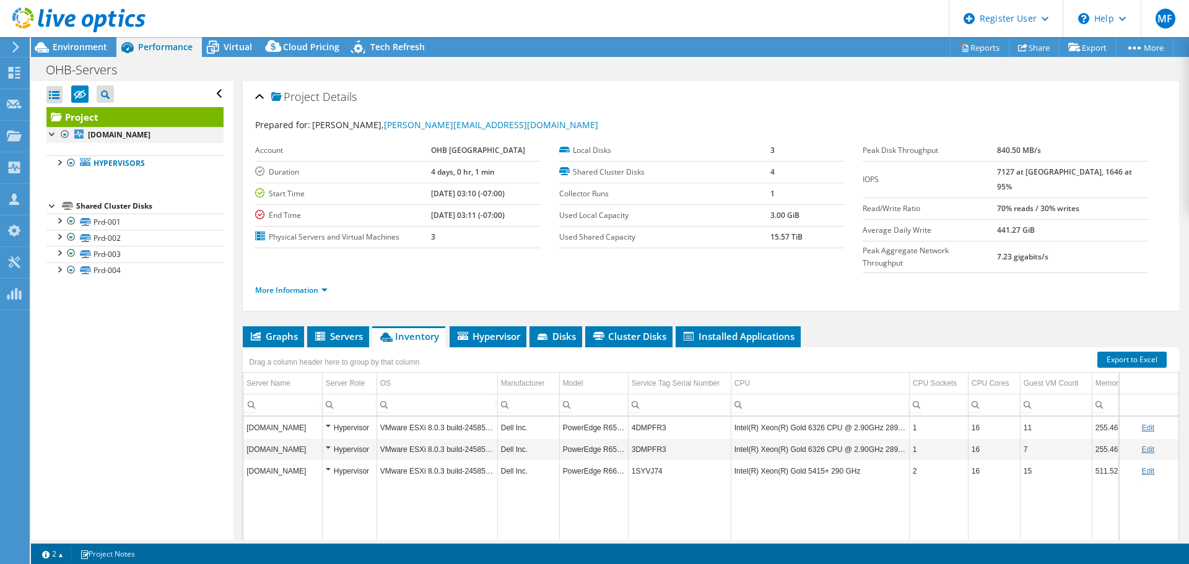
click at [53, 134] on div at bounding box center [52, 133] width 12 height 12
click at [59, 164] on div at bounding box center [59, 161] width 12 height 12
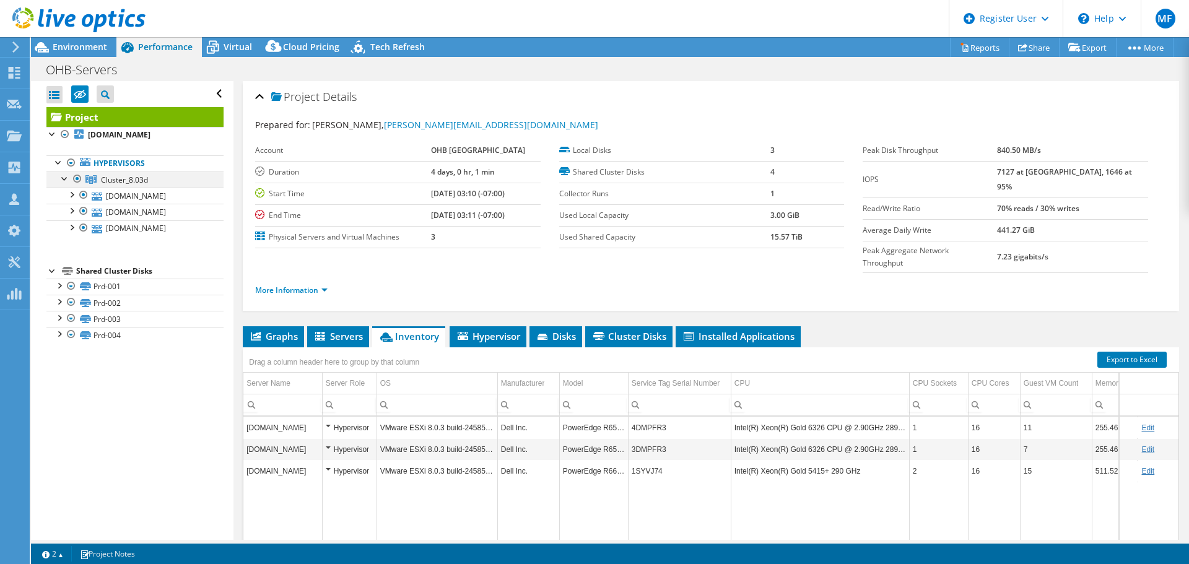
click at [63, 177] on div at bounding box center [65, 178] width 12 height 12
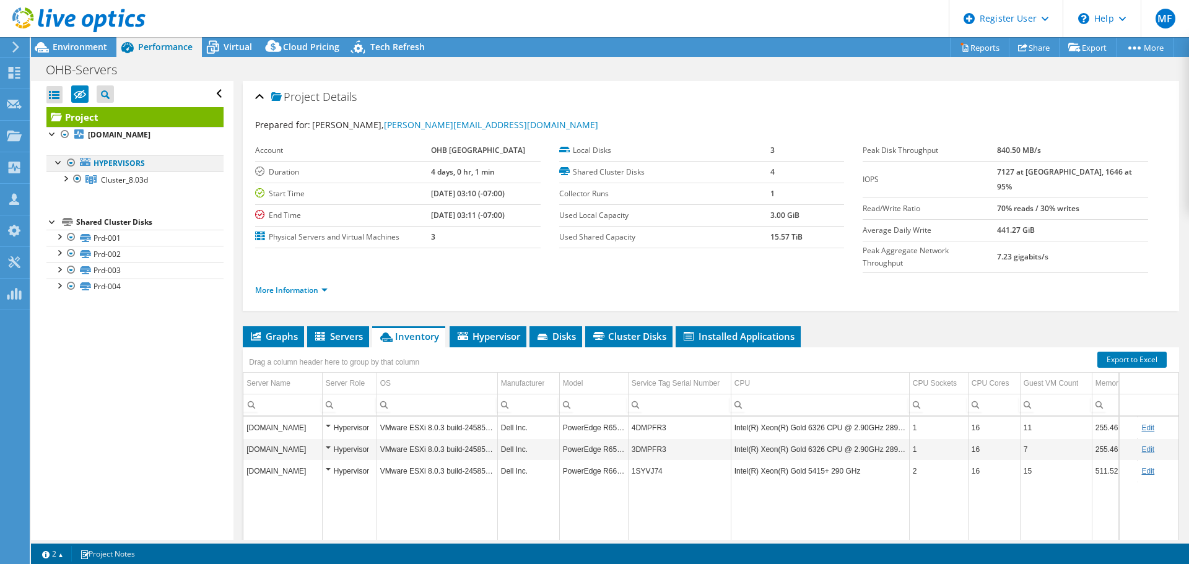
click at [55, 163] on div at bounding box center [59, 161] width 12 height 12
click at [81, 95] on icon at bounding box center [80, 94] width 12 height 9
click at [0, 0] on input "checkbox" at bounding box center [0, 0] width 0 height 0
click at [75, 179] on div at bounding box center [77, 179] width 12 height 15
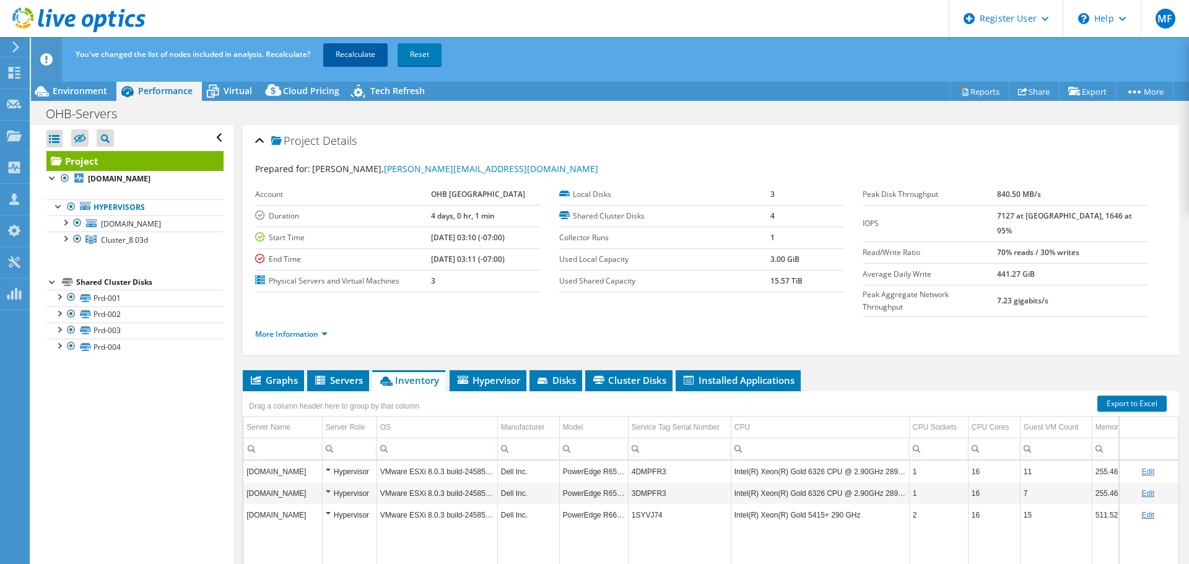
click at [359, 56] on link "Recalculate" at bounding box center [355, 54] width 64 height 22
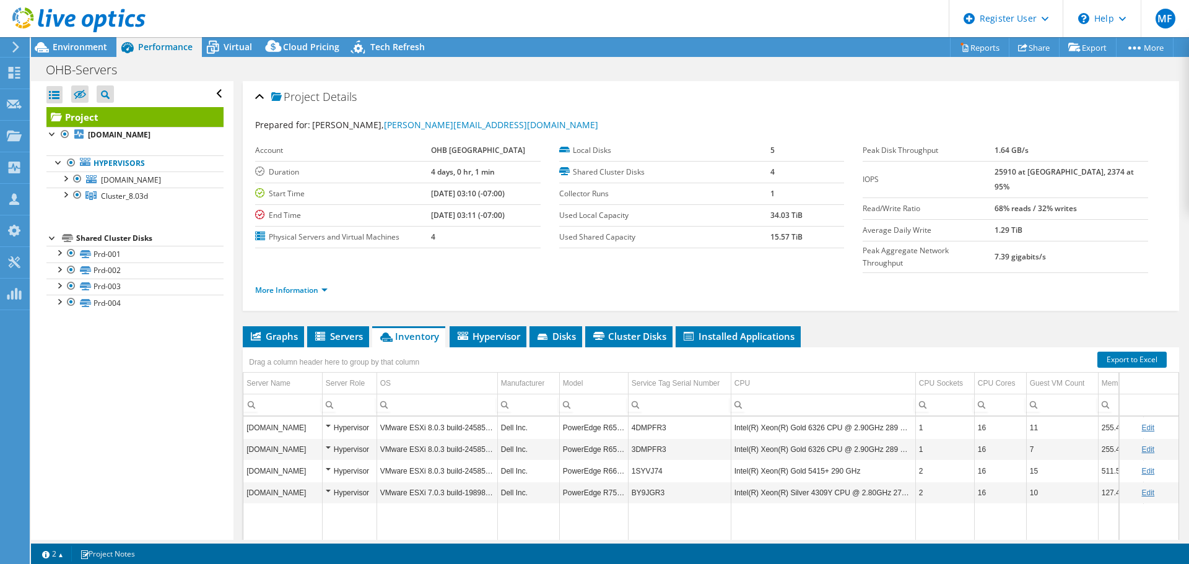
click at [465, 482] on td "VMware ESXi 7.0.3 build-19898904" at bounding box center [437, 493] width 121 height 22
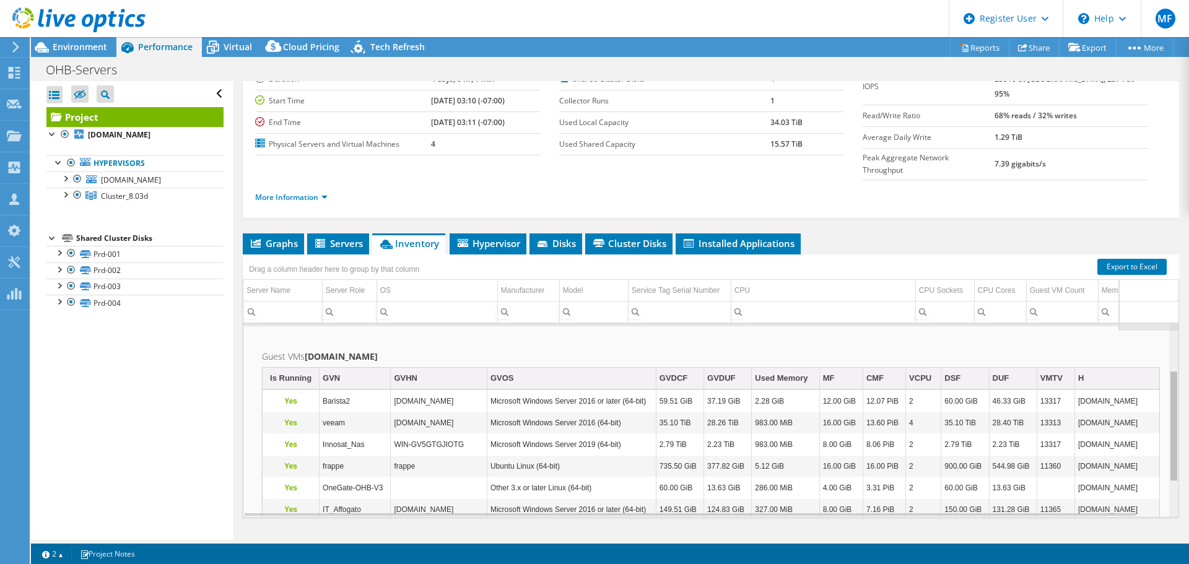
scroll to position [79, 0]
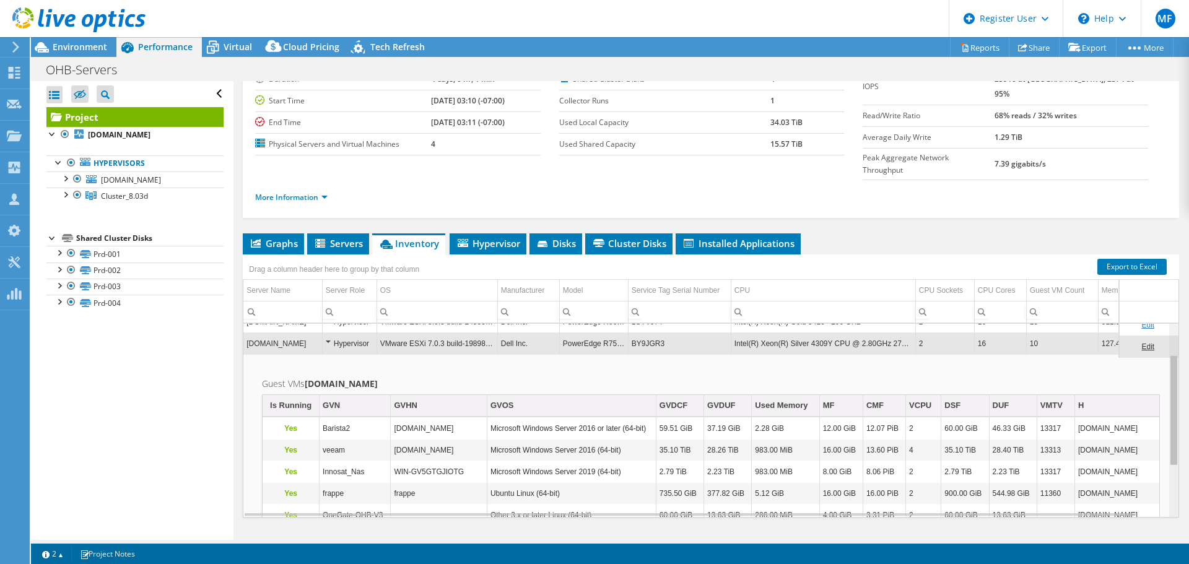
drag, startPoint x: 1165, startPoint y: 445, endPoint x: 1171, endPoint y: 421, distance: 24.8
click at [1171, 421] on body "MF Dell User Marisa Fabrega Marisa.Arango@Dell.com Dell My Profile Log Out \n H…" at bounding box center [594, 282] width 1189 height 564
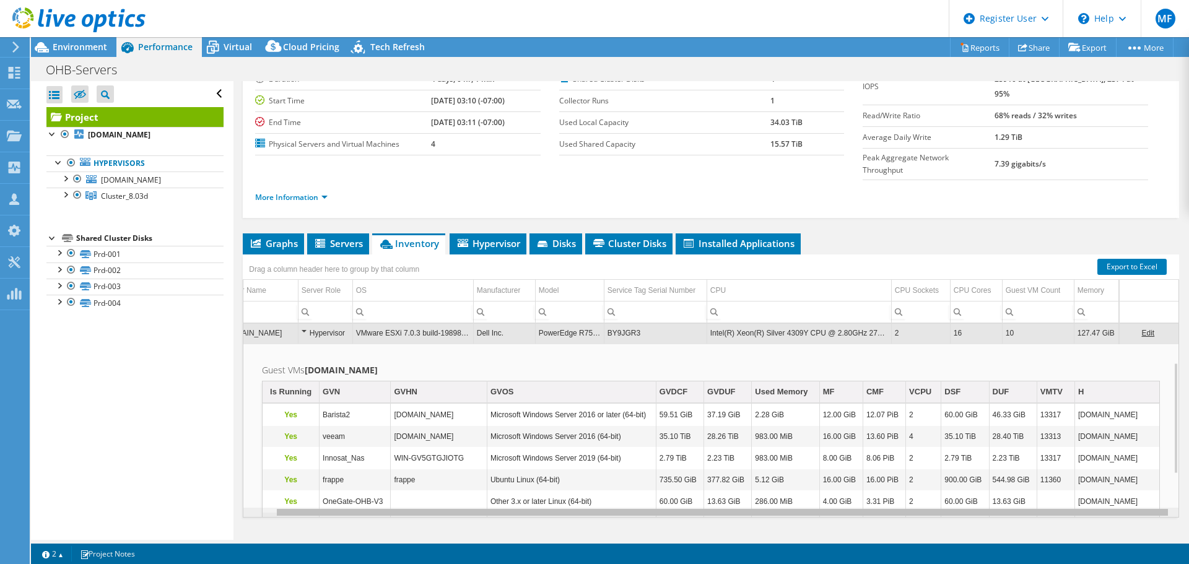
scroll to position [0, 0]
drag, startPoint x: 785, startPoint y: 491, endPoint x: 708, endPoint y: 497, distance: 77.1
click at [708, 497] on body "MF Dell User Marisa Fabrega Marisa.Arango@Dell.com Dell My Profile Log Out \n H…" at bounding box center [594, 282] width 1189 height 564
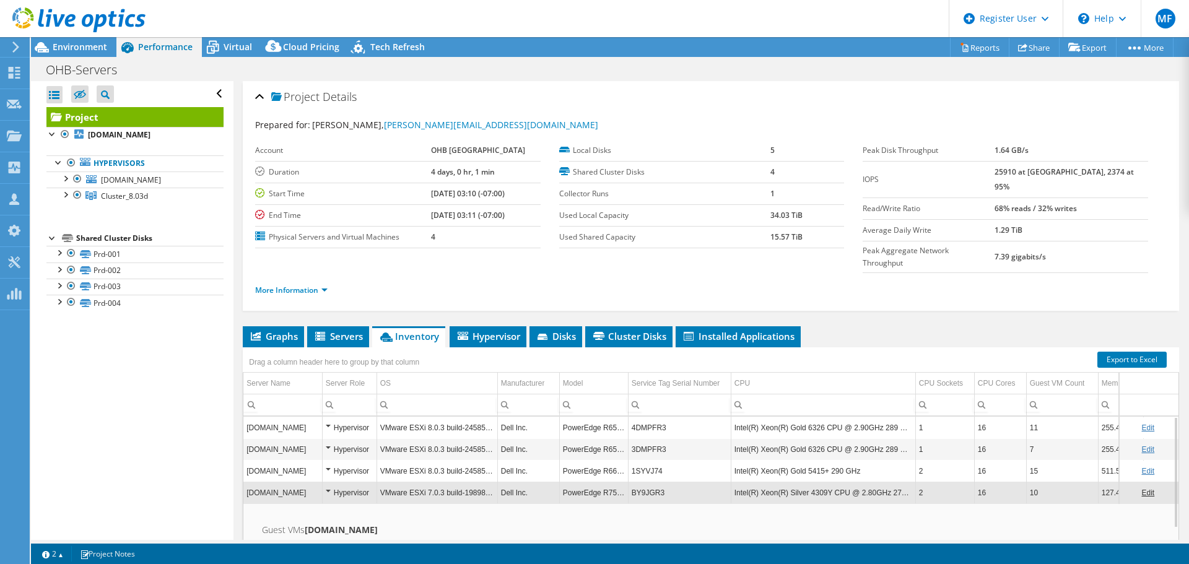
click at [345, 464] on div "Hypervisor" at bounding box center [350, 471] width 48 height 15
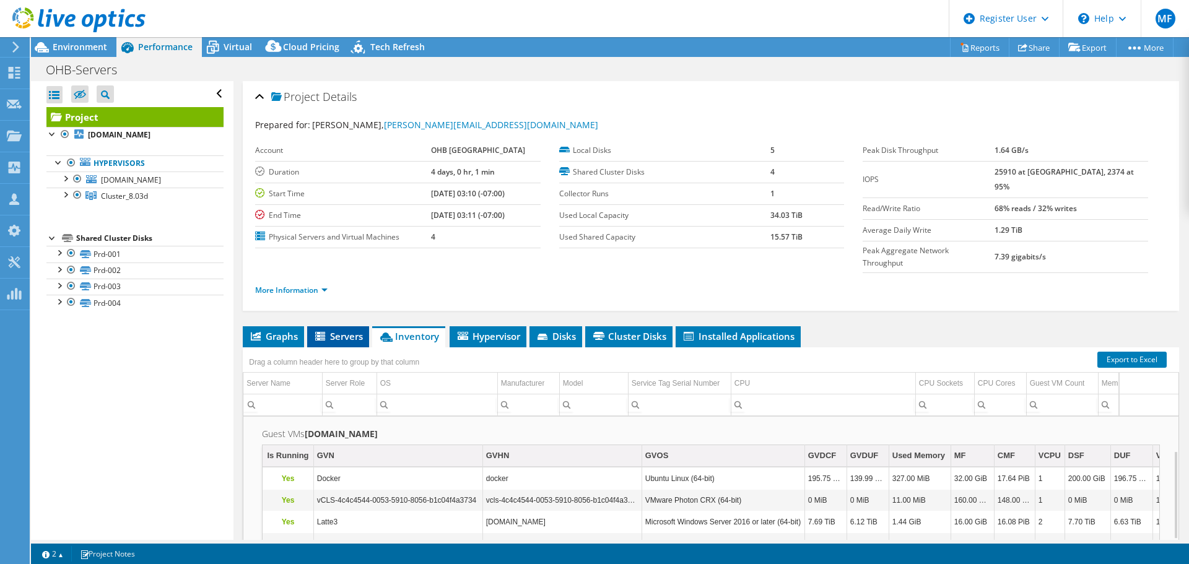
drag, startPoint x: 337, startPoint y: 315, endPoint x: 343, endPoint y: 312, distance: 6.4
click at [337, 330] on span "Servers" at bounding box center [338, 336] width 50 height 12
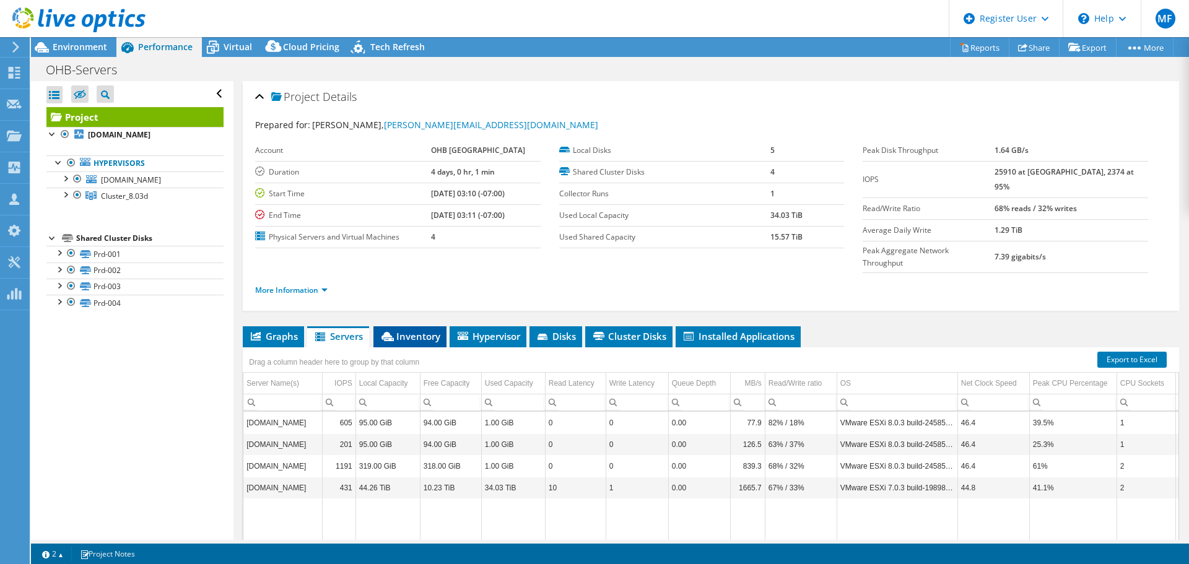
drag, startPoint x: 411, startPoint y: 313, endPoint x: 419, endPoint y: 312, distance: 8.7
click at [411, 330] on span "Inventory" at bounding box center [410, 336] width 61 height 12
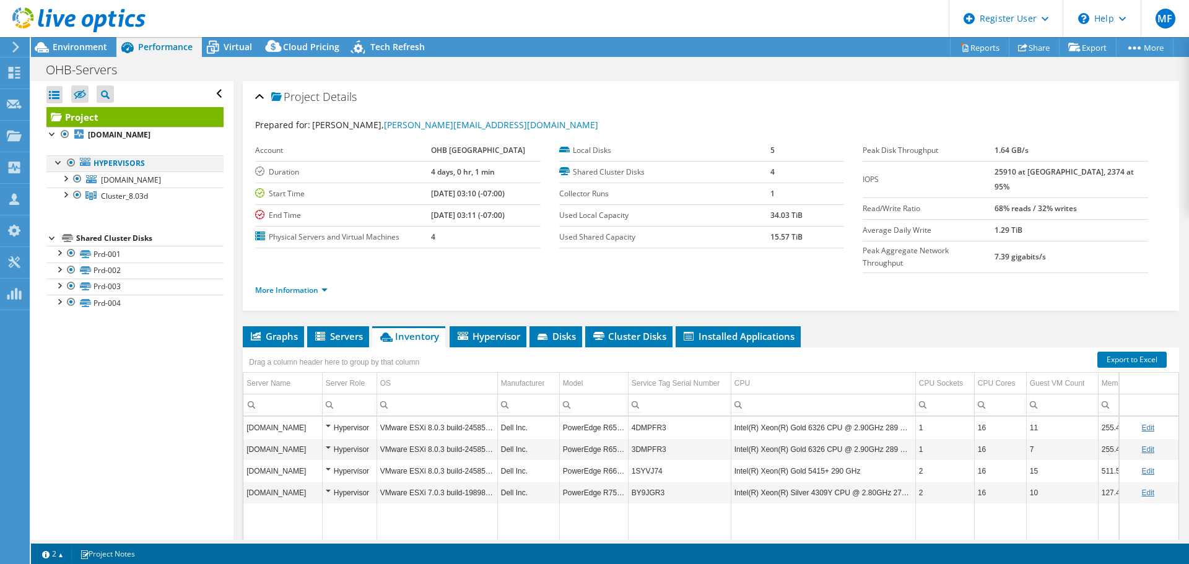
click at [57, 160] on div at bounding box center [59, 161] width 12 height 12
click at [79, 47] on span "Environment" at bounding box center [80, 47] width 55 height 12
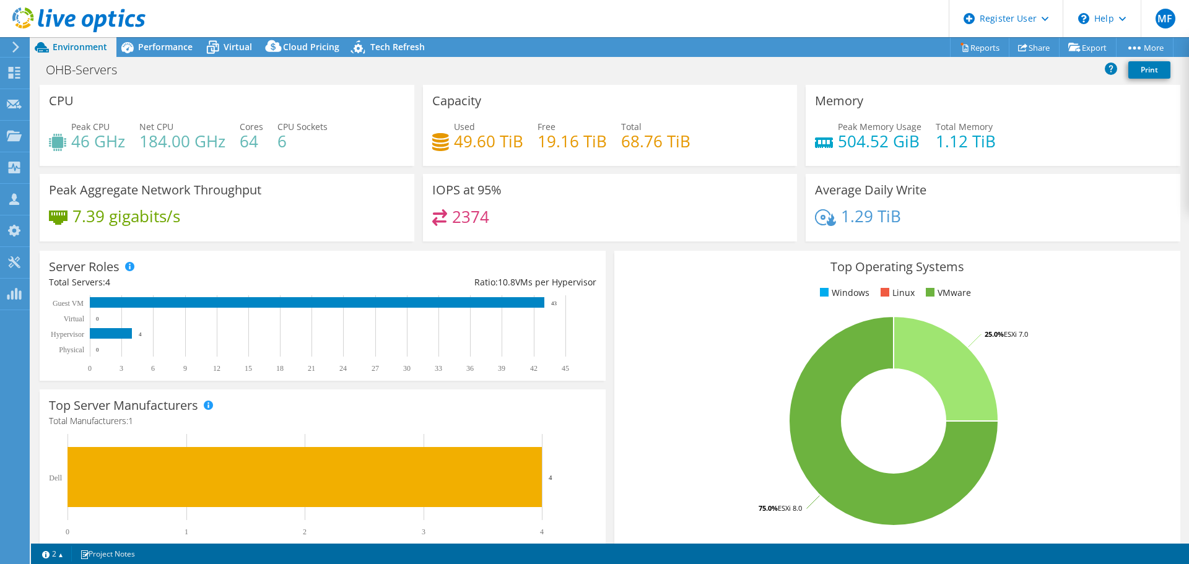
click at [353, 147] on div "Peak CPU 46 GHz Net CPU 184.00 GHz Cores 64 CPU Sockets 6" at bounding box center [227, 140] width 356 height 40
click at [174, 42] on span "Performance" at bounding box center [165, 47] width 55 height 12
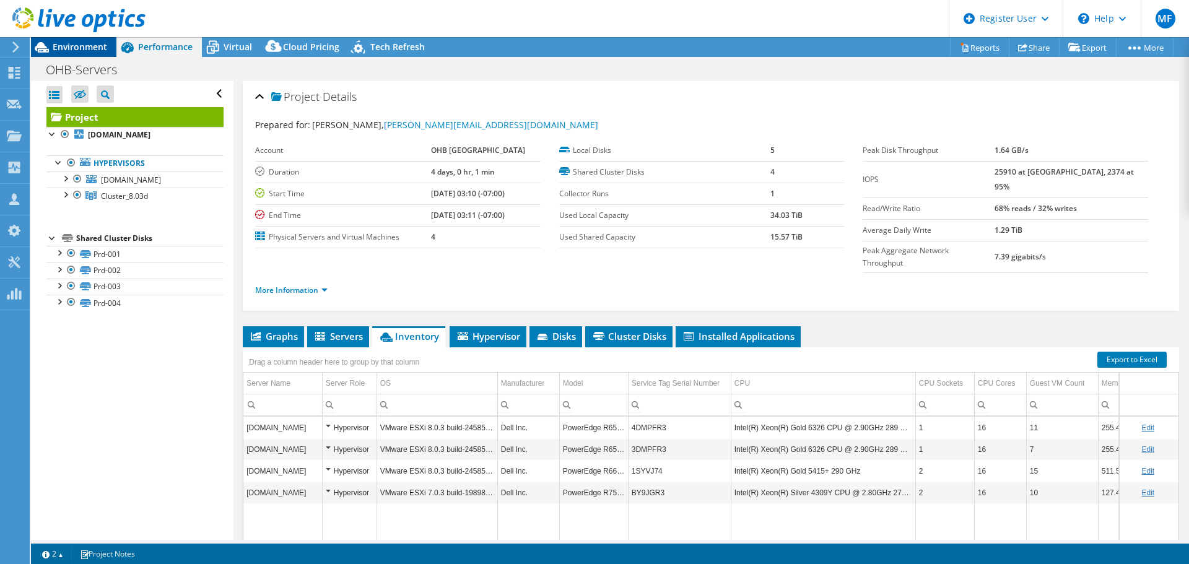
click at [92, 43] on span "Environment" at bounding box center [80, 47] width 55 height 12
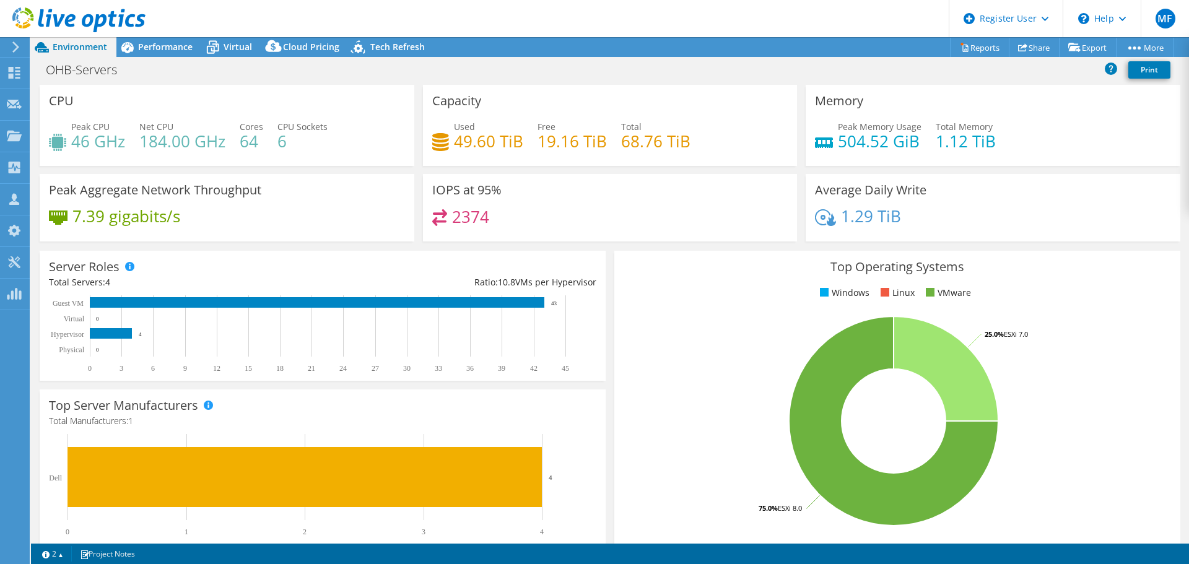
click at [697, 71] on div "OHB-Servers Print" at bounding box center [610, 69] width 1158 height 23
click at [168, 48] on span "Performance" at bounding box center [165, 47] width 55 height 12
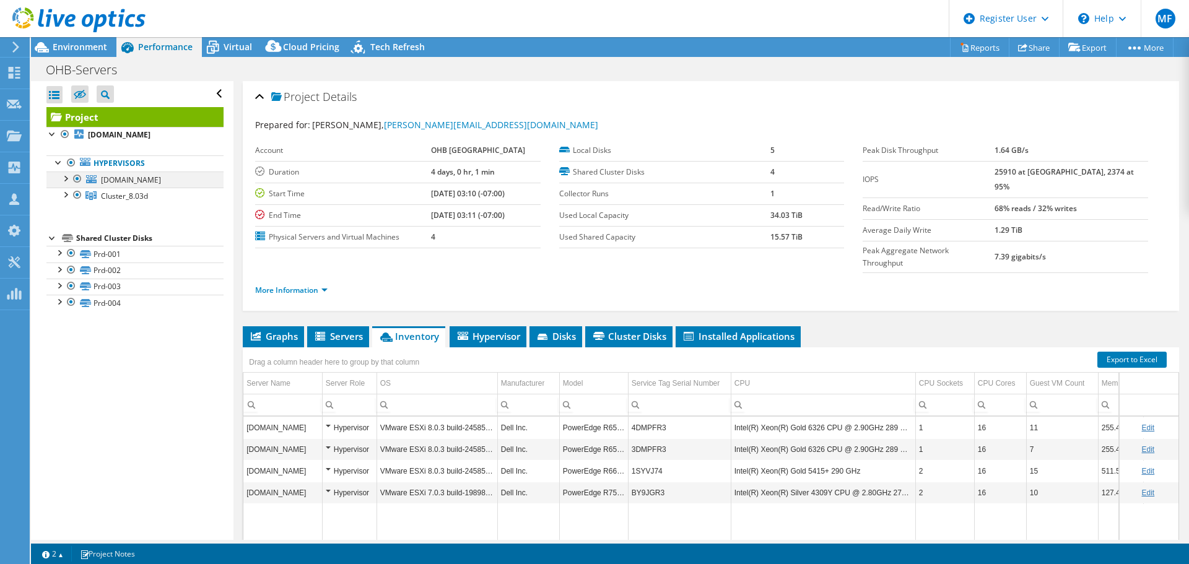
click at [66, 178] on div at bounding box center [65, 178] width 12 height 12
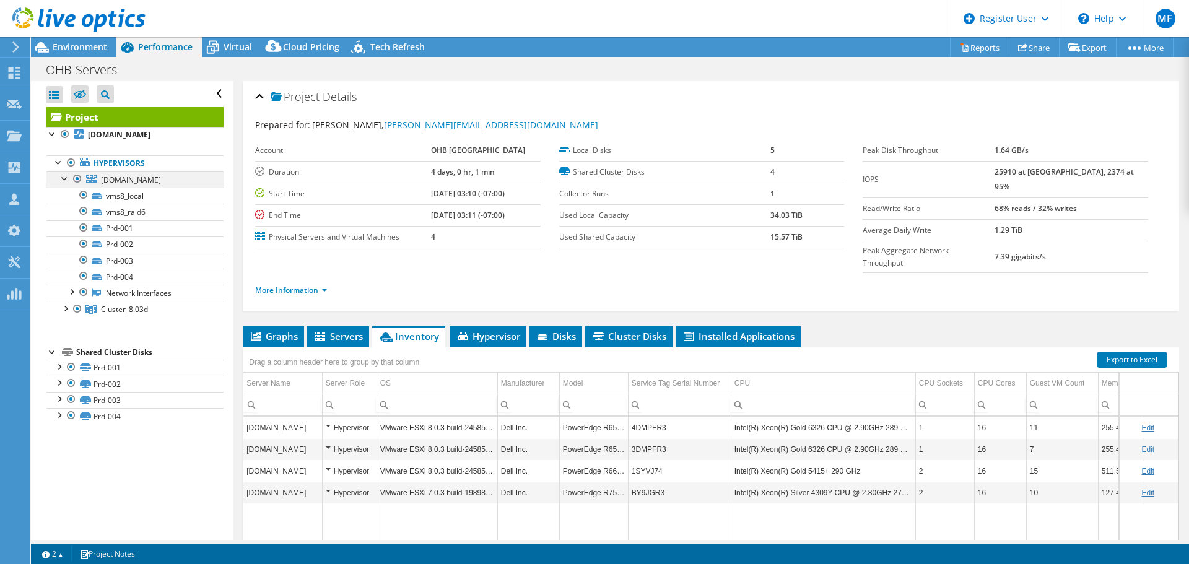
click at [77, 178] on div at bounding box center [77, 179] width 12 height 15
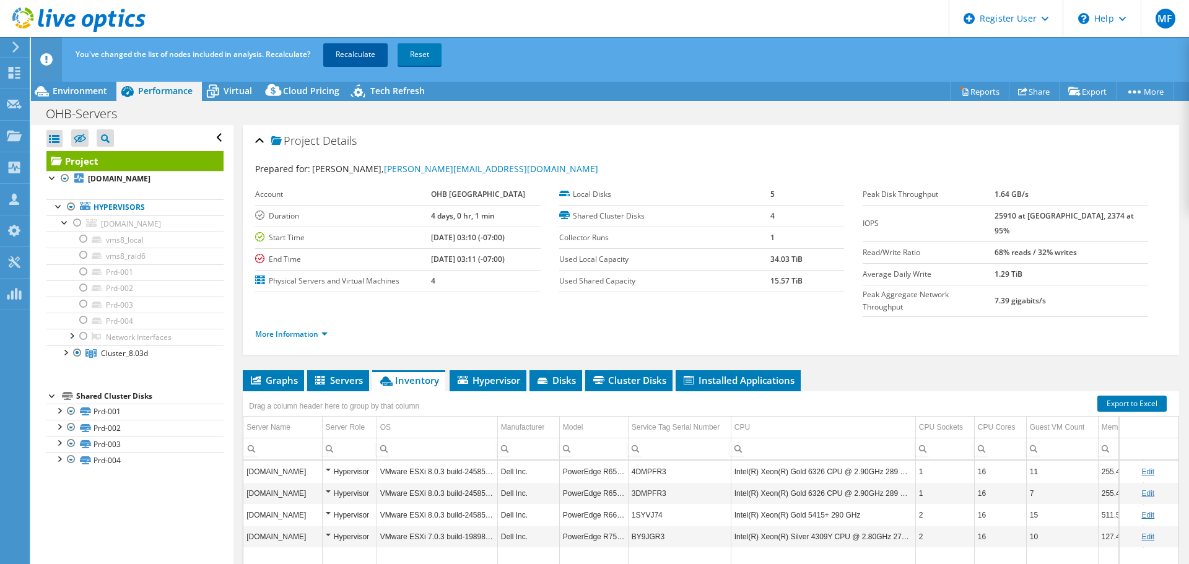
click at [343, 53] on link "Recalculate" at bounding box center [355, 54] width 64 height 22
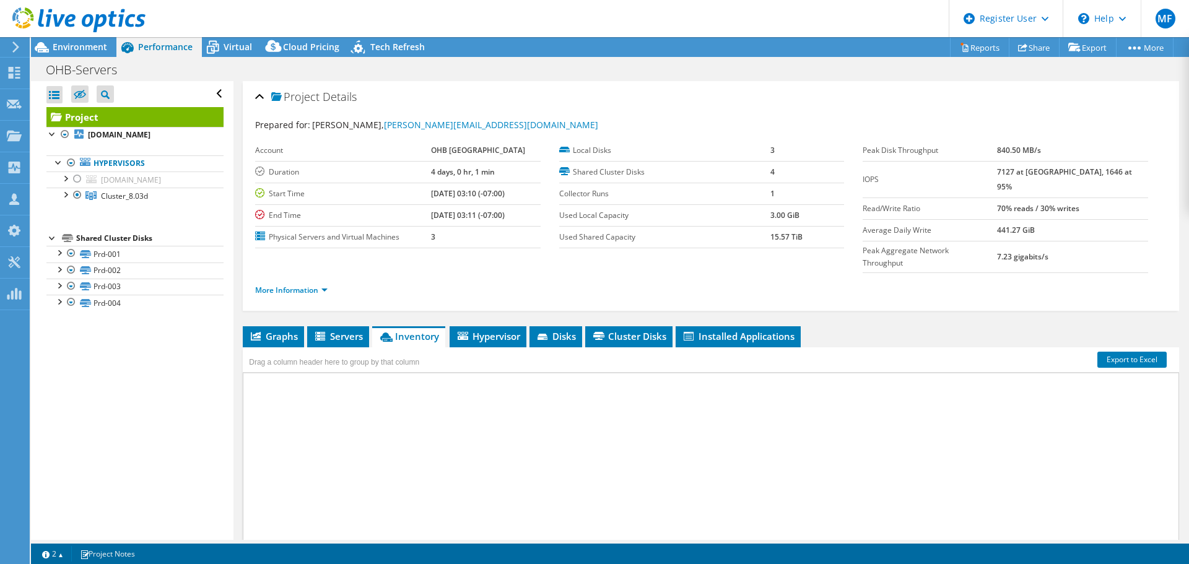
select select "EUFrankfurt"
select select "USD"
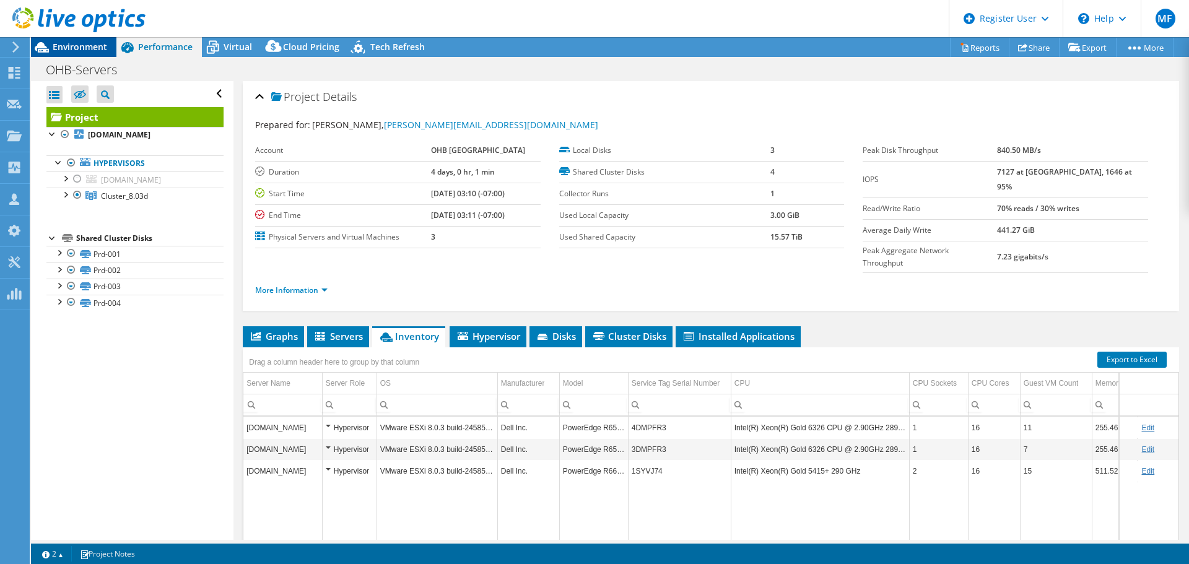
drag, startPoint x: 90, startPoint y: 46, endPoint x: 97, endPoint y: 44, distance: 7.3
click at [91, 46] on span "Environment" at bounding box center [80, 47] width 55 height 12
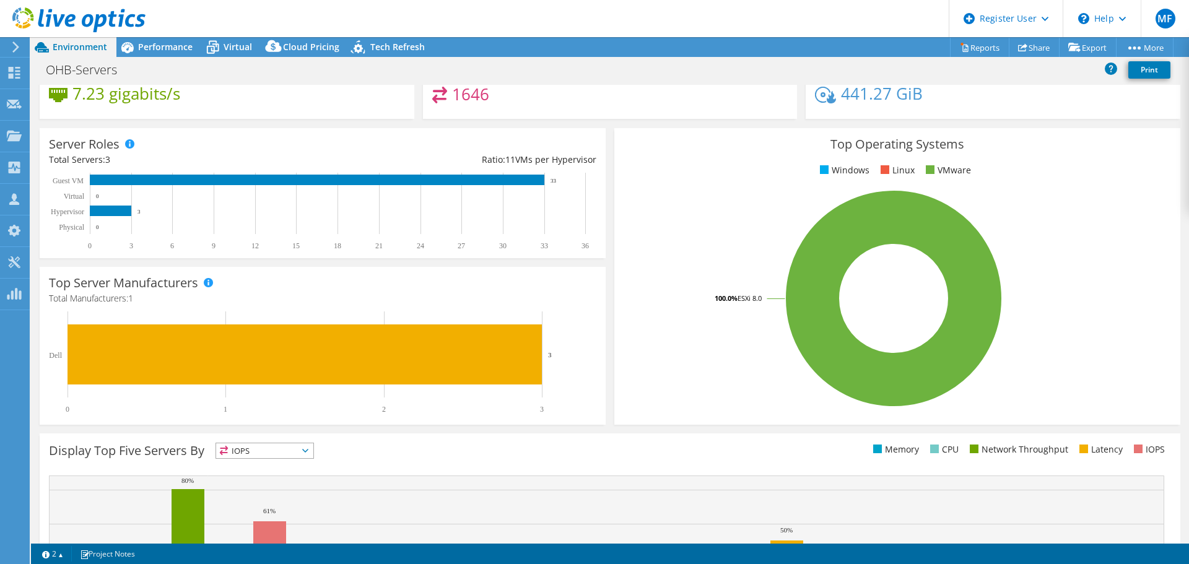
scroll to position [263, 0]
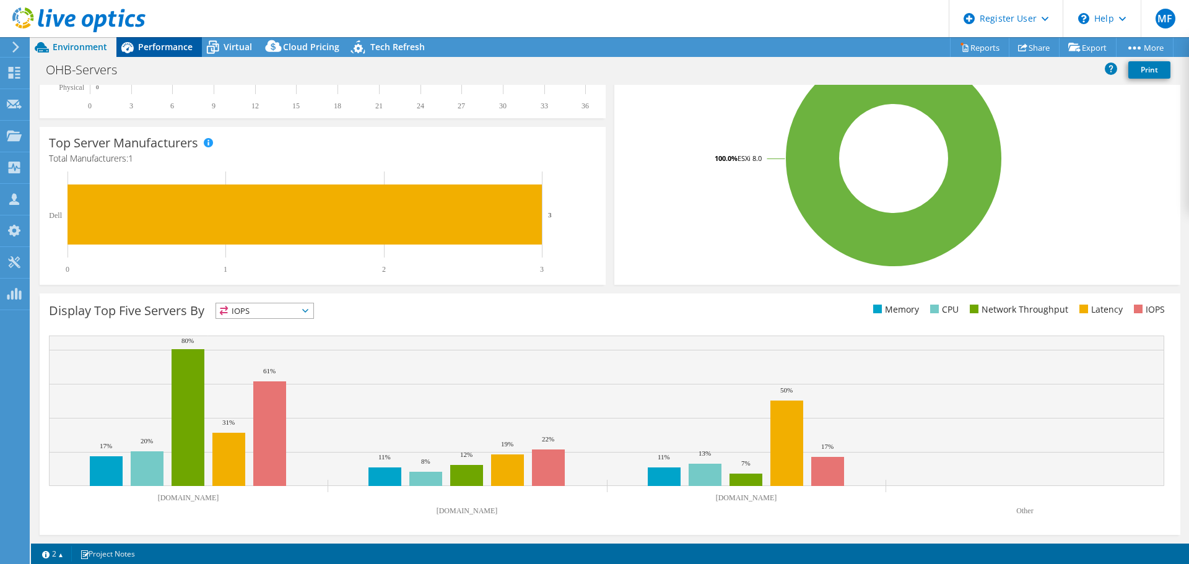
click at [155, 46] on span "Performance" at bounding box center [165, 47] width 55 height 12
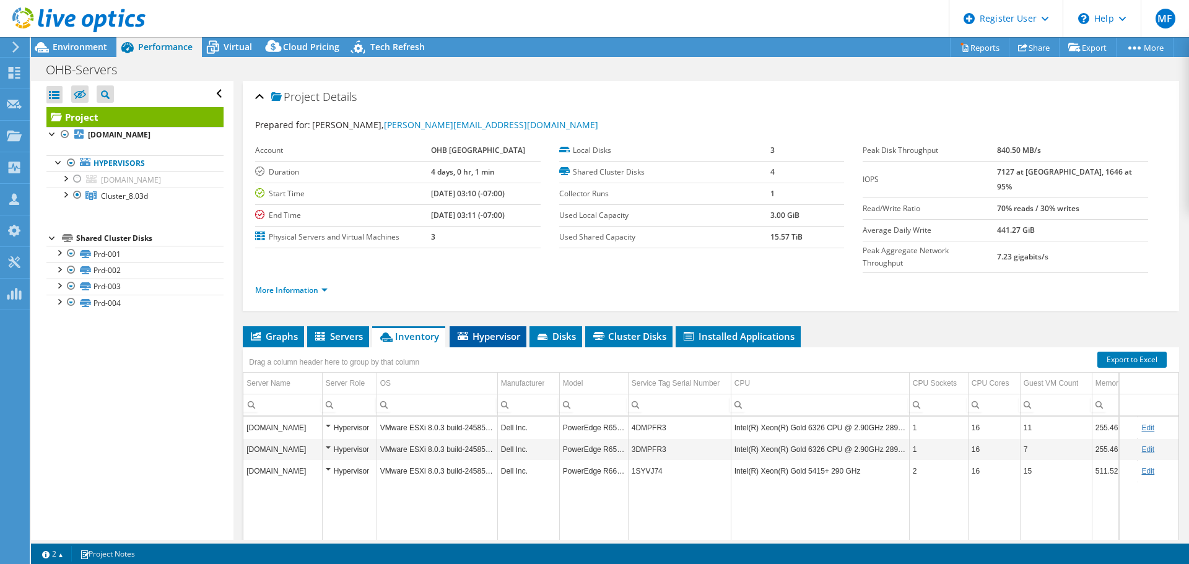
click at [506, 330] on span "Hypervisor" at bounding box center [488, 336] width 64 height 12
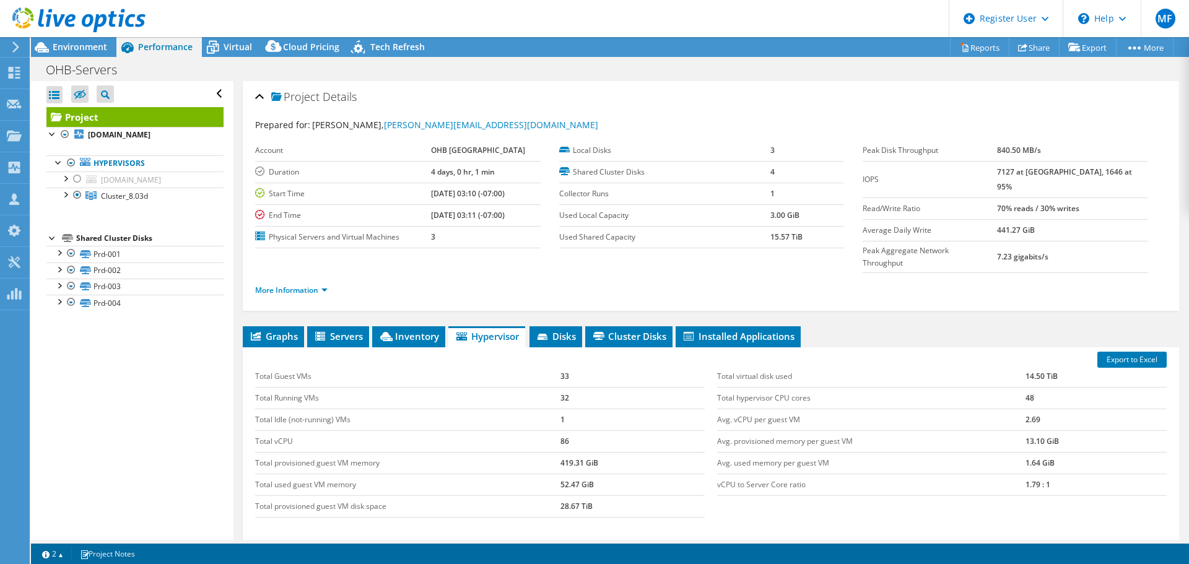
drag, startPoint x: 1065, startPoint y: 392, endPoint x: 1065, endPoint y: 404, distance: 11.8
click at [1065, 409] on td "2.69" at bounding box center [1096, 420] width 141 height 22
click at [554, 330] on span "Disks" at bounding box center [556, 336] width 40 height 12
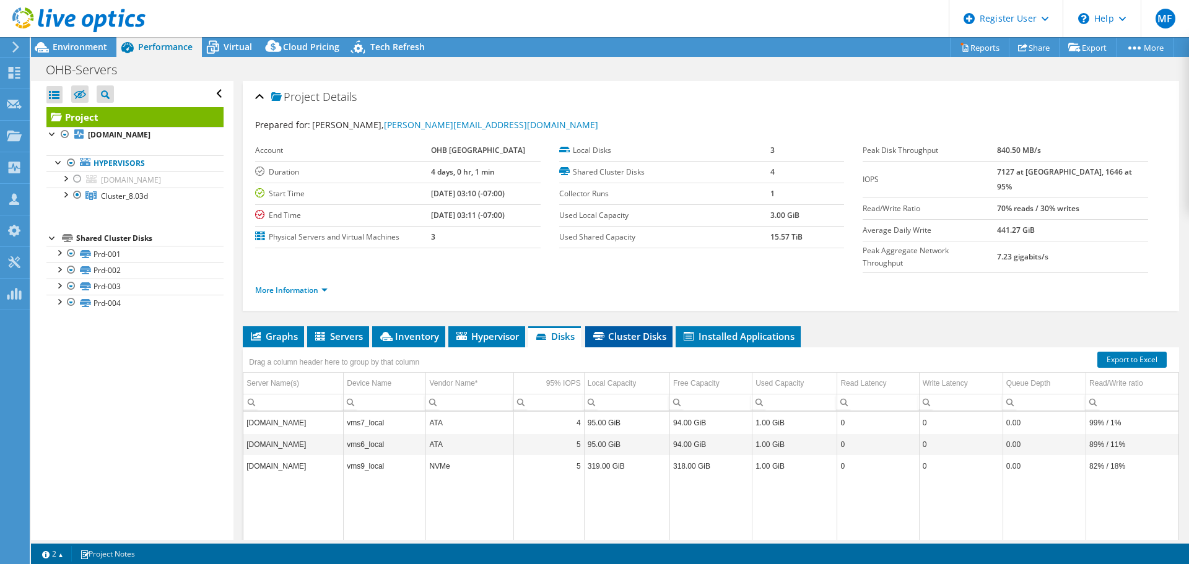
click at [616, 330] on span "Cluster Disks" at bounding box center [629, 336] width 75 height 12
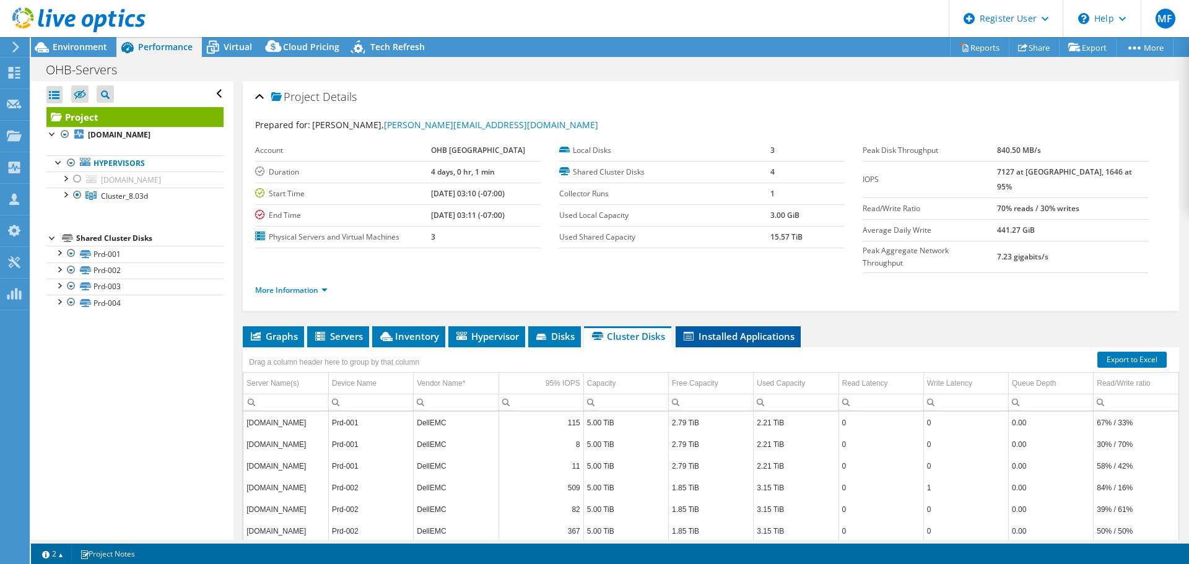
click at [716, 330] on span "Installed Applications" at bounding box center [738, 336] width 113 height 12
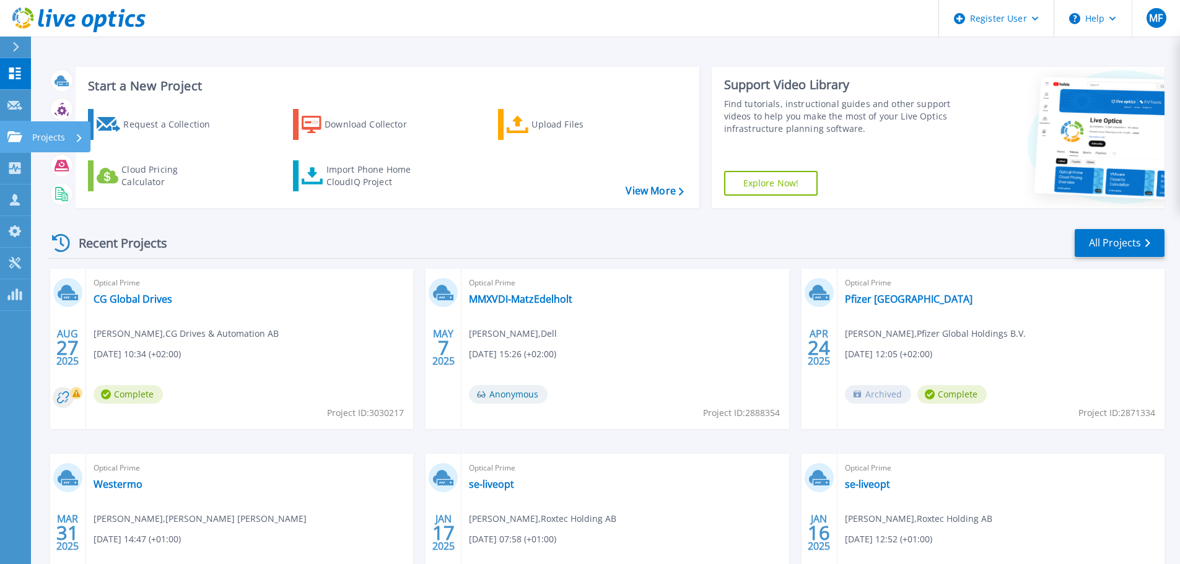
click at [62, 138] on p "Projects" at bounding box center [48, 137] width 33 height 32
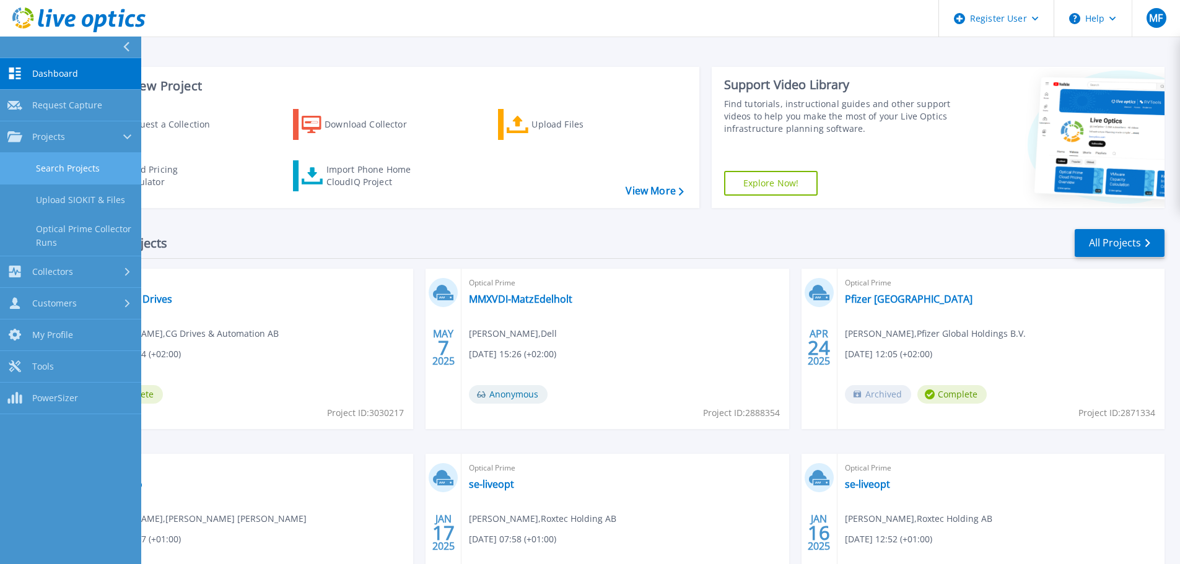
click at [76, 166] on link "Search Projects" at bounding box center [70, 169] width 141 height 32
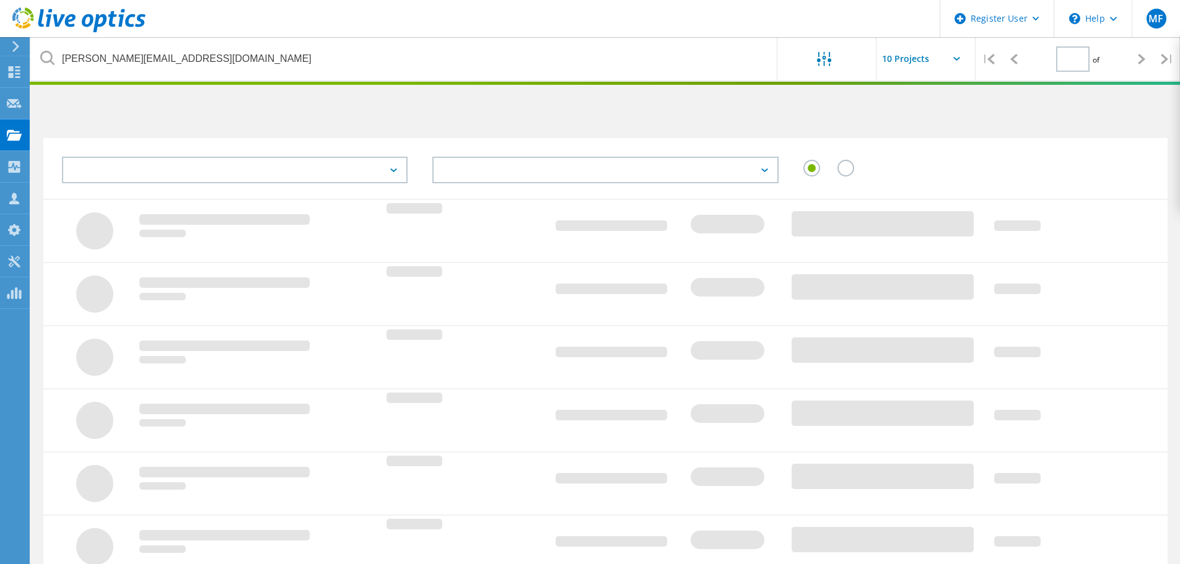
type input "1"
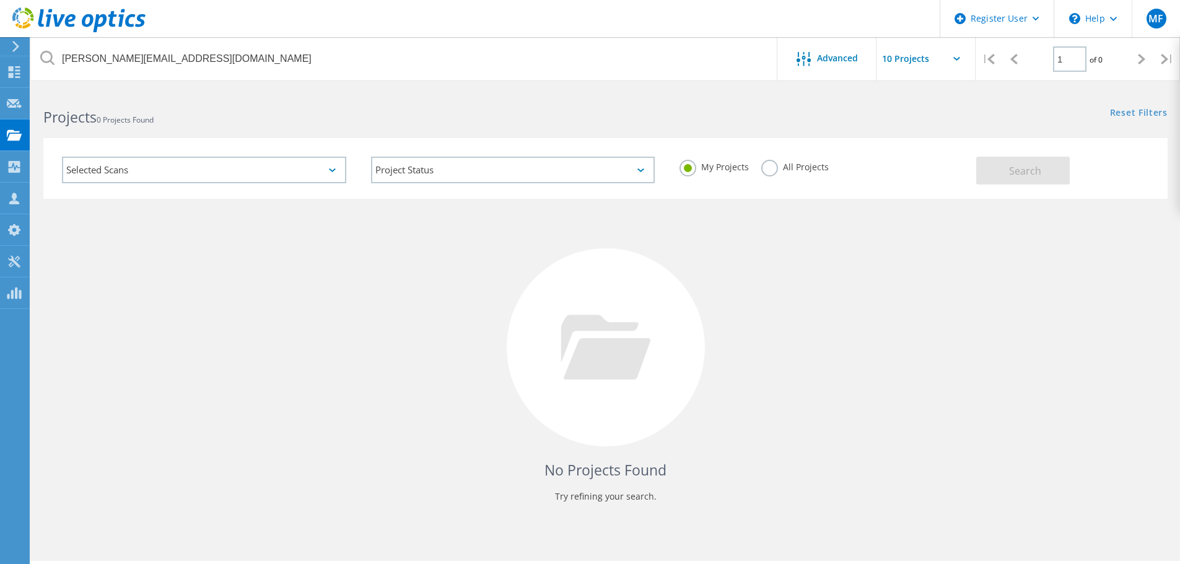
click at [771, 168] on label "All Projects" at bounding box center [795, 166] width 68 height 12
click at [0, 0] on input "All Projects" at bounding box center [0, 0] width 0 height 0
click at [1034, 170] on span "Search" at bounding box center [1025, 171] width 32 height 14
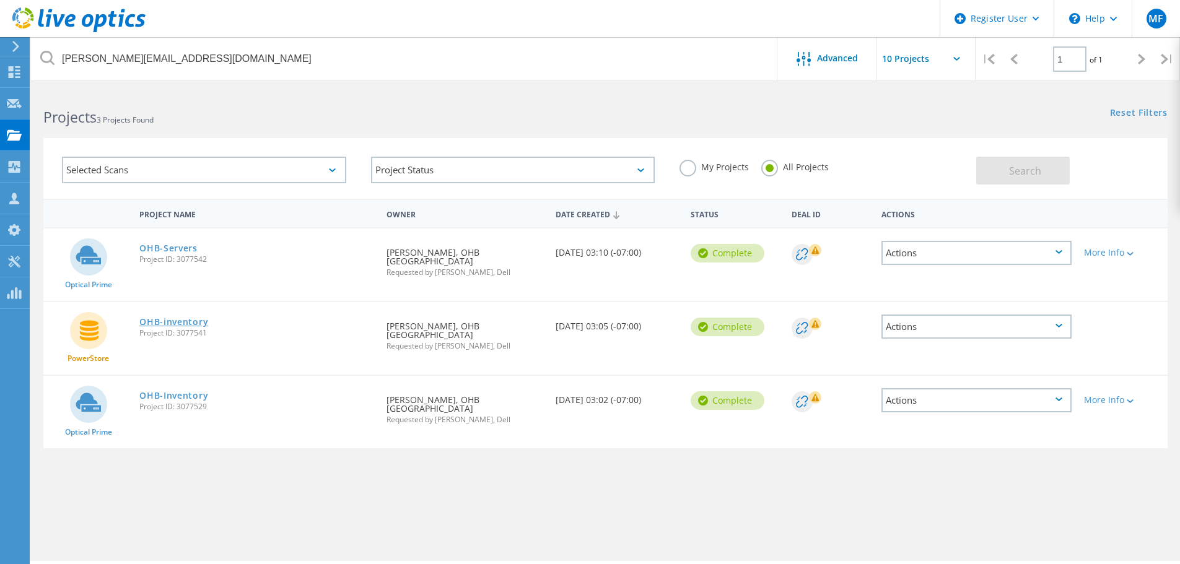
click at [160, 318] on link "OHB-inventory" at bounding box center [173, 322] width 69 height 9
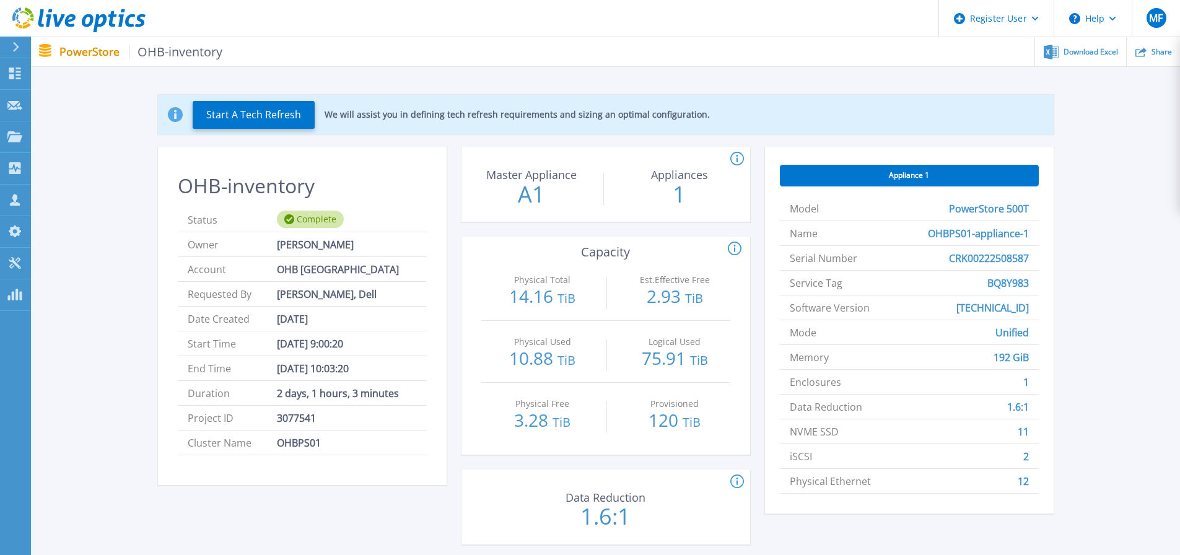
scroll to position [62, 0]
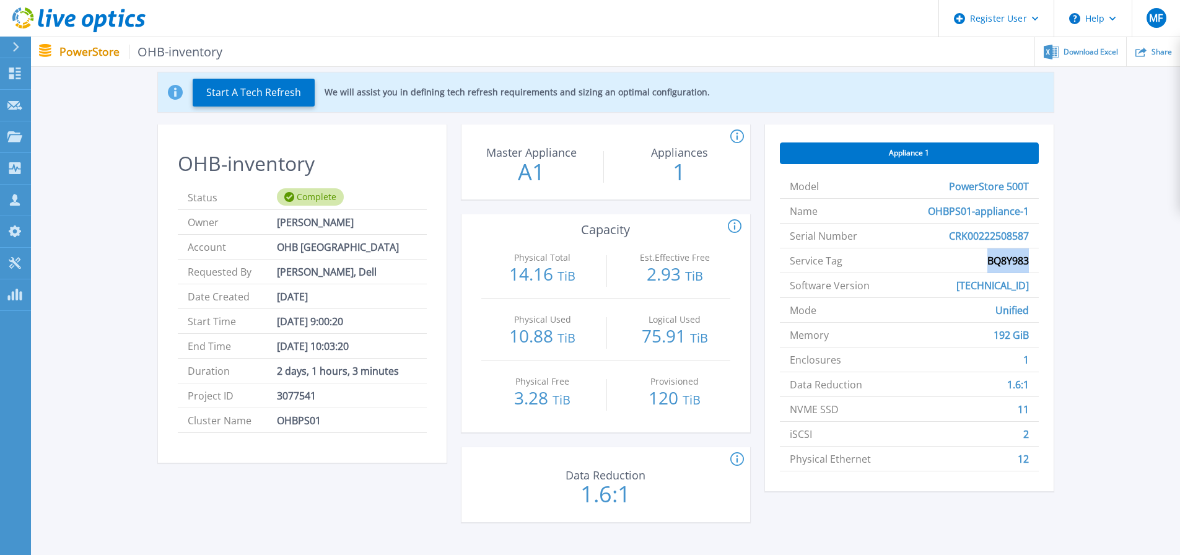
drag, startPoint x: 1029, startPoint y: 265, endPoint x: 986, endPoint y: 266, distance: 42.8
click at [986, 266] on li "Service Tag BQ8Y983" at bounding box center [909, 260] width 259 height 25
copy span "BQ8Y983"
click at [1094, 470] on div "Start A Tech Refresh We will assist you in defining tech refresh requirements a…" at bounding box center [606, 300] width 1112 height 494
